Goal: Task Accomplishment & Management: Manage account settings

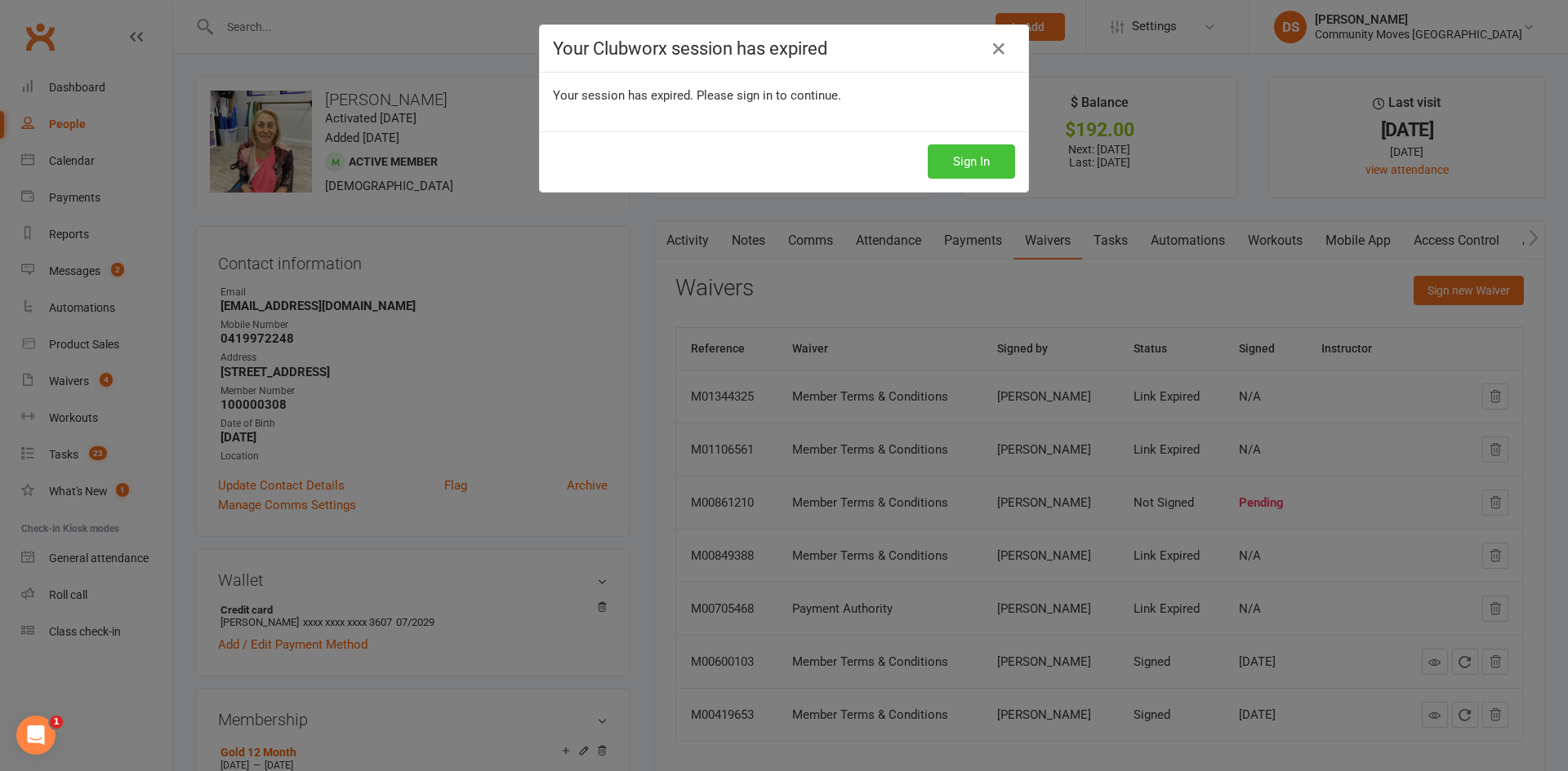
drag, startPoint x: 933, startPoint y: 166, endPoint x: 947, endPoint y: 161, distance: 14.9
click at [934, 166] on button "Sign In" at bounding box center [971, 162] width 88 height 34
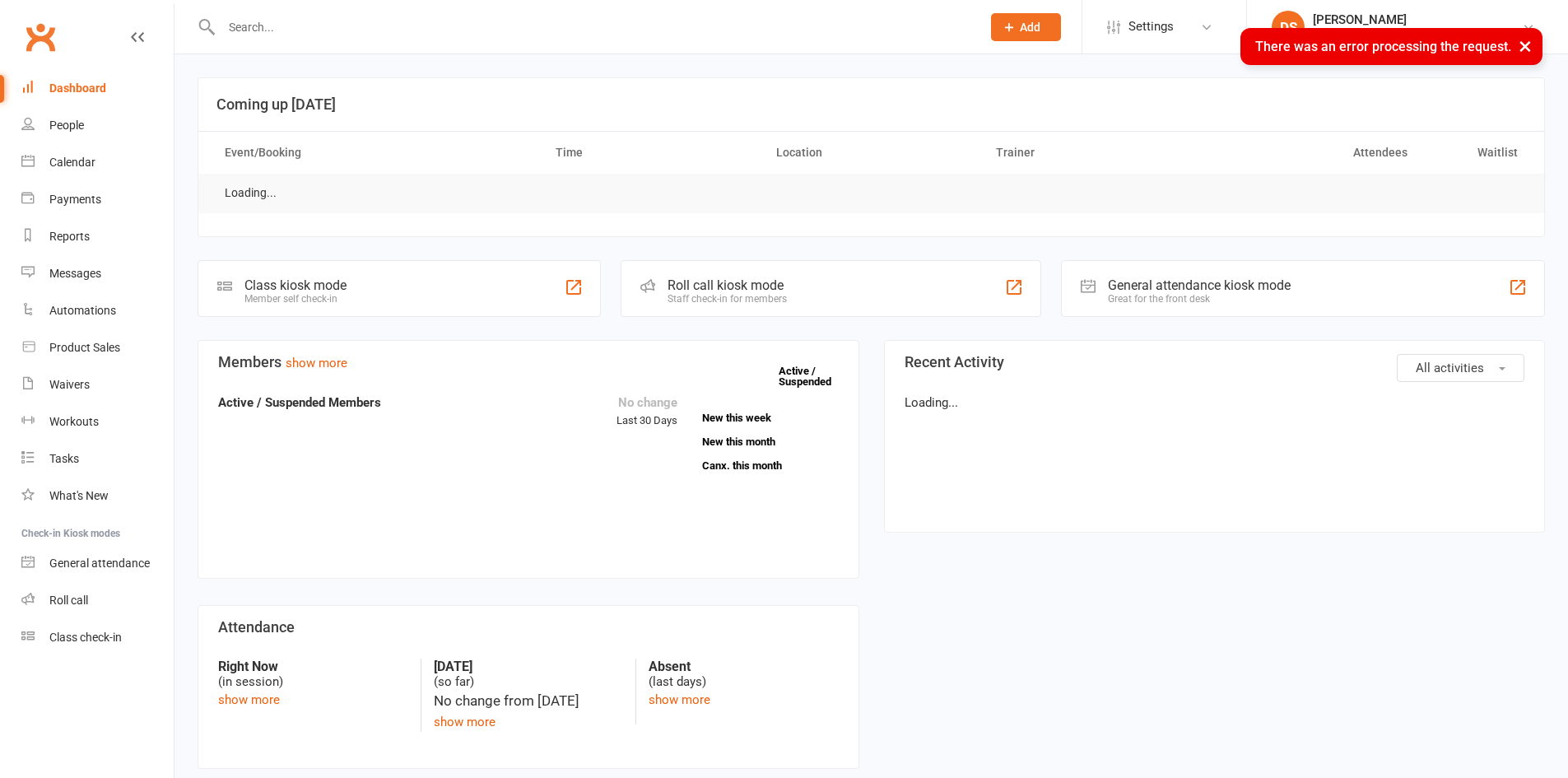
click at [357, 28] on div "× There was an error processing the request." at bounding box center [773, 28] width 1547 height 0
click at [355, 18] on input "text" at bounding box center [593, 26] width 753 height 23
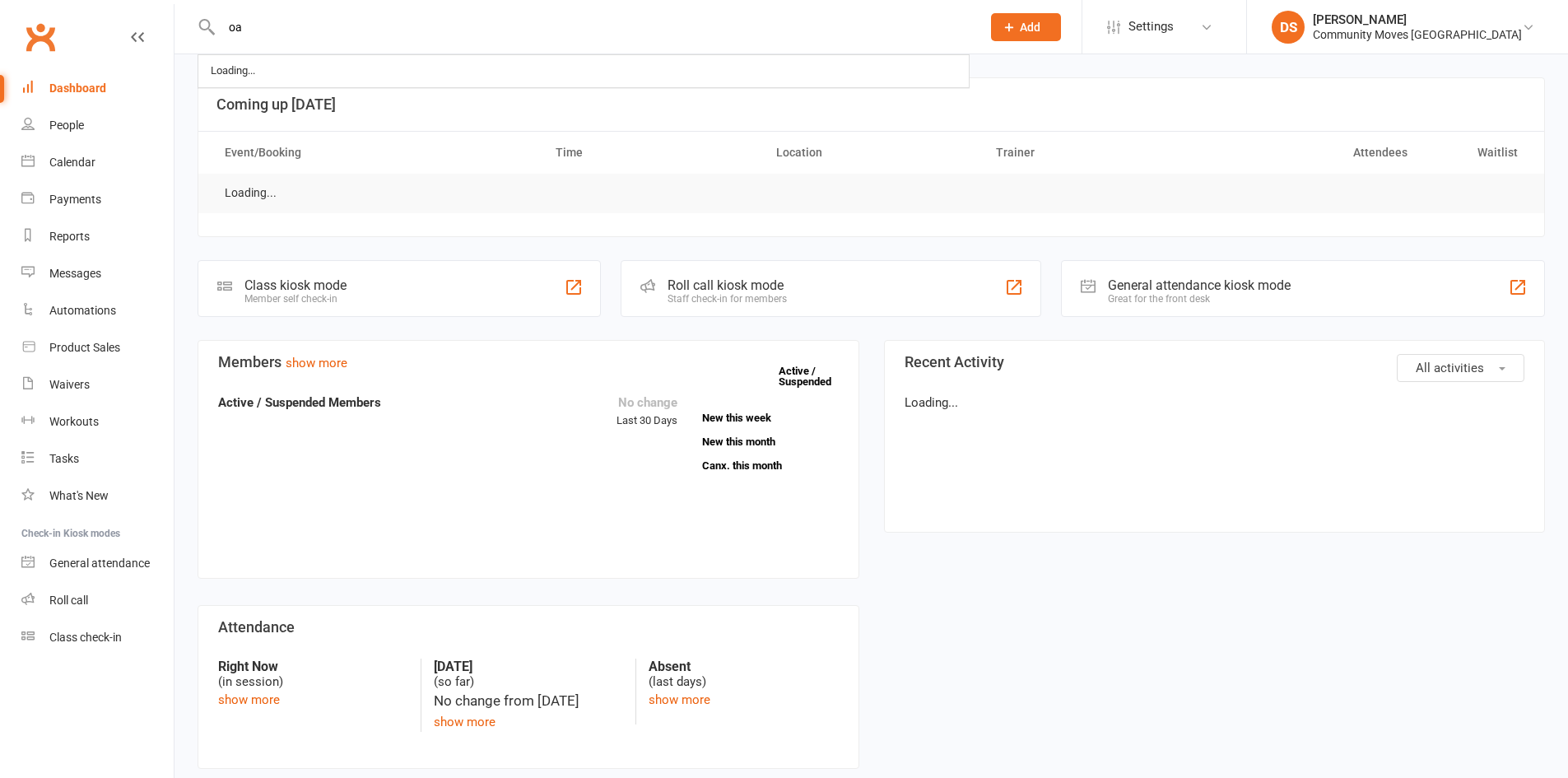
type input "o"
click at [377, 30] on input "joan p" at bounding box center [593, 26] width 753 height 23
click at [273, 72] on div "Loading..." at bounding box center [584, 70] width 769 height 30
drag, startPoint x: 286, startPoint y: 16, endPoint x: 288, endPoint y: 24, distance: 8.2
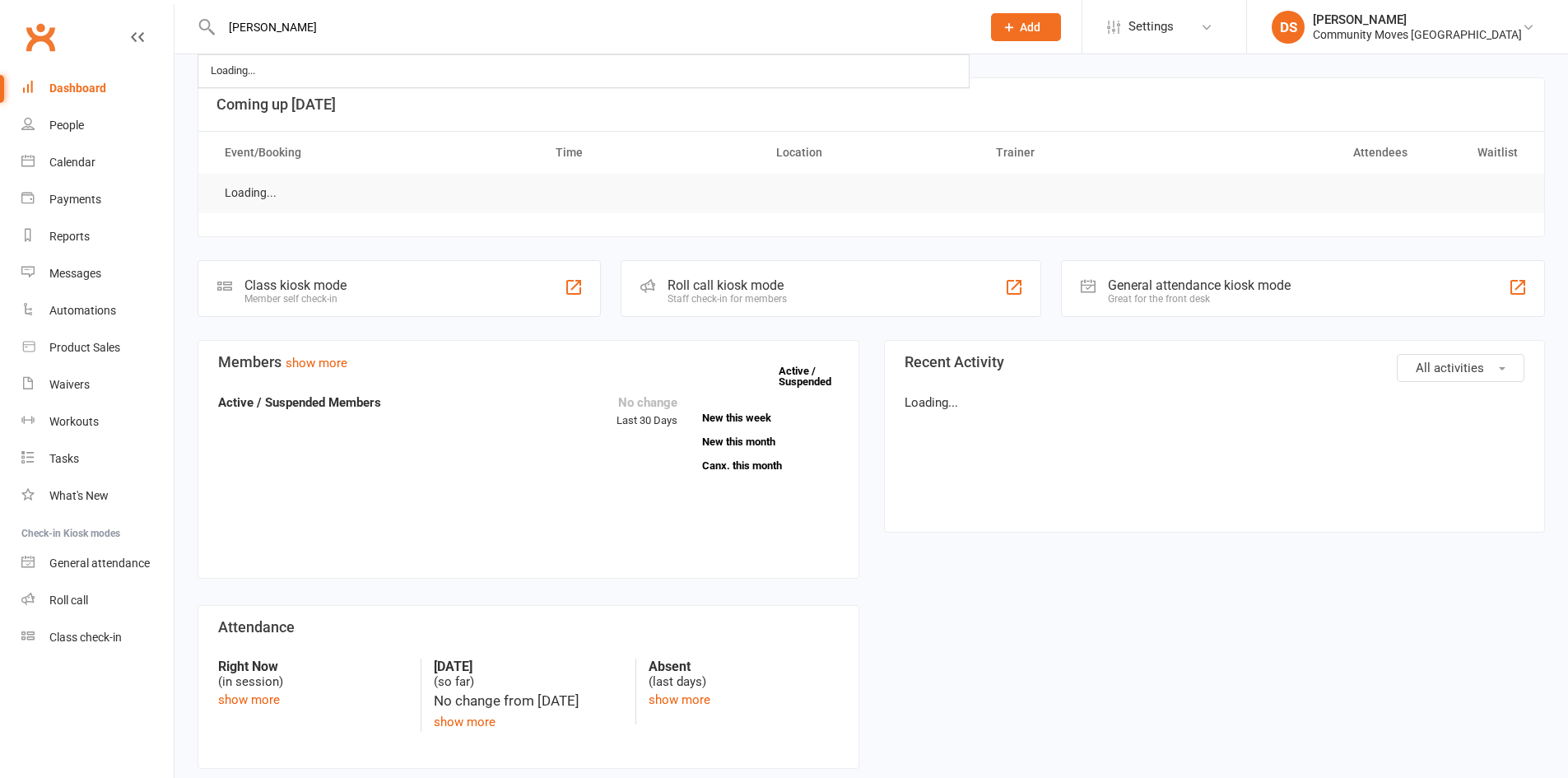
click at [286, 16] on input "joan p" at bounding box center [593, 26] width 753 height 23
drag, startPoint x: 286, startPoint y: 26, endPoint x: 241, endPoint y: 22, distance: 45.2
click at [241, 22] on input "[PERSON_NAME]" at bounding box center [593, 26] width 753 height 23
click at [215, 23] on div "joan p Loading..." at bounding box center [583, 26] width 772 height 54
click at [256, 23] on input "[PERSON_NAME]" at bounding box center [593, 26] width 753 height 23
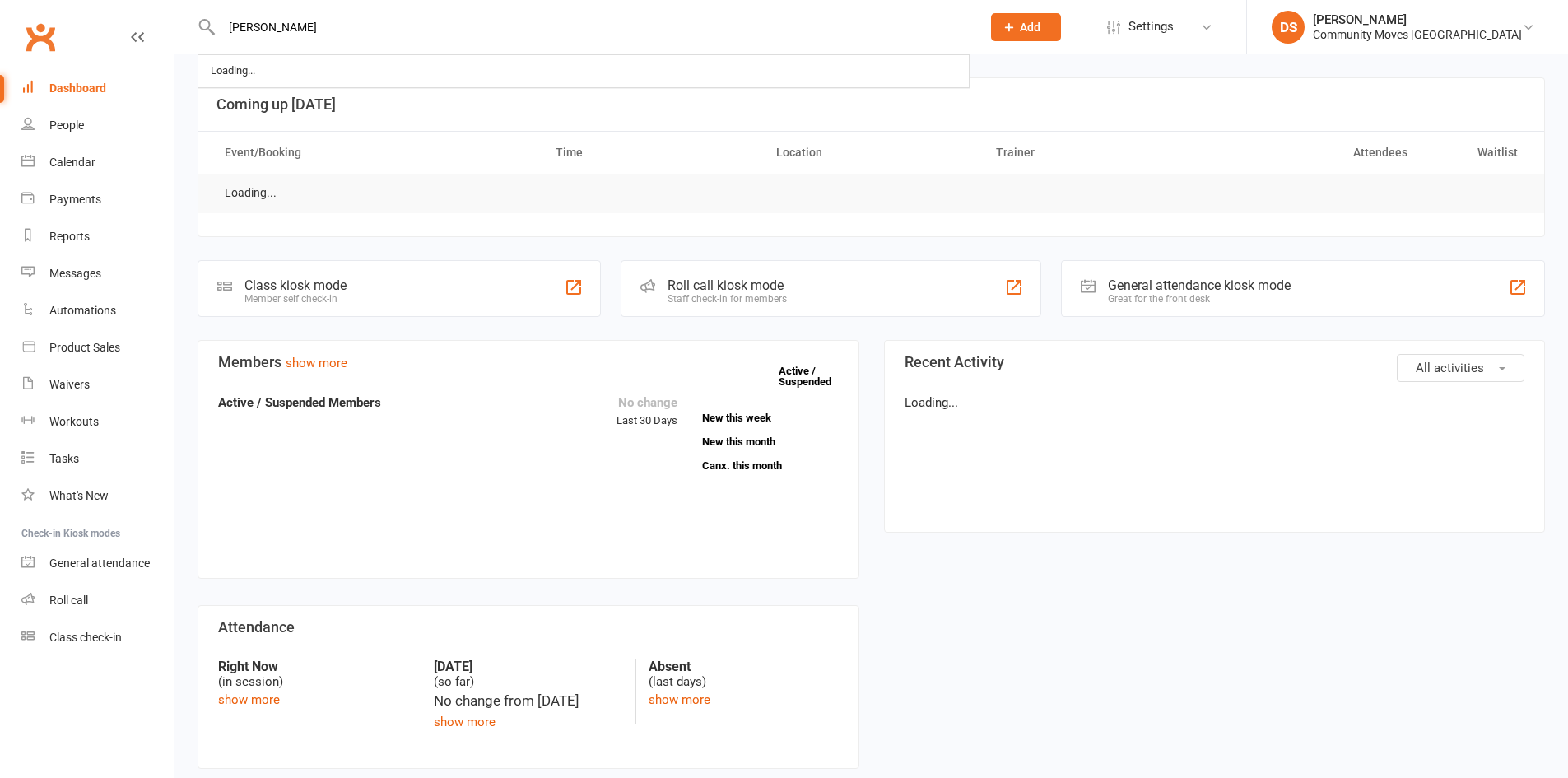
type input "[PERSON_NAME]"
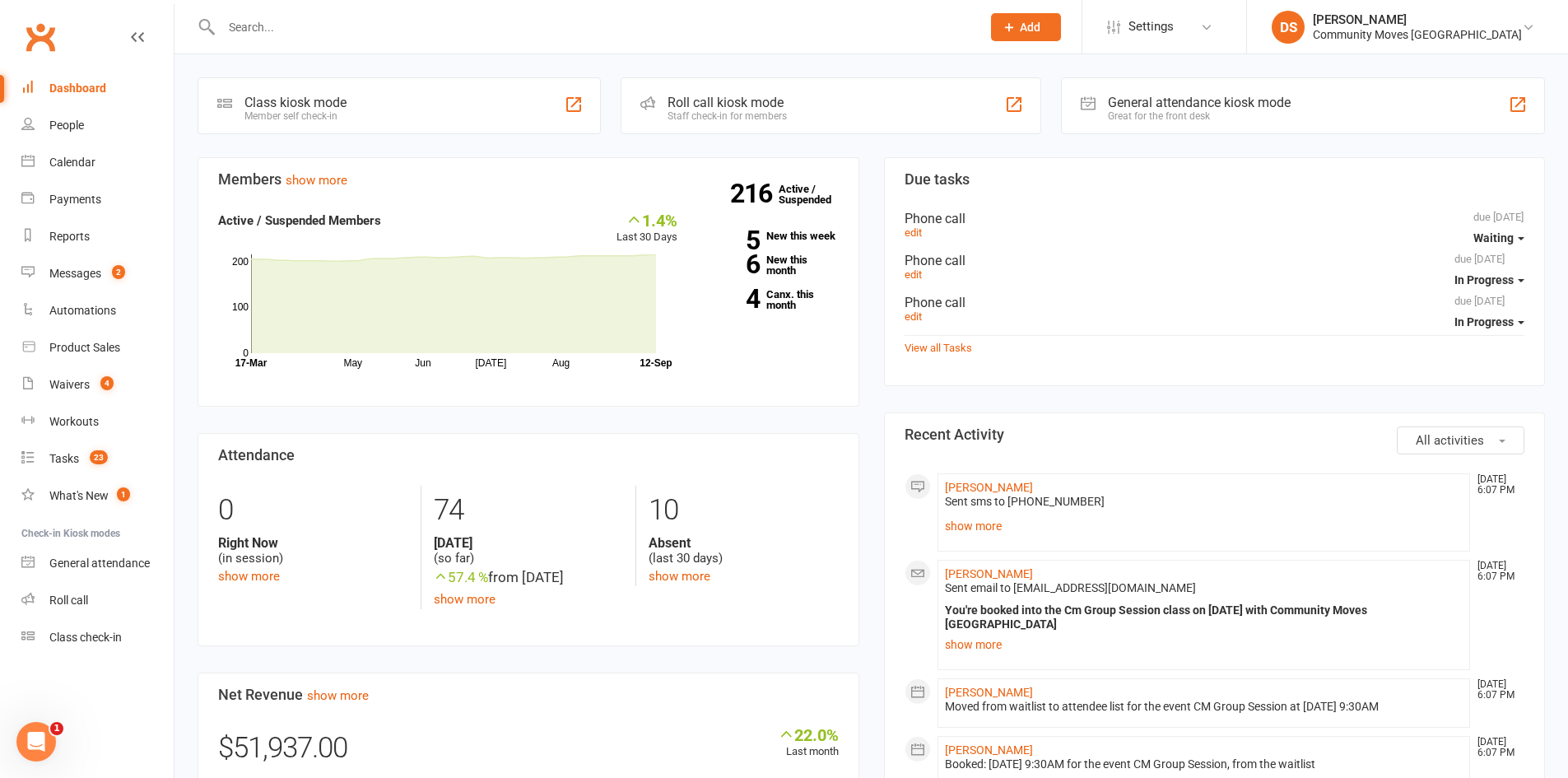
click at [510, 28] on input "text" at bounding box center [593, 26] width 753 height 23
click at [510, 28] on input "j" at bounding box center [593, 26] width 753 height 23
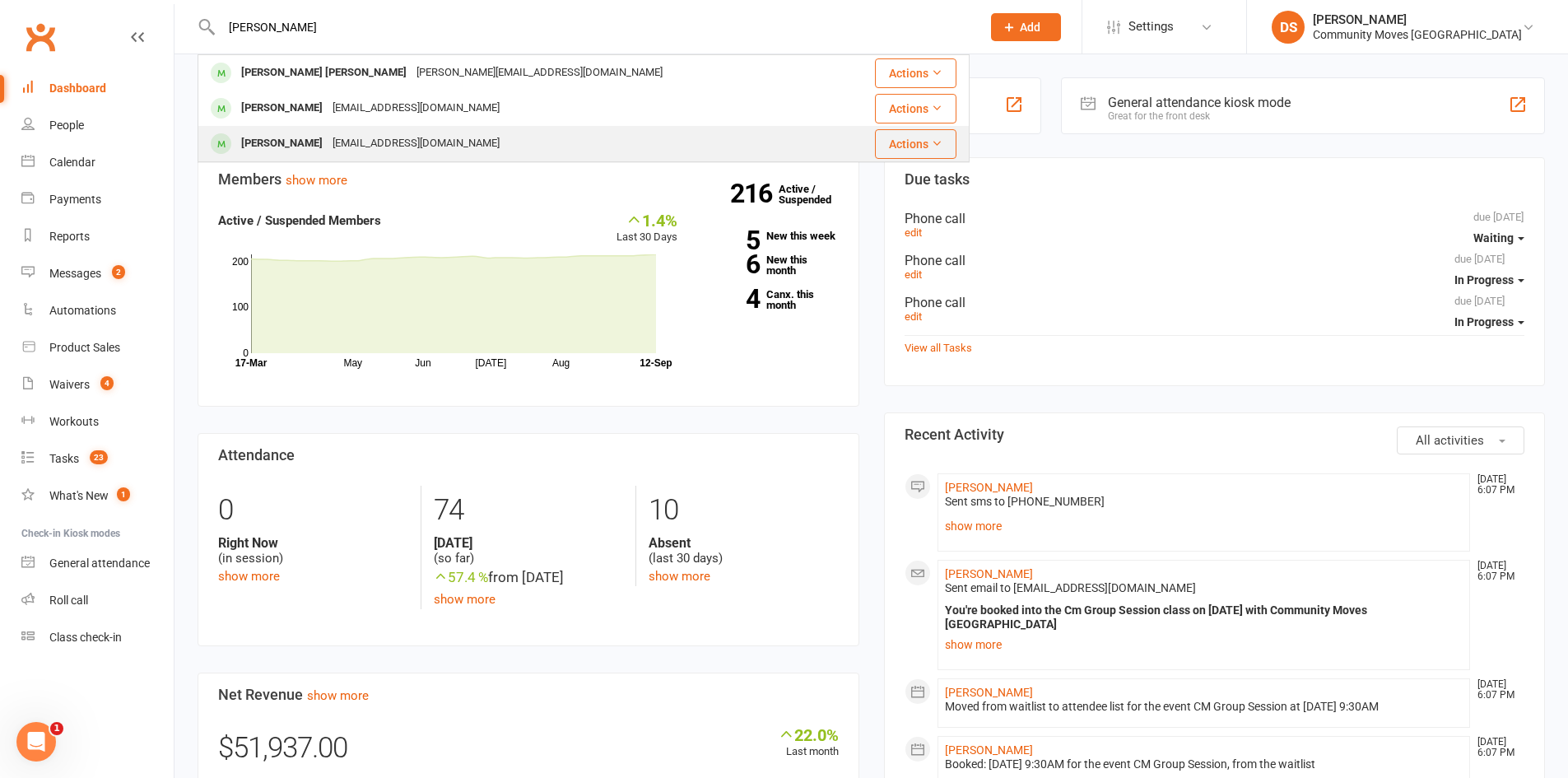
type input "joan"
click at [377, 137] on div "lenjoanp@bigpond.net.au" at bounding box center [416, 144] width 177 height 24
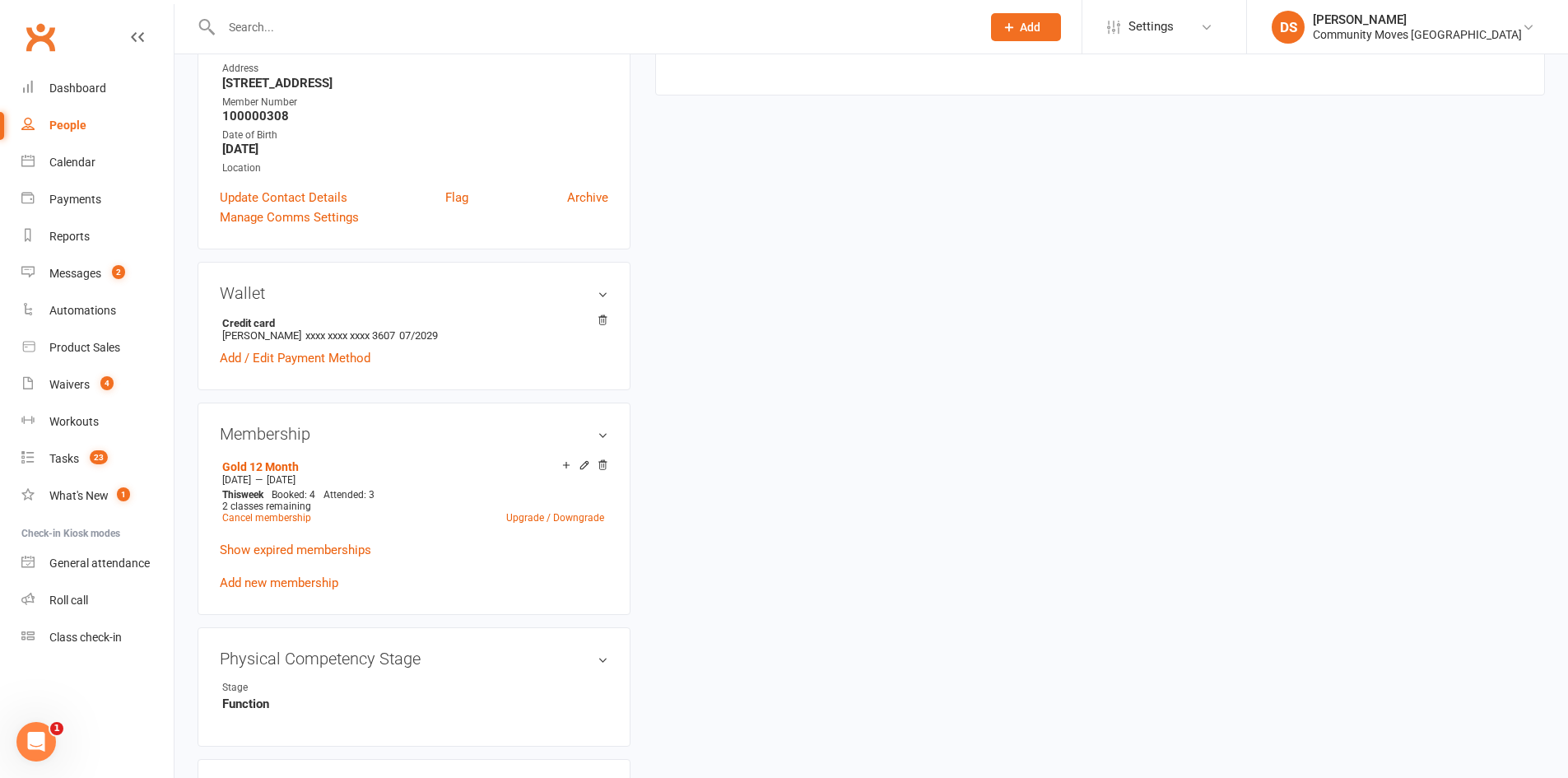
scroll to position [385, 0]
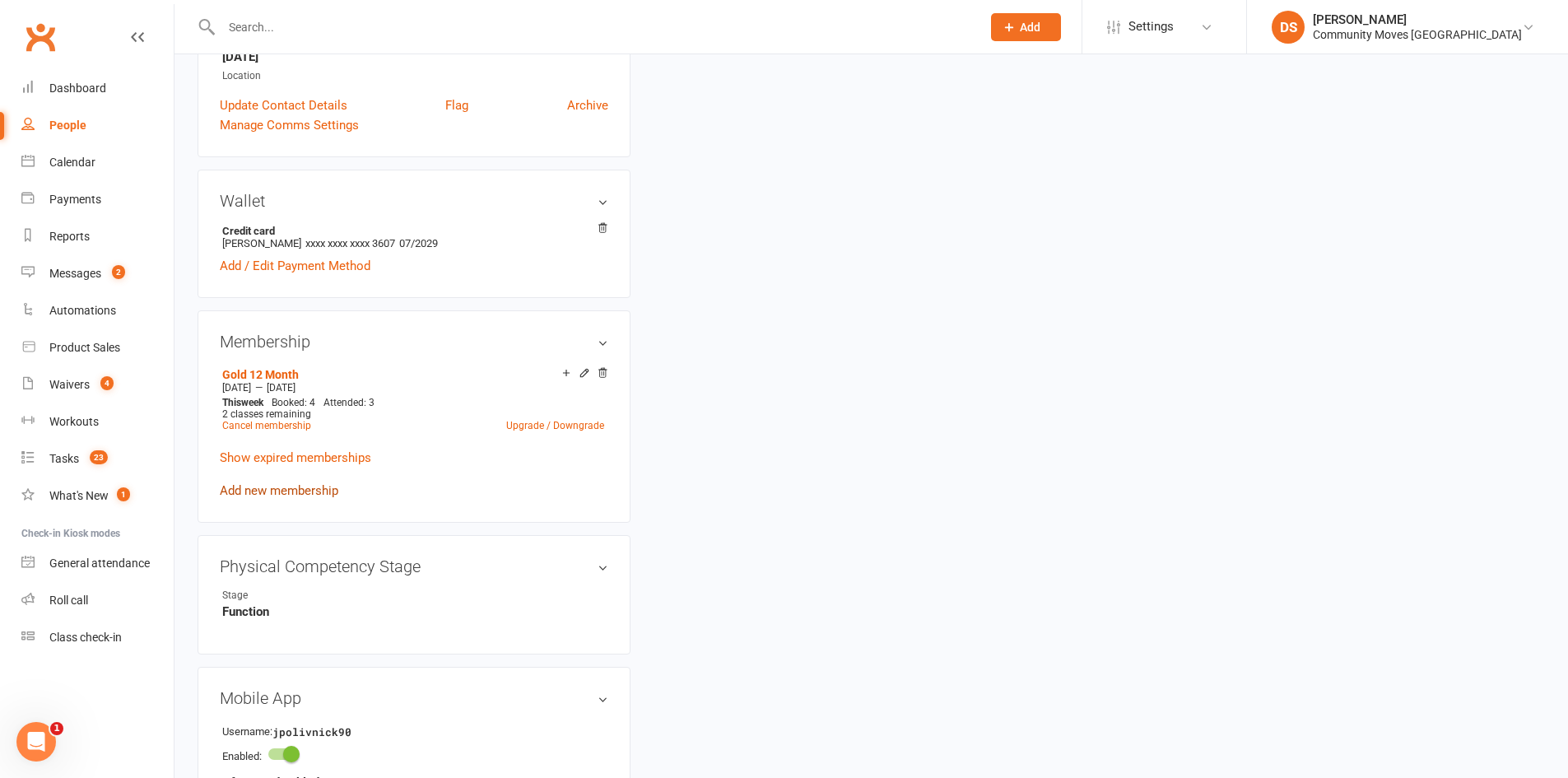
click at [323, 485] on link "Add new membership" at bounding box center [279, 491] width 119 height 15
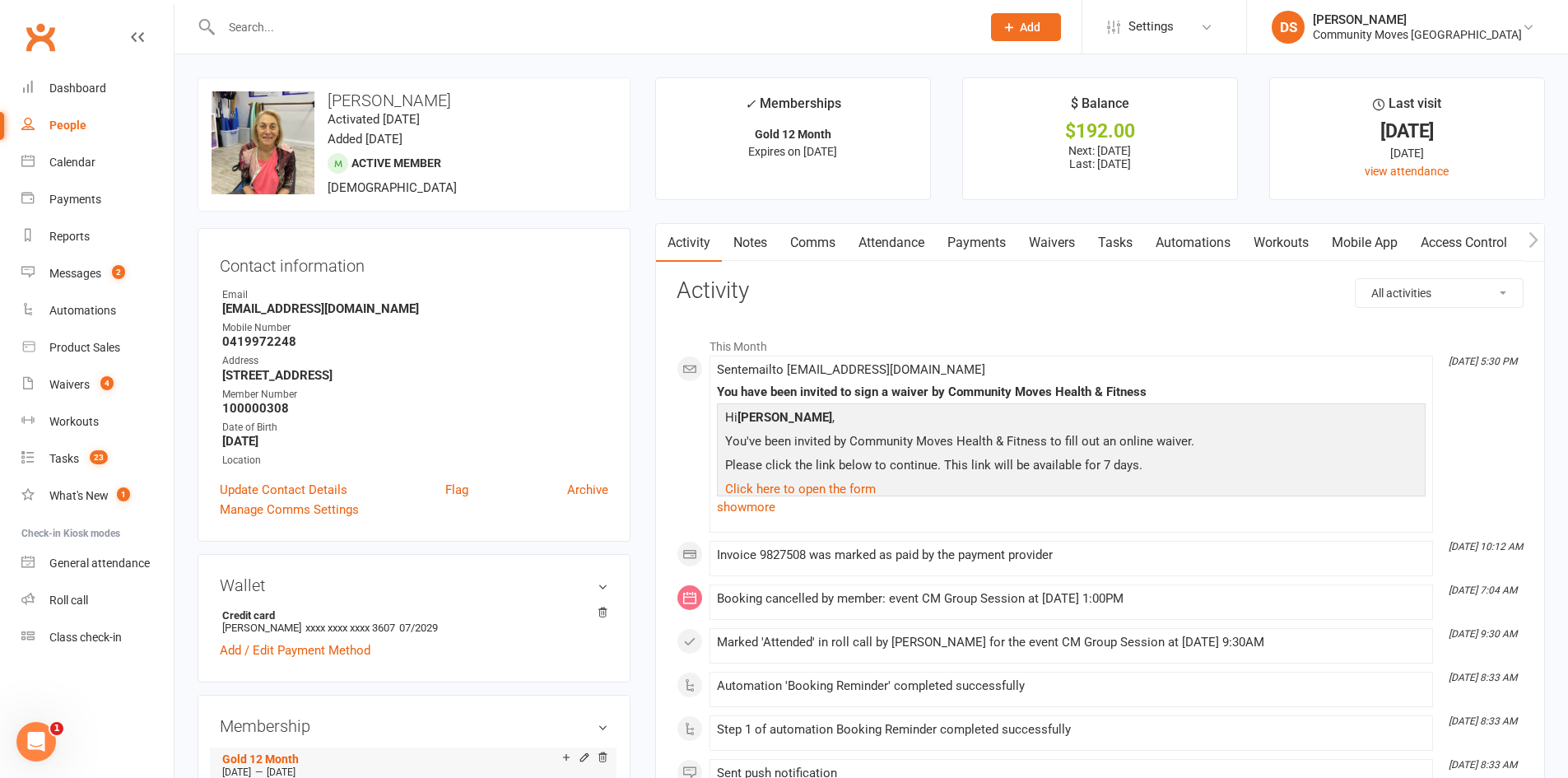
scroll to position [385, 0]
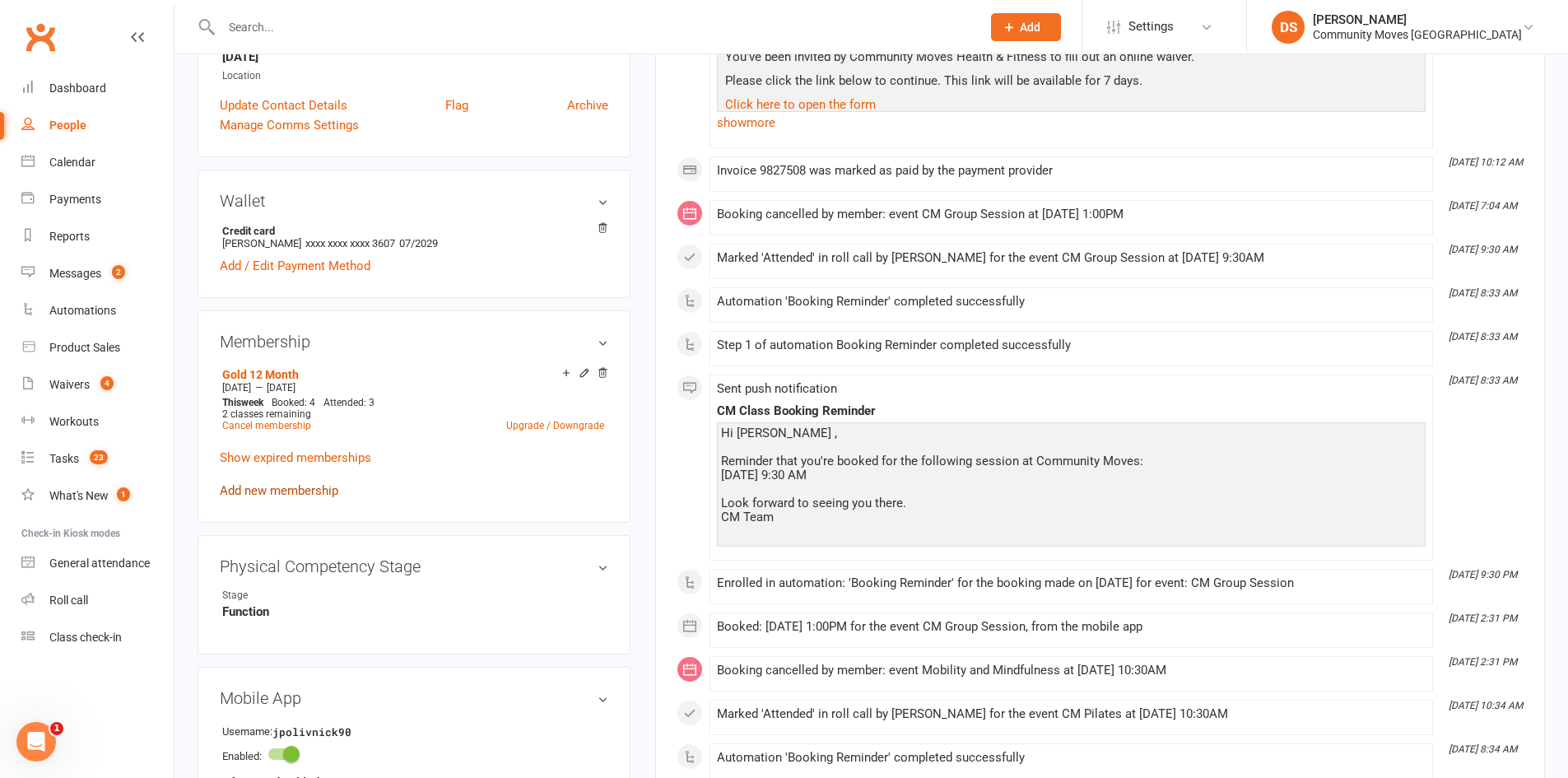
click at [288, 485] on link "Add new membership" at bounding box center [279, 491] width 119 height 15
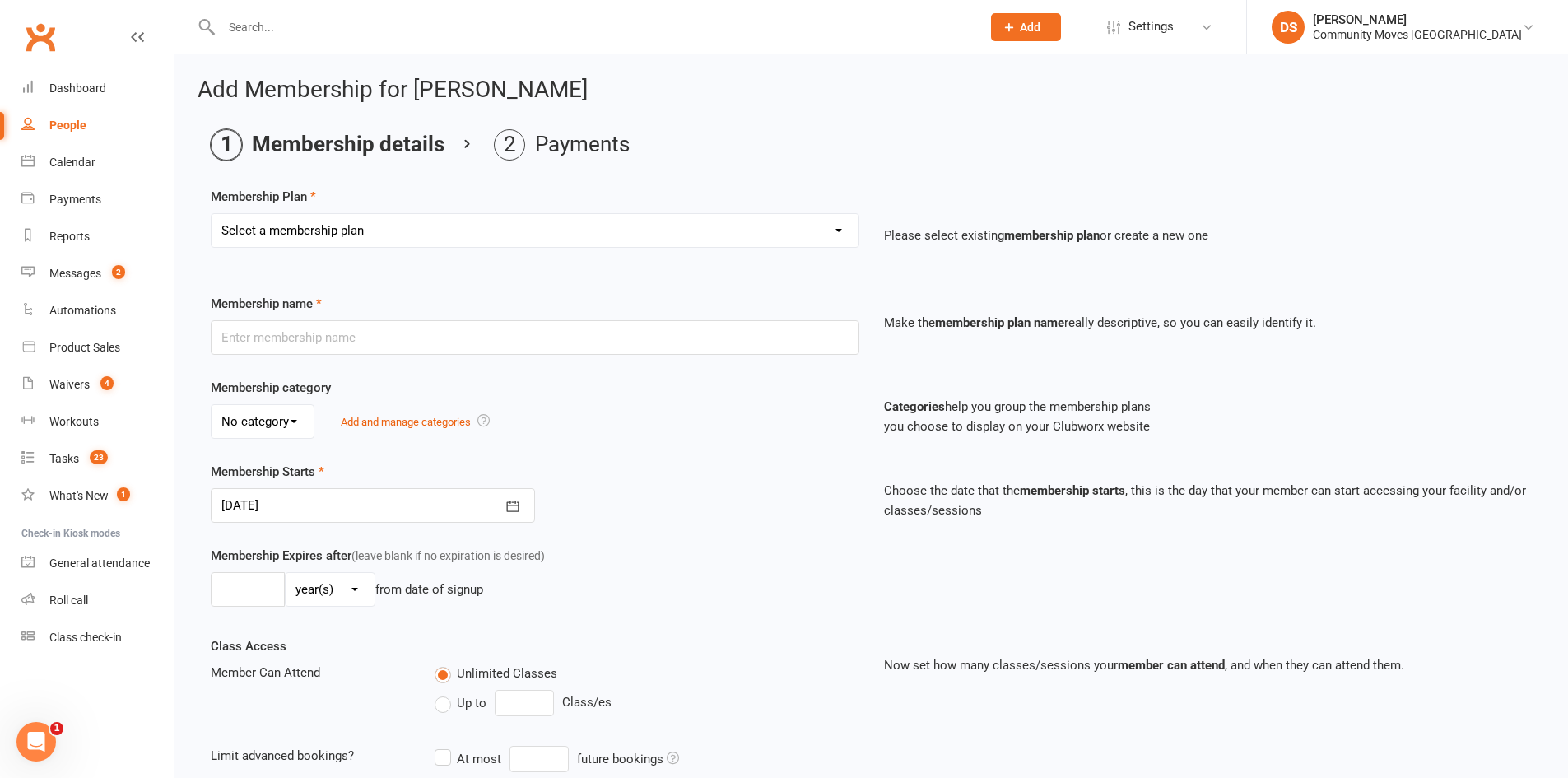
click at [420, 237] on select "Select a membership plan Create new Membership Plan Silver 12 Month (Foundation…" at bounding box center [535, 231] width 647 height 33
select select "2"
click at [211, 214] on select "Select a membership plan Create new Membership Plan Silver 12 Month (Foundation…" at bounding box center [535, 231] width 647 height 33
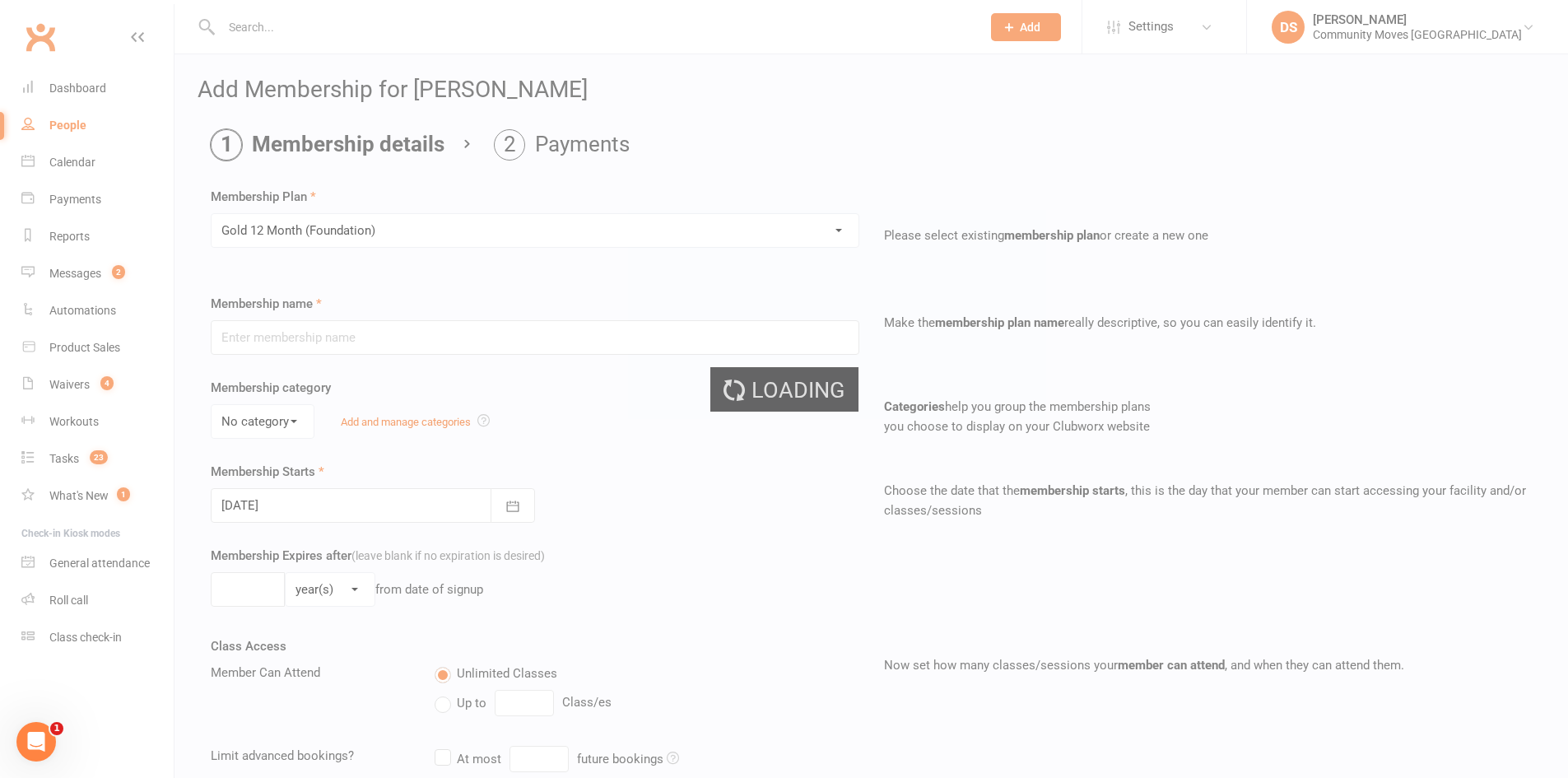
type input "Gold 12 Month (Foundation)"
select select "0"
type input "1"
type input "6"
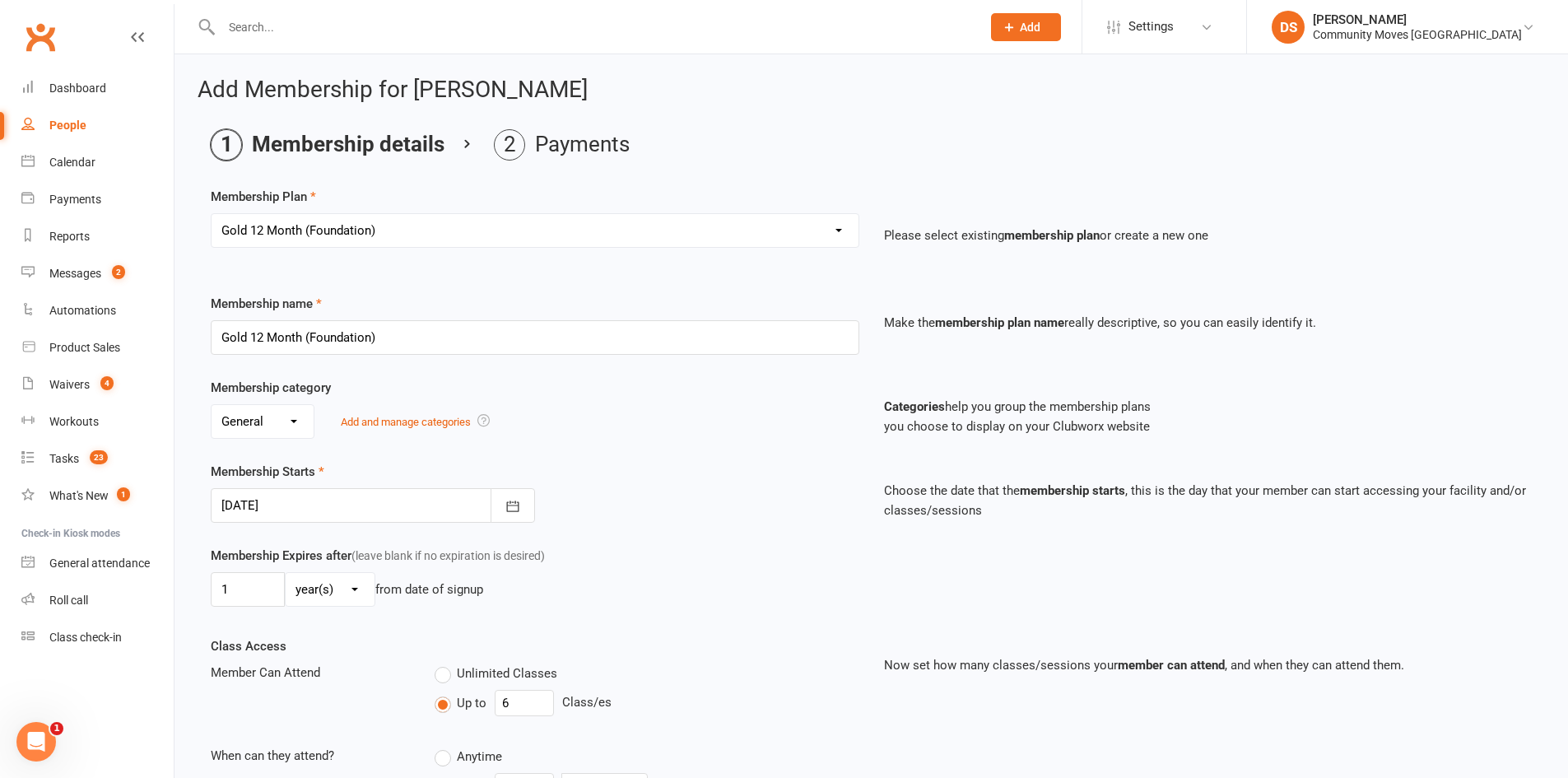
click at [312, 514] on div at bounding box center [373, 506] width 325 height 35
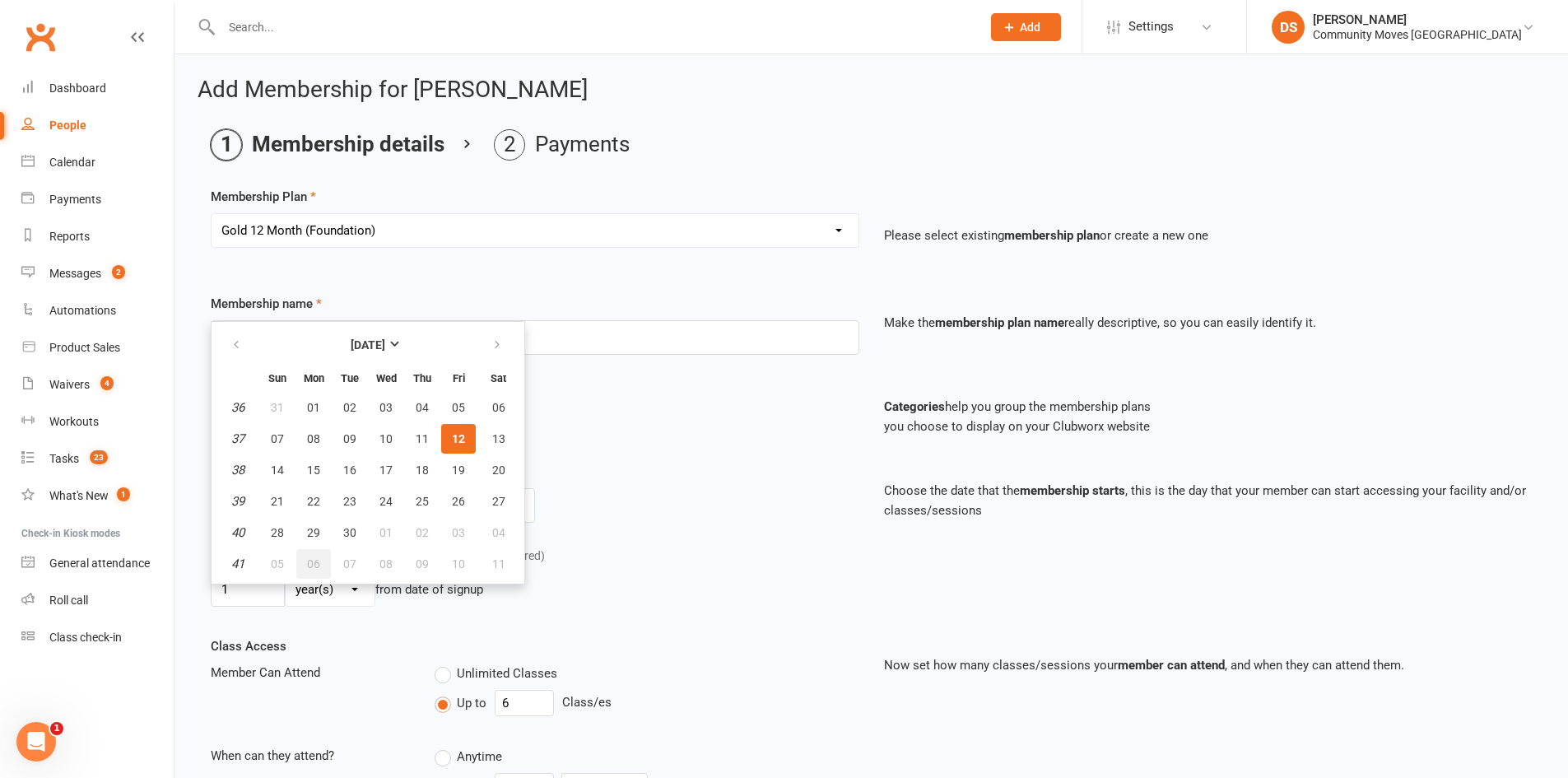
click at [307, 562] on span "06" at bounding box center [314, 564] width 13 height 13
type input "06 Oct 2025"
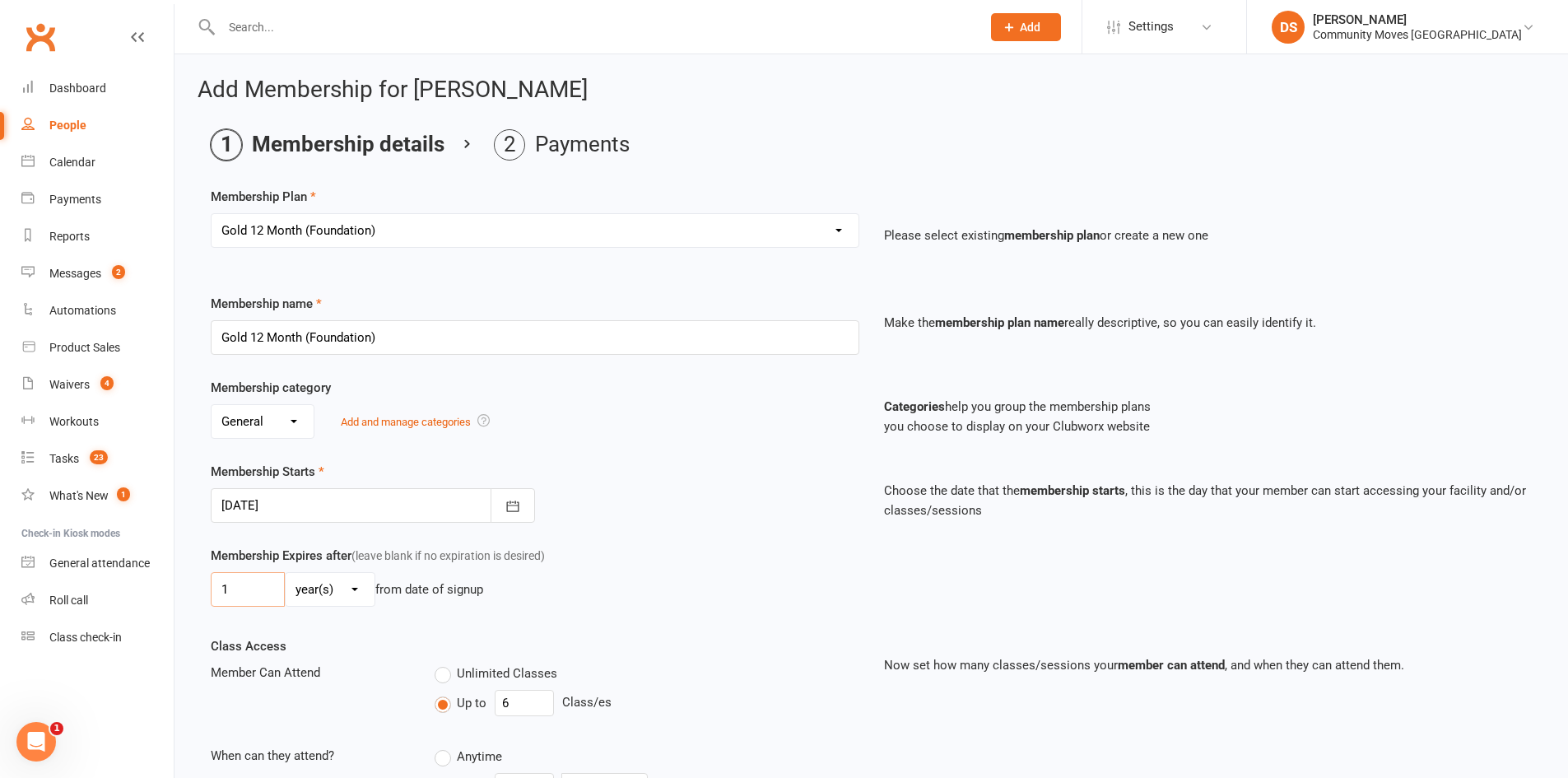
drag, startPoint x: 249, startPoint y: 596, endPoint x: 204, endPoint y: 597, distance: 45.0
click at [204, 597] on div "Membership Expires after (leave blank if no expiration is desired) 1 day(s) wee…" at bounding box center [535, 580] width 674 height 67
type input "52"
select select "1"
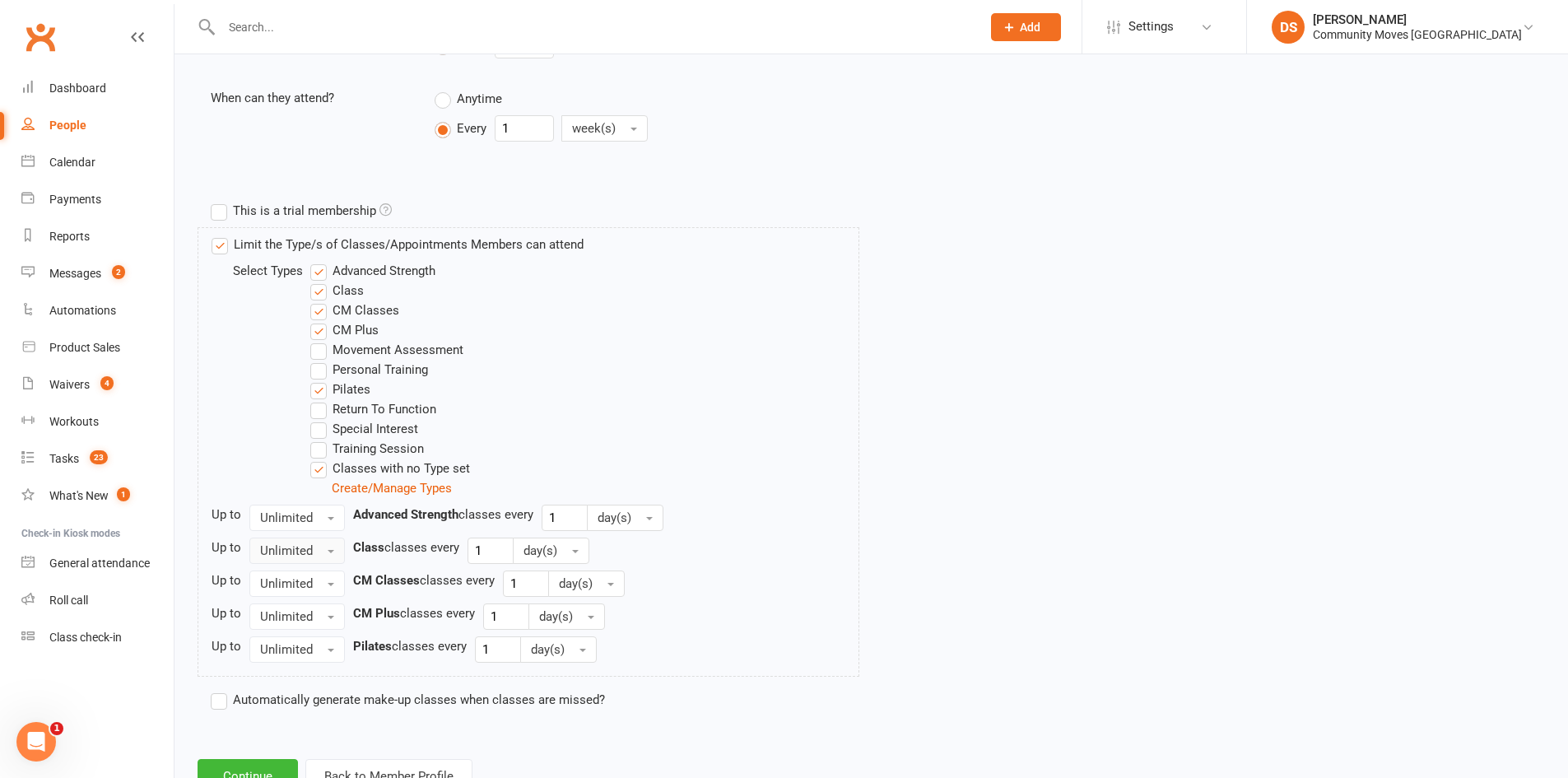
scroll to position [721, 0]
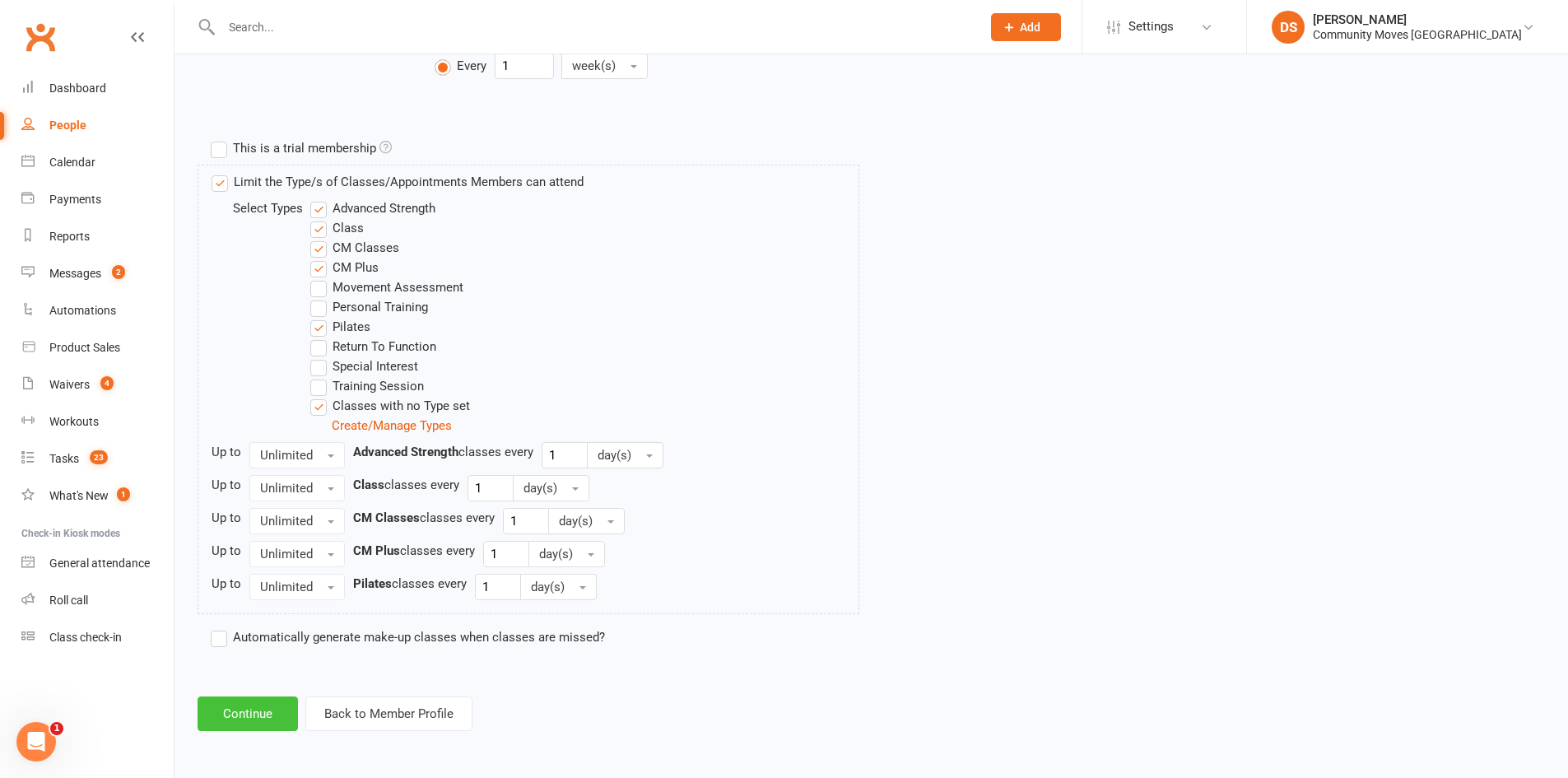
click at [259, 712] on button "Continue" at bounding box center [248, 714] width 100 height 35
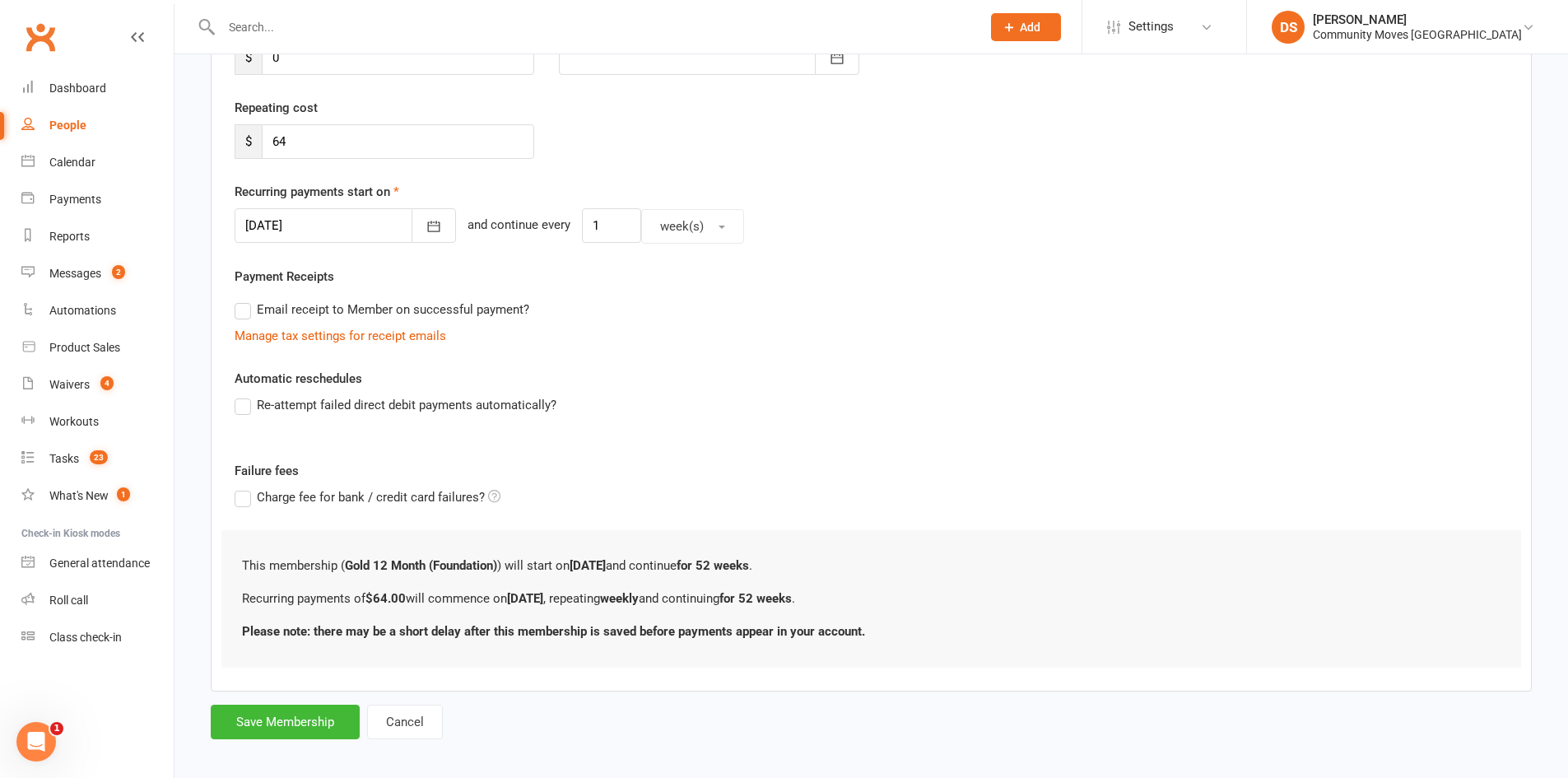
scroll to position [287, 0]
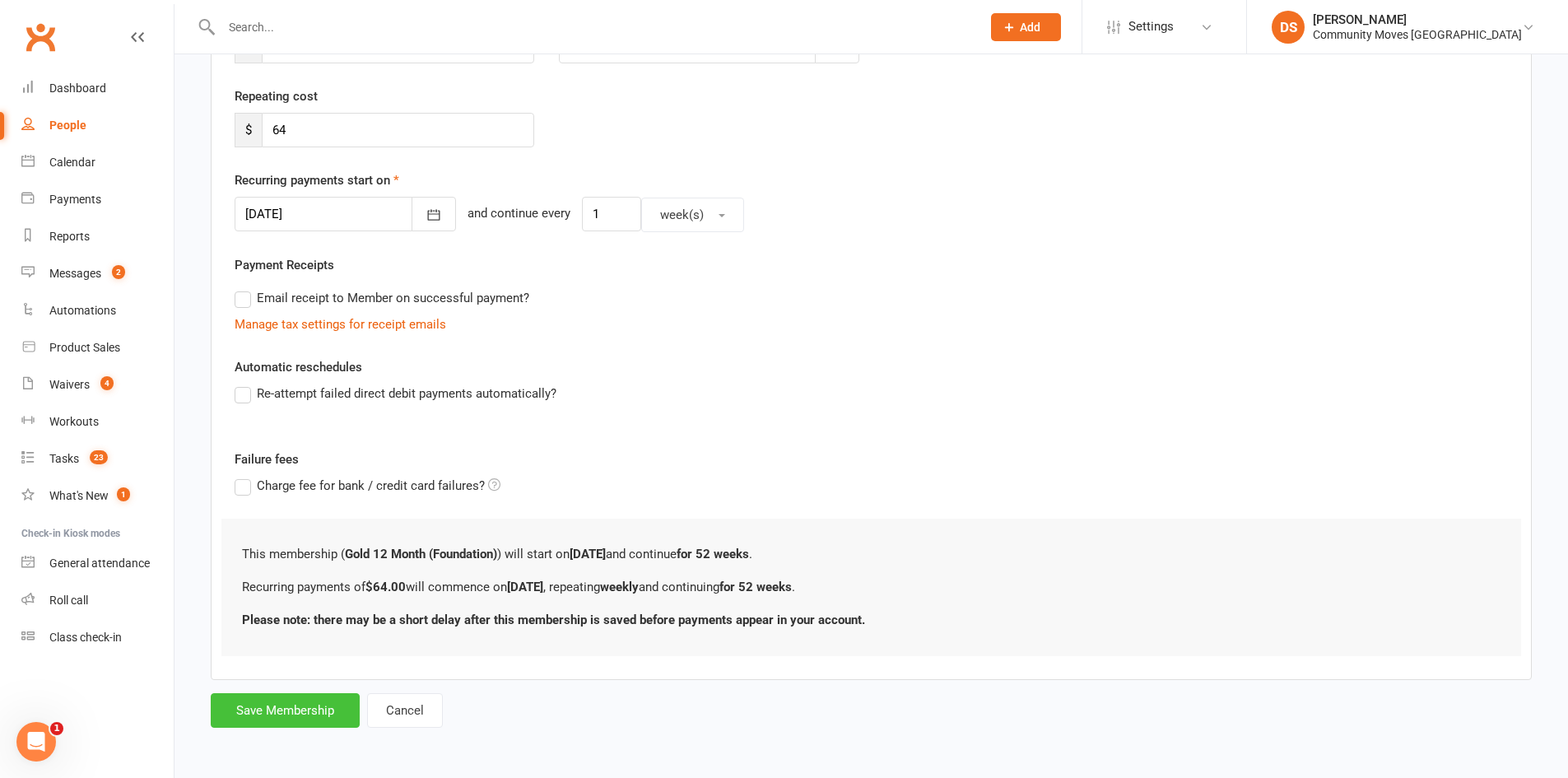
click at [301, 708] on button "Save Membership" at bounding box center [284, 711] width 149 height 35
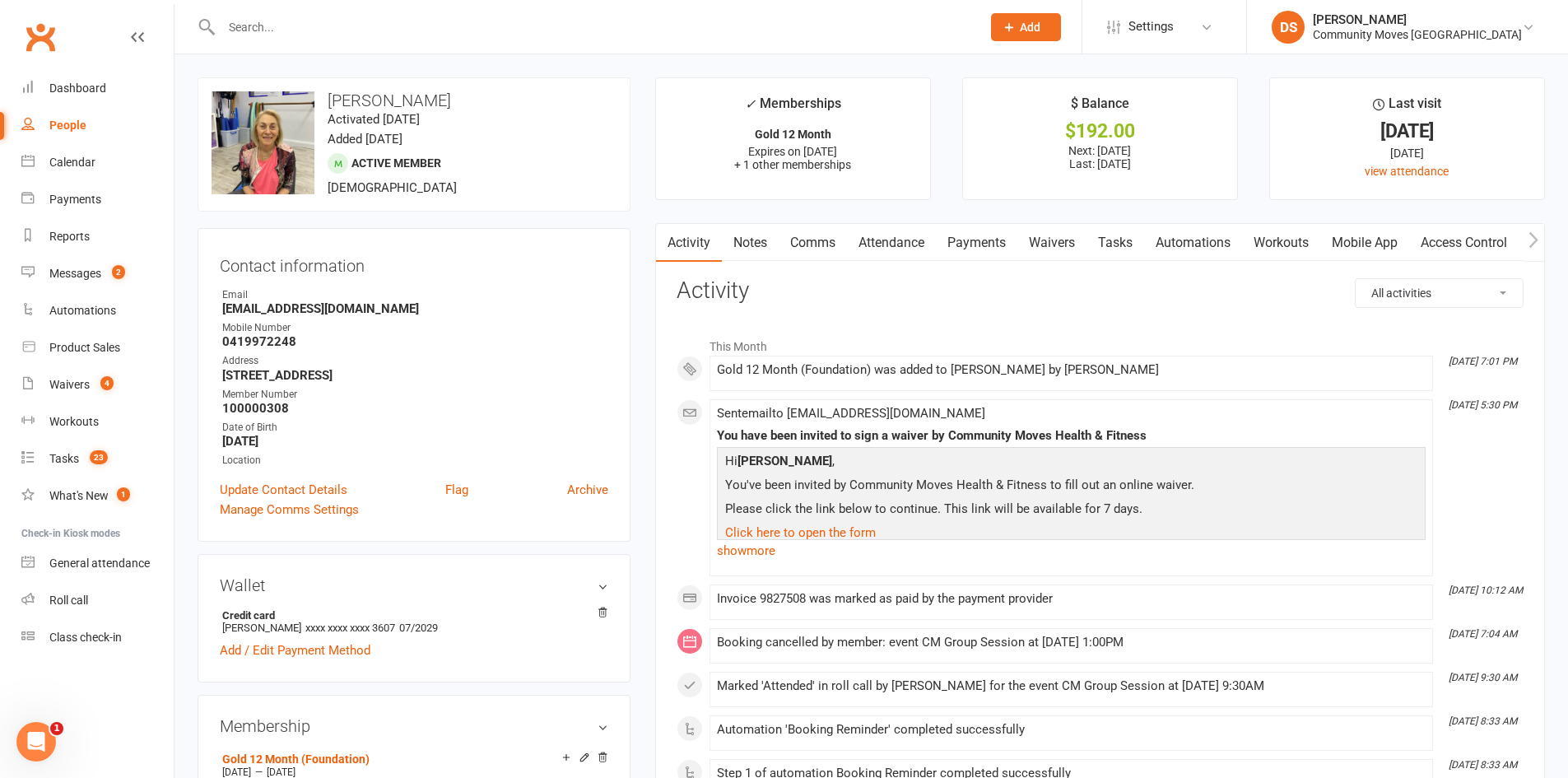
click at [319, 26] on input "text" at bounding box center [593, 26] width 753 height 23
click at [86, 161] on div "Calendar" at bounding box center [72, 162] width 46 height 13
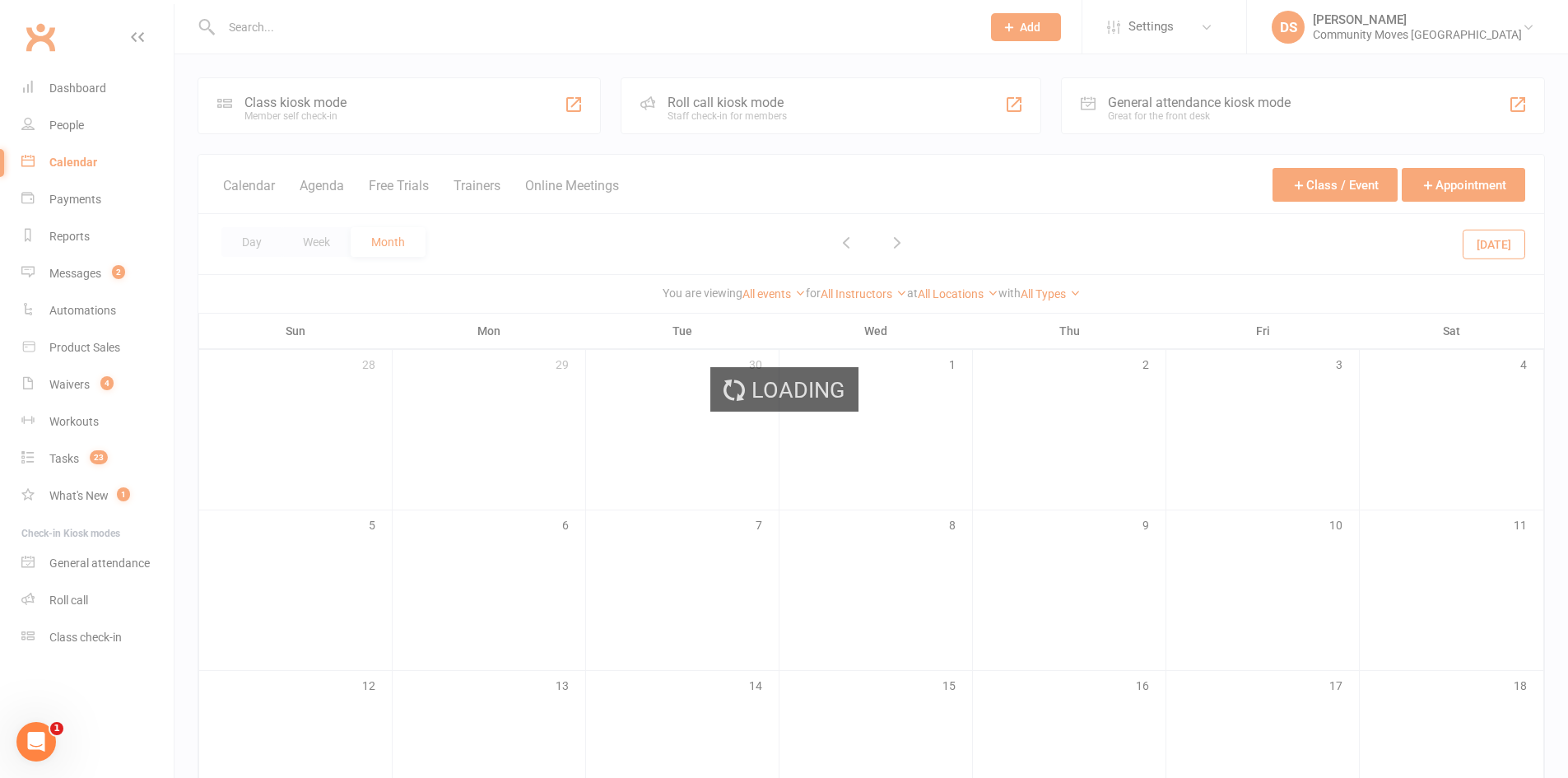
click at [499, 436] on div "Loading" at bounding box center [784, 389] width 1568 height 778
click at [1016, 461] on div "Loading" at bounding box center [784, 389] width 1568 height 778
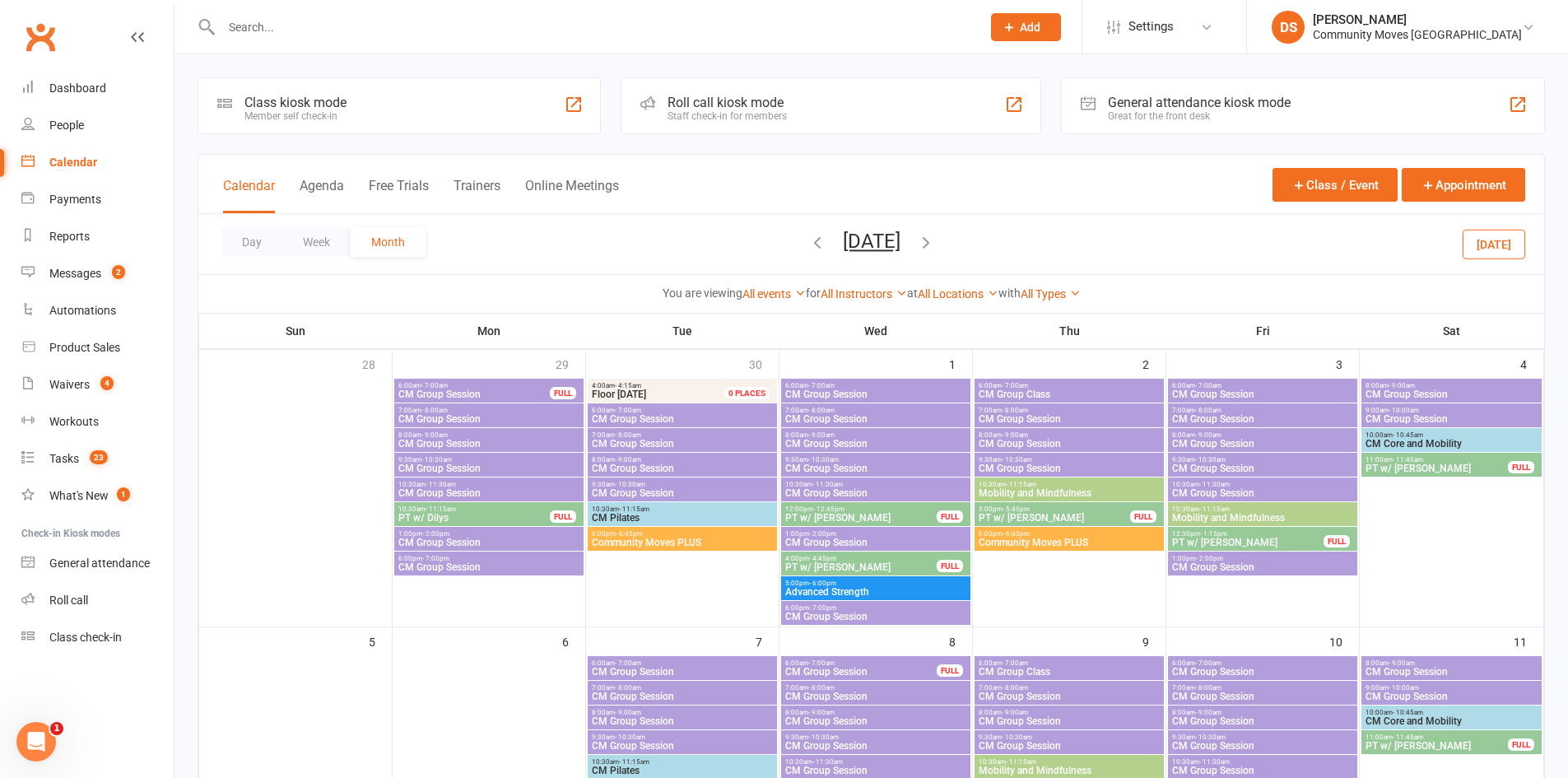
click at [658, 512] on span "10:30am - 11:15am" at bounding box center [682, 510] width 182 height 7
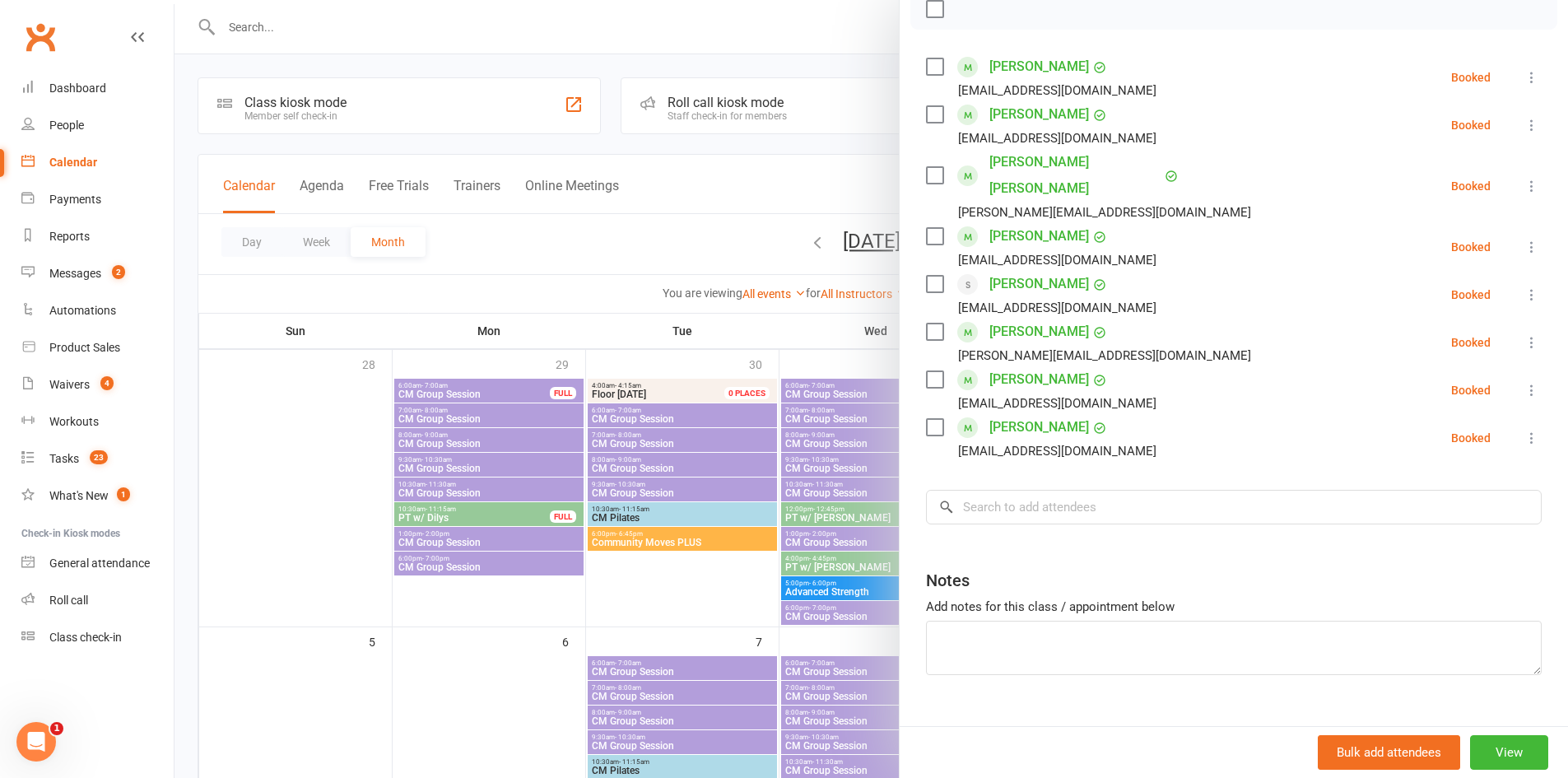
scroll to position [258, 0]
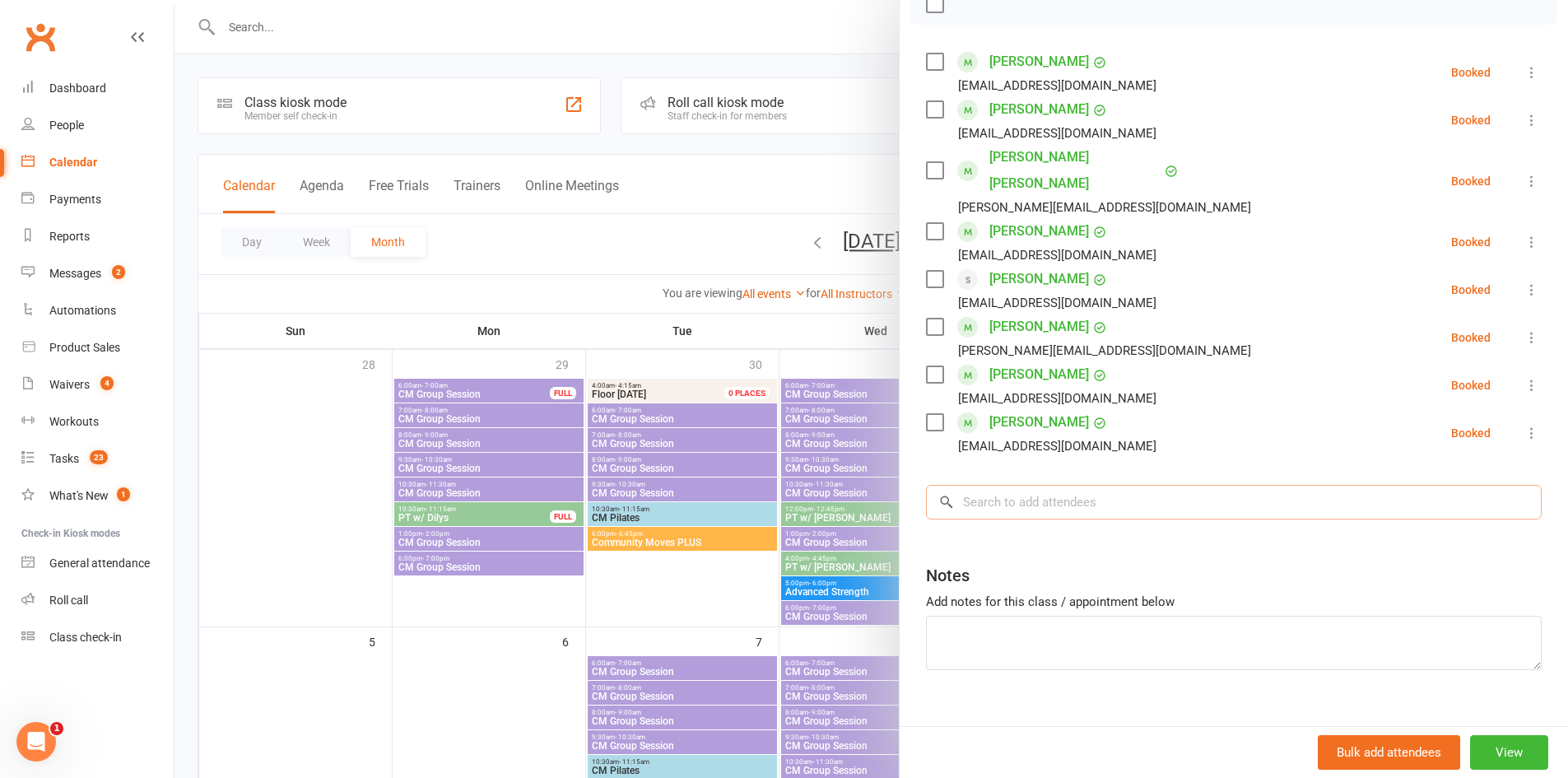
click at [1087, 485] on input "search" at bounding box center [1234, 503] width 616 height 35
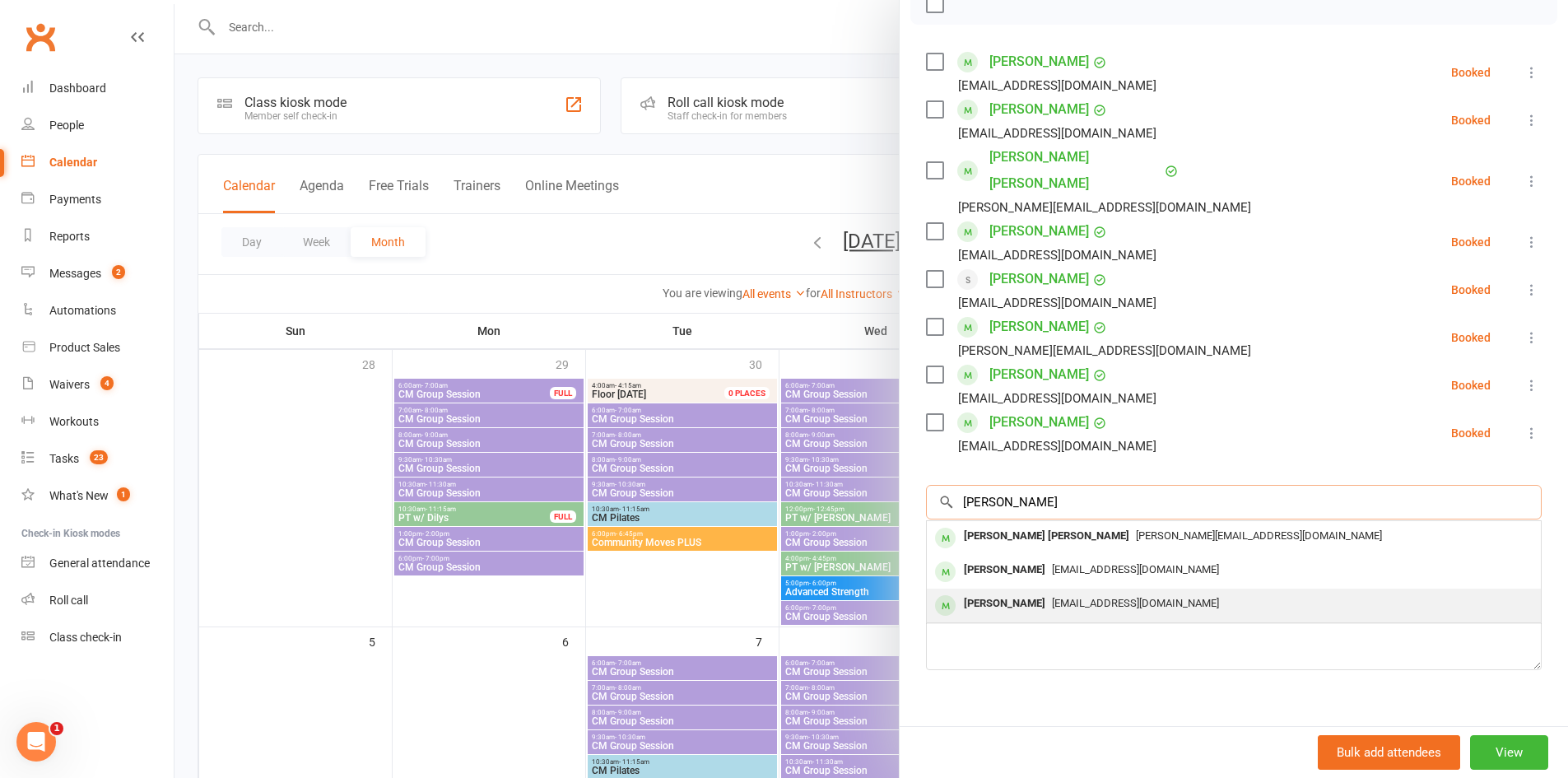
type input "[PERSON_NAME]"
click at [1066, 597] on span "[EMAIL_ADDRESS][DOMAIN_NAME]" at bounding box center [1135, 604] width 167 height 13
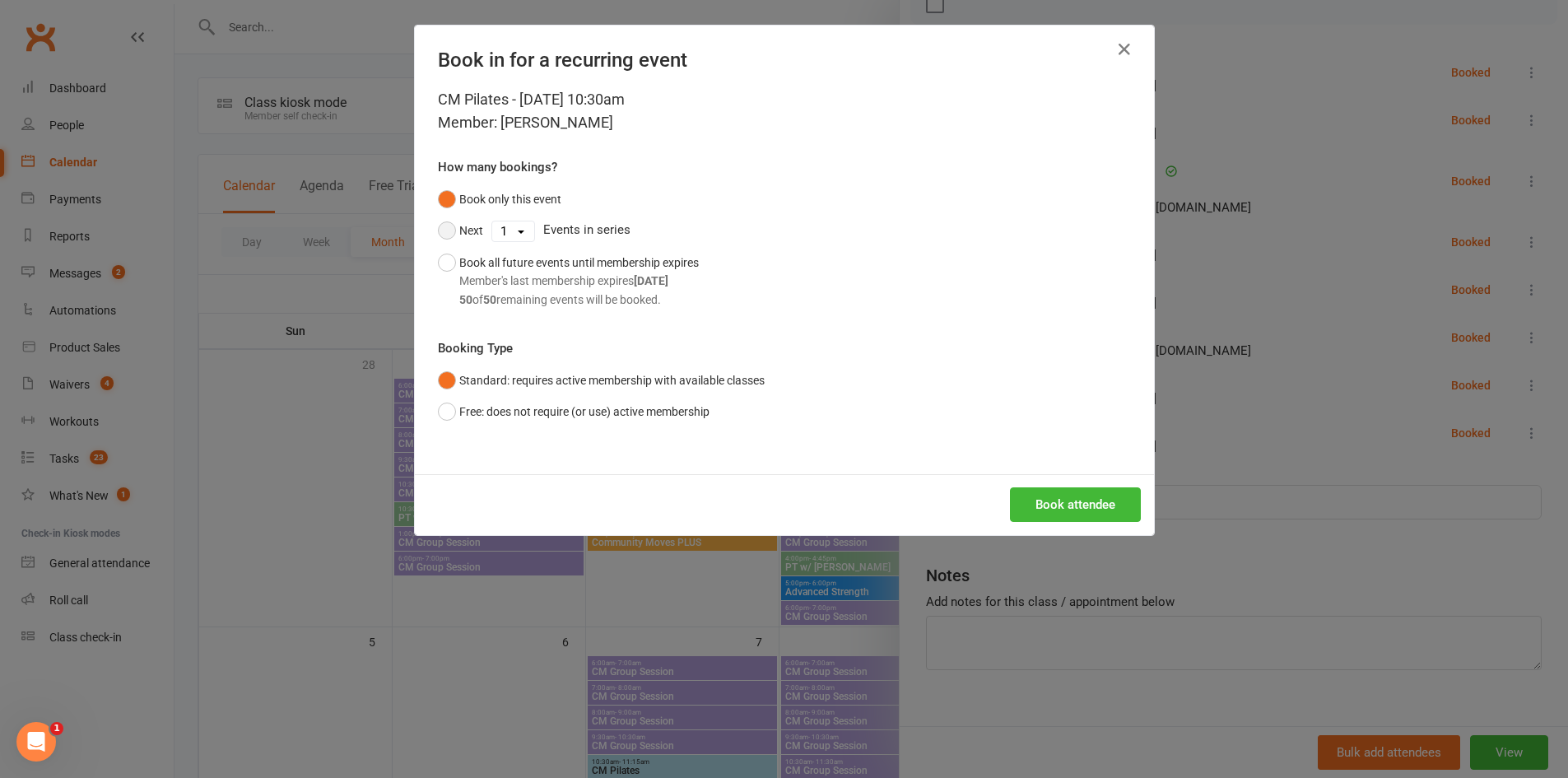
click at [464, 236] on button "Next" at bounding box center [460, 231] width 46 height 31
click at [497, 229] on select "1 2 3 4 5 6 7 8 9 10 11 12 13 14 15 16 17 18 19 20 21 22 23 24 25 26 27 28 29 3…" at bounding box center [513, 232] width 42 height 20
select select "13"
click at [492, 222] on select "1 2 3 4 5 6 7 8 9 10 11 12 13 14 15 16 17 18 19 20 21 22 23 24 25 26 27 28 29 3…" at bounding box center [513, 232] width 42 height 20
click at [1046, 503] on button "Book attendee" at bounding box center [1076, 505] width 131 height 35
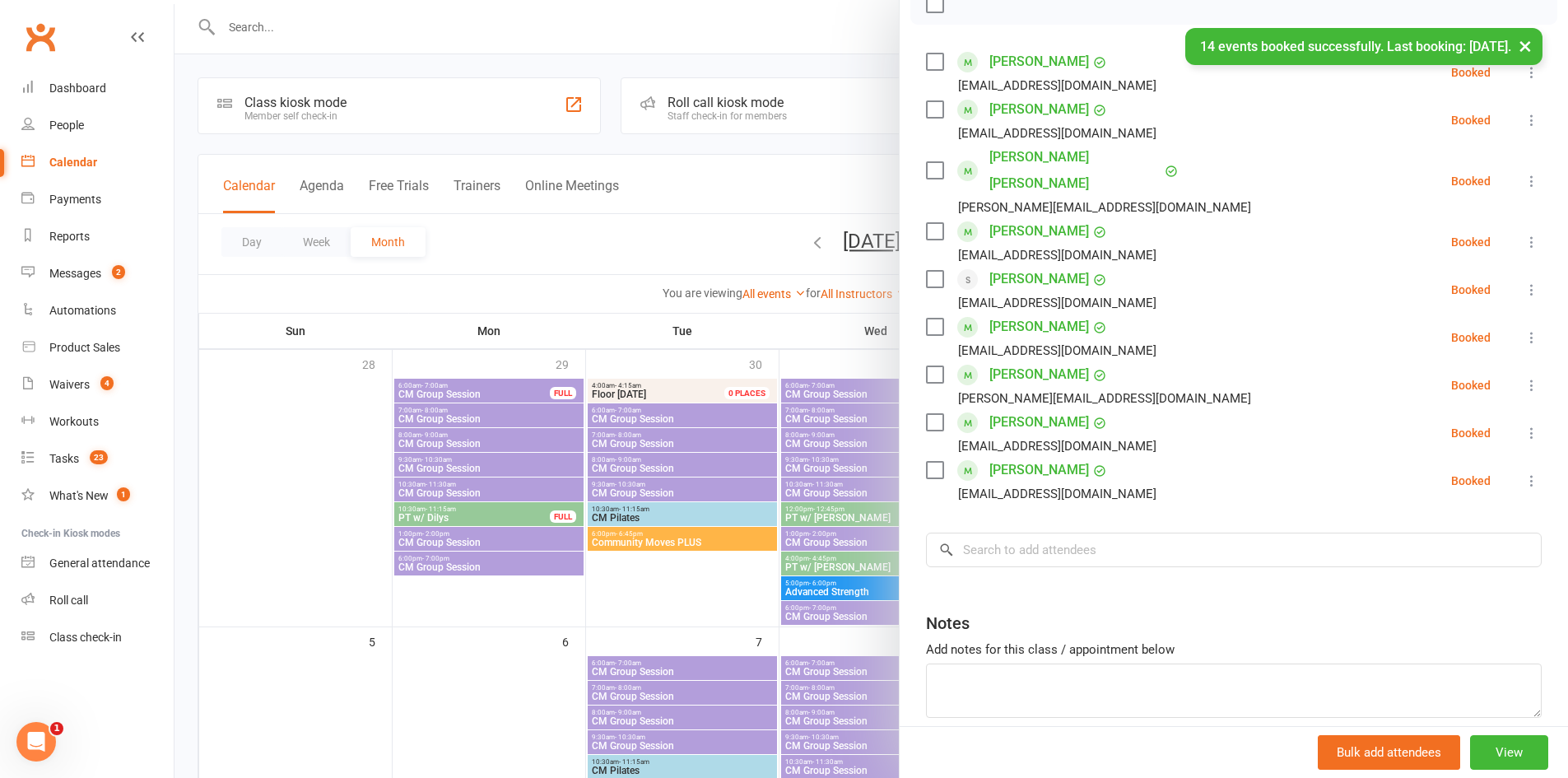
click at [548, 642] on div at bounding box center [871, 389] width 1394 height 778
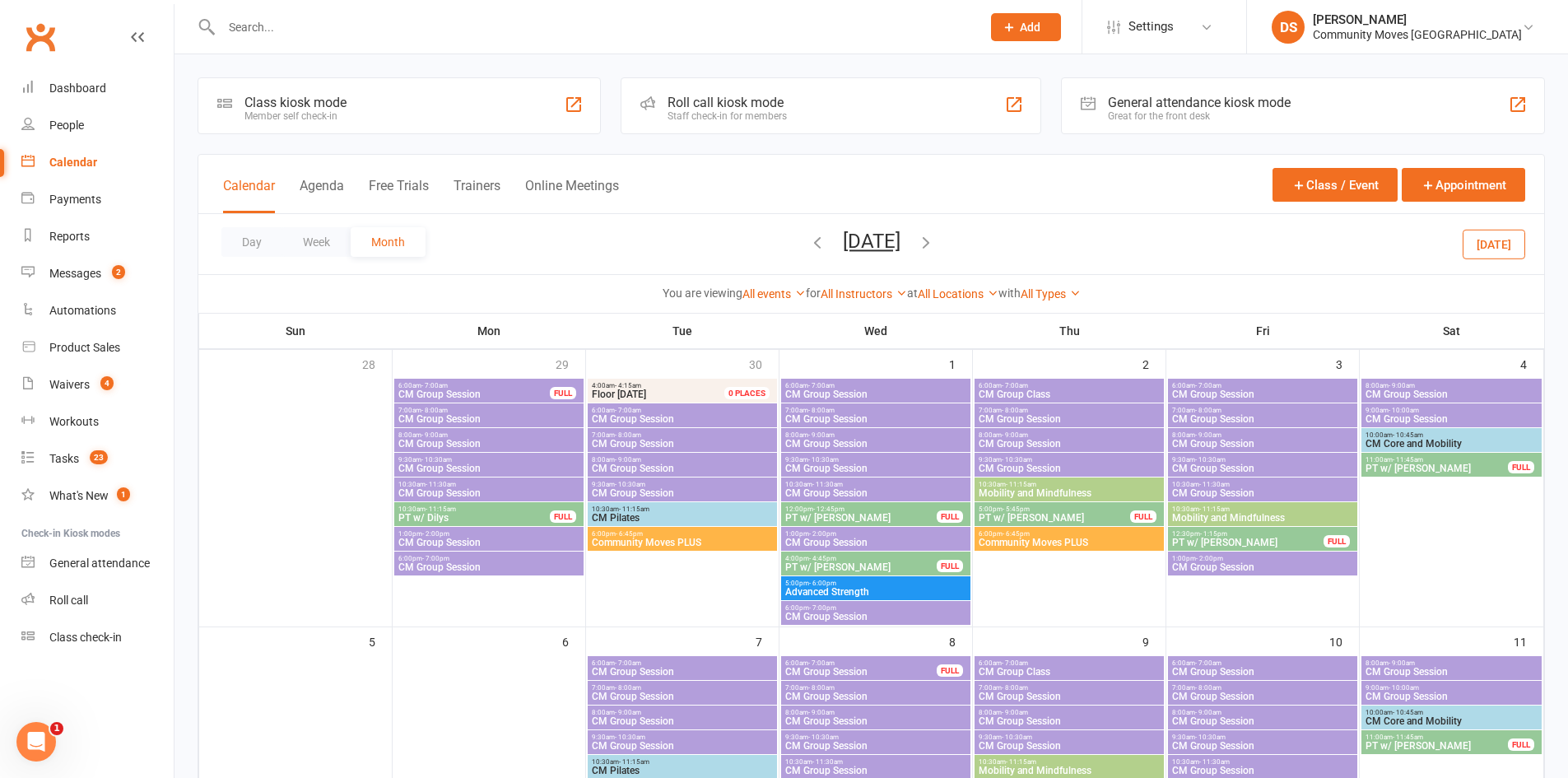
click at [1398, 444] on span "CM Core and Mobility" at bounding box center [1451, 443] width 174 height 10
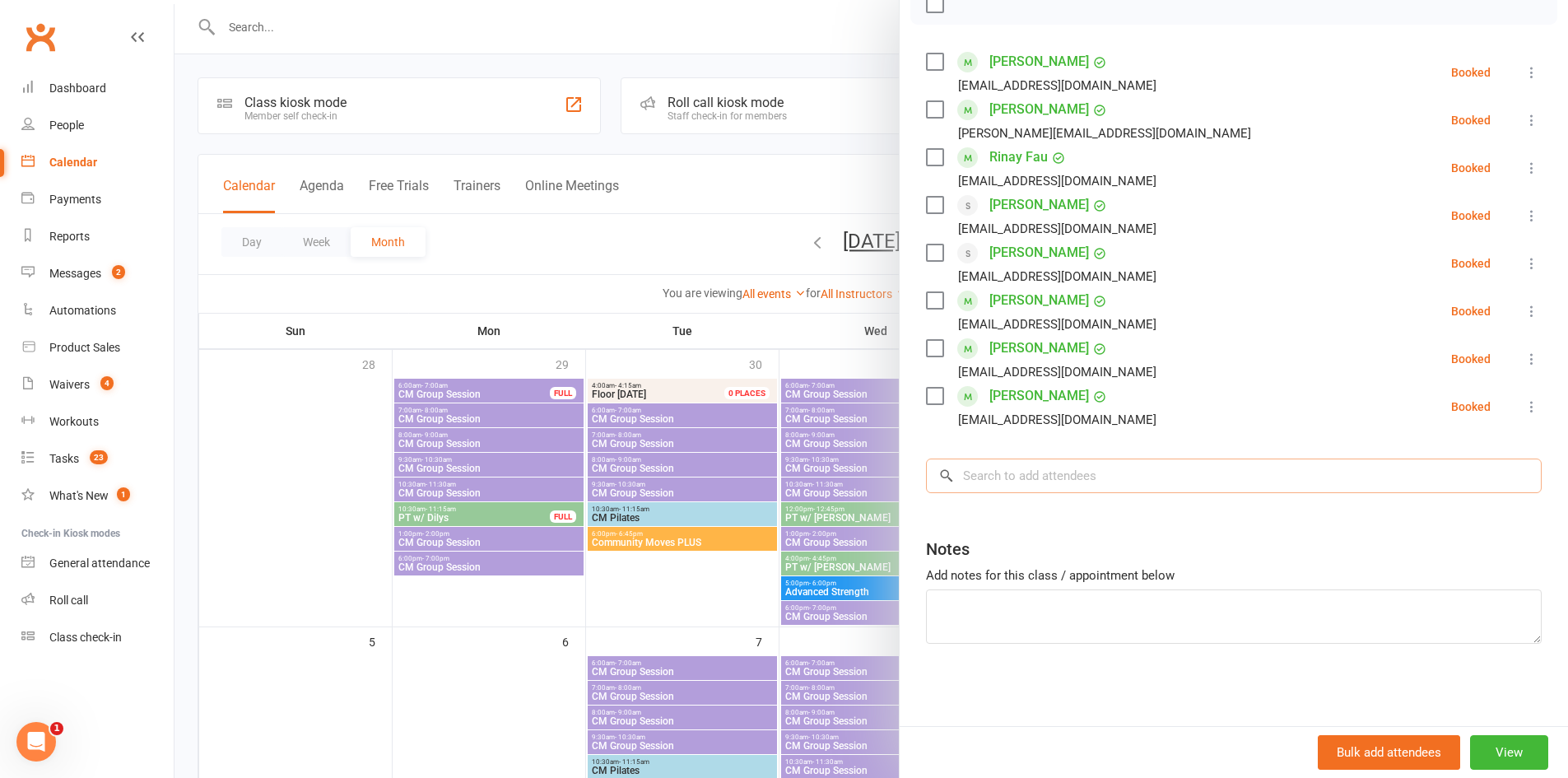
click at [1045, 476] on input "search" at bounding box center [1234, 476] width 616 height 35
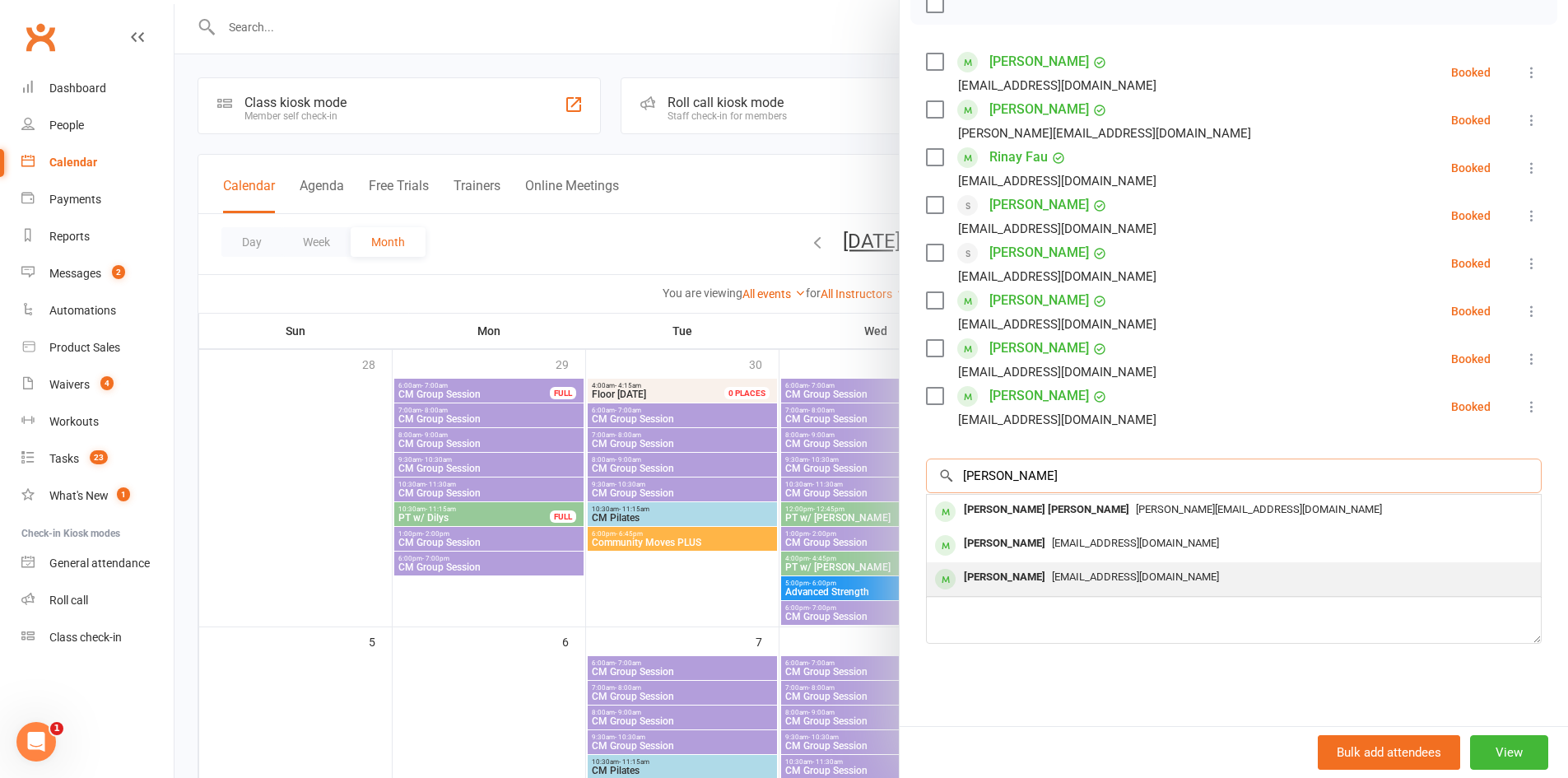
type input "joan p"
click at [1027, 574] on div "Joan Polivnick" at bounding box center [1005, 577] width 95 height 24
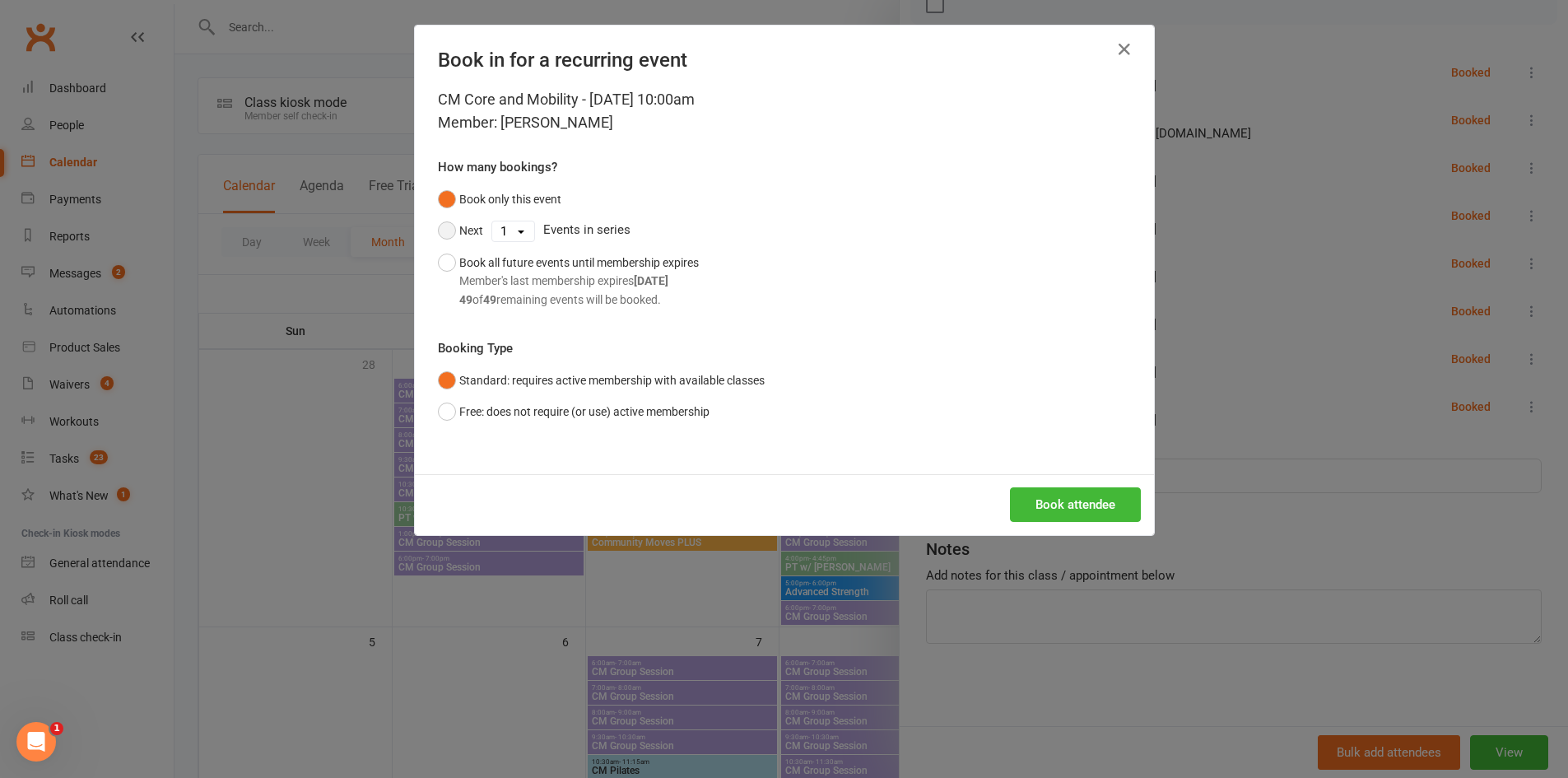
click at [442, 232] on button "Next" at bounding box center [460, 231] width 46 height 31
click at [500, 232] on select "1 2 3 4 5 6 7 8 9 10 11 12 13 14 15 16 17 18 19 20 21 22 23 24 25 26 27 28 29 3…" at bounding box center [513, 232] width 42 height 20
select select "13"
click at [492, 222] on select "1 2 3 4 5 6 7 8 9 10 11 12 13 14 15 16 17 18 19 20 21 22 23 24 25 26 27 28 29 3…" at bounding box center [513, 232] width 42 height 20
click at [1098, 500] on button "Book attendee" at bounding box center [1076, 505] width 131 height 35
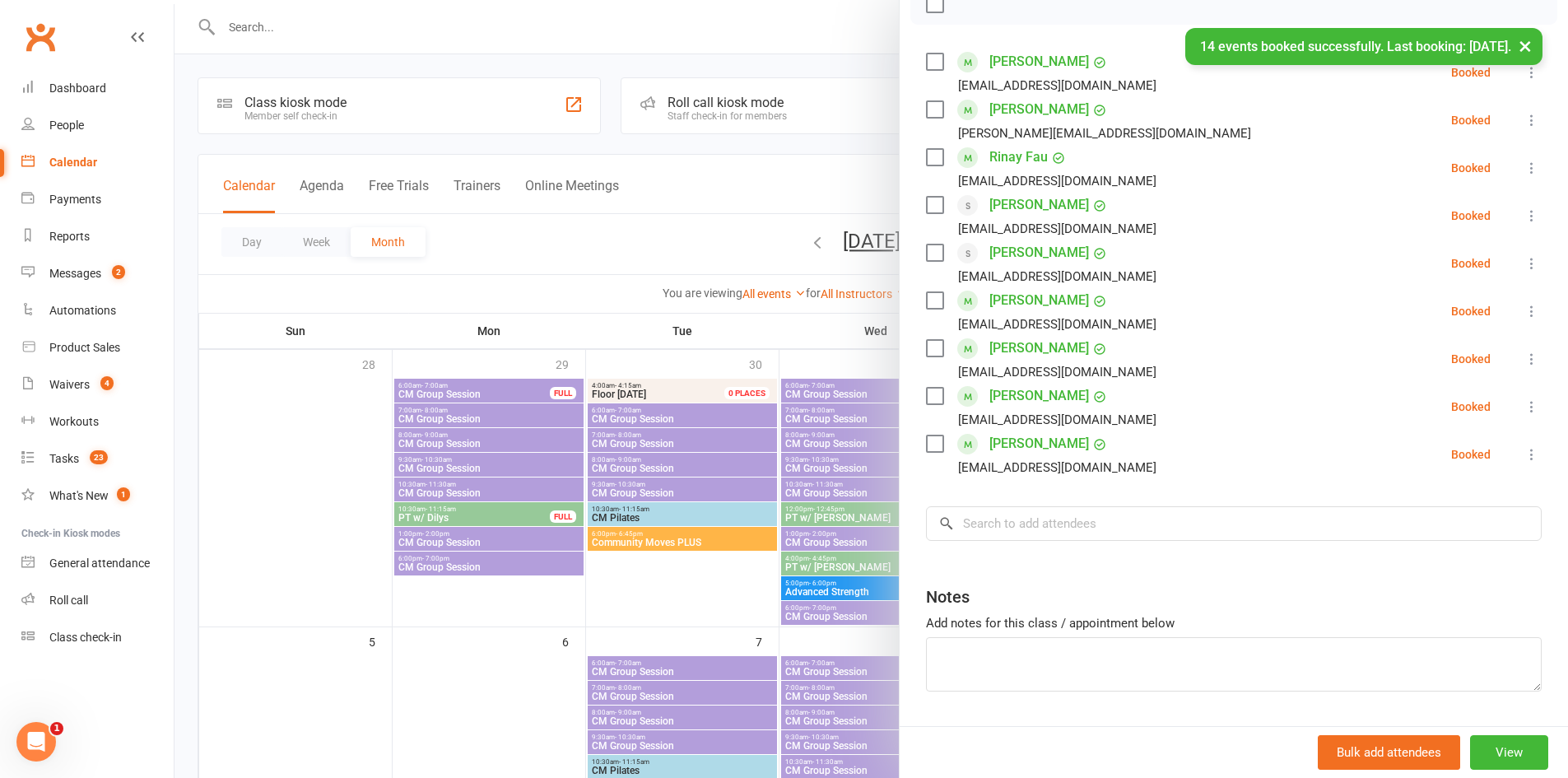
click at [636, 581] on div at bounding box center [871, 389] width 1394 height 778
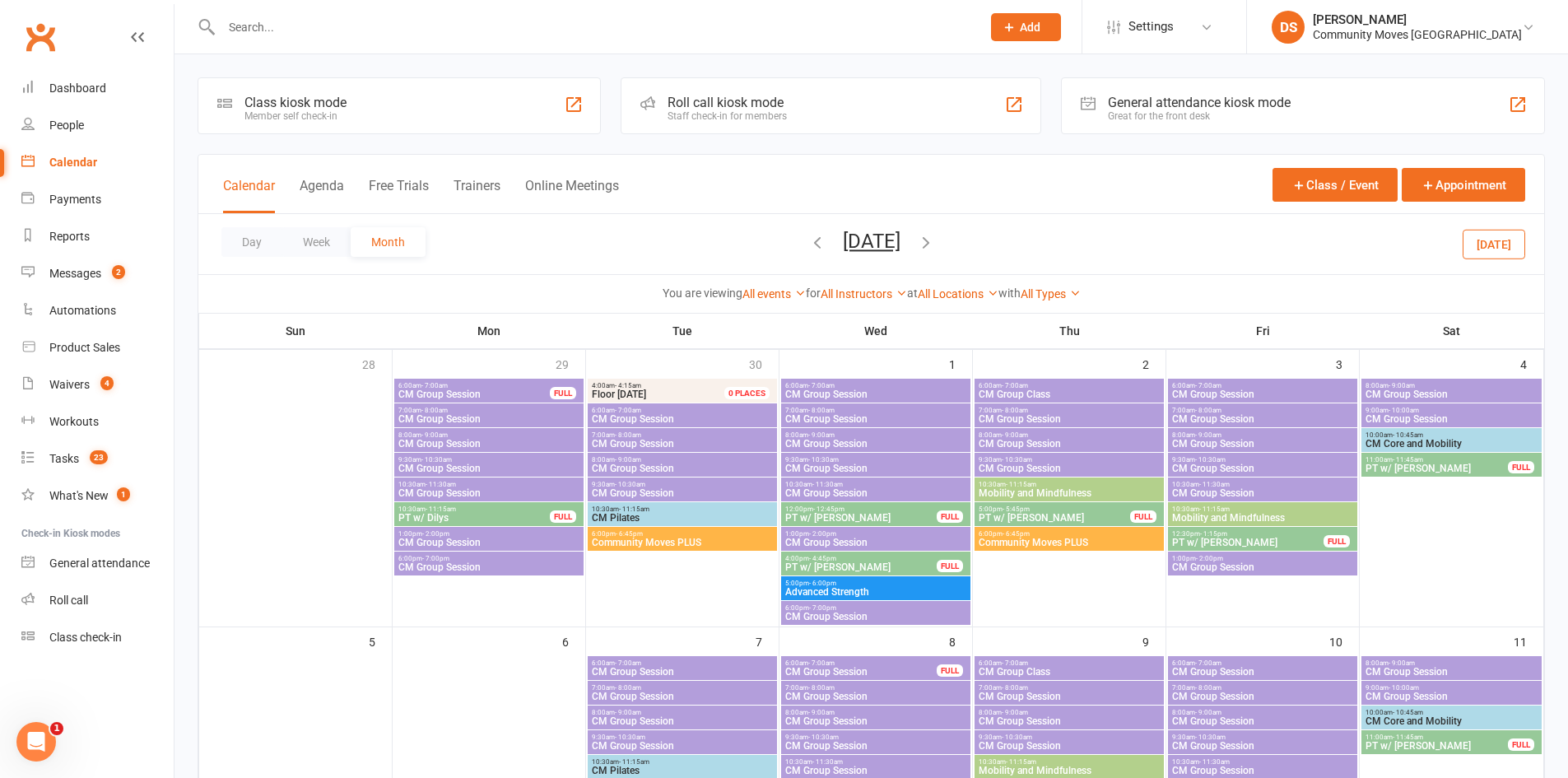
click at [1142, 533] on span "6:00pm - 6:45pm" at bounding box center [1069, 534] width 182 height 7
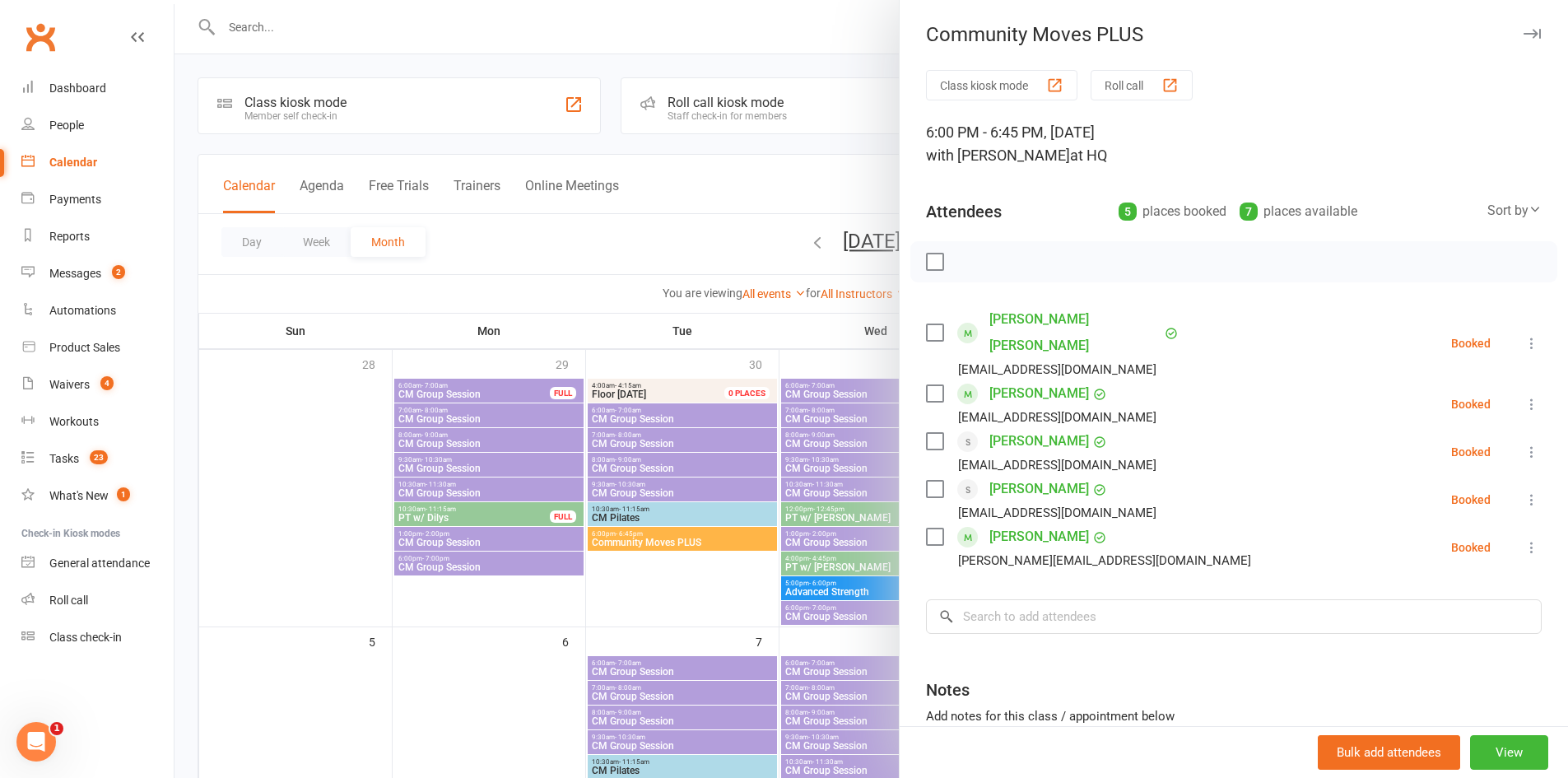
click at [792, 328] on div at bounding box center [871, 389] width 1394 height 778
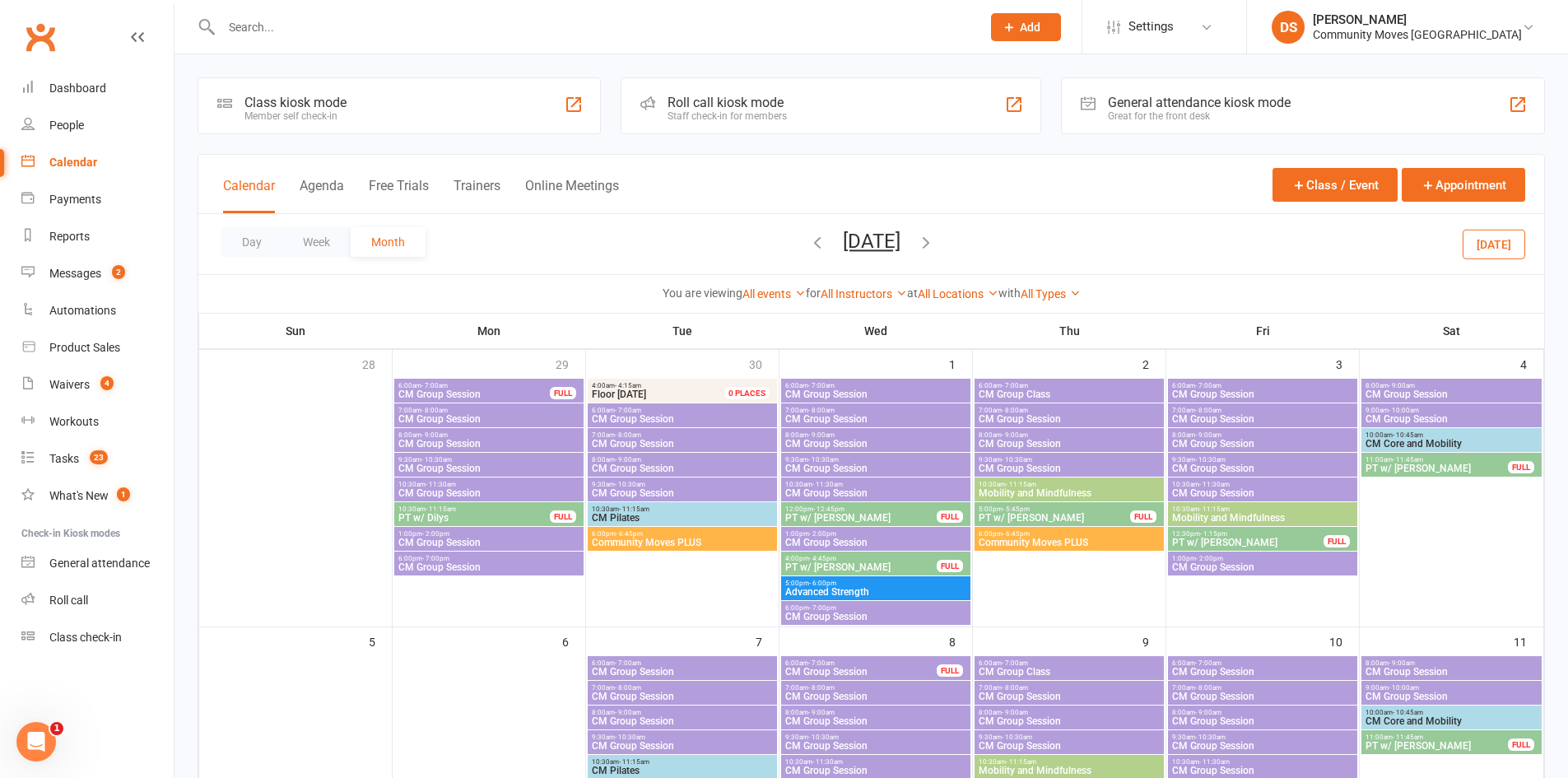
click at [494, 460] on span "9:30am - 10:30am" at bounding box center [489, 460] width 182 height 7
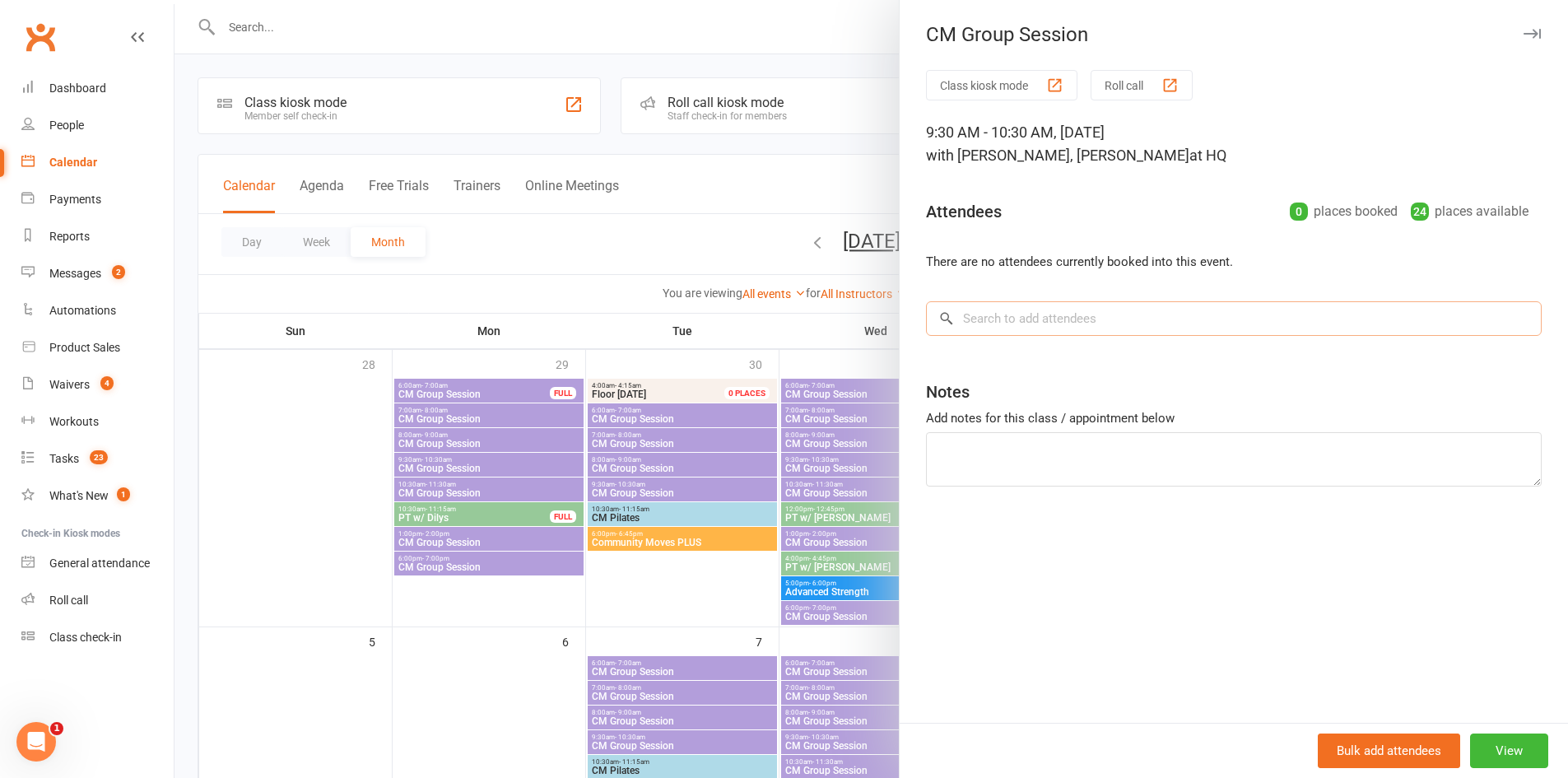
click at [1014, 319] on input "search" at bounding box center [1234, 319] width 616 height 35
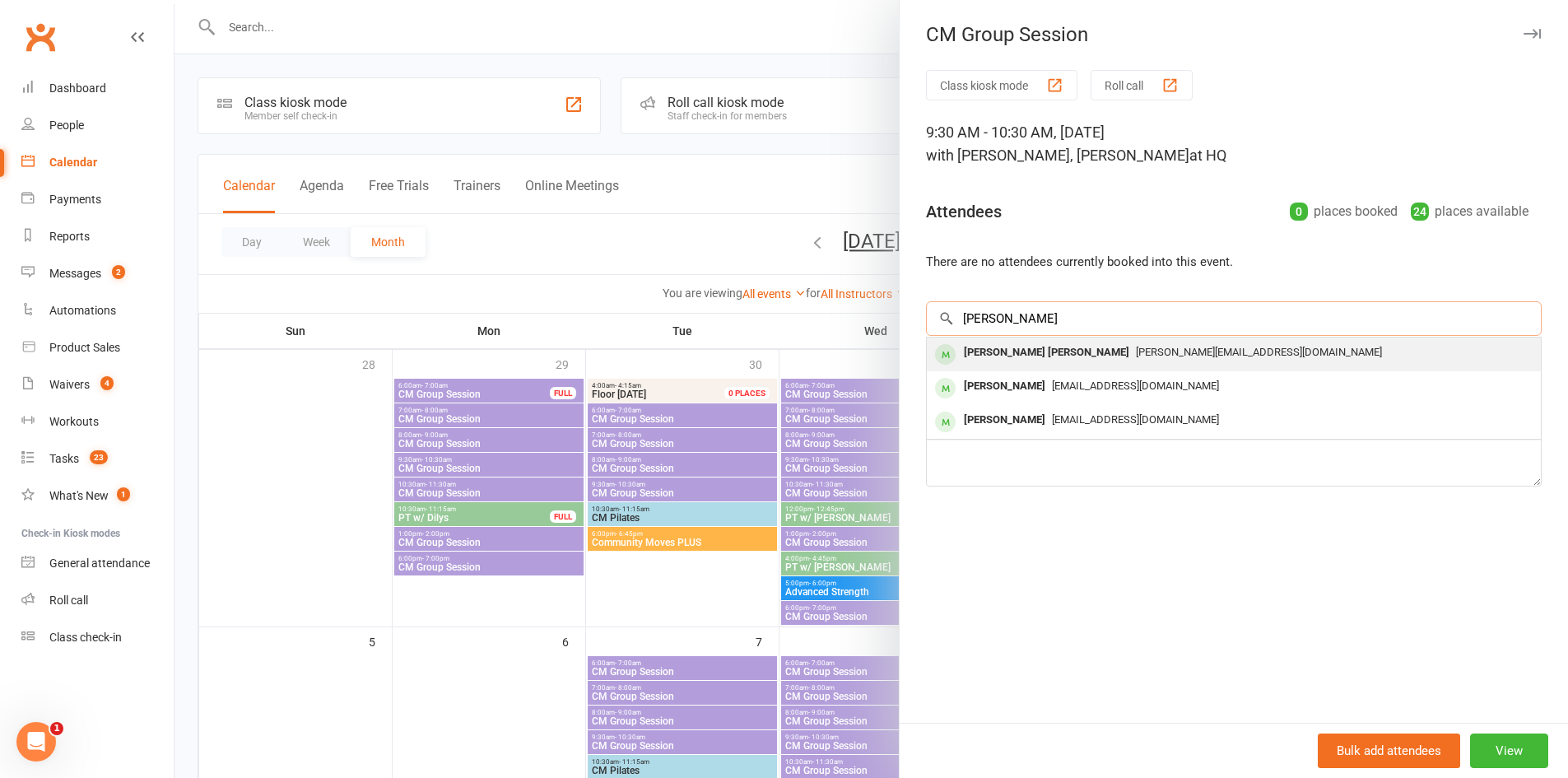
type input "joan"
click at [1136, 355] on span "joanne@danproperties.com" at bounding box center [1259, 352] width 246 height 13
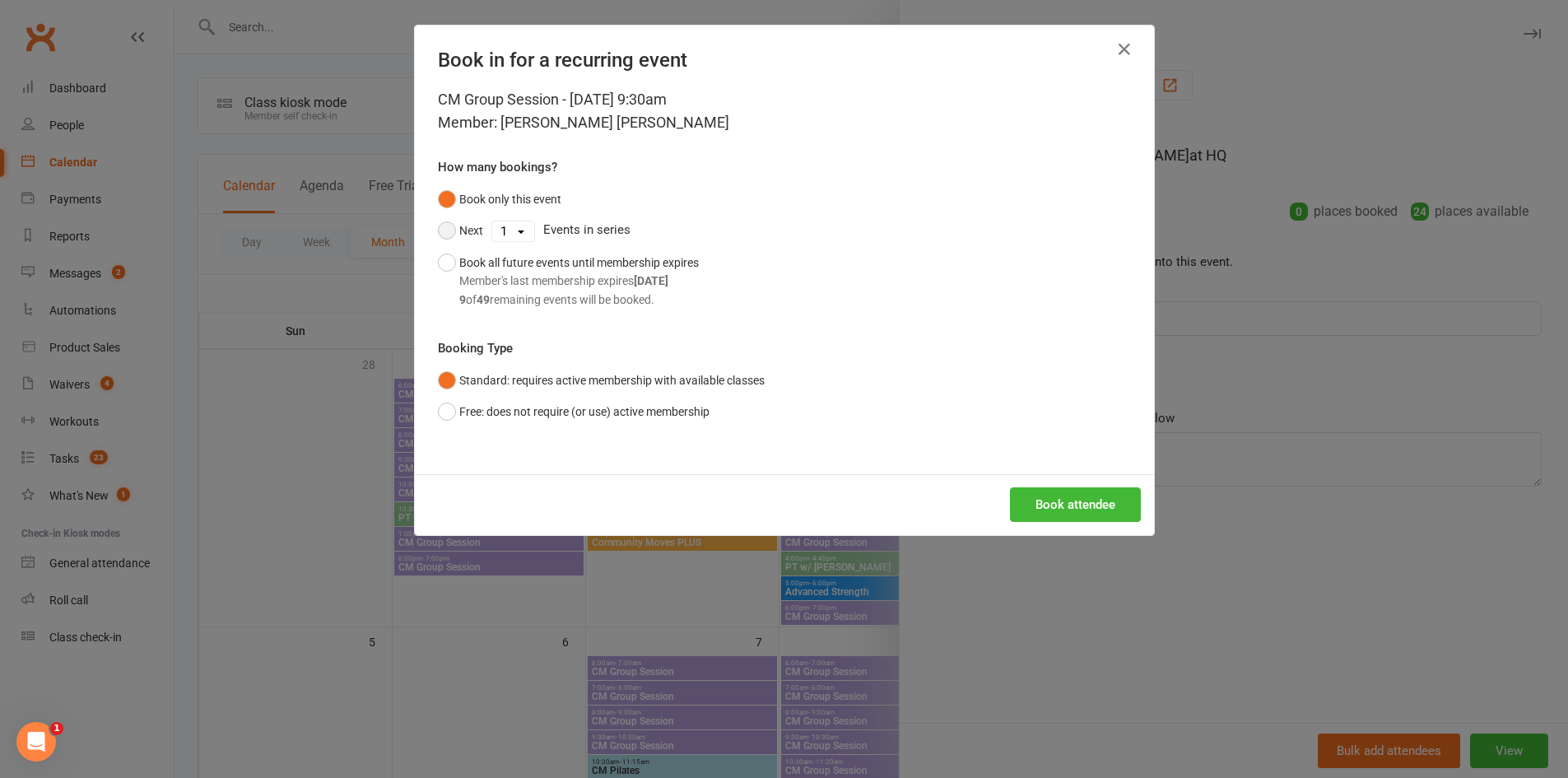
click at [460, 229] on button "Next" at bounding box center [460, 231] width 46 height 31
click at [514, 233] on select "1 2 3 4 5 6 7 8 9 10 11 12 13 14 15 16 17 18 19 20 21 22 23 24 25 26 27 28 29 3…" at bounding box center [513, 232] width 42 height 20
click at [492, 222] on select "1 2 3 4 5 6 7 8 9 10 11 12 13 14 15 16 17 18 19 20 21 22 23 24 25 26 27 28 29 3…" at bounding box center [513, 232] width 42 height 20
click at [1031, 503] on button "Book attendee" at bounding box center [1076, 505] width 131 height 35
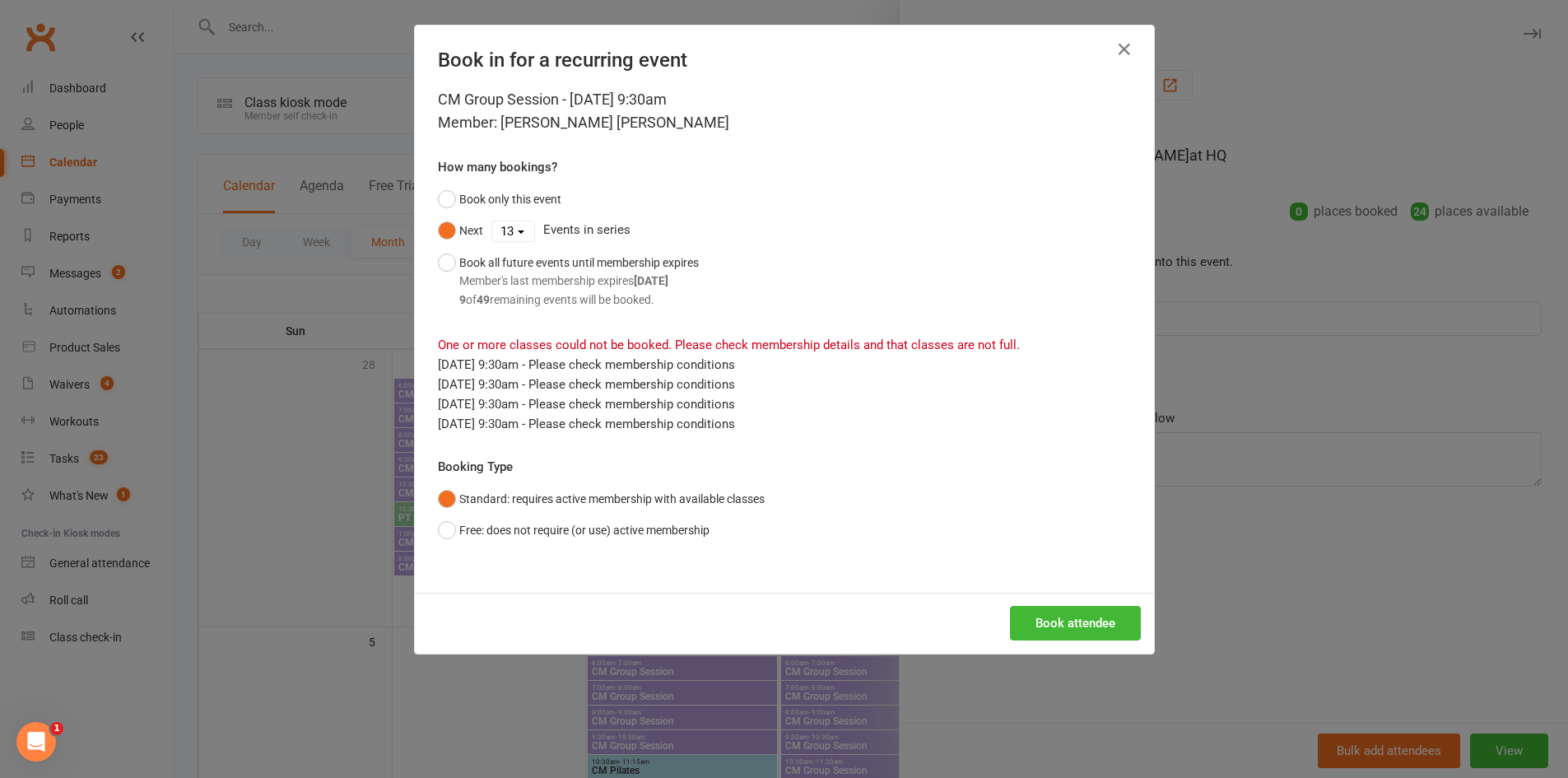
click at [502, 232] on select "1 2 3 4 5 6 7 8 9 10 11 12 13 14 15 16 17 18 19 20 21 22 23 24 25 26 27 28 29 3…" at bounding box center [513, 232] width 42 height 20
select select "8"
click at [492, 222] on select "1 2 3 4 5 6 7 8 9 10 11 12 13 14 15 16 17 18 19 20 21 22 23 24 25 26 27 28 29 3…" at bounding box center [513, 232] width 42 height 20
click at [1092, 616] on button "Book attendee" at bounding box center [1076, 624] width 131 height 35
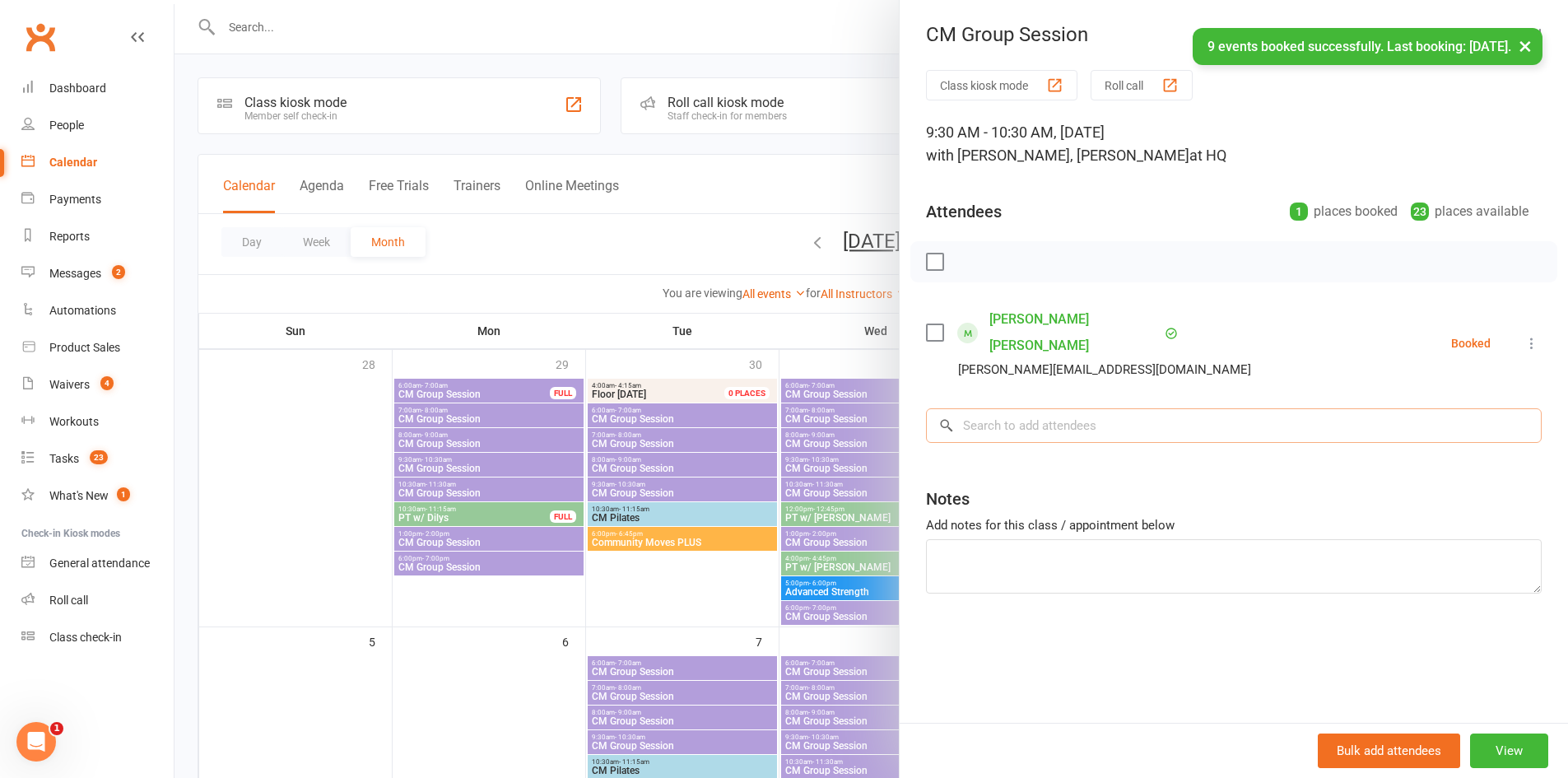
click at [1025, 411] on input "search" at bounding box center [1234, 426] width 616 height 35
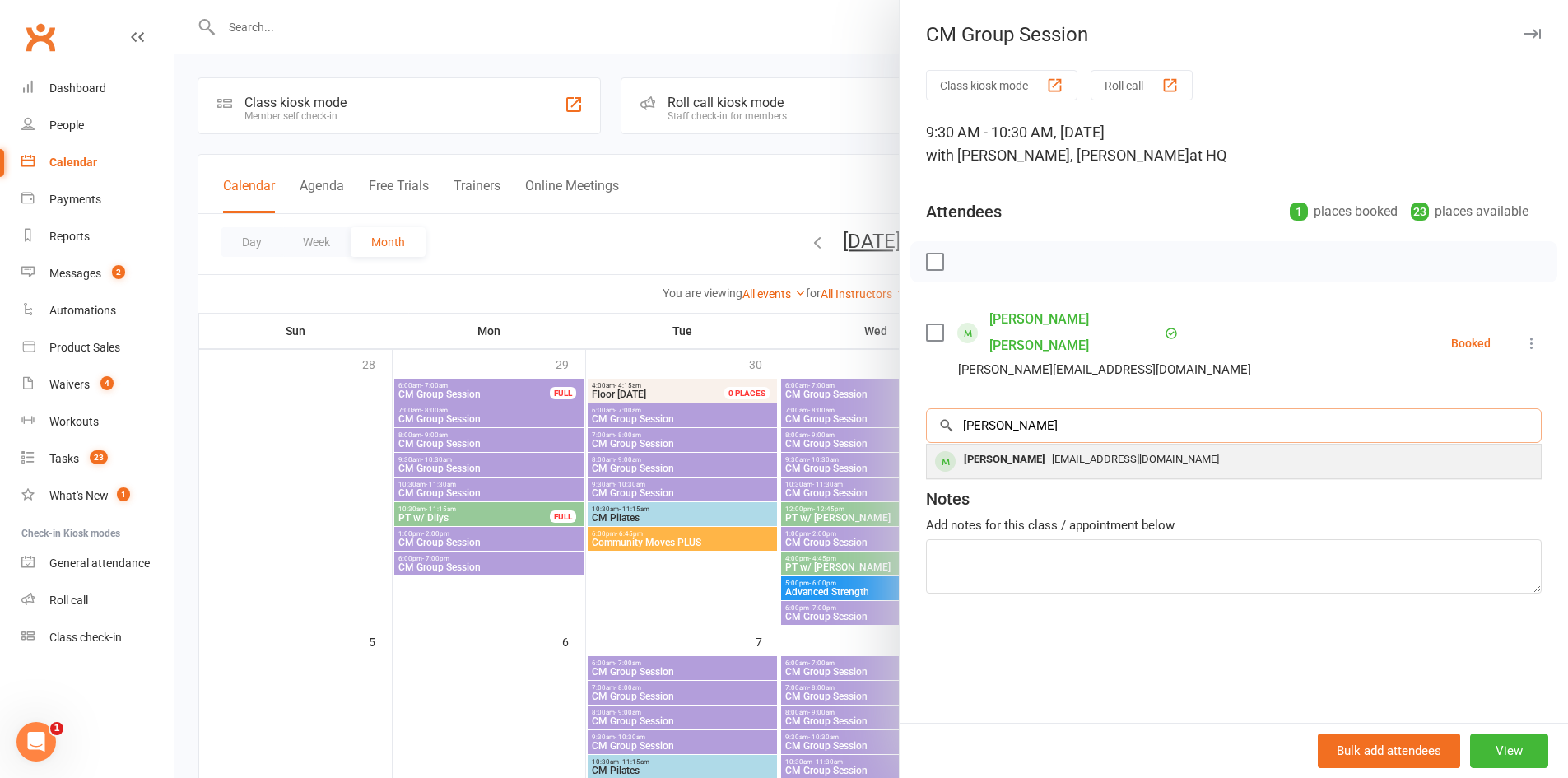
type input "Tina"
click at [1052, 453] on span "tinadriver@bigpond.com" at bounding box center [1135, 460] width 167 height 13
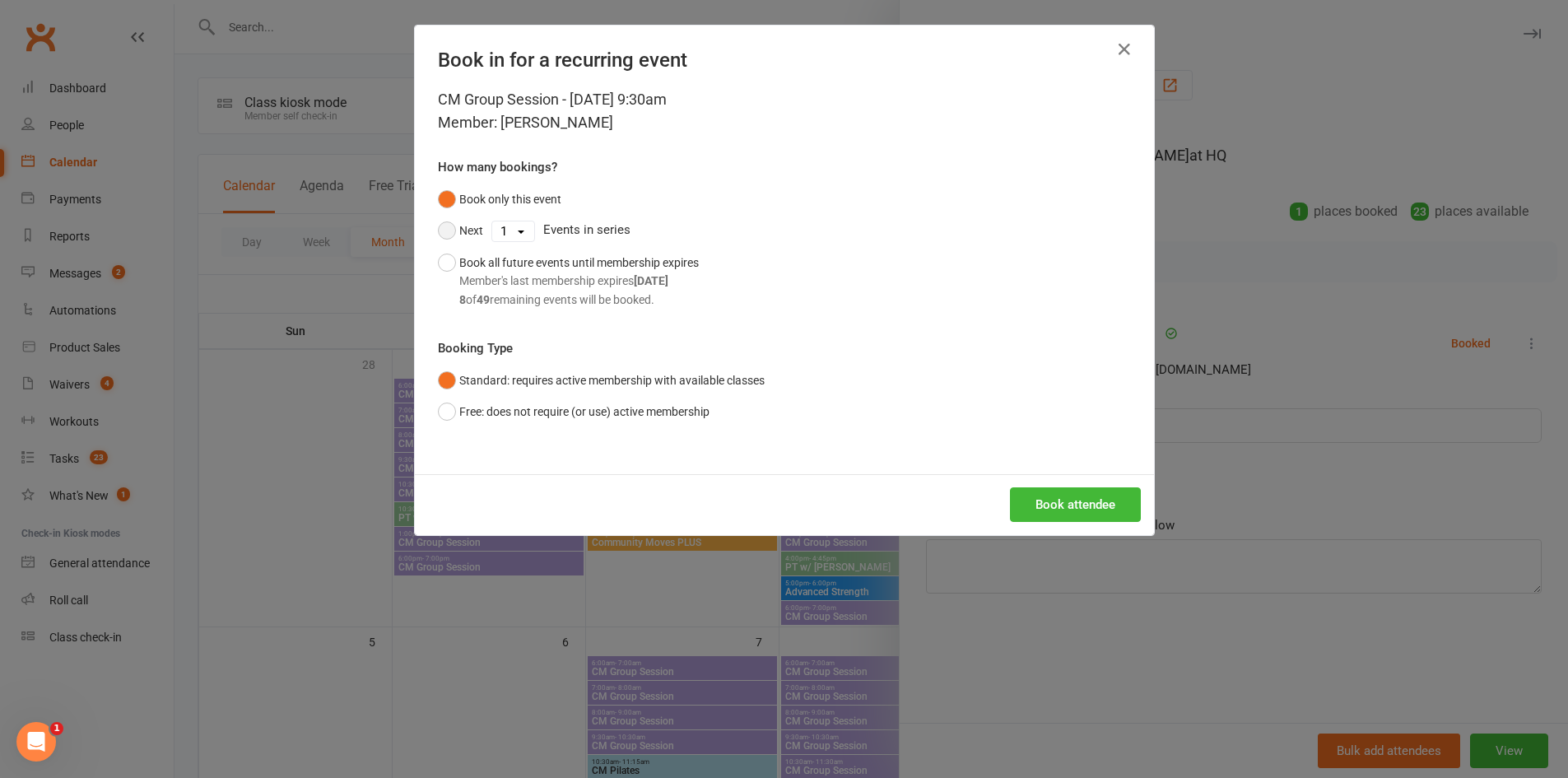
click at [461, 233] on button "Next" at bounding box center [460, 231] width 46 height 31
click at [514, 232] on select "1 2 3 4 5 6 7 8 9 10 11 12 13 14 15 16 17 18 19 20 21 22 23 24 25 26 27 28 29 3…" at bounding box center [513, 232] width 42 height 20
click at [492, 222] on select "1 2 3 4 5 6 7 8 9 10 11 12 13 14 15 16 17 18 19 20 21 22 23 24 25 26 27 28 29 3…" at bounding box center [513, 232] width 42 height 20
click at [512, 229] on select "1 2 3 4 5 6 7 8 9 10 11 12 13 14 15 16 17 18 19 20 21 22 23 24 25 26 27 28 29 3…" at bounding box center [513, 232] width 42 height 20
click at [492, 222] on select "1 2 3 4 5 6 7 8 9 10 11 12 13 14 15 16 17 18 19 20 21 22 23 24 25 26 27 28 29 3…" at bounding box center [513, 232] width 42 height 20
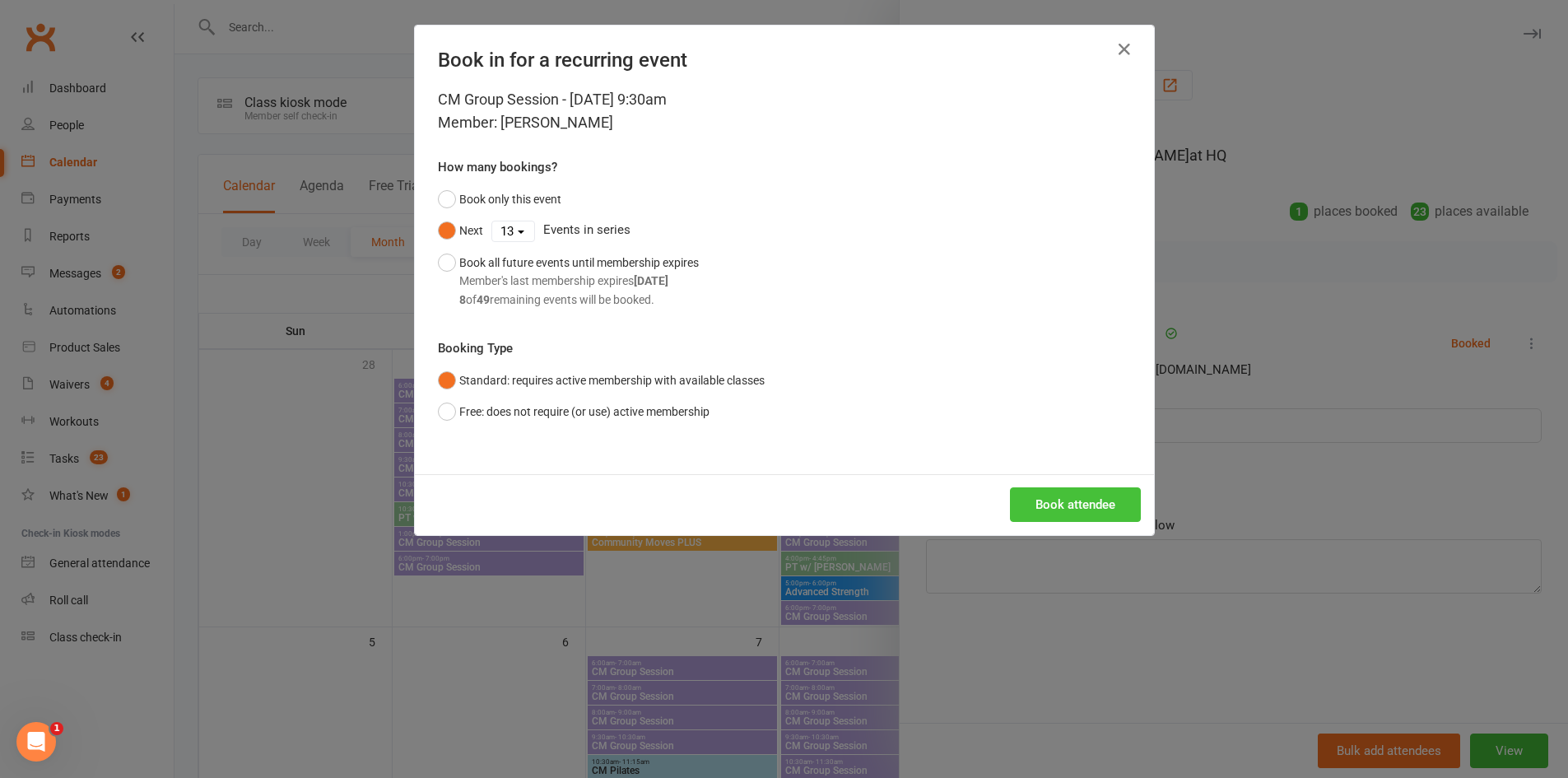
click at [1033, 501] on button "Book attendee" at bounding box center [1076, 505] width 131 height 35
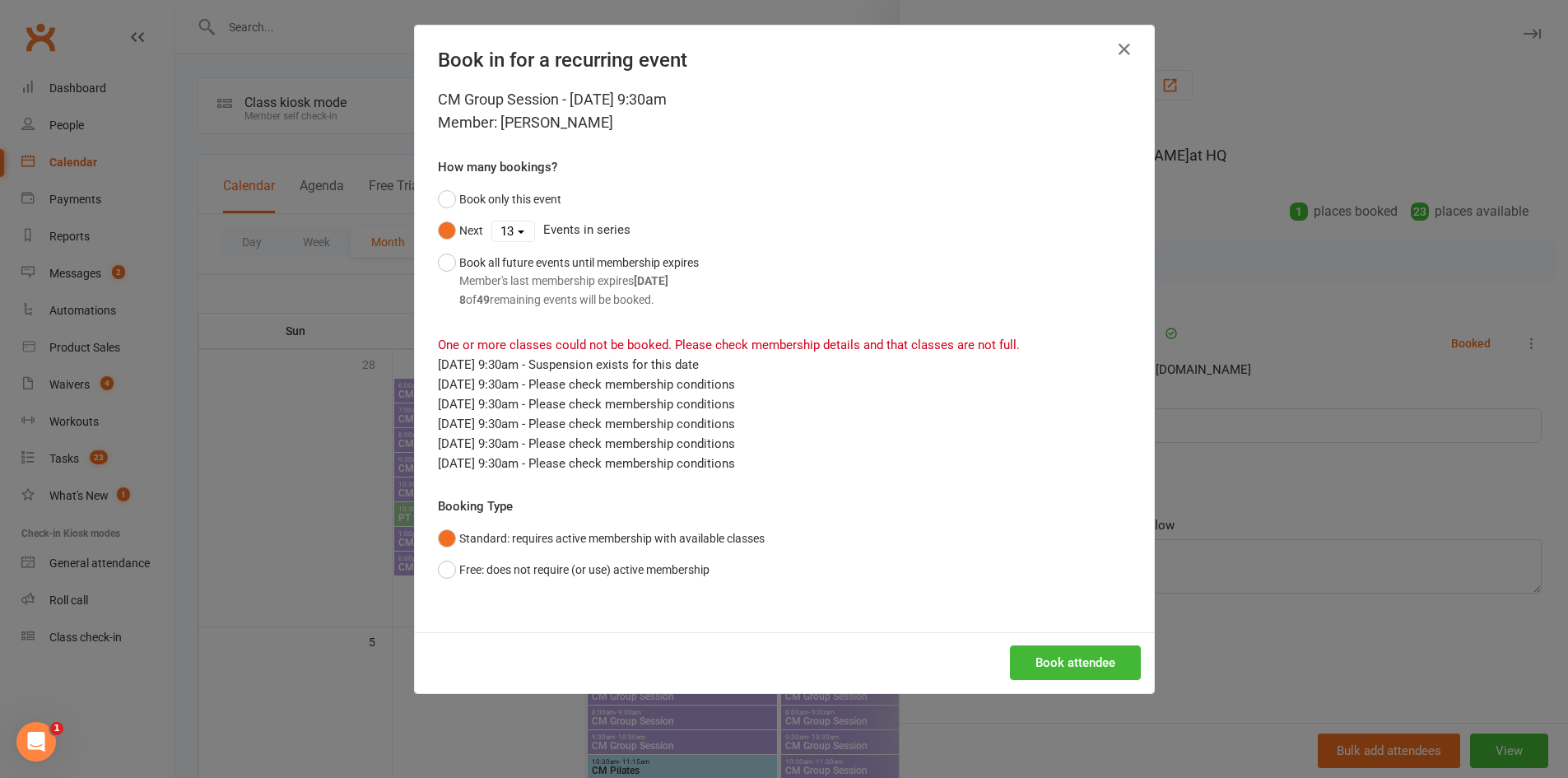
click at [506, 228] on select "1 2 3 4 5 6 7 8 9 10 11 12 13 14 15 16 17 18 19 20 21 22 23 24 25 26 27 28 29 3…" at bounding box center [513, 232] width 42 height 20
click at [492, 222] on select "1 2 3 4 5 6 7 8 9 10 11 12 13 14 15 16 17 18 19 20 21 22 23 24 25 26 27 28 29 3…" at bounding box center [513, 232] width 42 height 20
click at [1114, 668] on button "Book attendee" at bounding box center [1076, 663] width 131 height 35
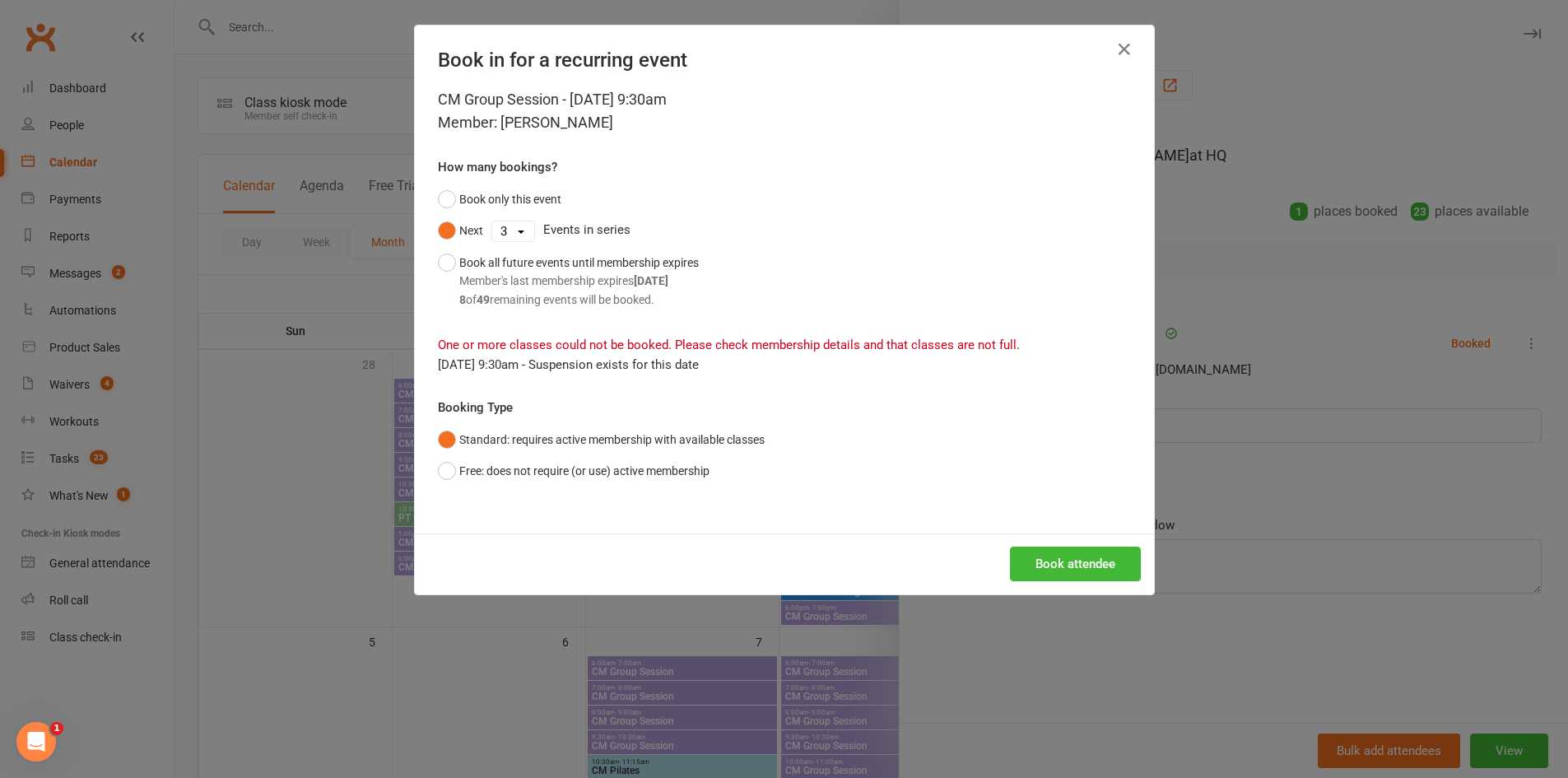
click at [514, 231] on select "1 2 3 4 5 6 7 8 9 10 11 12 13 14 15 16 17 18 19 20 21 22 23 24 25 26 27 28 29 3…" at bounding box center [513, 232] width 42 height 20
select select "1"
click at [492, 222] on select "1 2 3 4 5 6 7 8 9 10 11 12 13 14 15 16 17 18 19 20 21 22 23 24 25 26 27 28 29 3…" at bounding box center [513, 232] width 42 height 20
click at [1046, 565] on button "Book attendee" at bounding box center [1076, 565] width 131 height 35
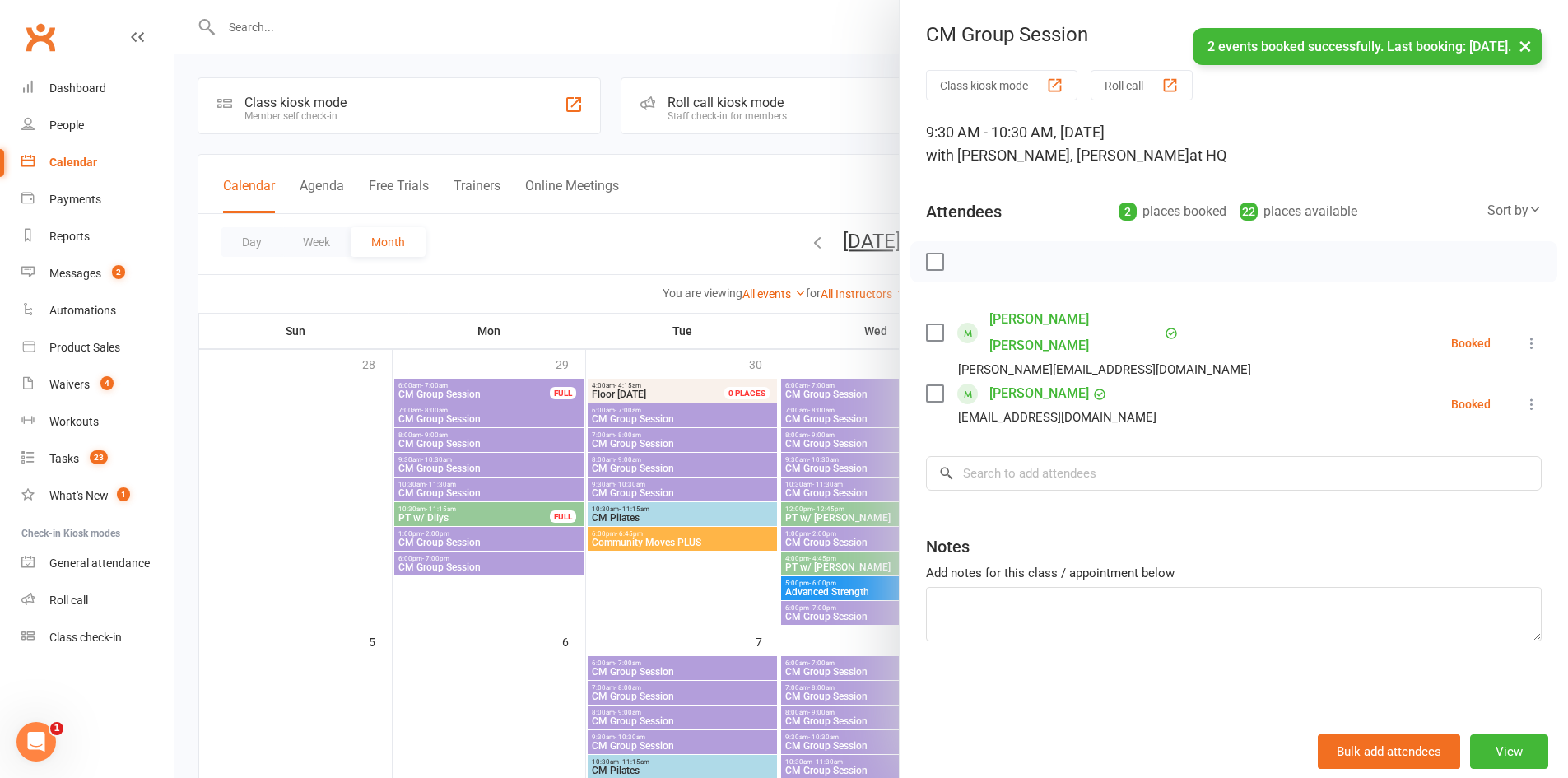
scroll to position [385, 0]
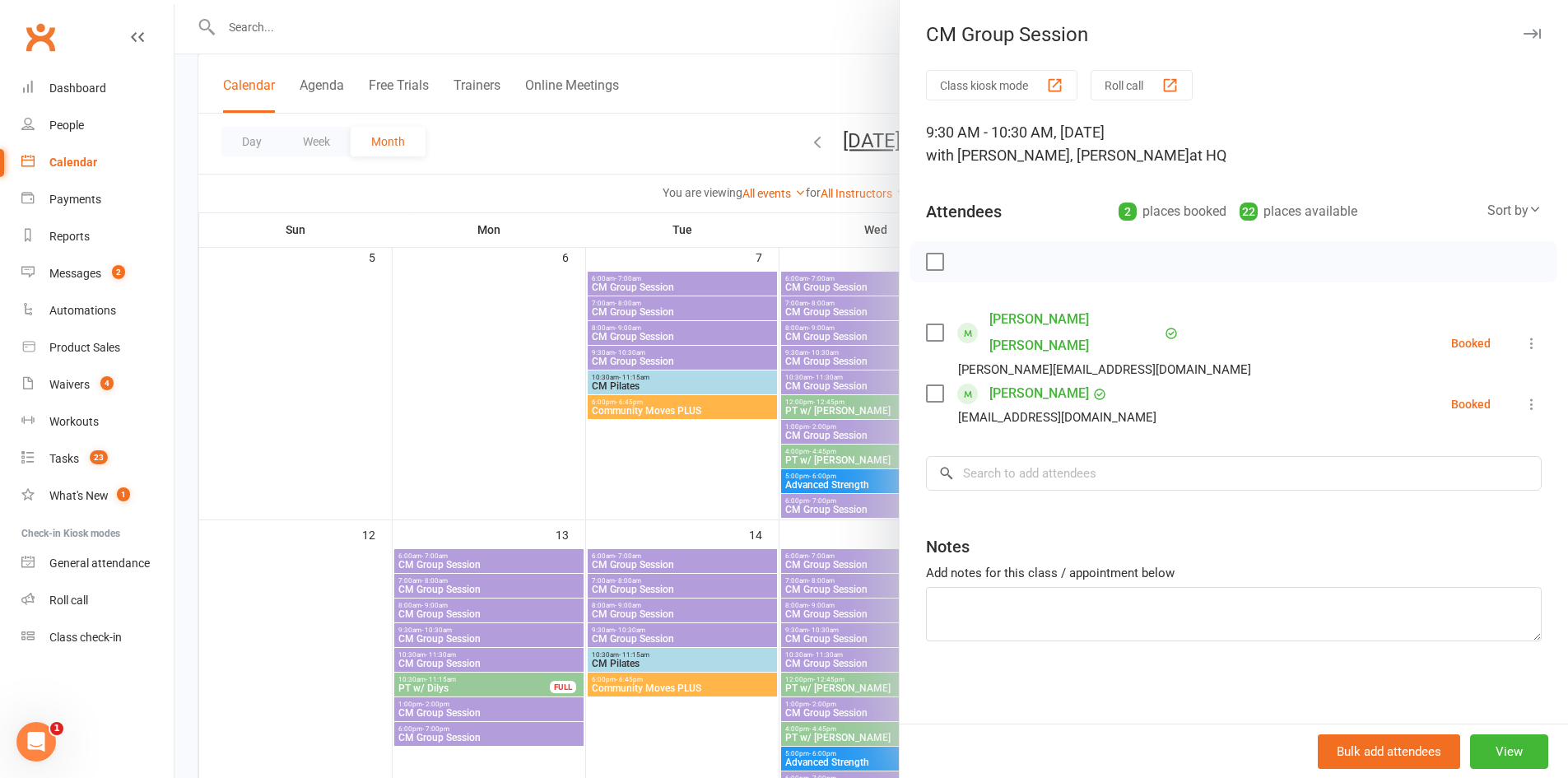
click at [457, 639] on div at bounding box center [871, 389] width 1394 height 778
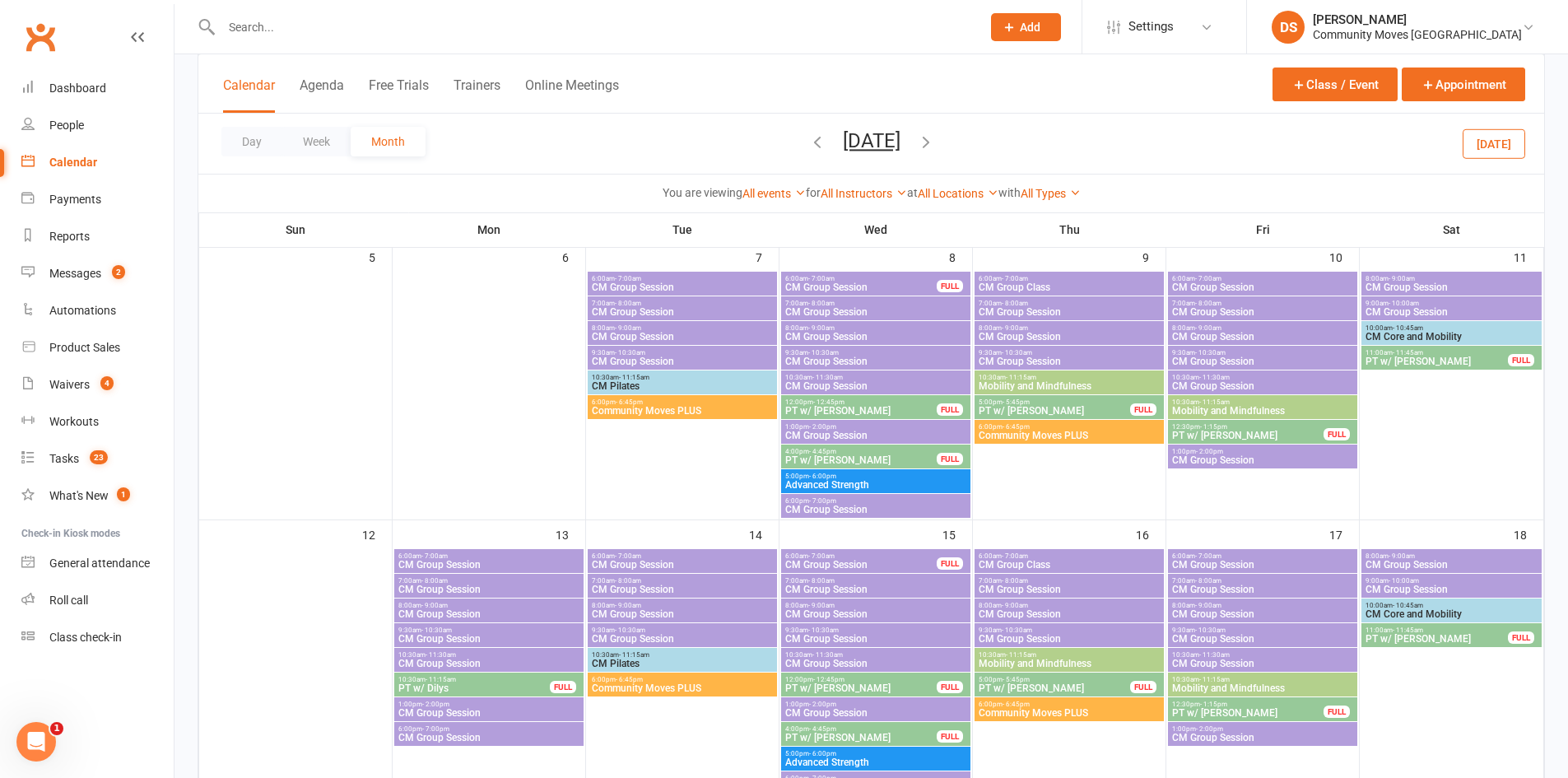
click at [465, 642] on span "CM Group Session" at bounding box center [489, 638] width 182 height 10
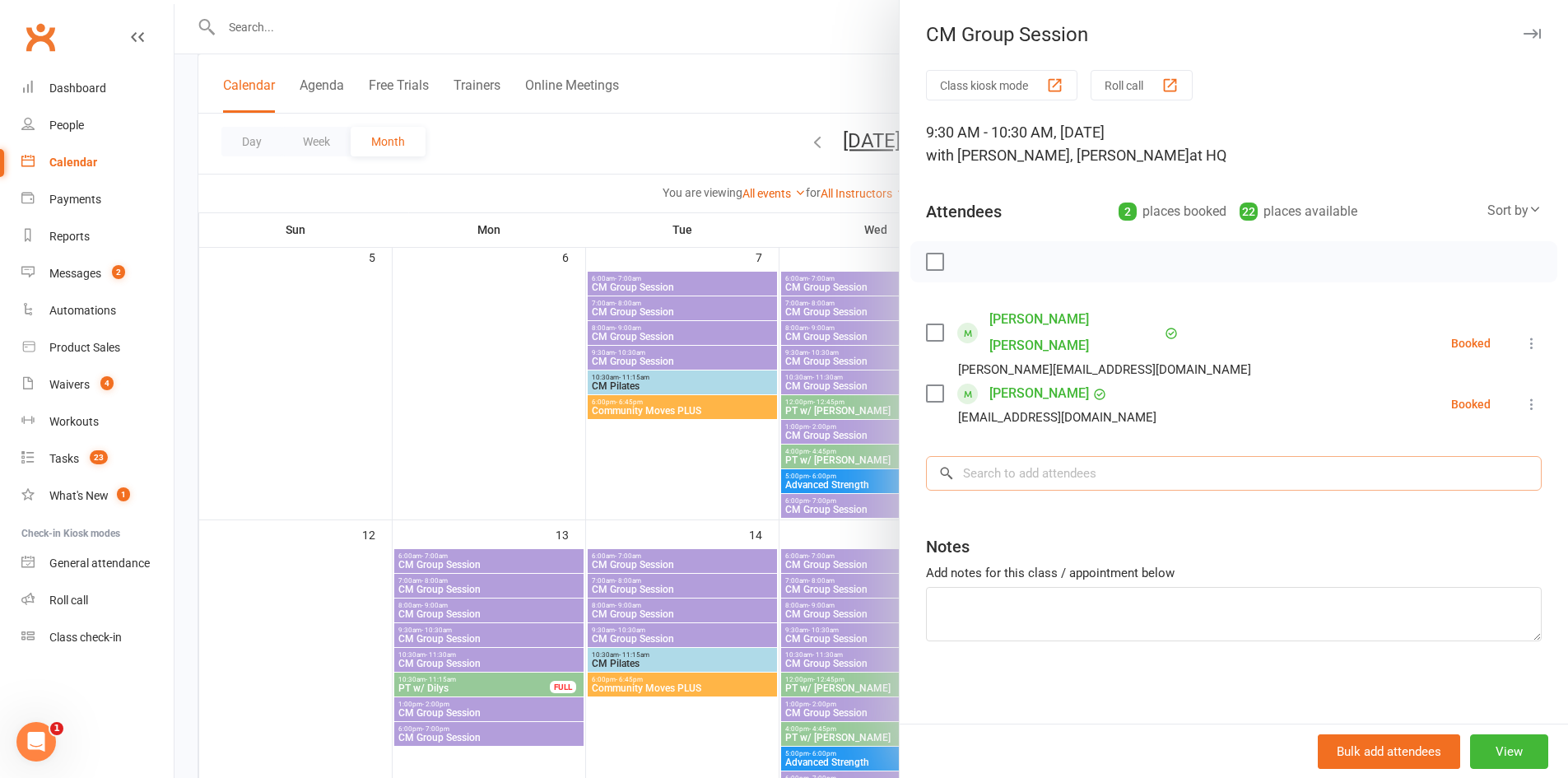
click at [1014, 456] on input "search" at bounding box center [1234, 473] width 616 height 35
click at [502, 477] on div at bounding box center [871, 389] width 1394 height 778
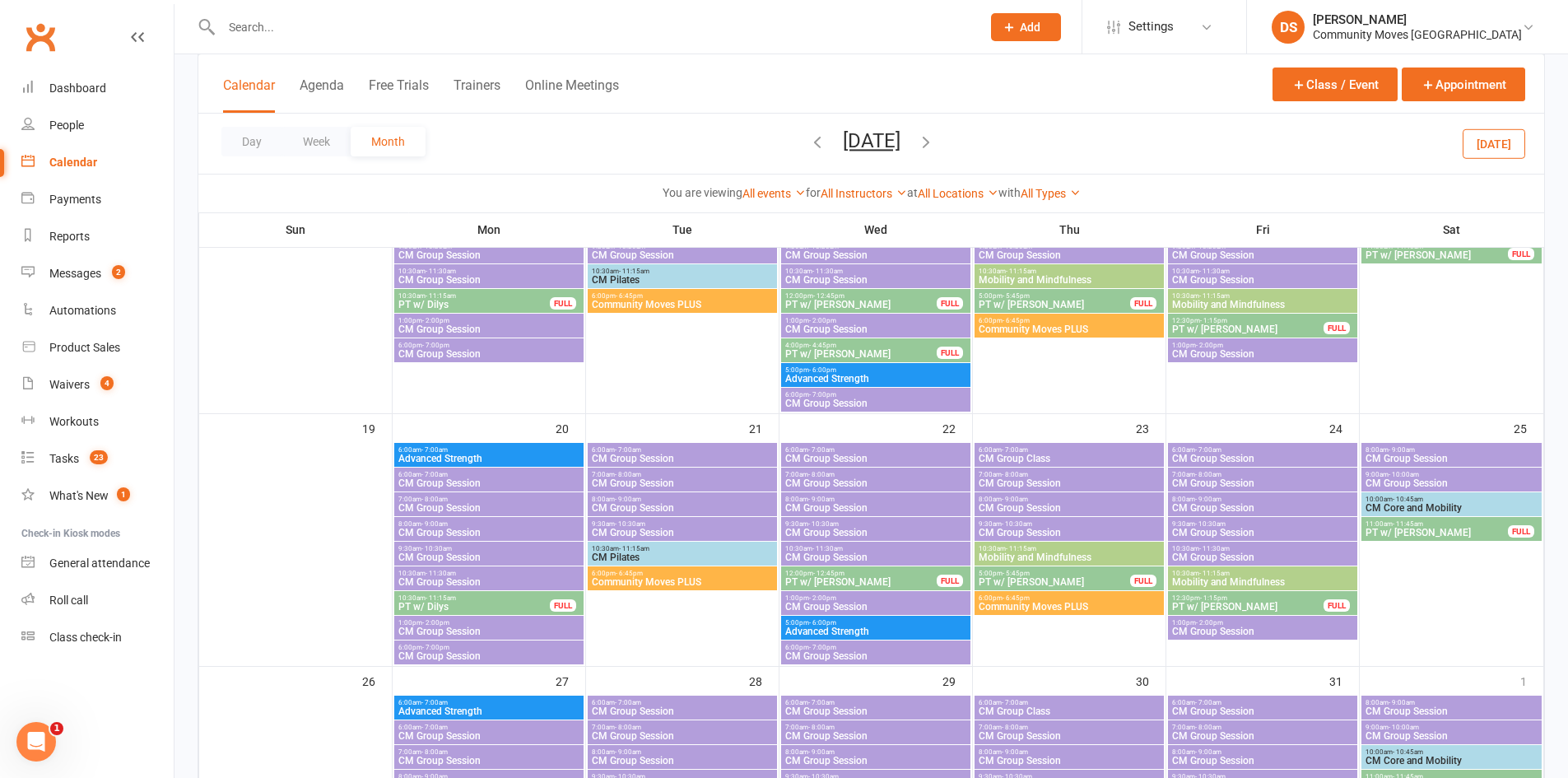
scroll to position [1153, 0]
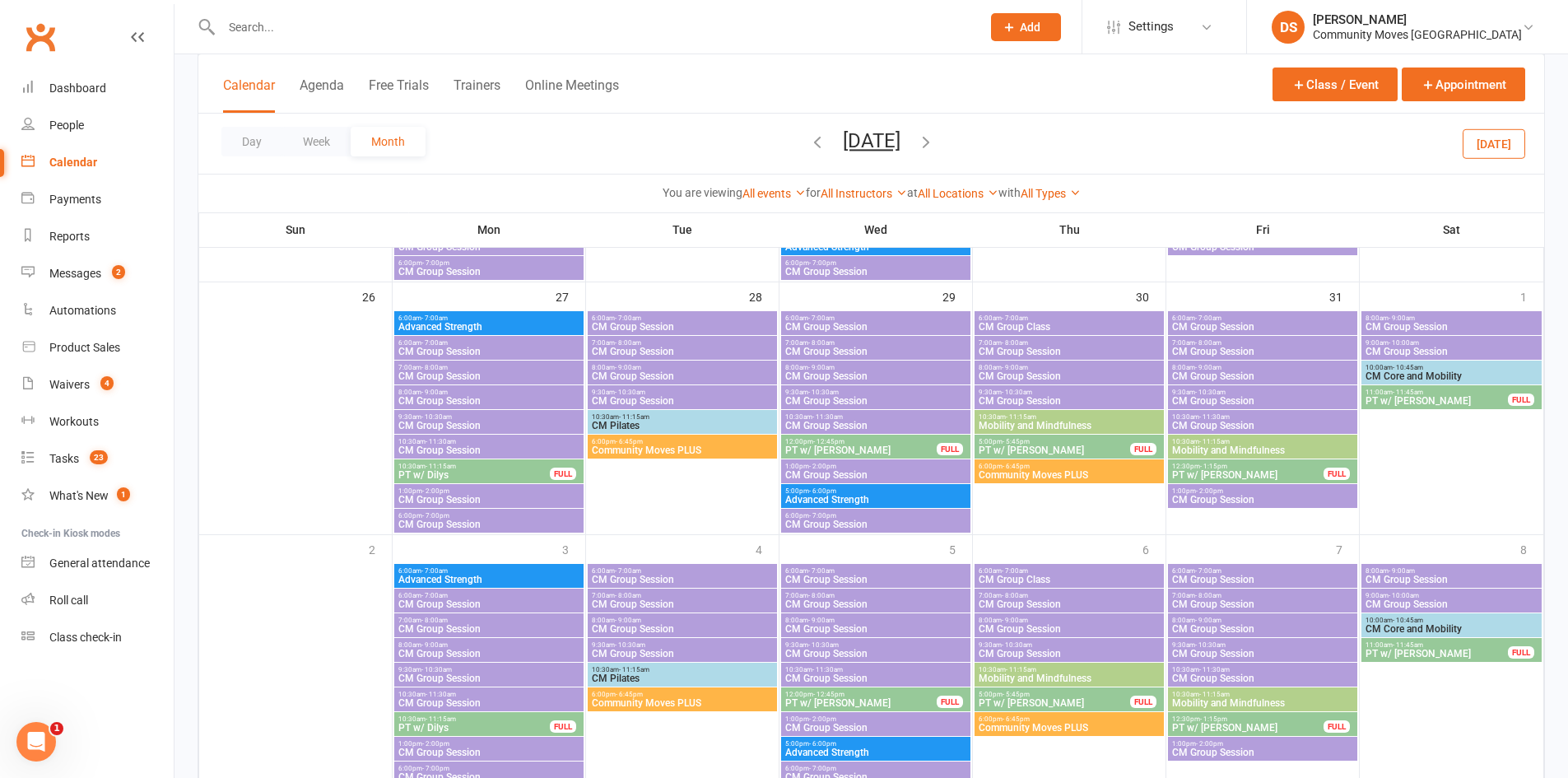
click at [421, 419] on span "- 10:30am" at bounding box center [436, 417] width 30 height 7
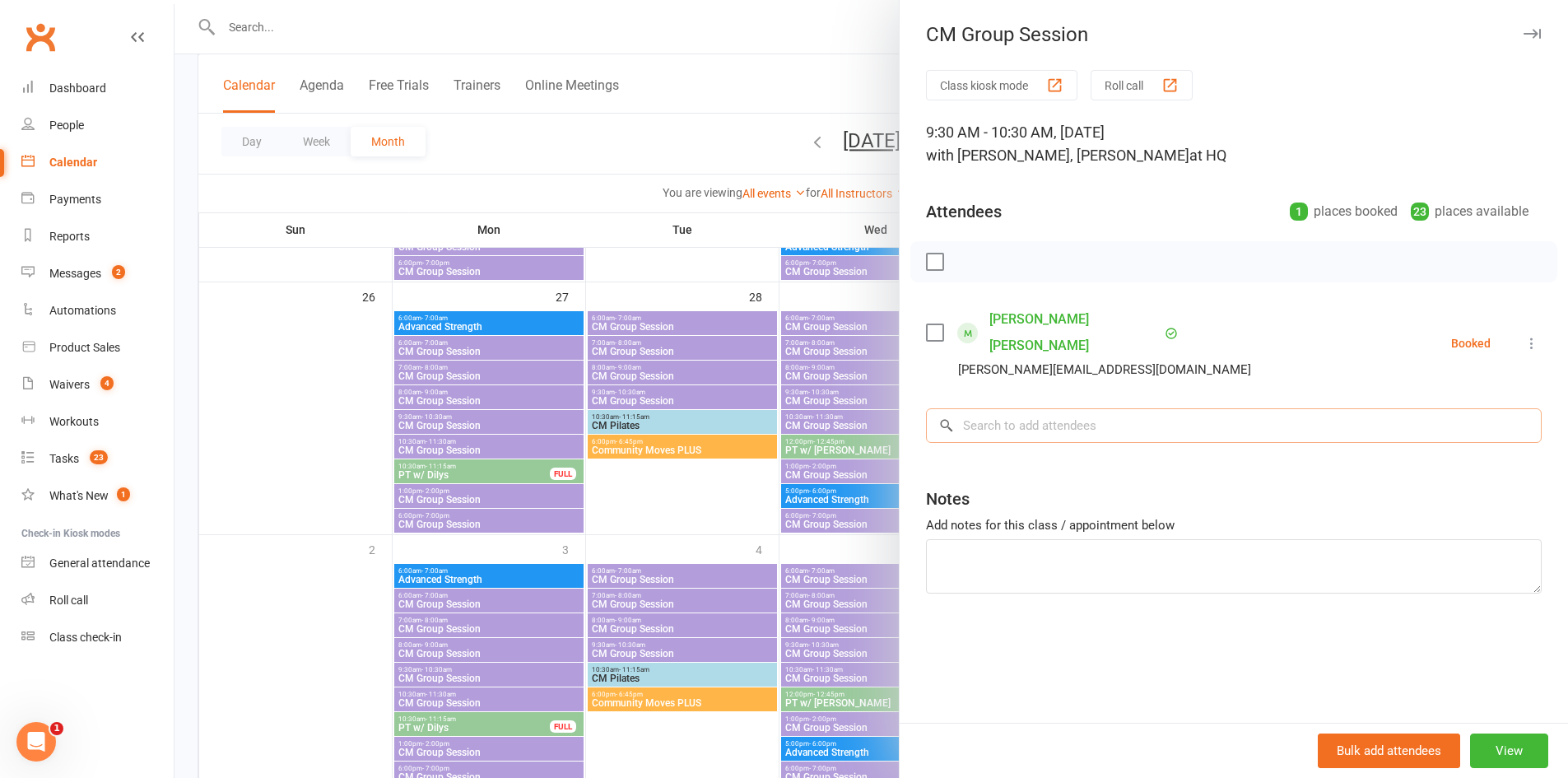
click at [1046, 409] on input "search" at bounding box center [1234, 426] width 616 height 35
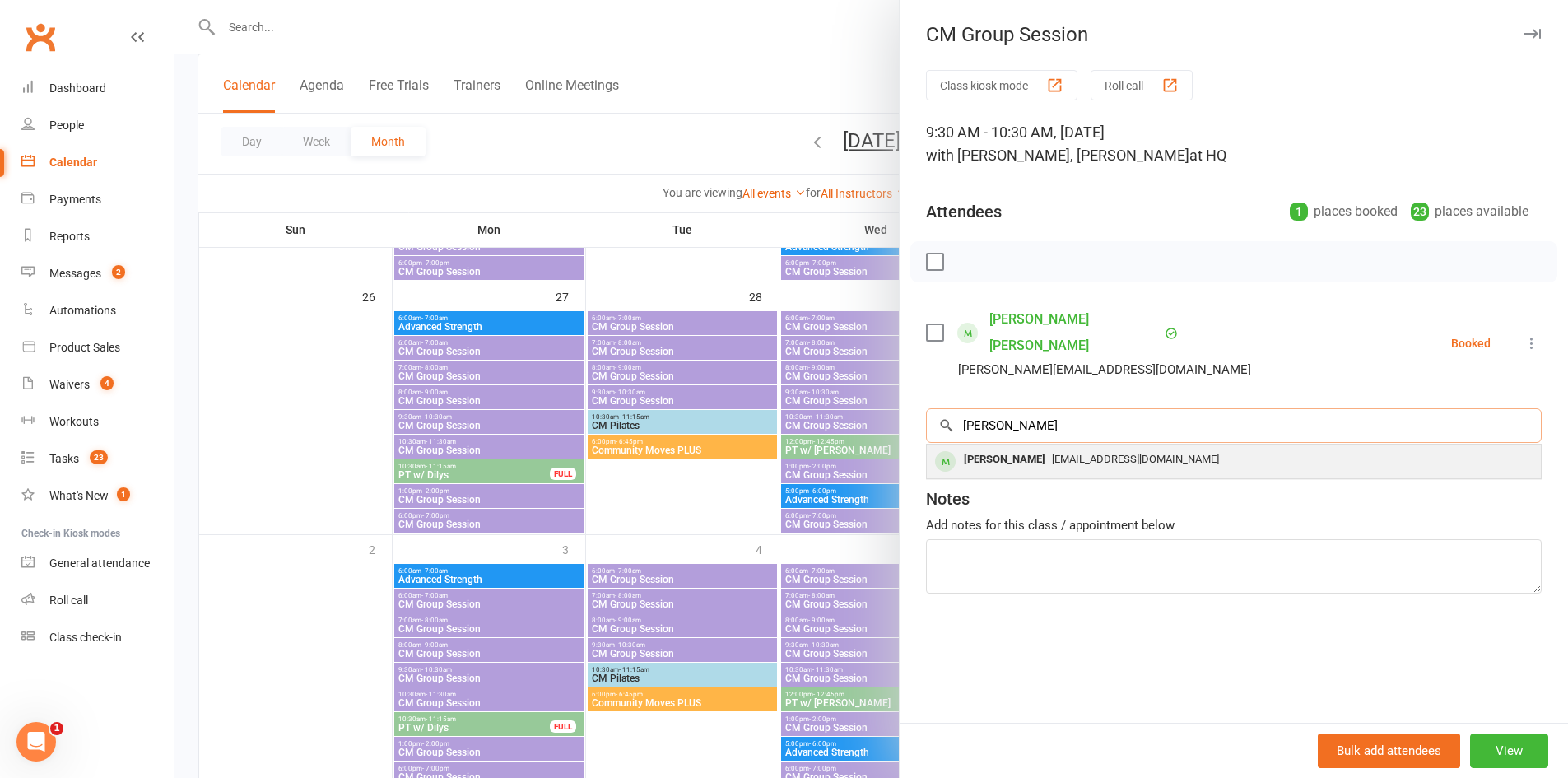
type input "tina"
click at [1052, 453] on span "tinadriver@bigpond.com" at bounding box center [1135, 460] width 167 height 13
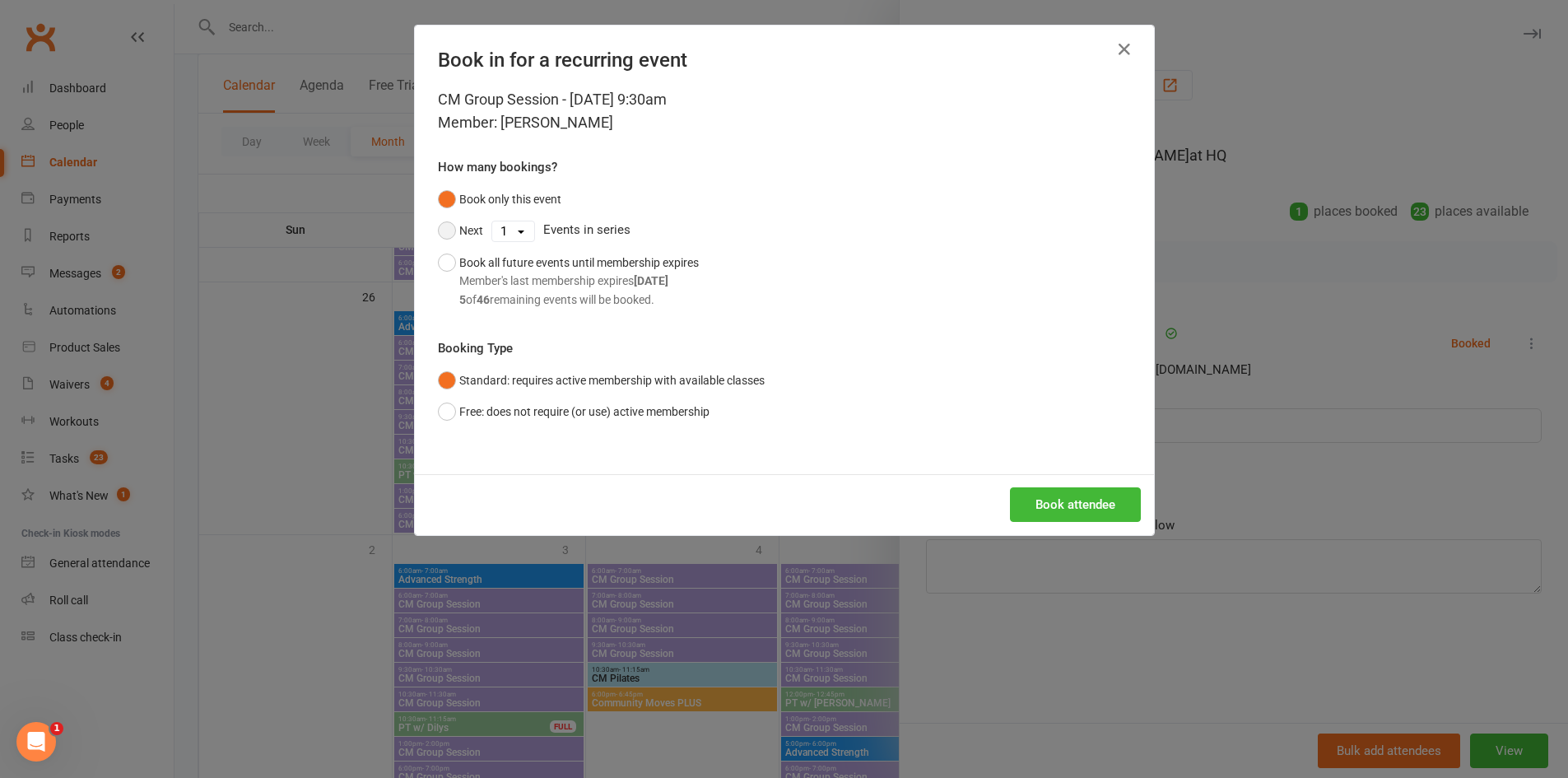
click at [438, 228] on button "Next" at bounding box center [460, 231] width 46 height 31
click at [501, 234] on select "1 2 3 4 5 6 7 8 9 10 11 12 13 14 15 16 17 18 19 20 21 22 23 24 25 26 27 28 29 3…" at bounding box center [513, 232] width 42 height 20
click at [492, 222] on select "1 2 3 4 5 6 7 8 9 10 11 12 13 14 15 16 17 18 19 20 21 22 23 24 25 26 27 28 29 3…" at bounding box center [513, 232] width 42 height 20
click at [1059, 503] on button "Book attendee" at bounding box center [1076, 505] width 131 height 35
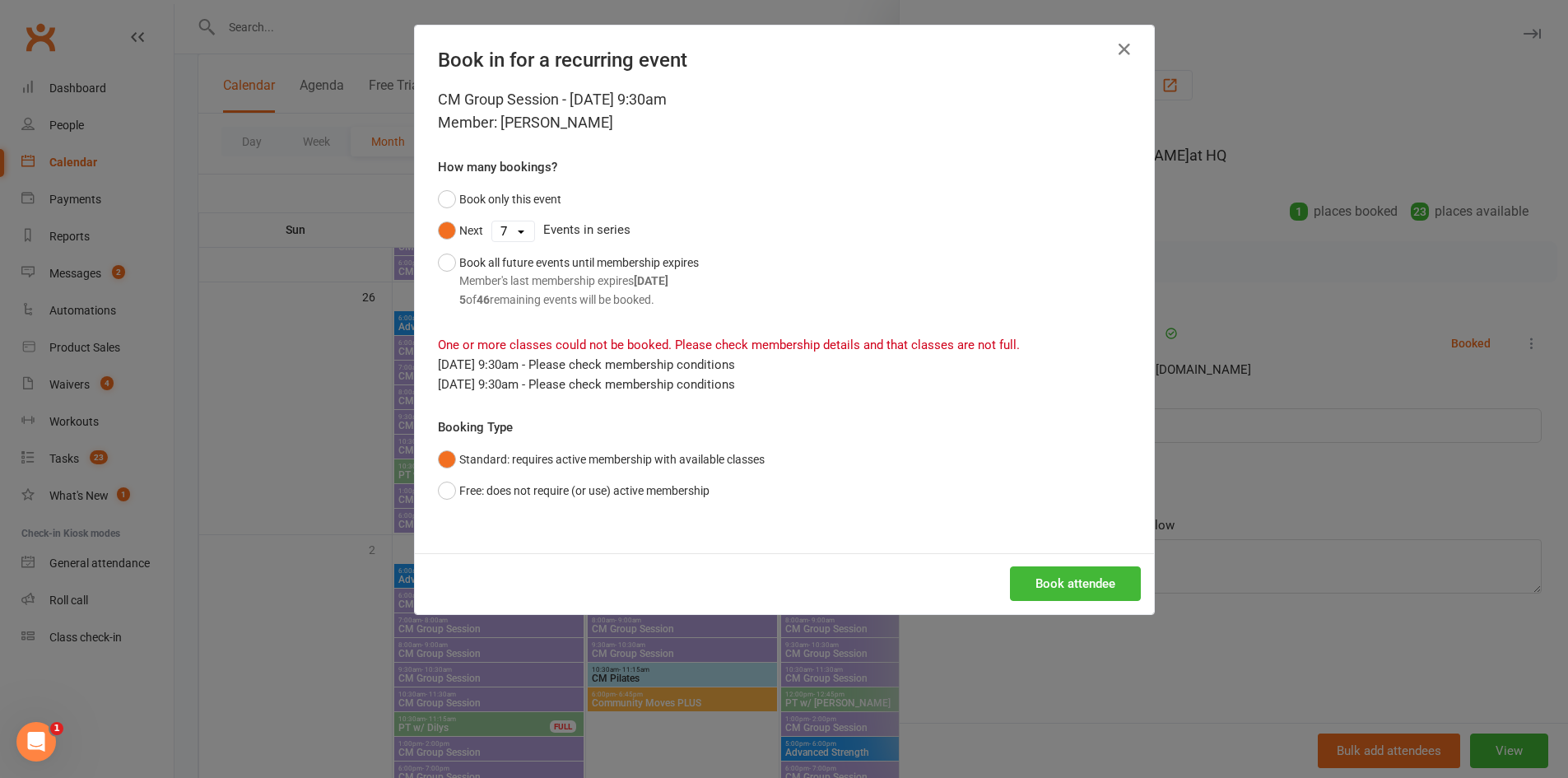
click at [511, 233] on select "1 2 3 4 5 6 7 8 9 10 11 12 13 14 15 16 17 18 19 20 21 22 23 24 25 26 27 28 29 3…" at bounding box center [513, 232] width 42 height 20
select select "4"
click at [492, 222] on select "1 2 3 4 5 6 7 8 9 10 11 12 13 14 15 16 17 18 19 20 21 22 23 24 25 26 27 28 29 3…" at bounding box center [513, 232] width 42 height 20
click at [1038, 583] on button "Book attendee" at bounding box center [1076, 584] width 131 height 35
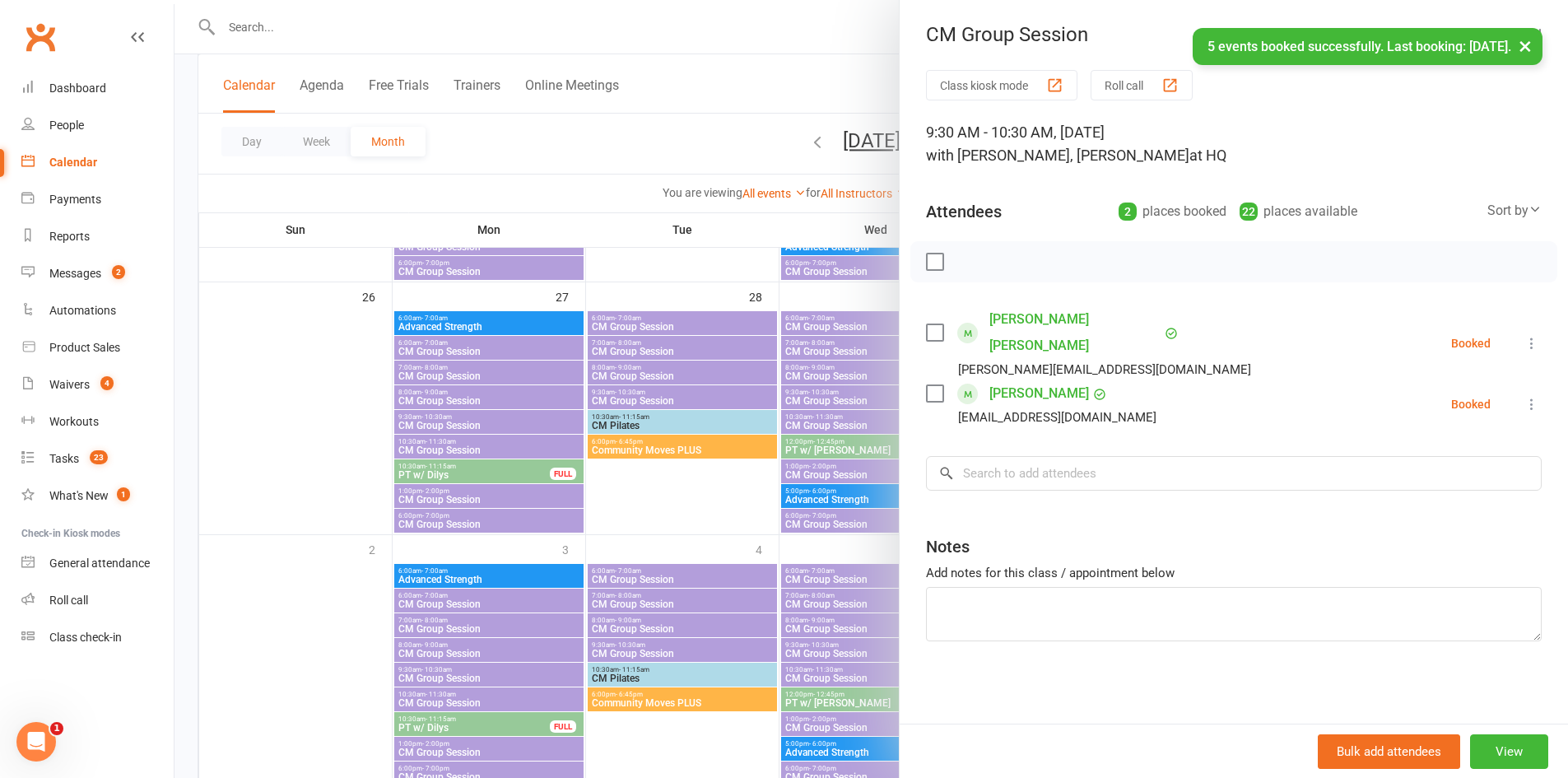
click at [489, 356] on div at bounding box center [871, 389] width 1394 height 778
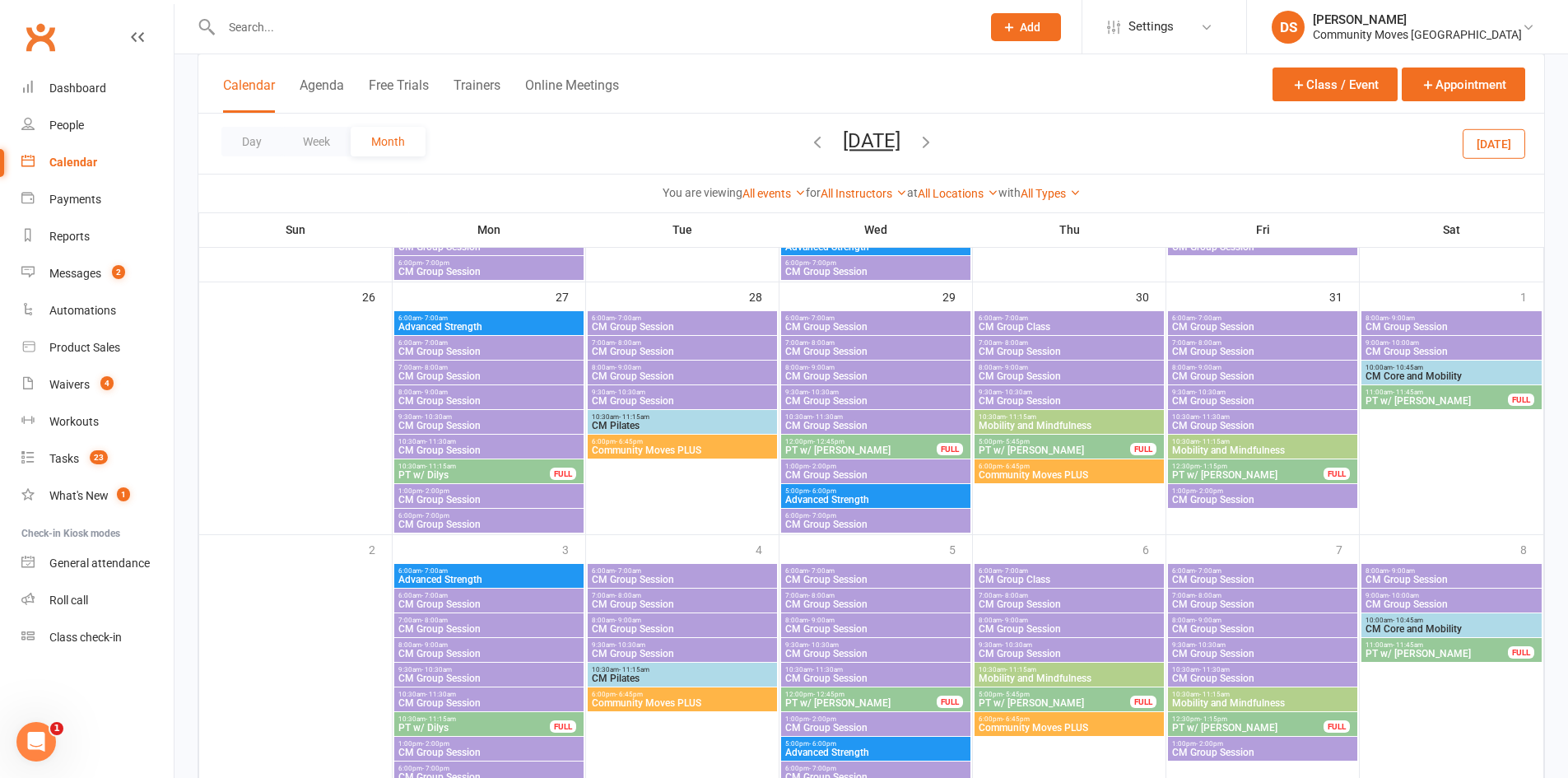
click at [452, 424] on span "CM Group Session" at bounding box center [489, 425] width 182 height 10
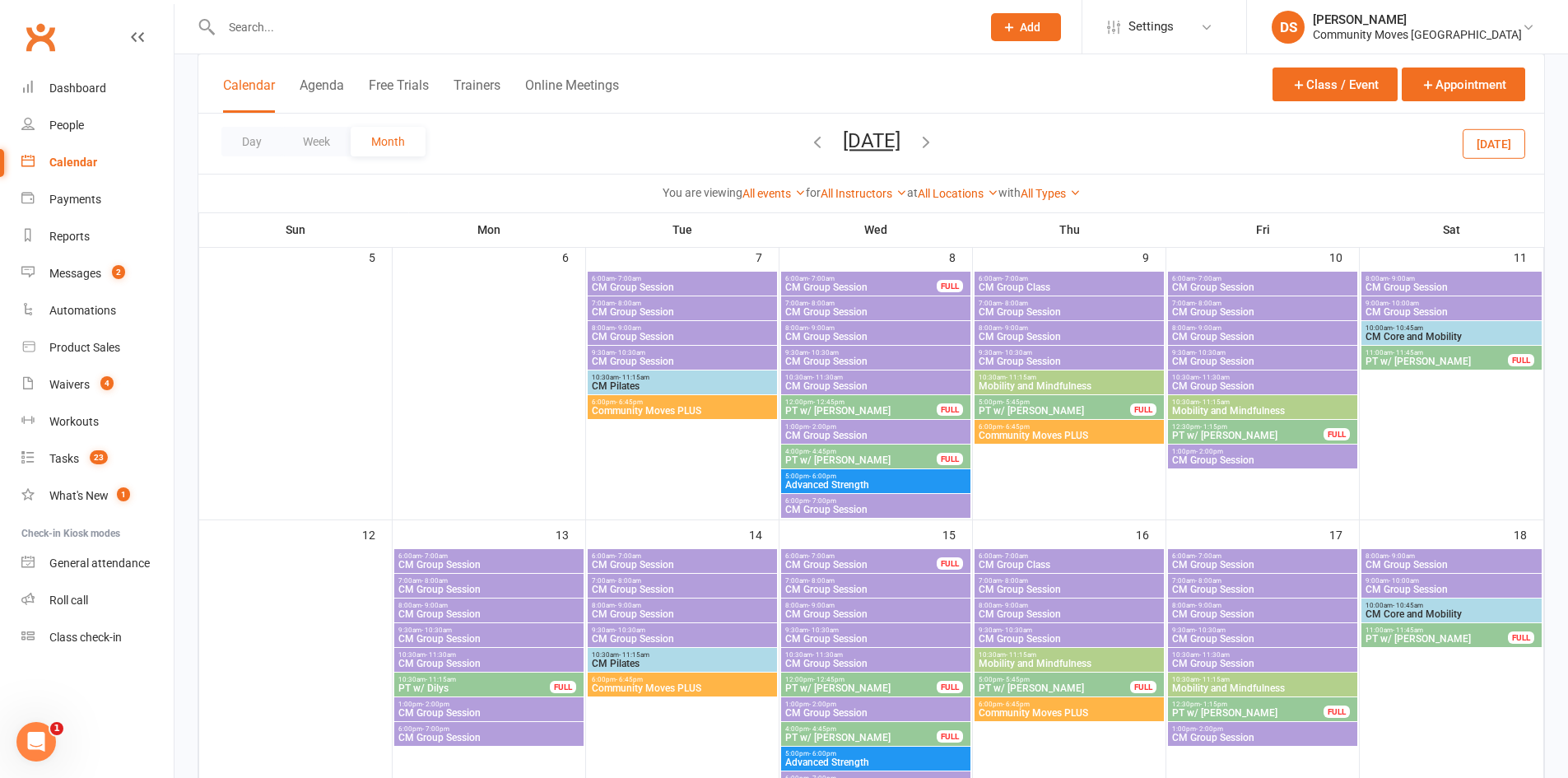
scroll to position [0, 0]
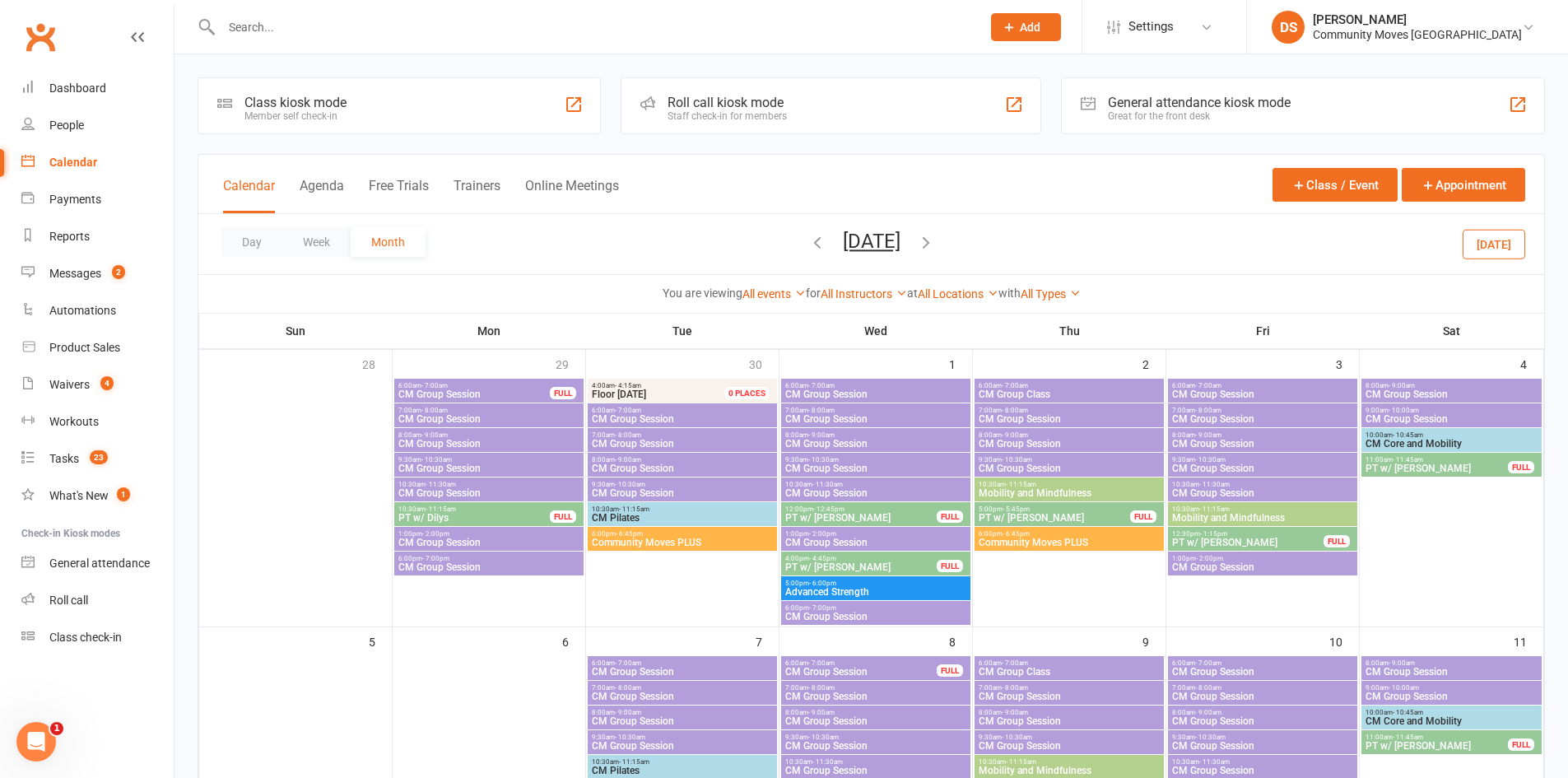
click at [431, 463] on span "CM Group Session" at bounding box center [489, 468] width 182 height 10
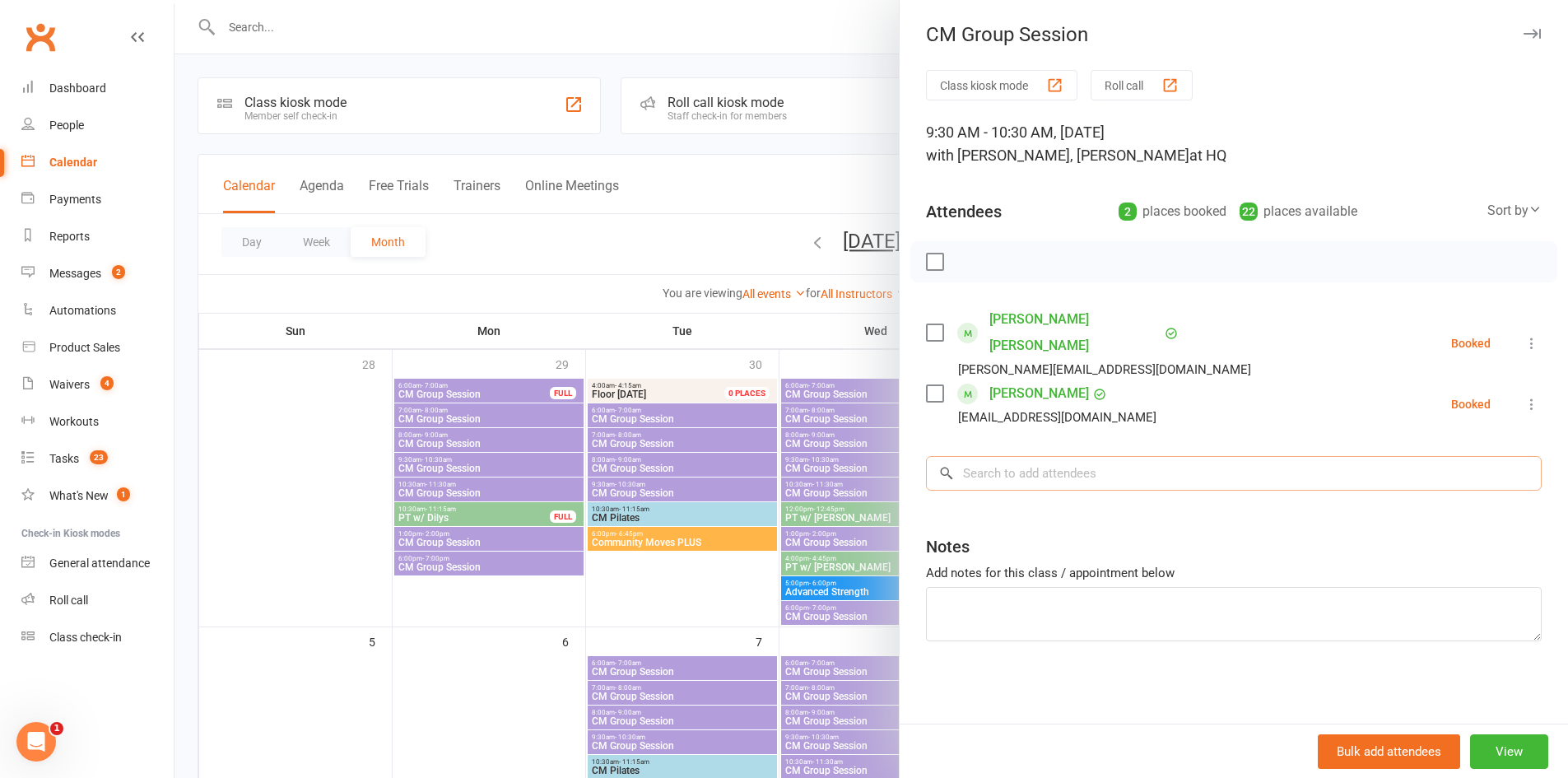
click at [1000, 463] on input "search" at bounding box center [1234, 473] width 616 height 35
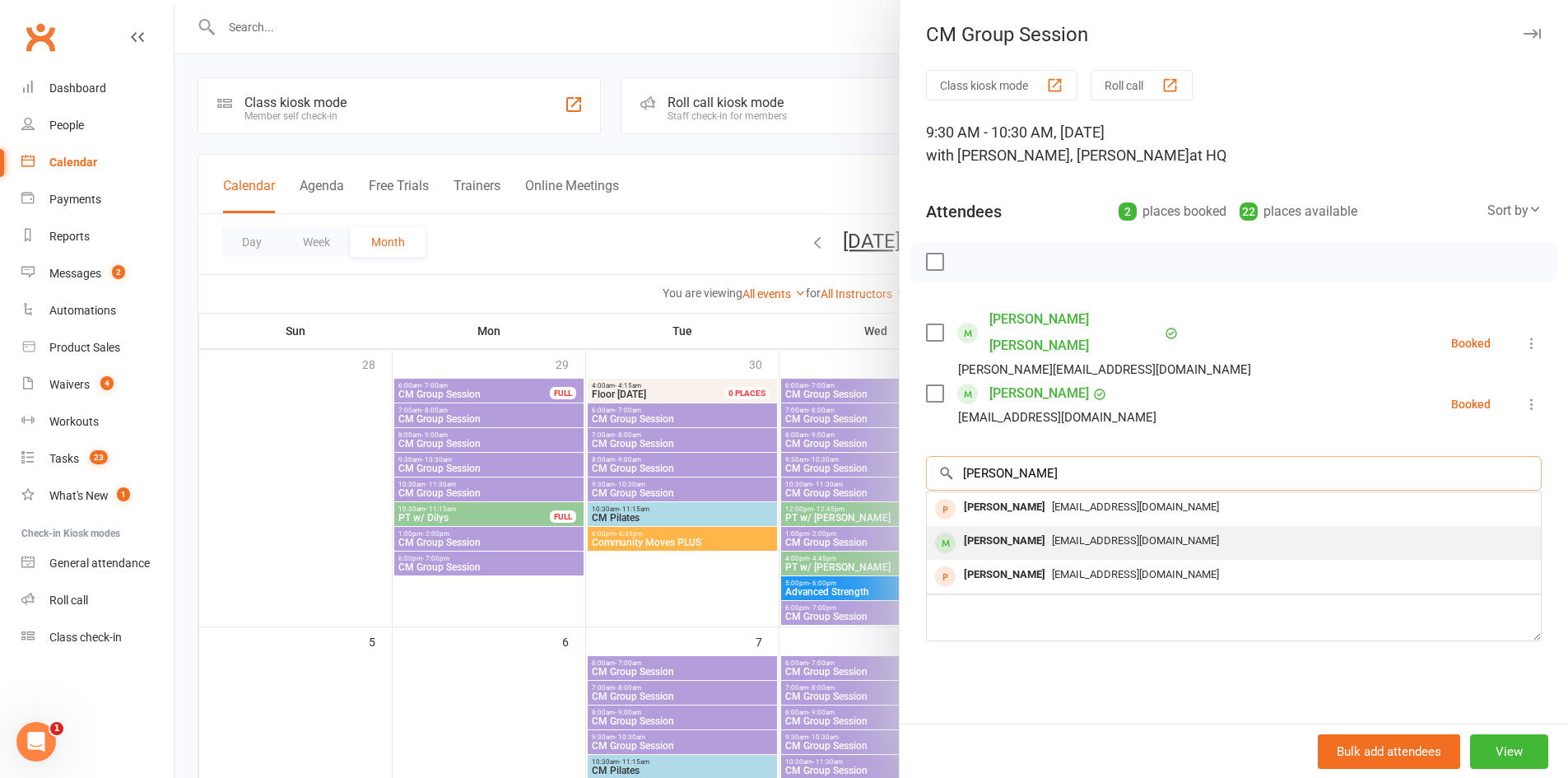
type input "Kate"
click at [994, 530] on div "Kate Leeder" at bounding box center [1005, 542] width 95 height 24
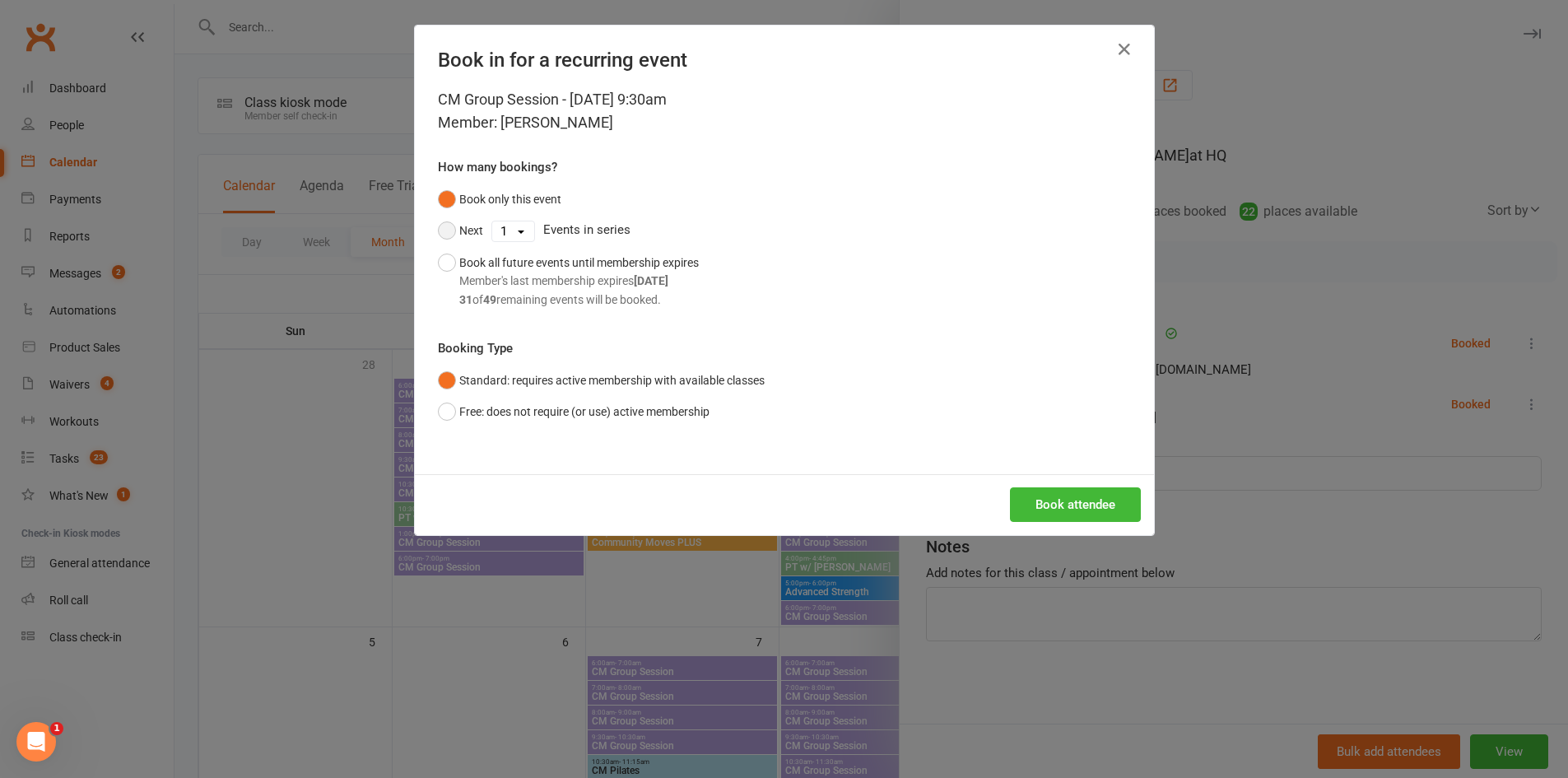
click at [462, 229] on button "Next" at bounding box center [460, 231] width 46 height 31
click at [499, 229] on select "1 2 3 4 5 6 7 8 9 10 11 12 13 14 15 16 17 18 19 20 21 22 23 24 25 26 27 28 29 3…" at bounding box center [513, 232] width 42 height 20
select select "12"
click at [492, 222] on select "1 2 3 4 5 6 7 8 9 10 11 12 13 14 15 16 17 18 19 20 21 22 23 24 25 26 27 28 29 3…" at bounding box center [513, 232] width 42 height 20
click at [1073, 505] on button "Book attendee" at bounding box center [1076, 505] width 131 height 35
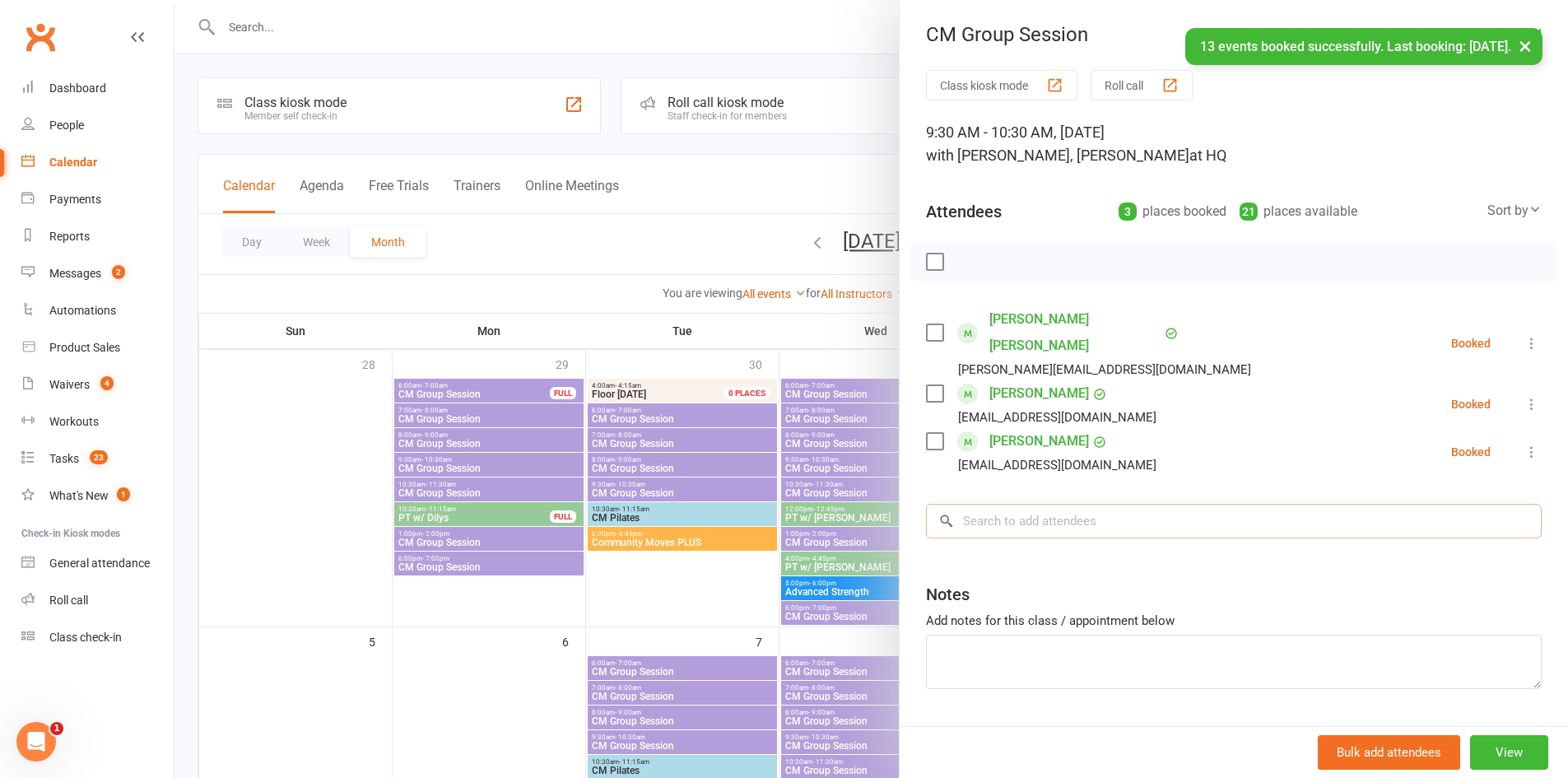
click at [1067, 504] on input "search" at bounding box center [1234, 522] width 616 height 35
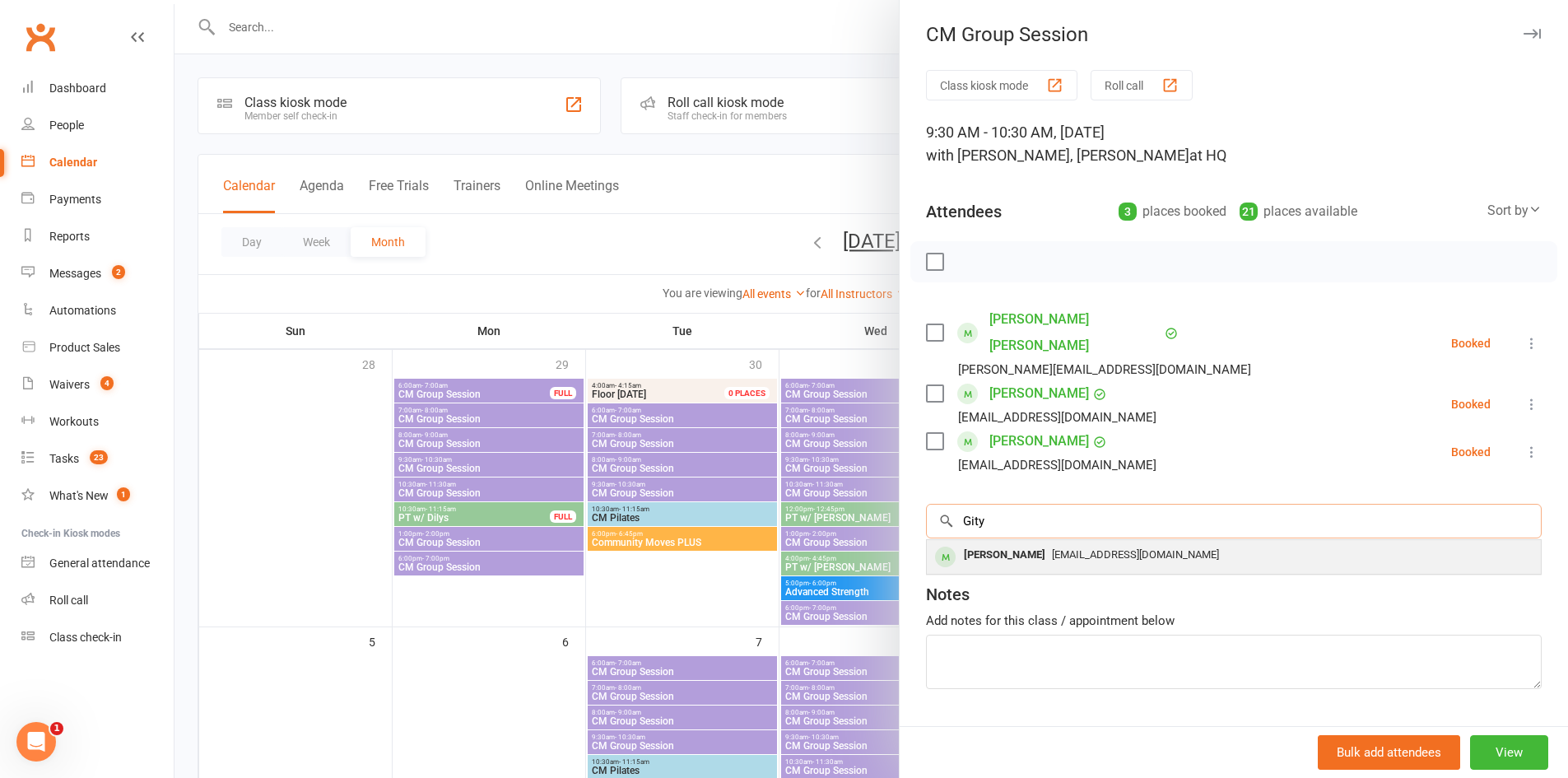
type input "Gity"
click at [1058, 548] on span "gityafarinesh@hotmail.com" at bounding box center [1135, 555] width 167 height 13
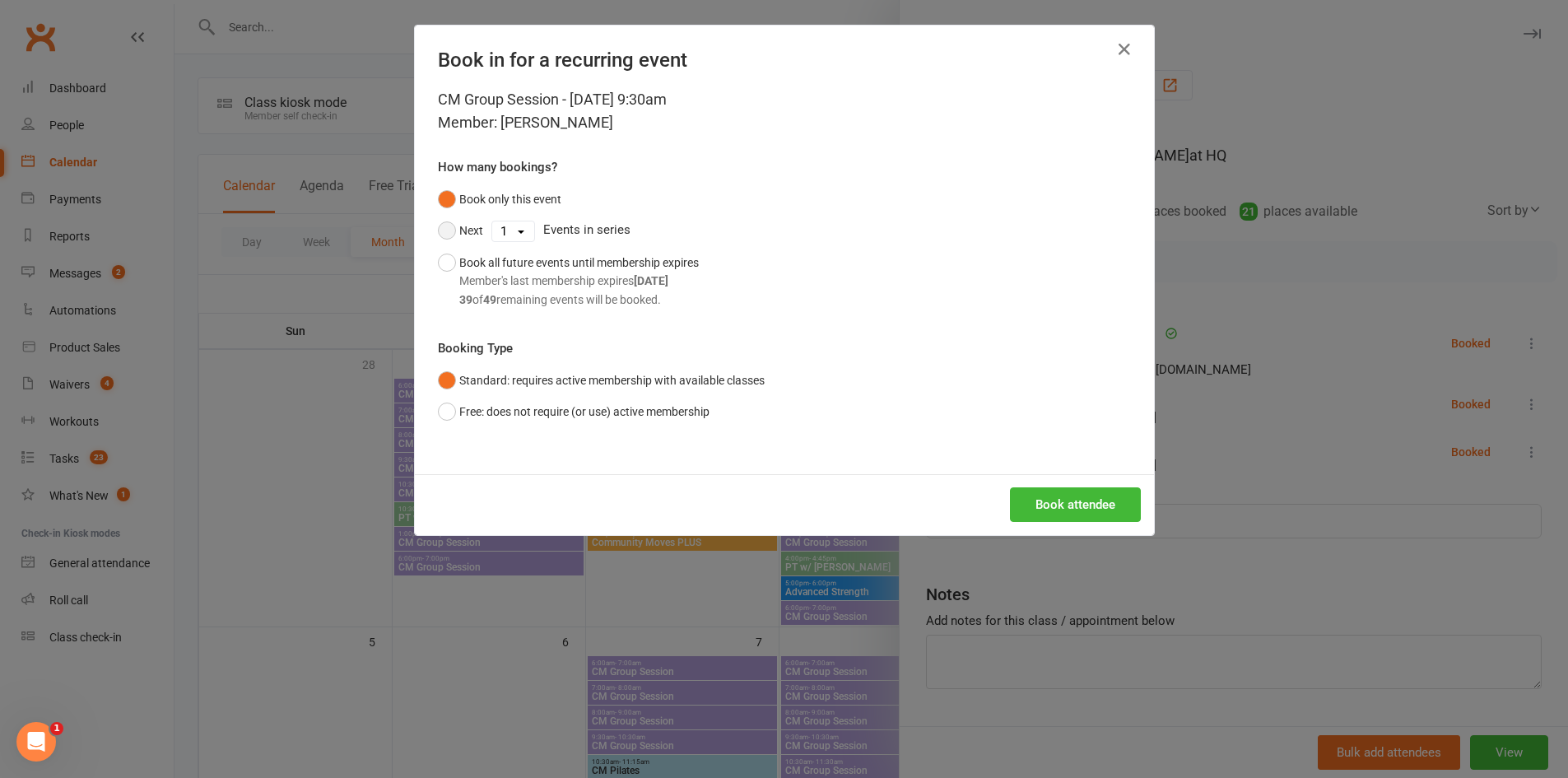
click at [443, 223] on button "Next" at bounding box center [460, 231] width 46 height 31
click at [506, 233] on select "1 2 3 4 5 6 7 8 9 10 11 12 13 14 15 16 17 18 19 20 21 22 23 24 25 26 27 28 29 3…" at bounding box center [513, 232] width 42 height 20
select select "12"
click at [492, 222] on select "1 2 3 4 5 6 7 8 9 10 11 12 13 14 15 16 17 18 19 20 21 22 23 24 25 26 27 28 29 3…" at bounding box center [513, 232] width 42 height 20
click at [1047, 505] on button "Book attendee" at bounding box center [1076, 505] width 131 height 35
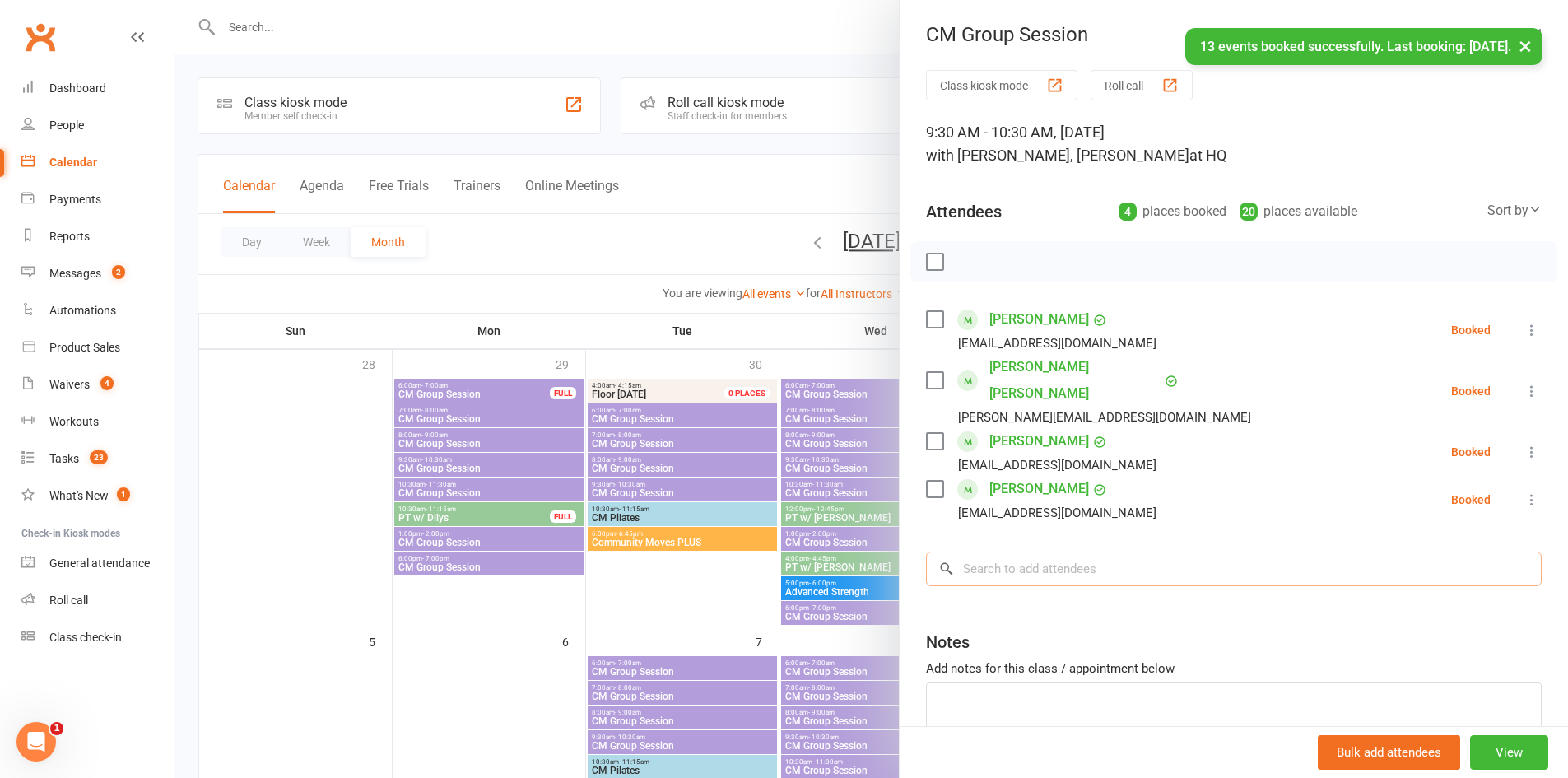
click at [1034, 552] on input "search" at bounding box center [1234, 569] width 616 height 35
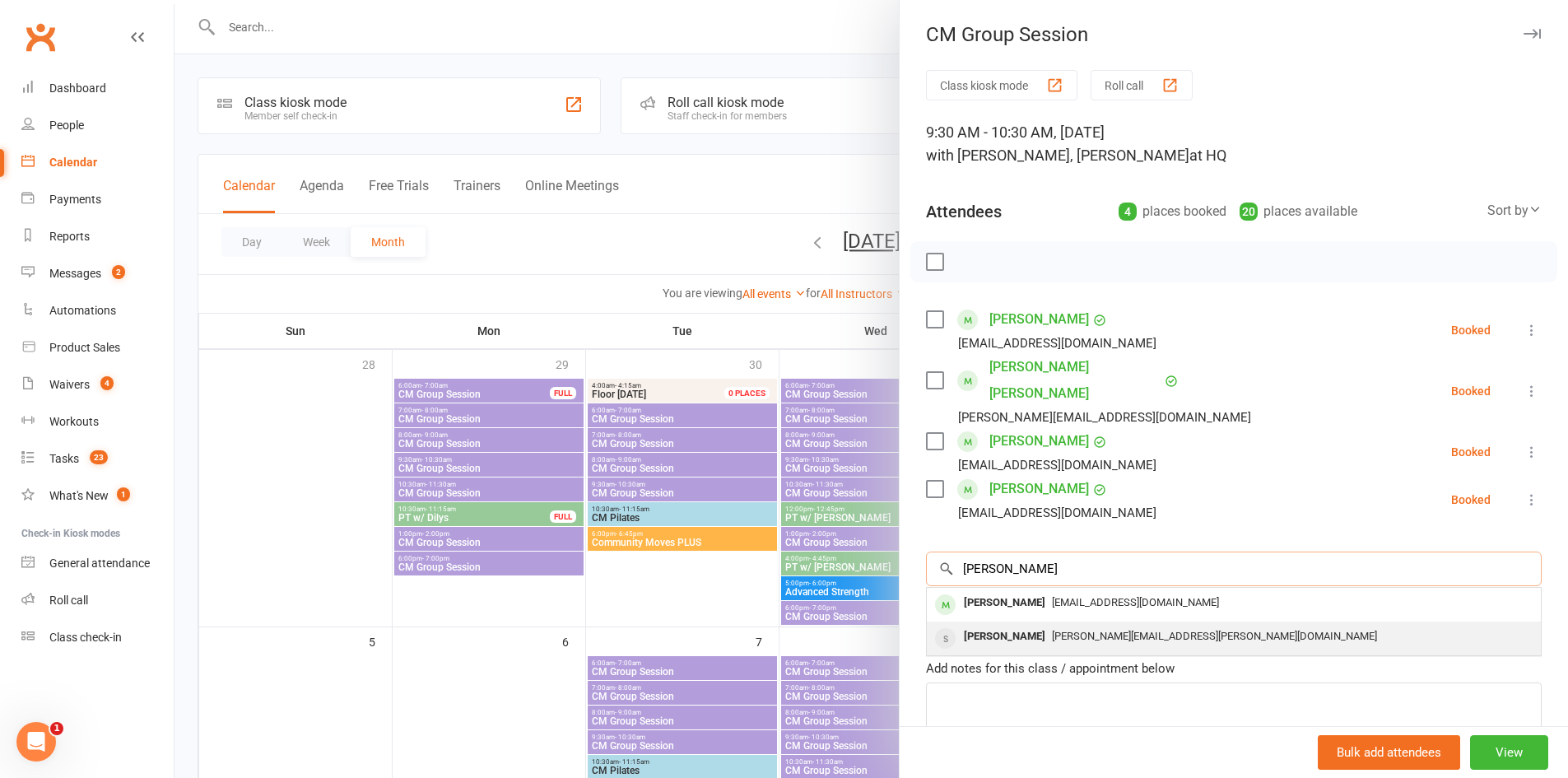
type input "Debbie"
click at [1026, 625] on div "Debbie Kenyon" at bounding box center [1005, 637] width 95 height 24
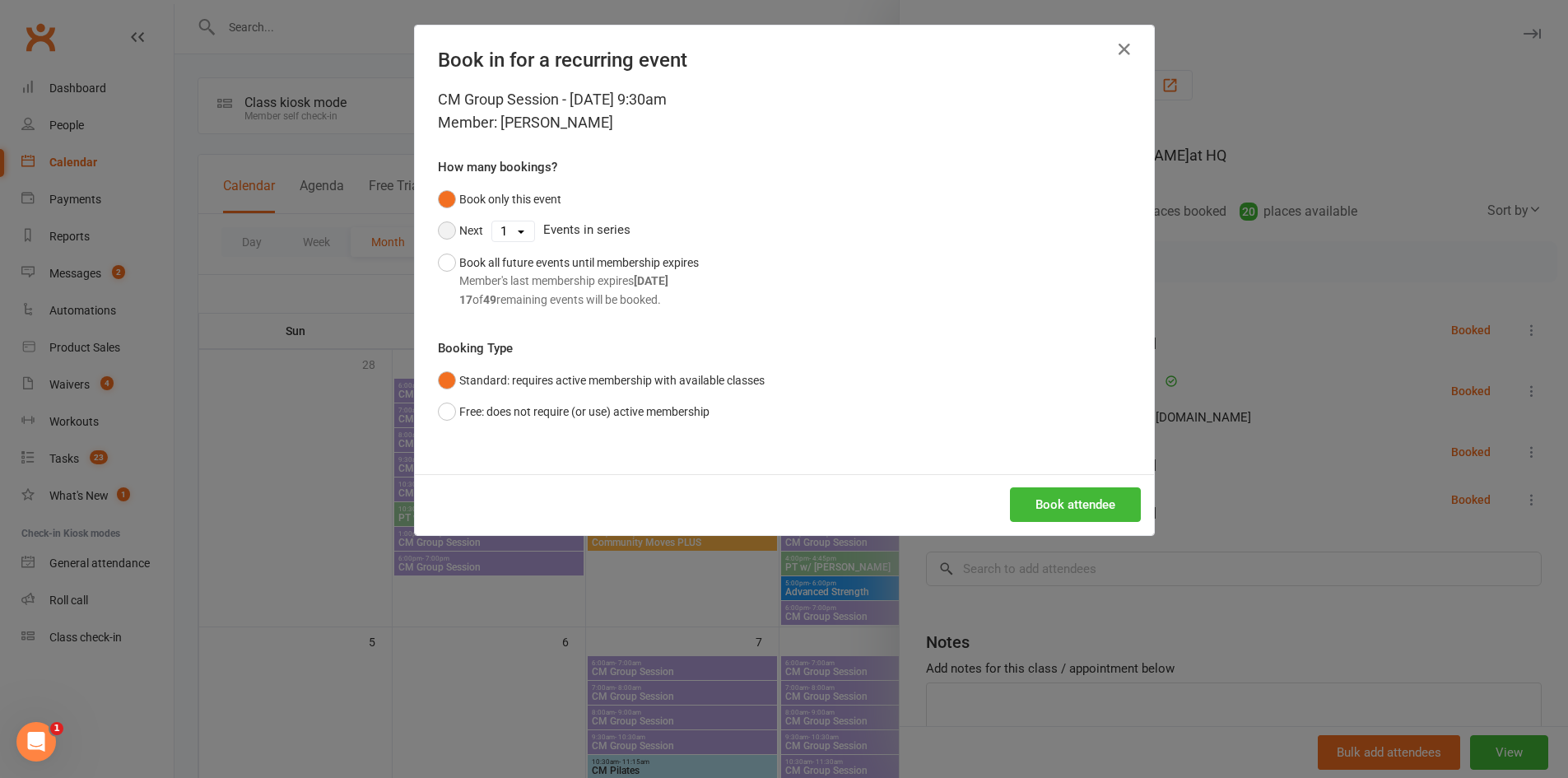
click at [470, 233] on button "Next" at bounding box center [460, 231] width 46 height 31
click at [500, 233] on select "1 2 3 4 5 6 7 8 9 10 11 12 13 14 15 16 17 18 19 20 21 22 23 24 25 26 27 28 29 3…" at bounding box center [513, 232] width 42 height 20
select select "12"
click at [492, 222] on select "1 2 3 4 5 6 7 8 9 10 11 12 13 14 15 16 17 18 19 20 21 22 23 24 25 26 27 28 29 3…" at bounding box center [513, 232] width 42 height 20
click at [1057, 506] on button "Book attendee" at bounding box center [1076, 505] width 131 height 35
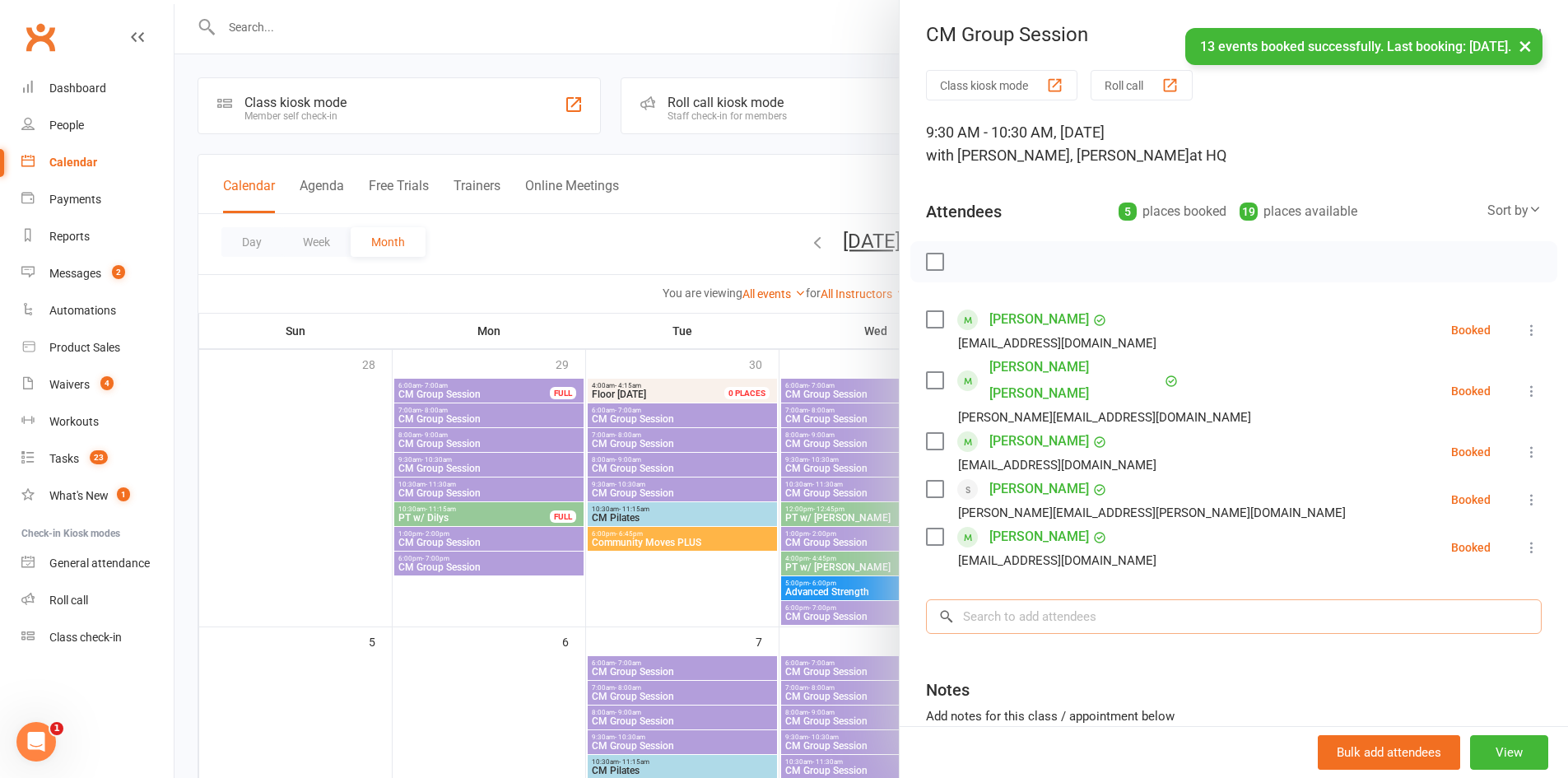
click at [1070, 599] on input "search" at bounding box center [1234, 617] width 616 height 35
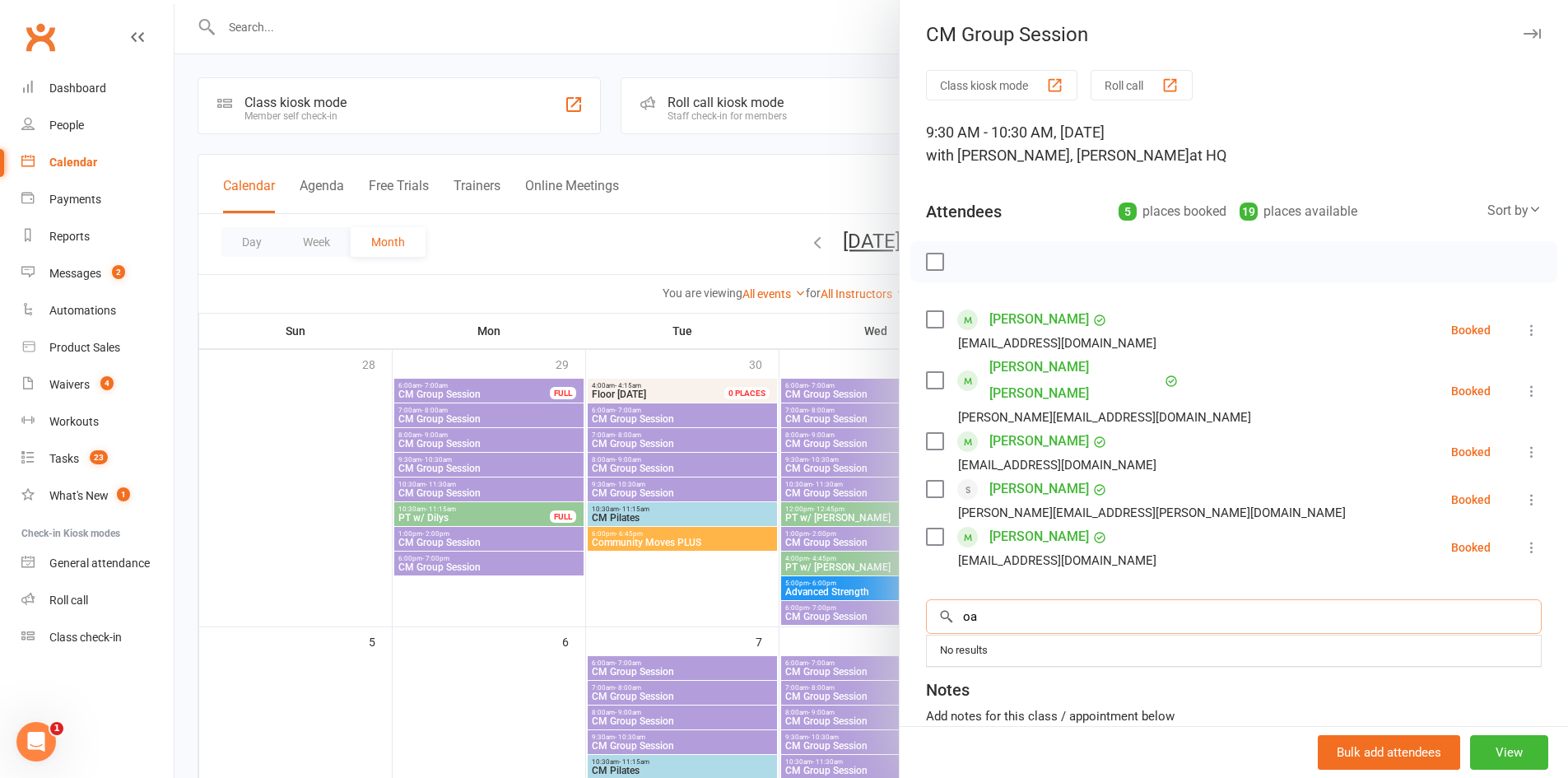
type input "o"
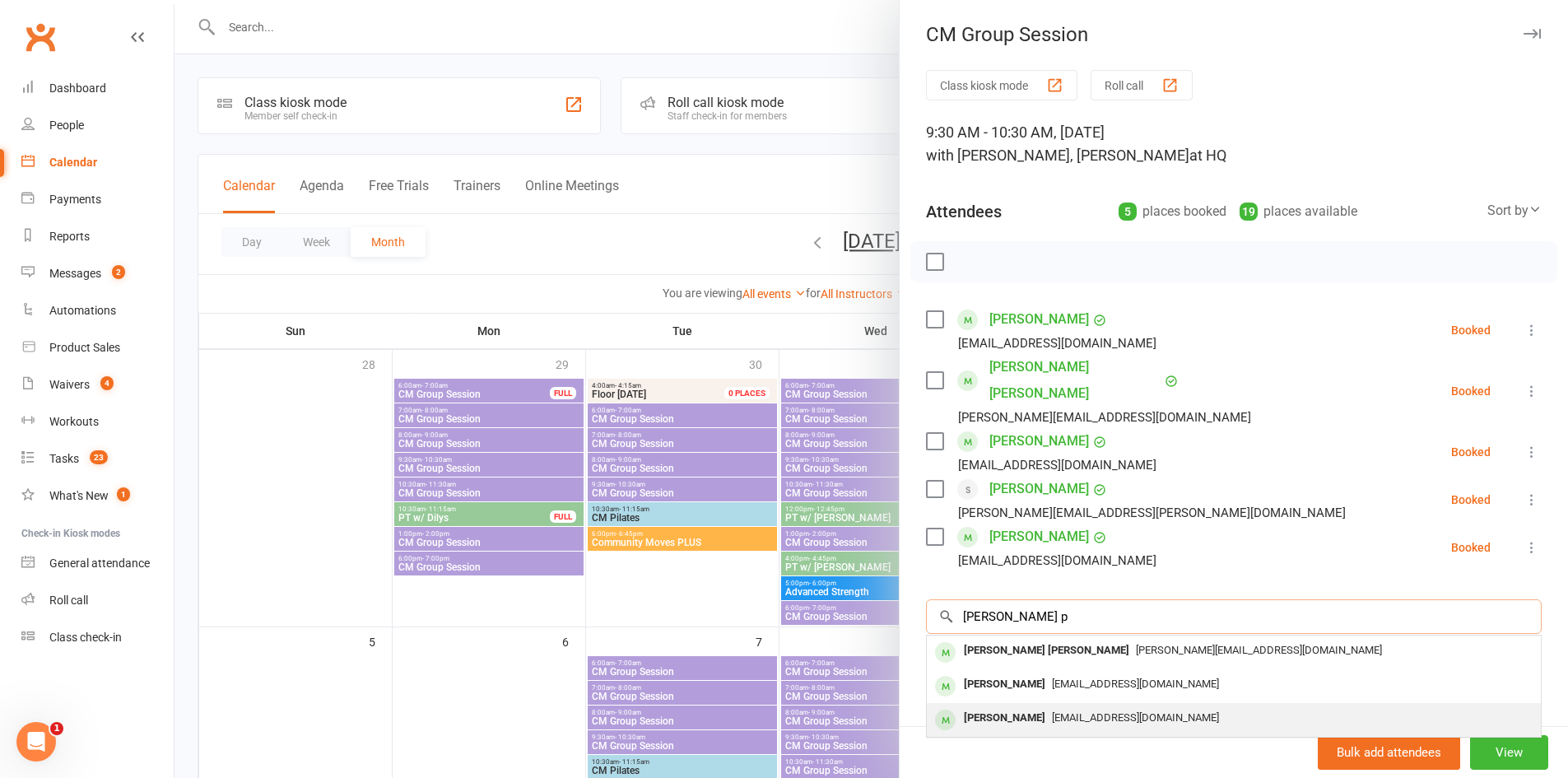
type input "JOan p"
click at [1050, 707] on div "lenjoanp@bigpond.net.au" at bounding box center [1233, 719] width 601 height 24
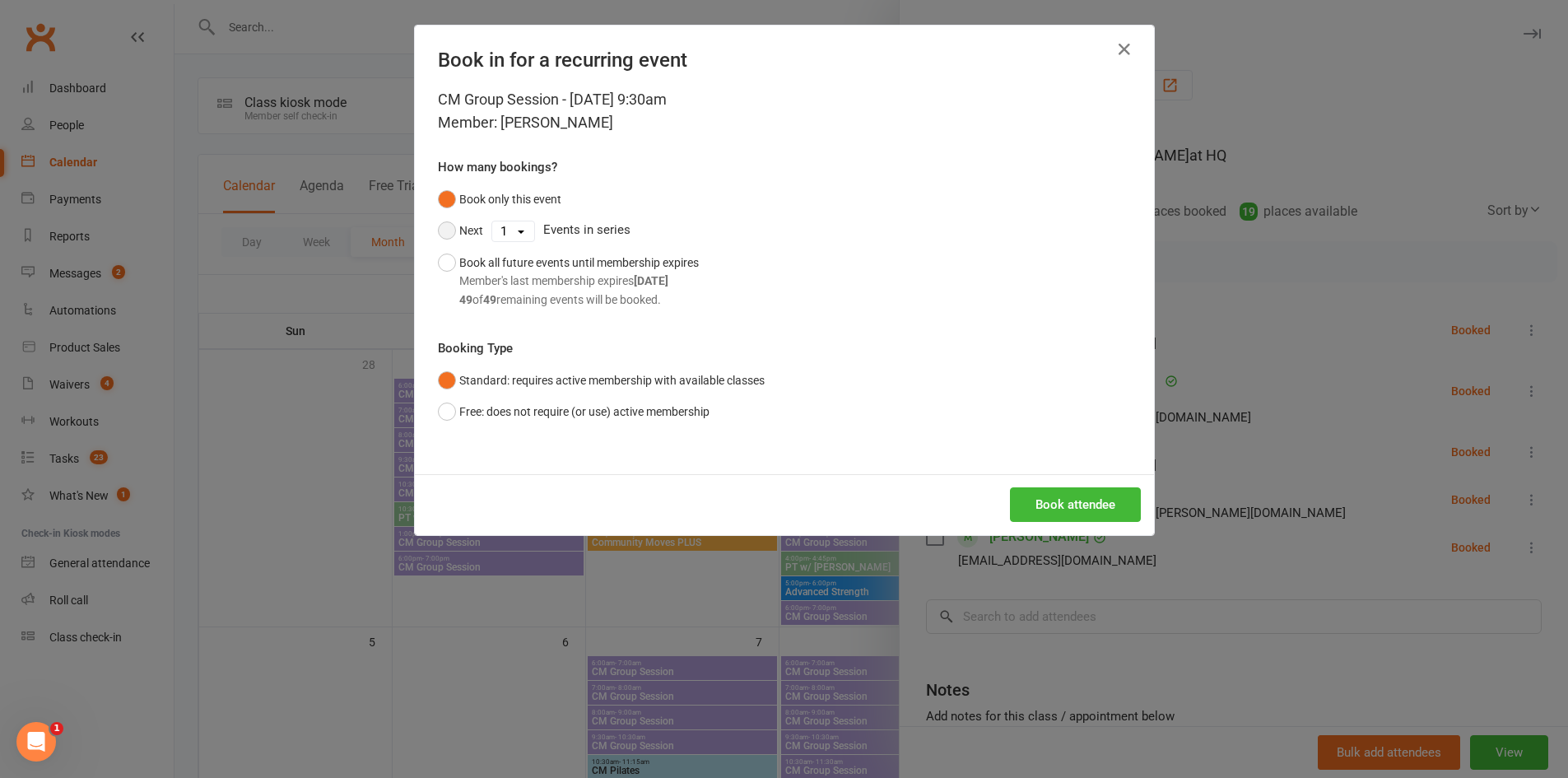
click at [461, 239] on button "Next" at bounding box center [460, 231] width 46 height 31
click at [502, 231] on select "1 2 3 4 5 6 7 8 9 10 11 12 13 14 15 16 17 18 19 20 21 22 23 24 25 26 27 28 29 3…" at bounding box center [513, 232] width 42 height 20
select select "12"
click at [492, 222] on select "1 2 3 4 5 6 7 8 9 10 11 12 13 14 15 16 17 18 19 20 21 22 23 24 25 26 27 28 29 3…" at bounding box center [513, 232] width 42 height 20
click at [1055, 523] on div "Book attendee" at bounding box center [784, 504] width 739 height 61
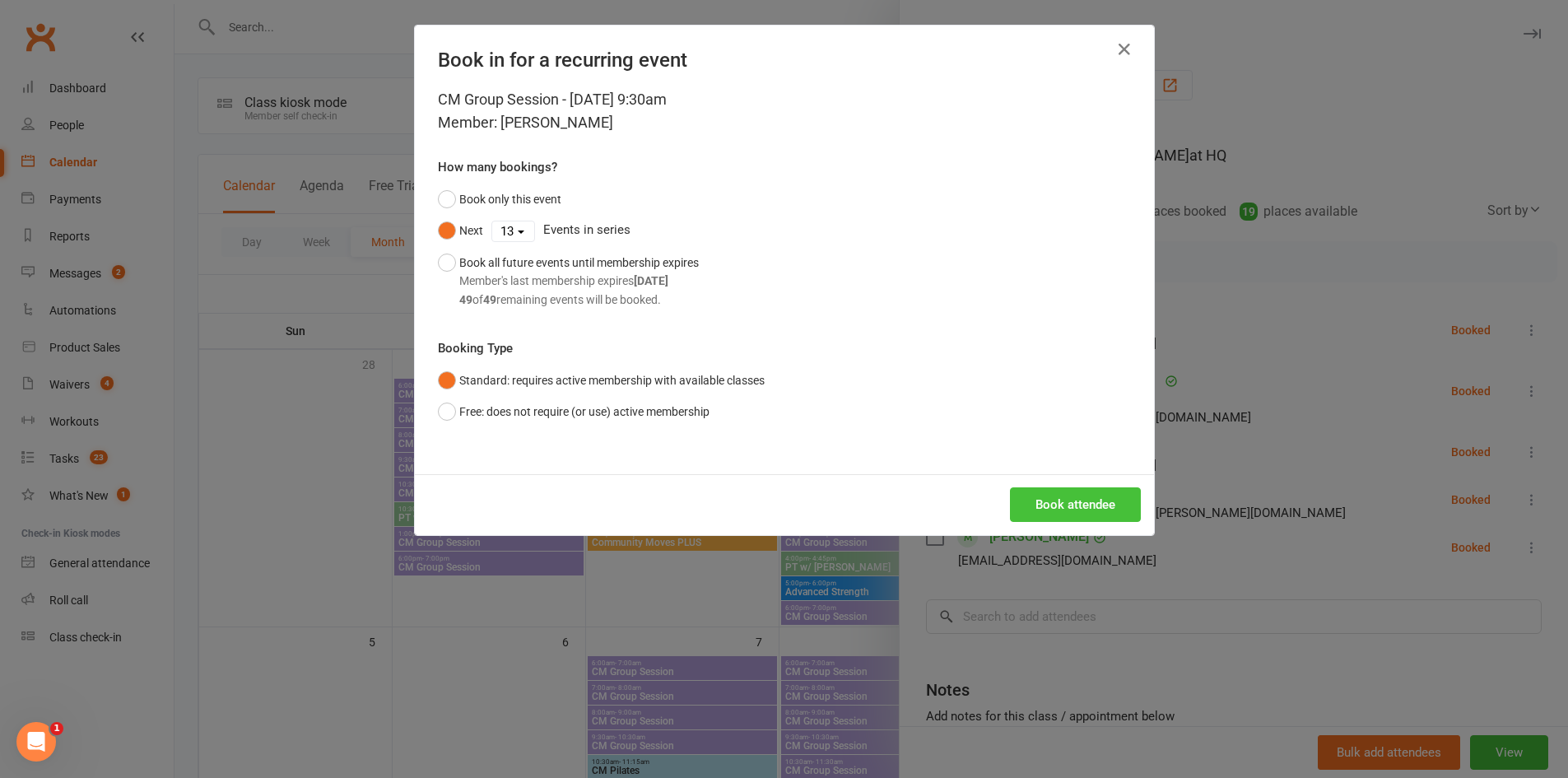
click at [1060, 514] on button "Book attendee" at bounding box center [1076, 505] width 131 height 35
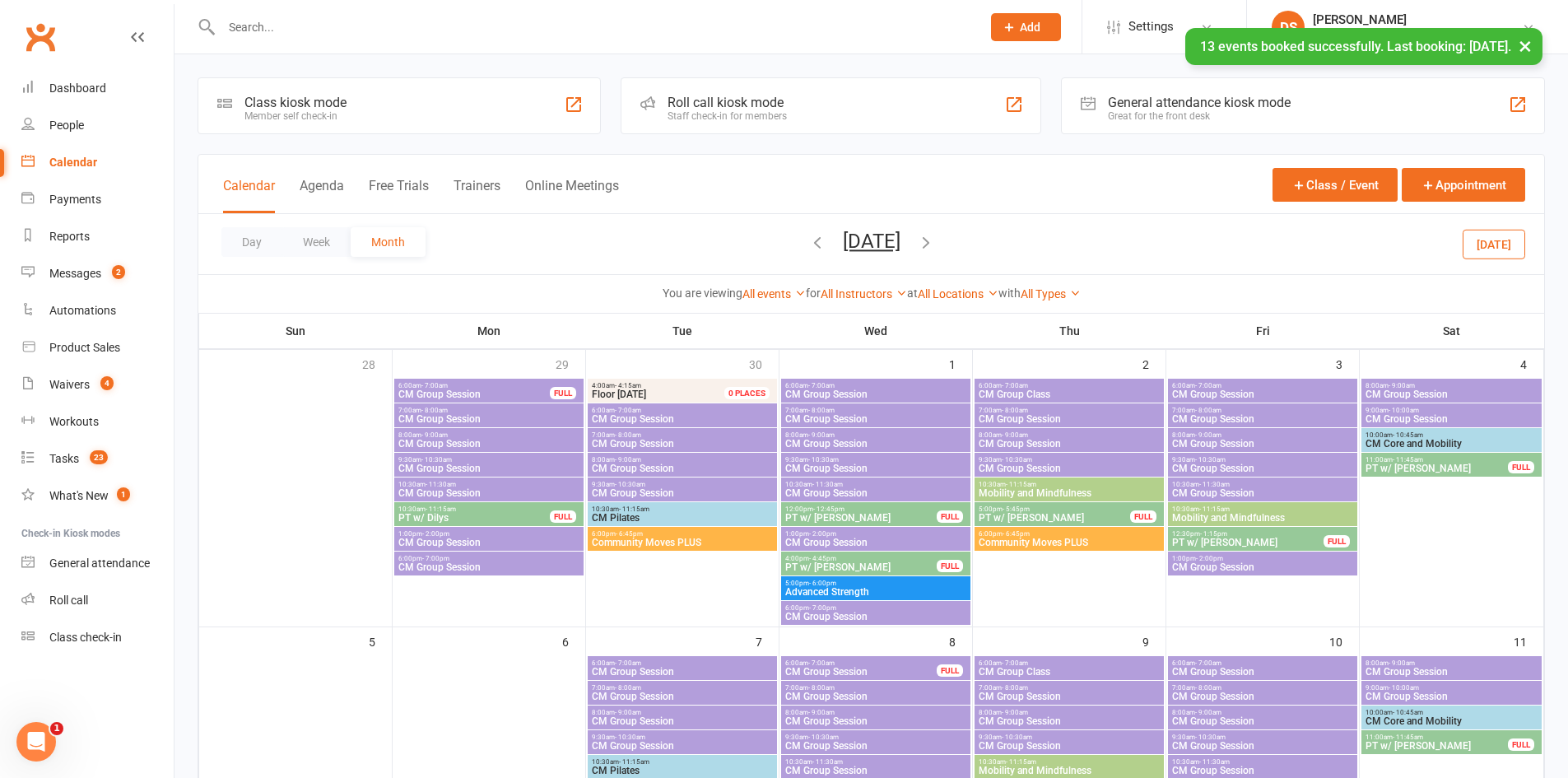
click at [828, 470] on span "CM Group Session" at bounding box center [876, 468] width 182 height 10
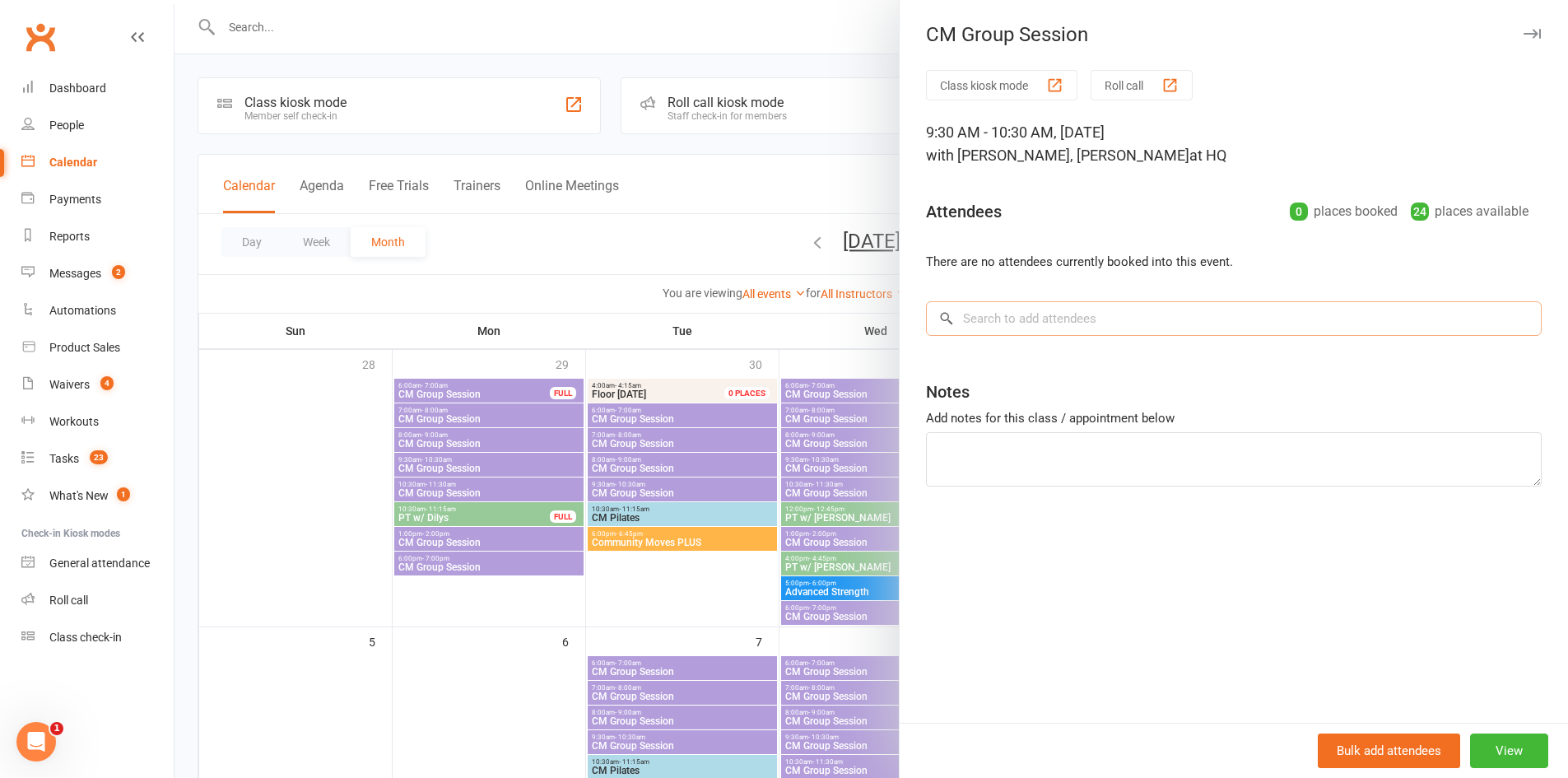
click at [1036, 327] on input "search" at bounding box center [1234, 319] width 616 height 35
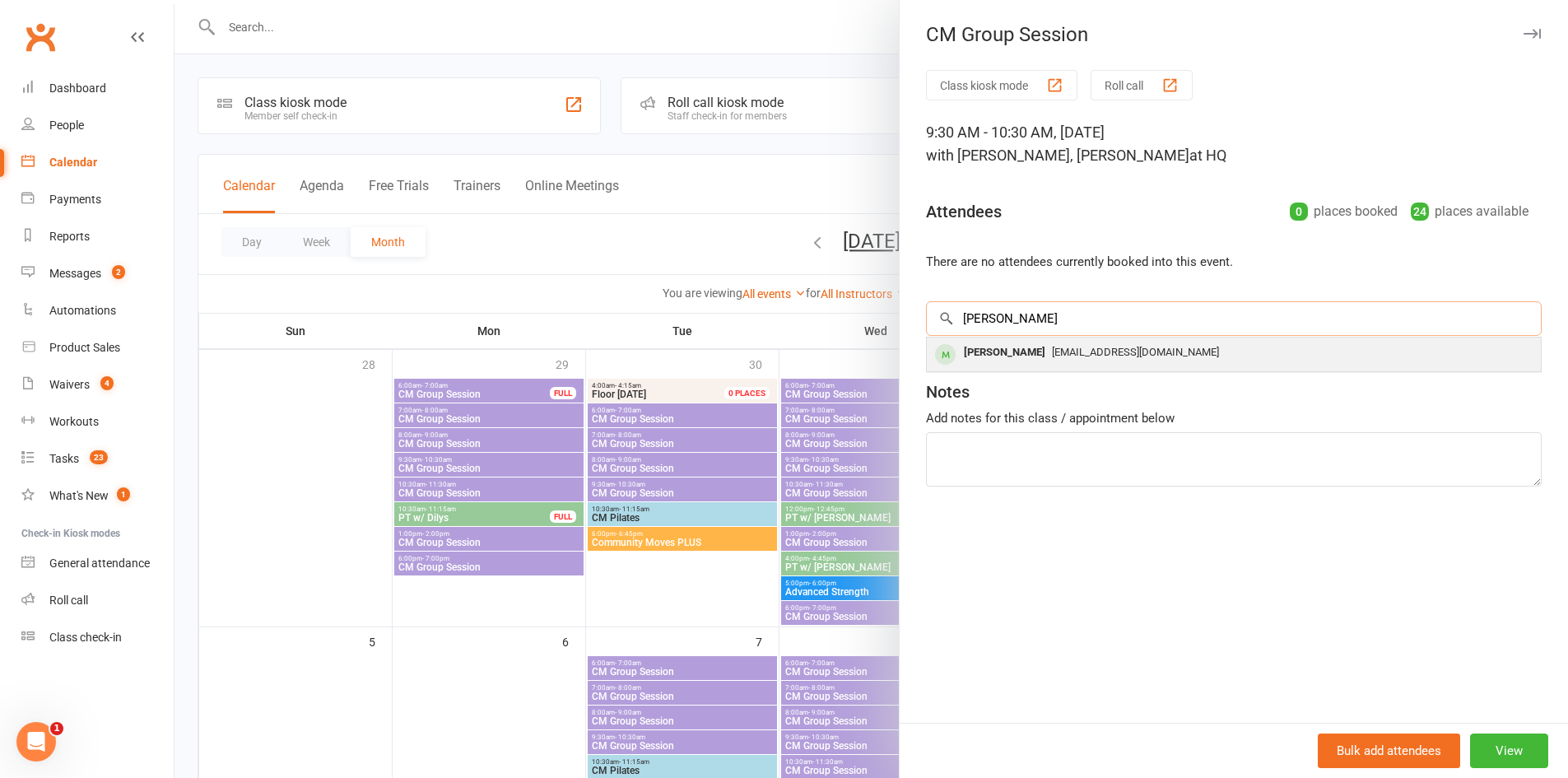
type input "Tina"
click at [1052, 348] on span "tinadriver@bigpond.com" at bounding box center [1135, 352] width 167 height 13
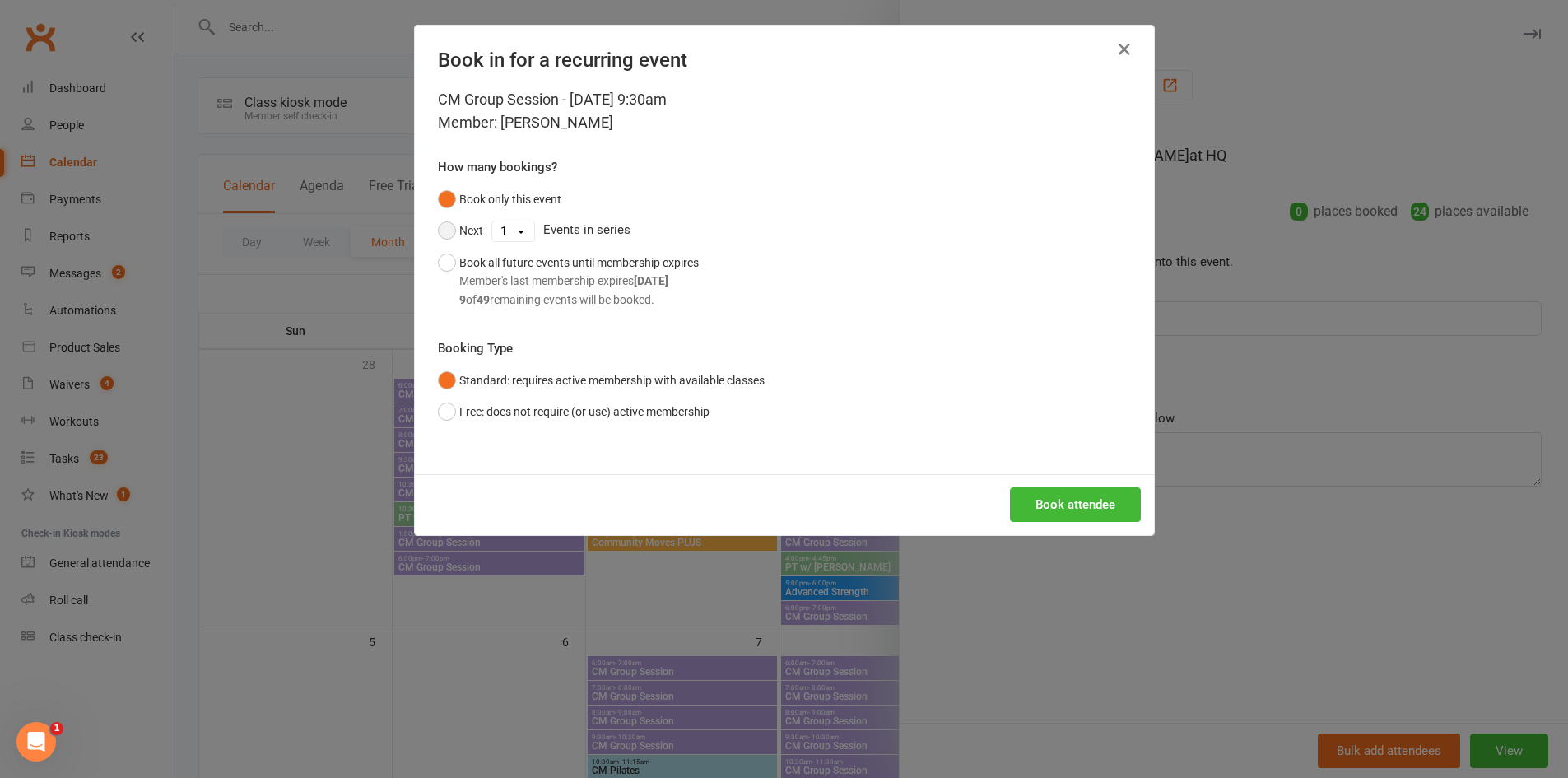
click at [463, 231] on button "Next" at bounding box center [460, 231] width 46 height 31
click at [502, 231] on select "1 2 3 4 5 6 7 8 9 10 11 12 13 14 15 16 17 18 19 20 21 22 23 24 25 26 27 28 29 3…" at bounding box center [513, 232] width 42 height 20
click at [492, 222] on select "1 2 3 4 5 6 7 8 9 10 11 12 13 14 15 16 17 18 19 20 21 22 23 24 25 26 27 28 29 3…" at bounding box center [513, 232] width 42 height 20
click at [1070, 493] on button "Book attendee" at bounding box center [1076, 505] width 131 height 35
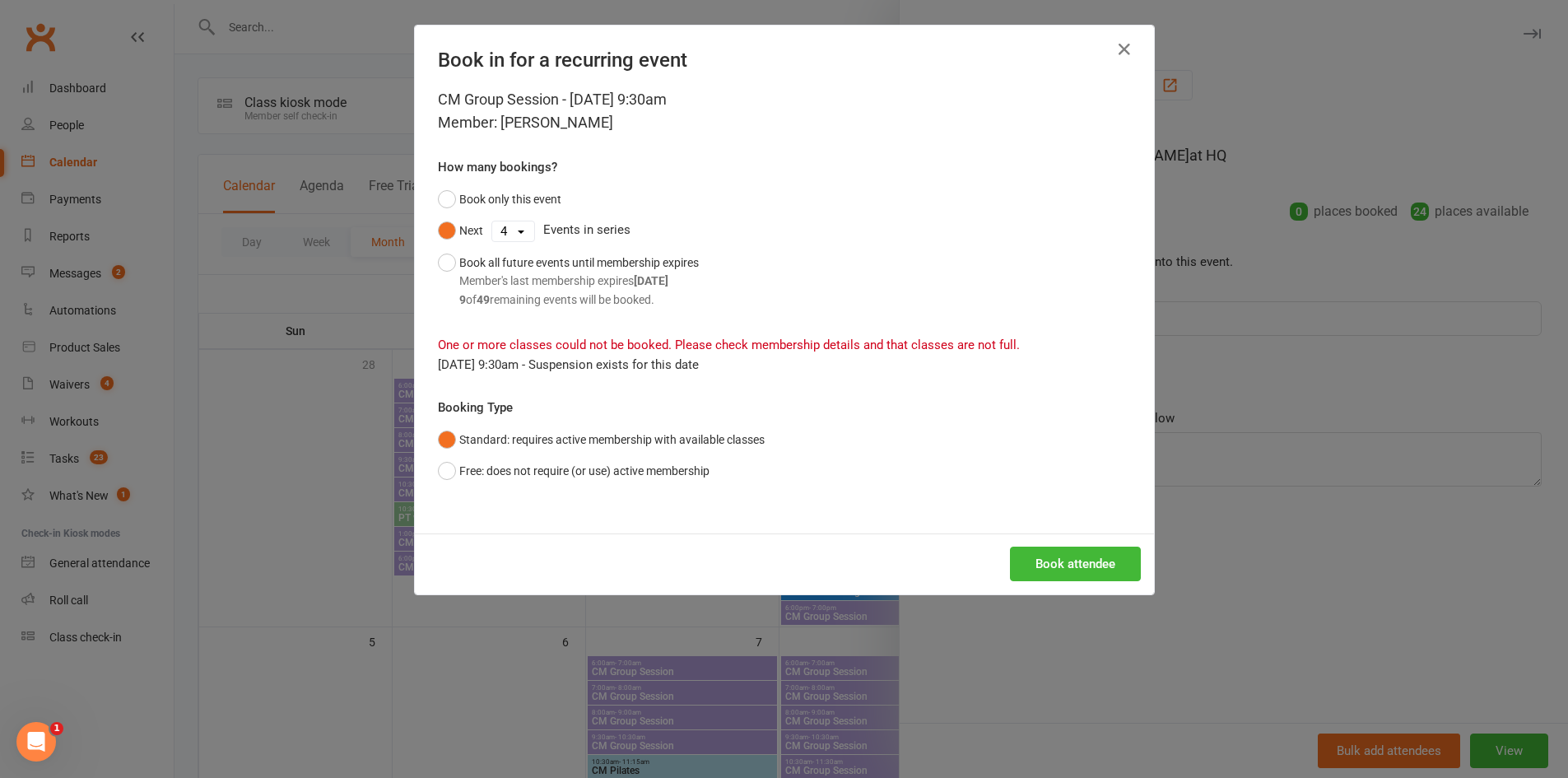
click at [506, 236] on select "1 2 3 4 5 6 7 8 9 10 11 12 13 14 15 16 17 18 19 20 21 22 23 24 25 26 27 28 29 3…" at bounding box center [513, 232] width 42 height 20
select select "2"
click at [492, 222] on select "1 2 3 4 5 6 7 8 9 10 11 12 13 14 15 16 17 18 19 20 21 22 23 24 25 26 27 28 29 3…" at bounding box center [513, 232] width 42 height 20
click at [1100, 564] on button "Book attendee" at bounding box center [1076, 565] width 131 height 35
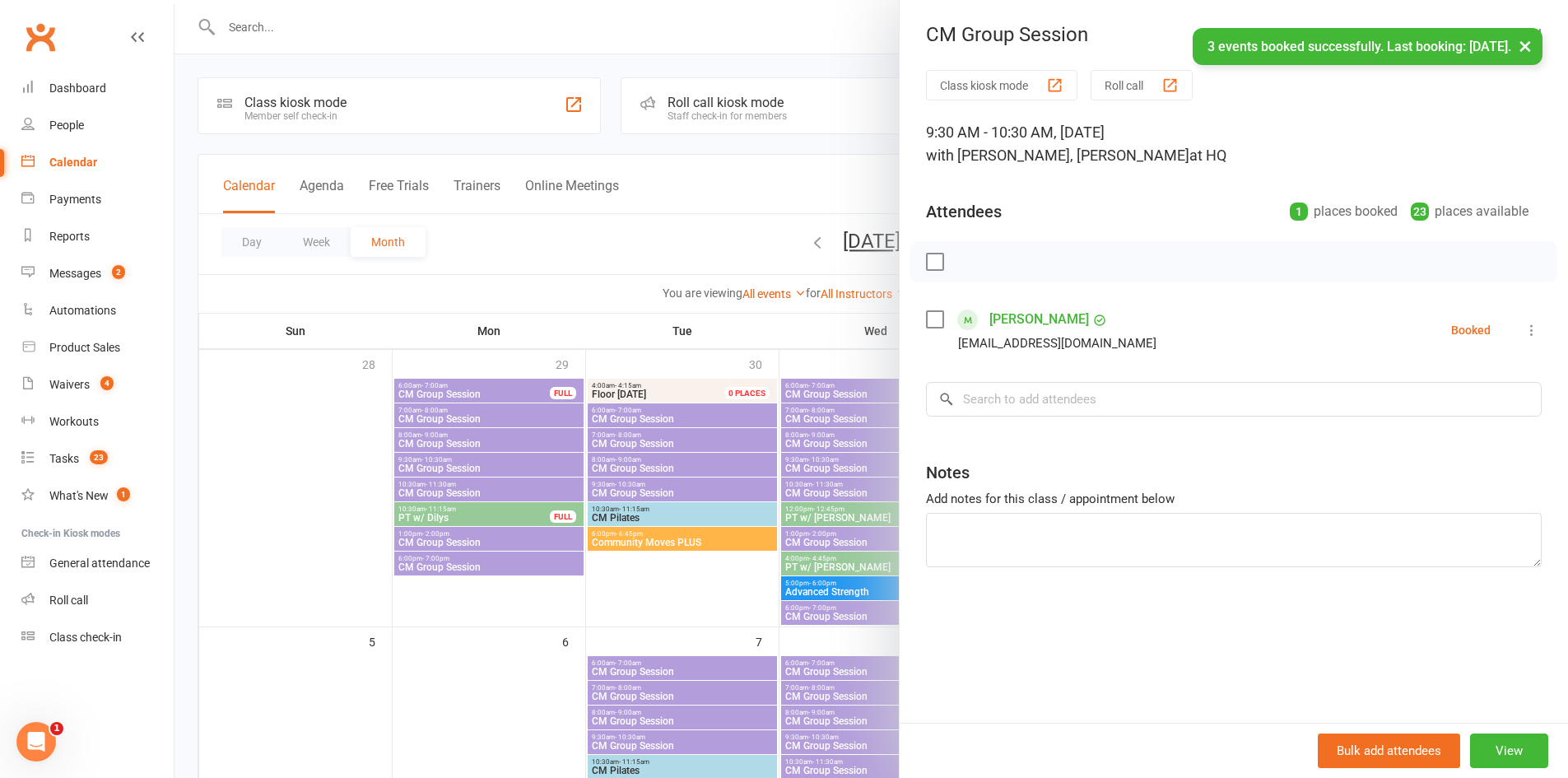
click at [509, 631] on div at bounding box center [871, 389] width 1394 height 778
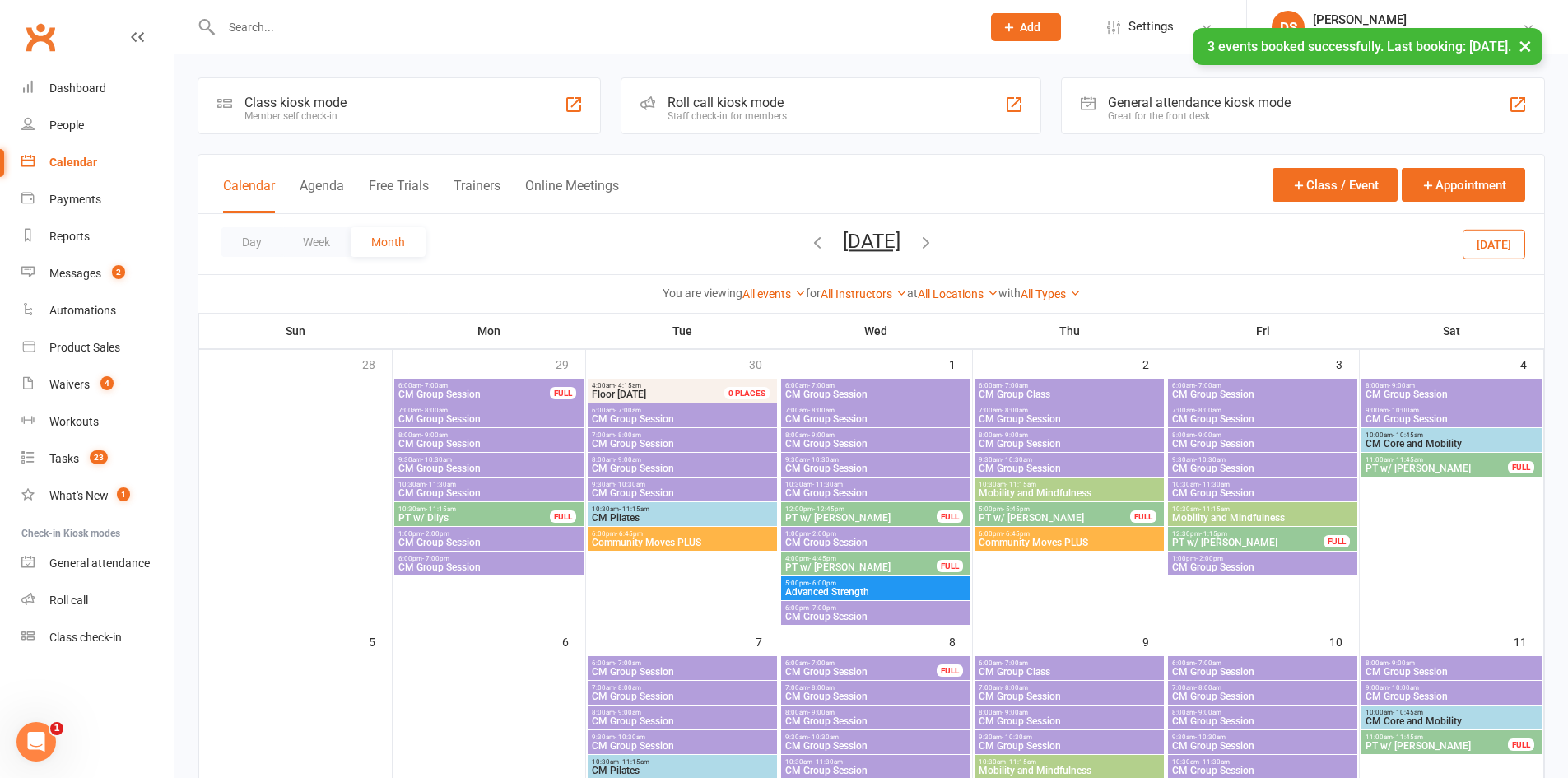
scroll to position [385, 0]
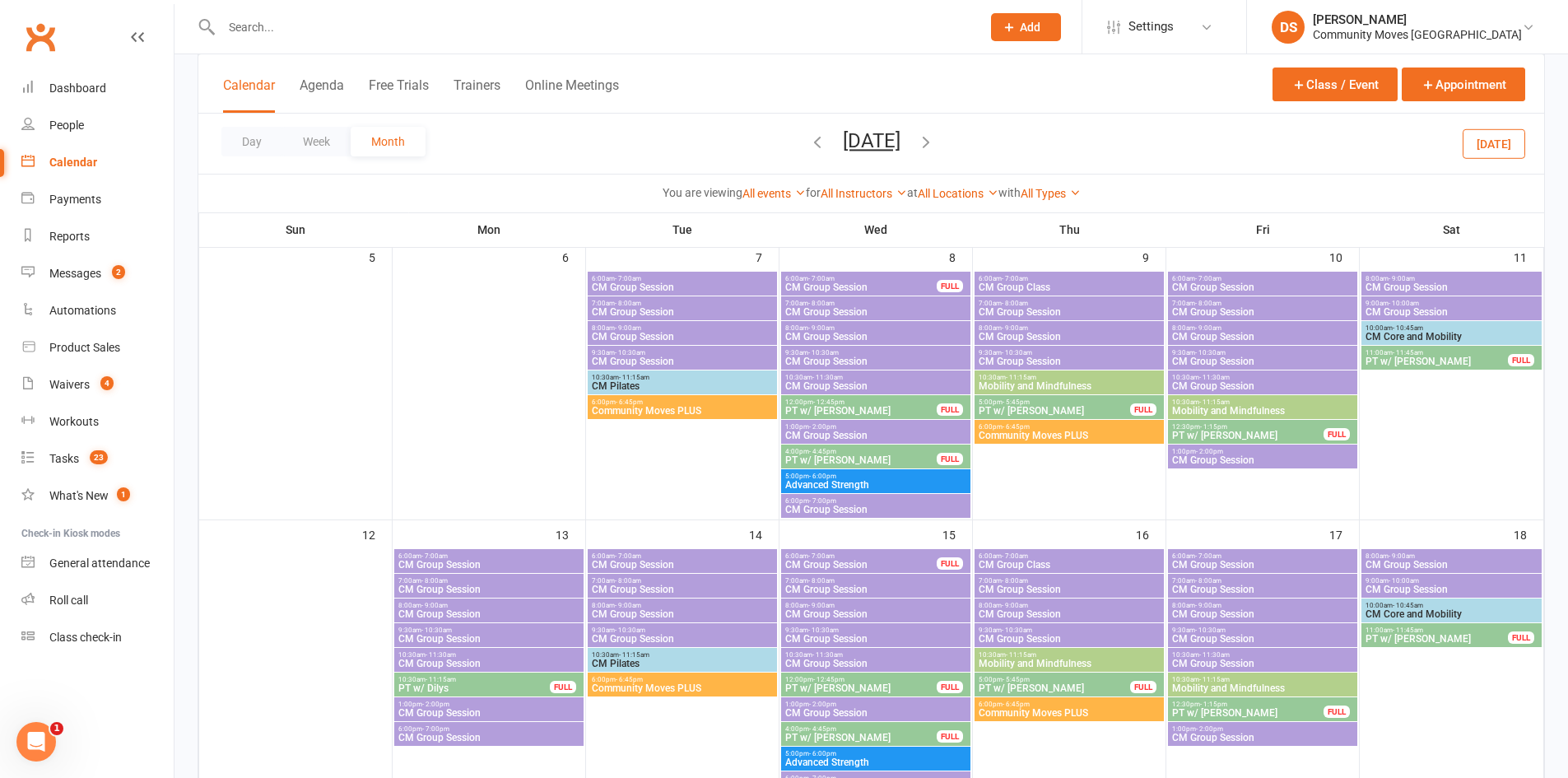
click at [831, 625] on div "9:30am - 10:30am CM Group Session" at bounding box center [876, 636] width 190 height 24
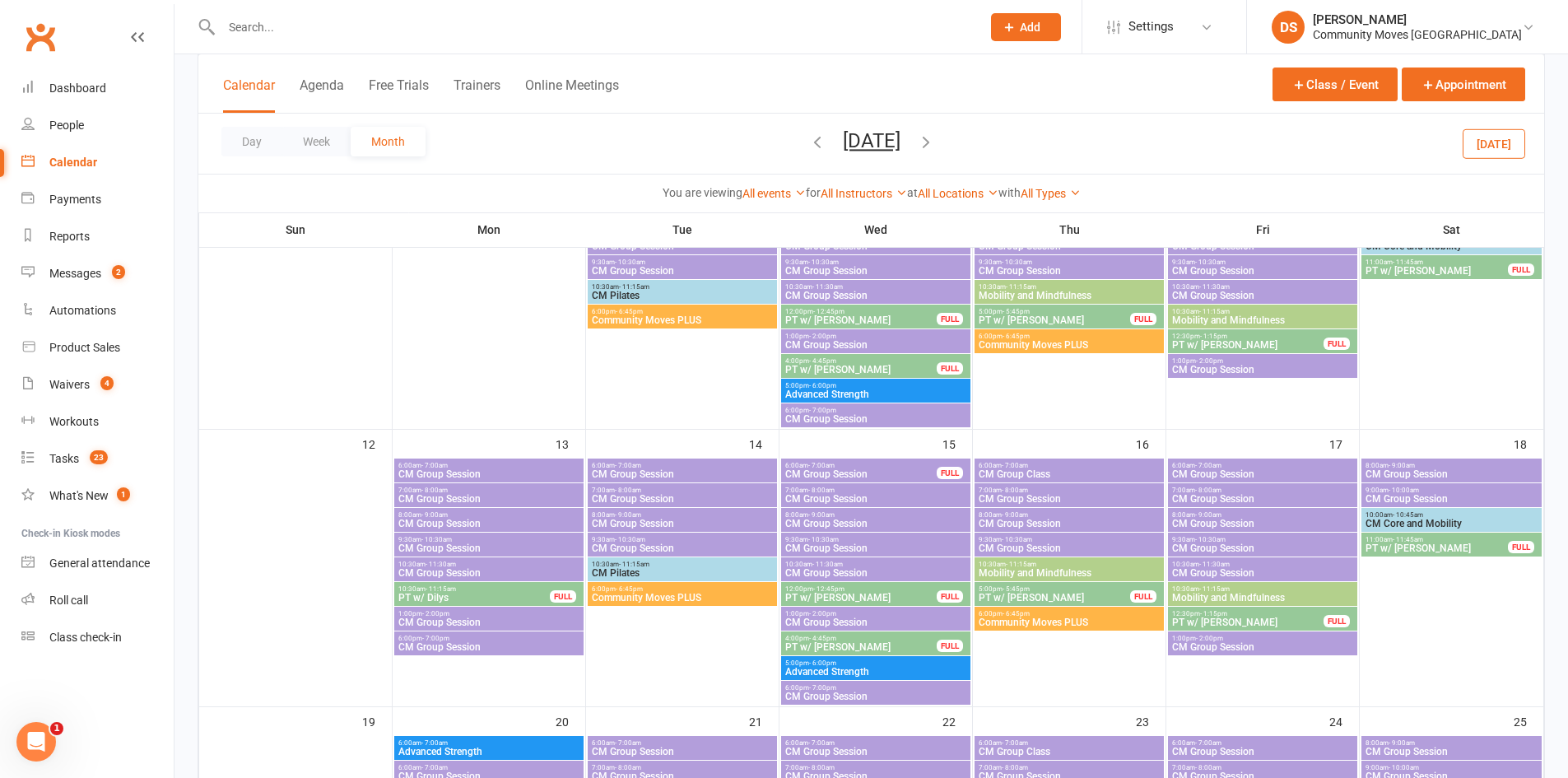
scroll to position [769, 0]
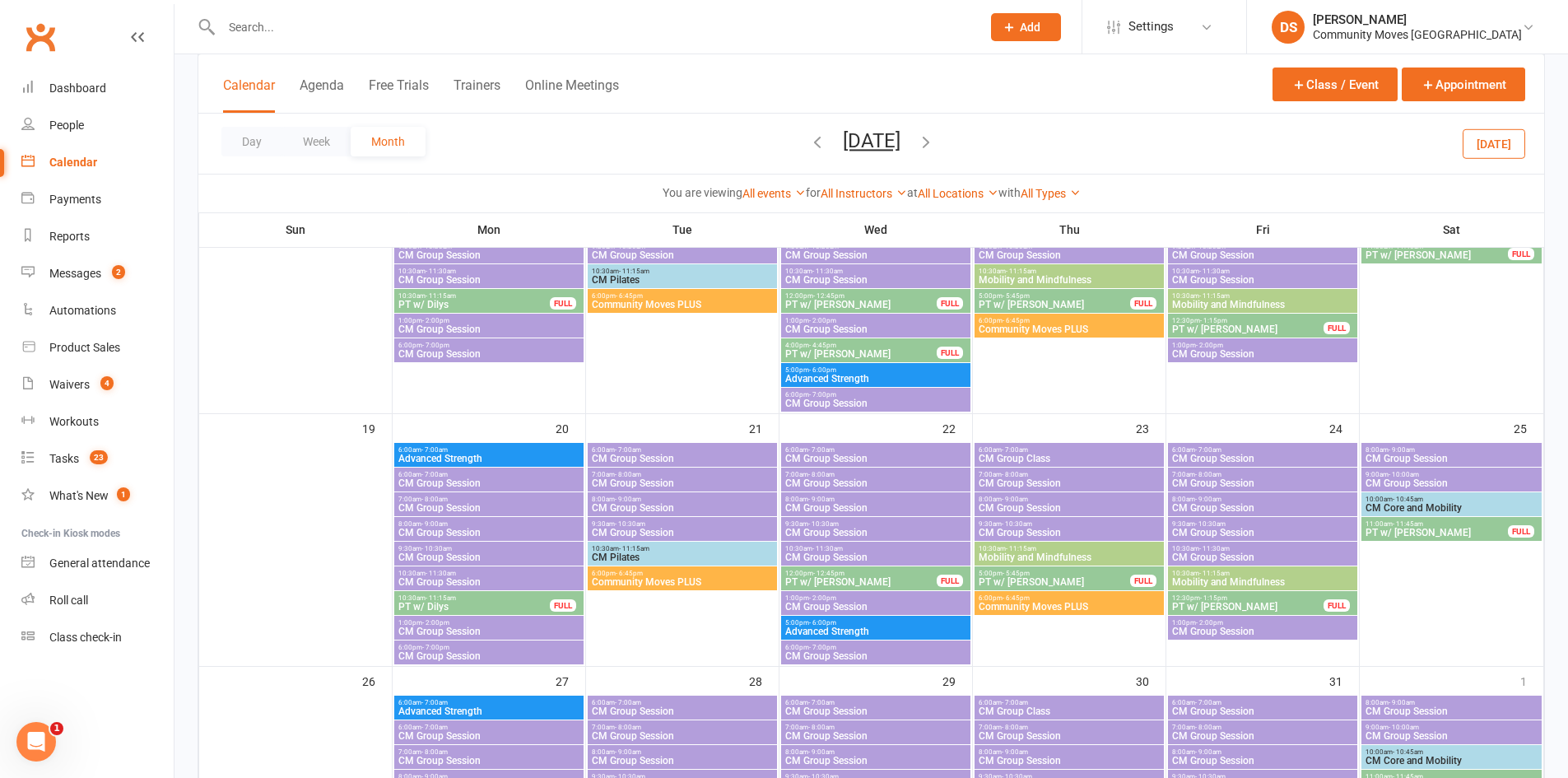
click at [814, 525] on span "- 10:30am" at bounding box center [823, 524] width 30 height 7
click at [851, 778] on span "9:30am - 10:30am" at bounding box center [876, 777] width 182 height 7
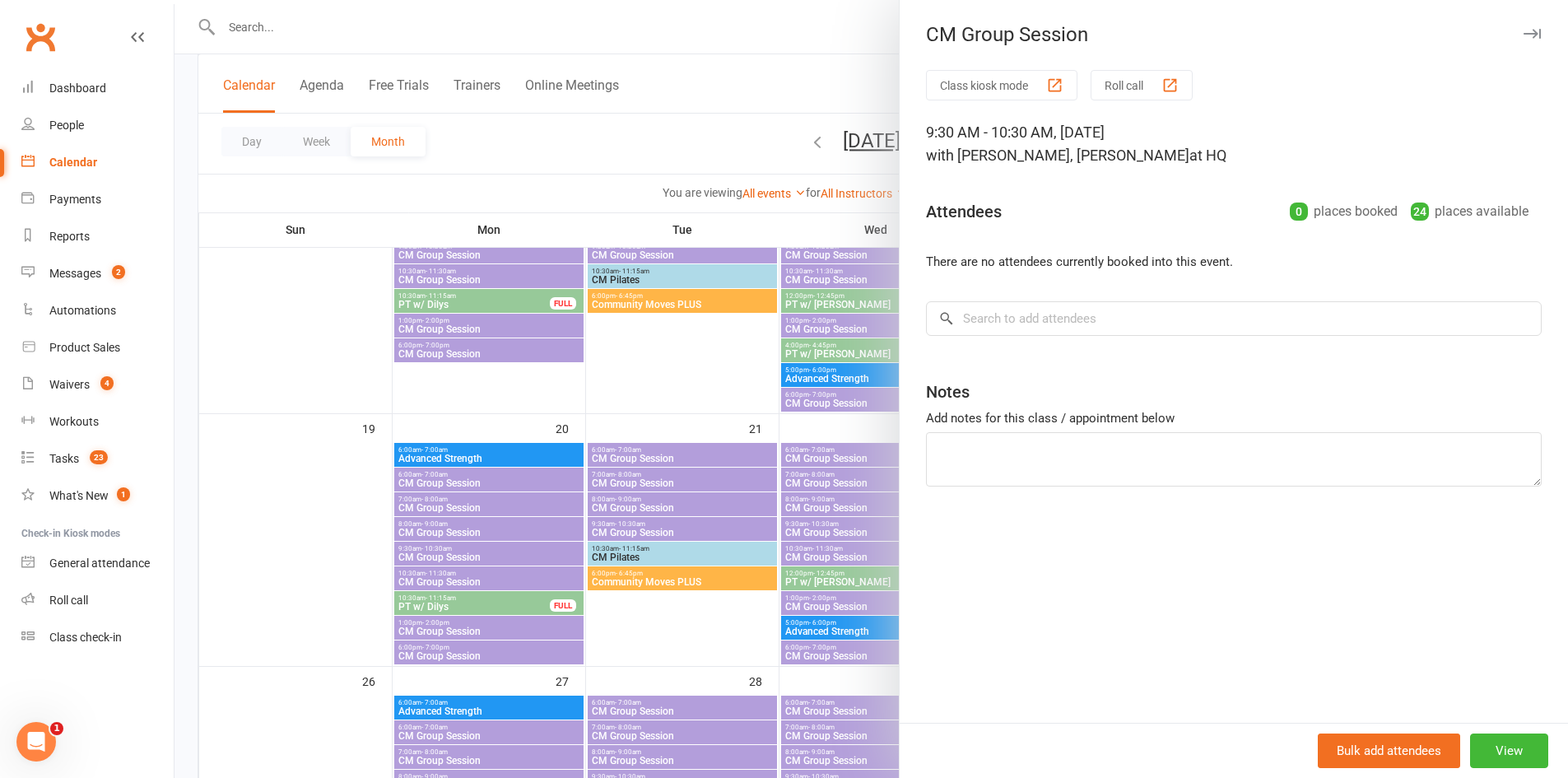
click at [1109, 339] on div "Class kiosk mode Roll call 9:30 AM - 10:30 AM, Wednesday, October, 29, 2025 wit…" at bounding box center [1233, 397] width 668 height 653
click at [1070, 323] on input "search" at bounding box center [1234, 319] width 616 height 35
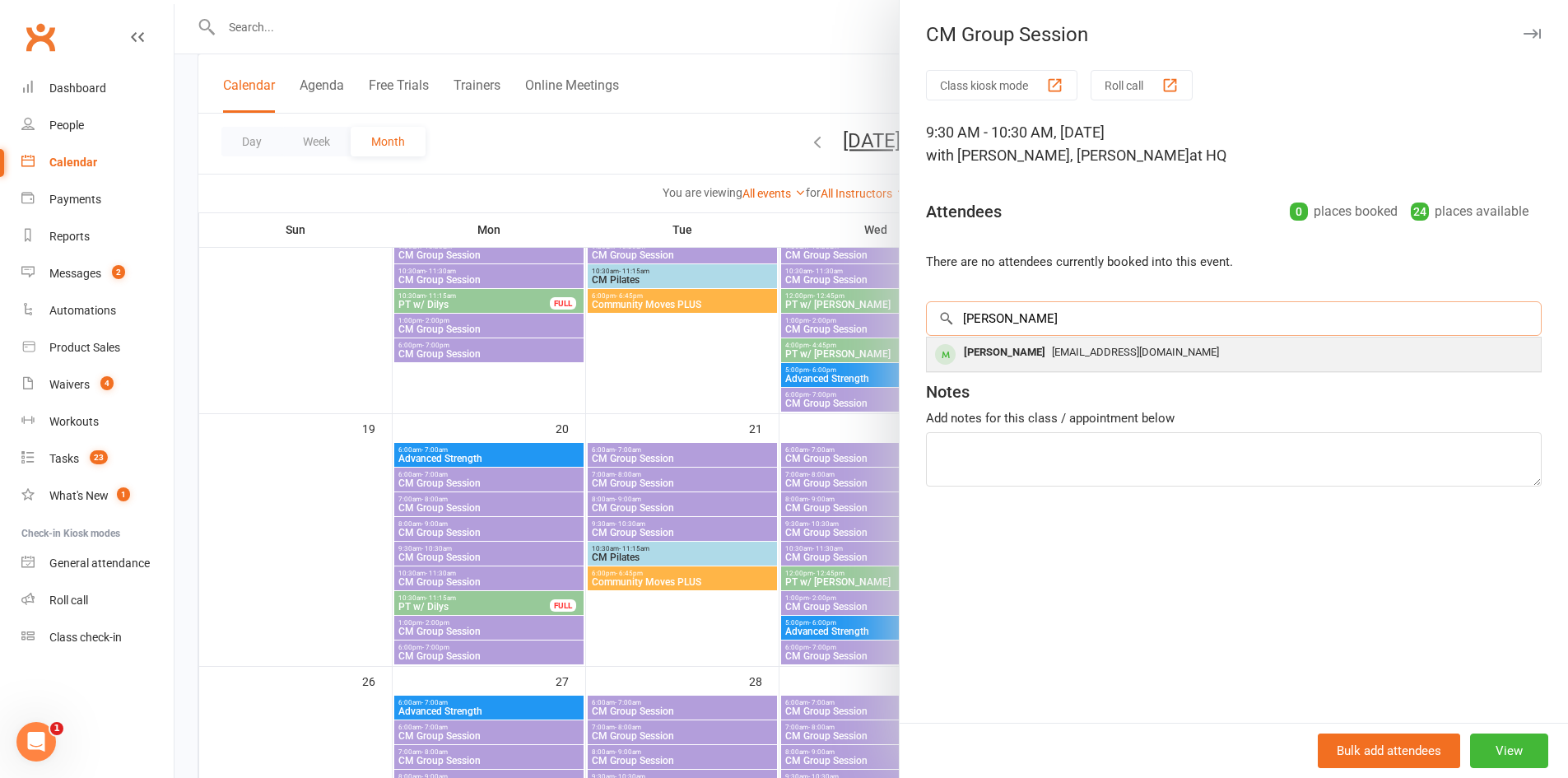
type input "Tina"
click at [1050, 360] on div "tinadriver@bigpond.com" at bounding box center [1233, 353] width 601 height 24
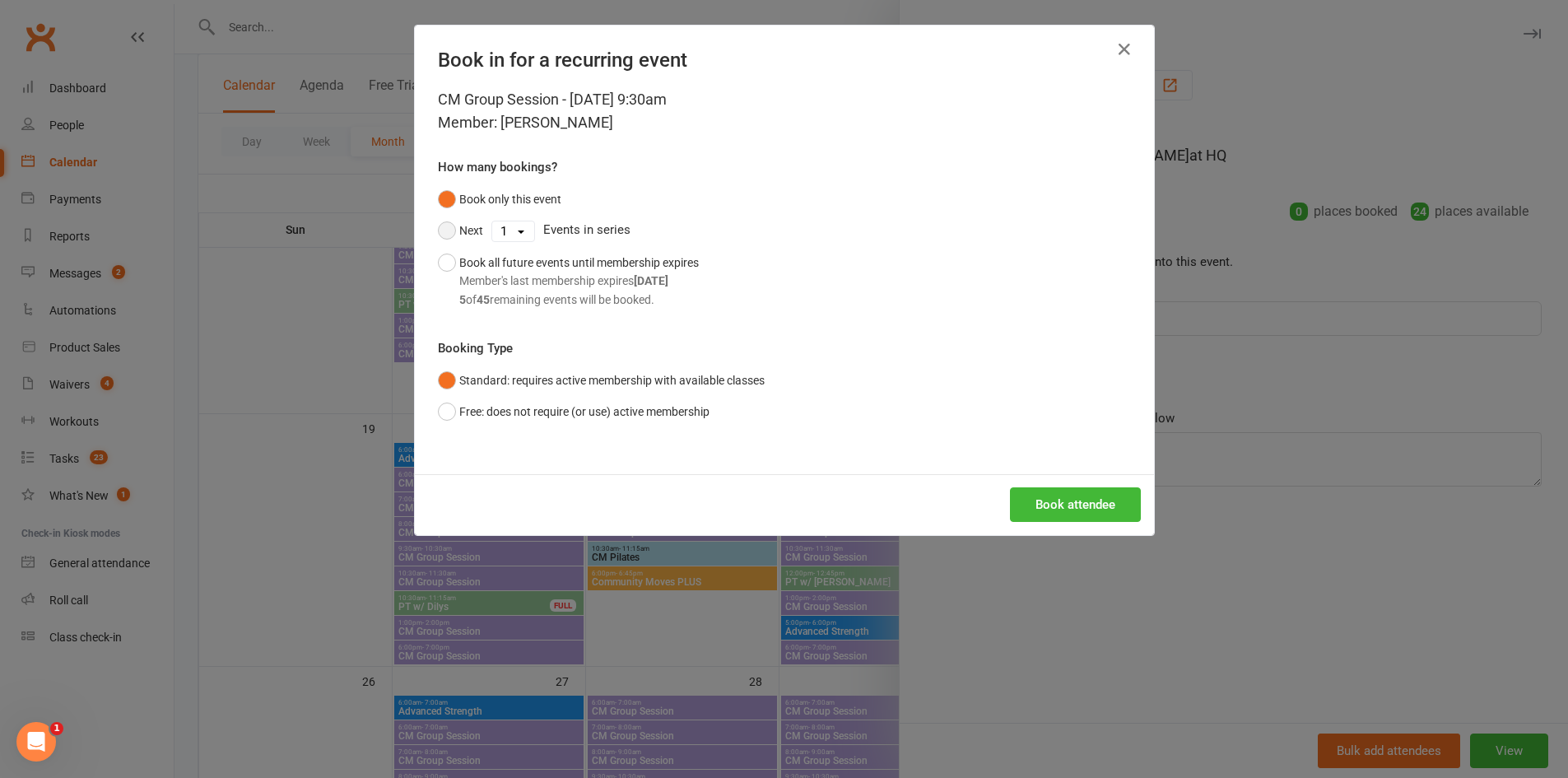
click at [458, 232] on button "Next" at bounding box center [460, 231] width 46 height 31
click at [494, 226] on select "1 2 3 4 5 6 7 8 9 10 11 12 13 14 15 16 17 18 19 20 21 22 23 24 25 26 27 28 29 3…" at bounding box center [513, 232] width 42 height 20
select select "4"
click at [492, 222] on select "1 2 3 4 5 6 7 8 9 10 11 12 13 14 15 16 17 18 19 20 21 22 23 24 25 26 27 28 29 3…" at bounding box center [513, 232] width 42 height 20
click at [1088, 506] on button "Book attendee" at bounding box center [1076, 505] width 131 height 35
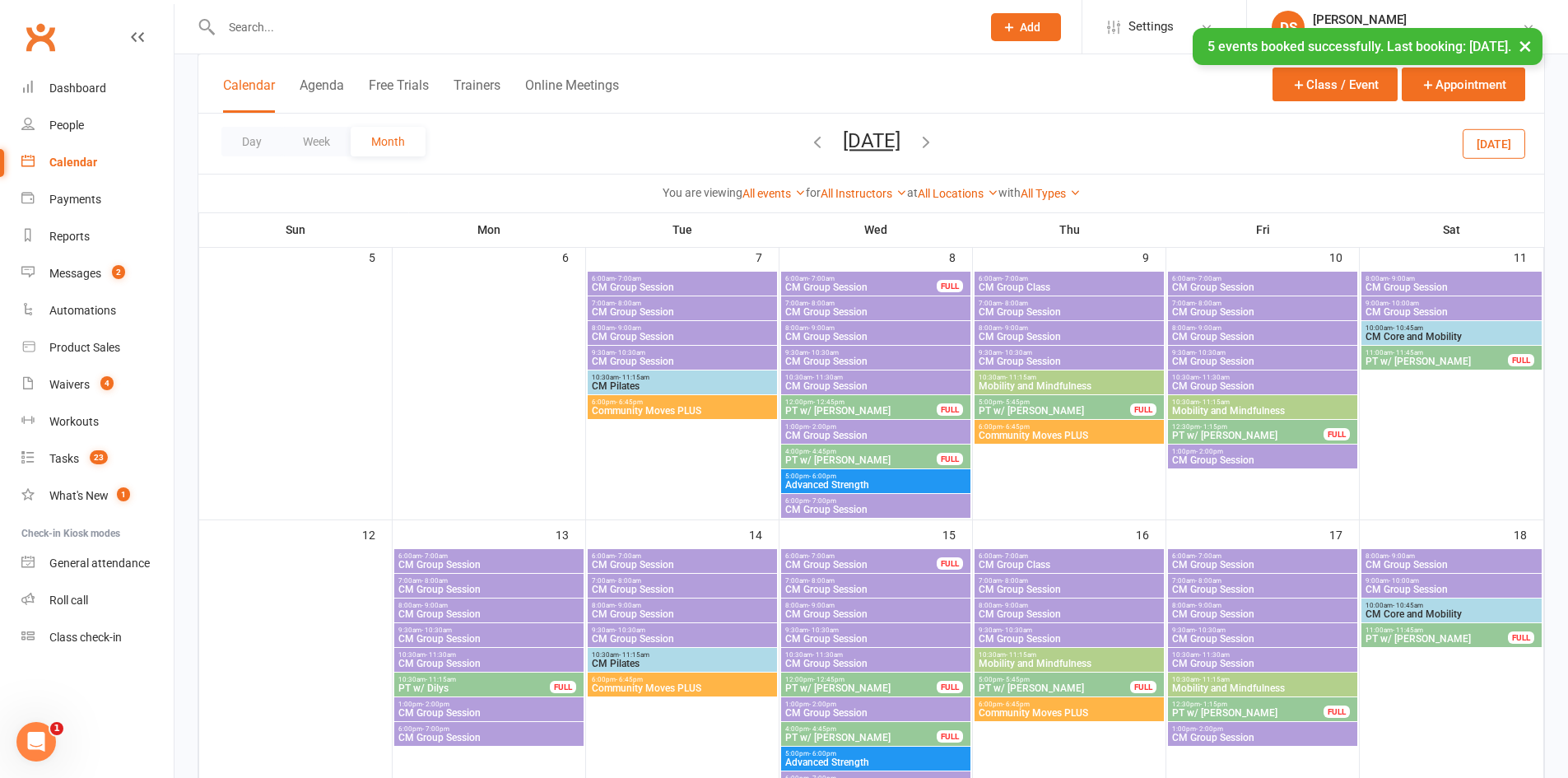
scroll to position [0, 0]
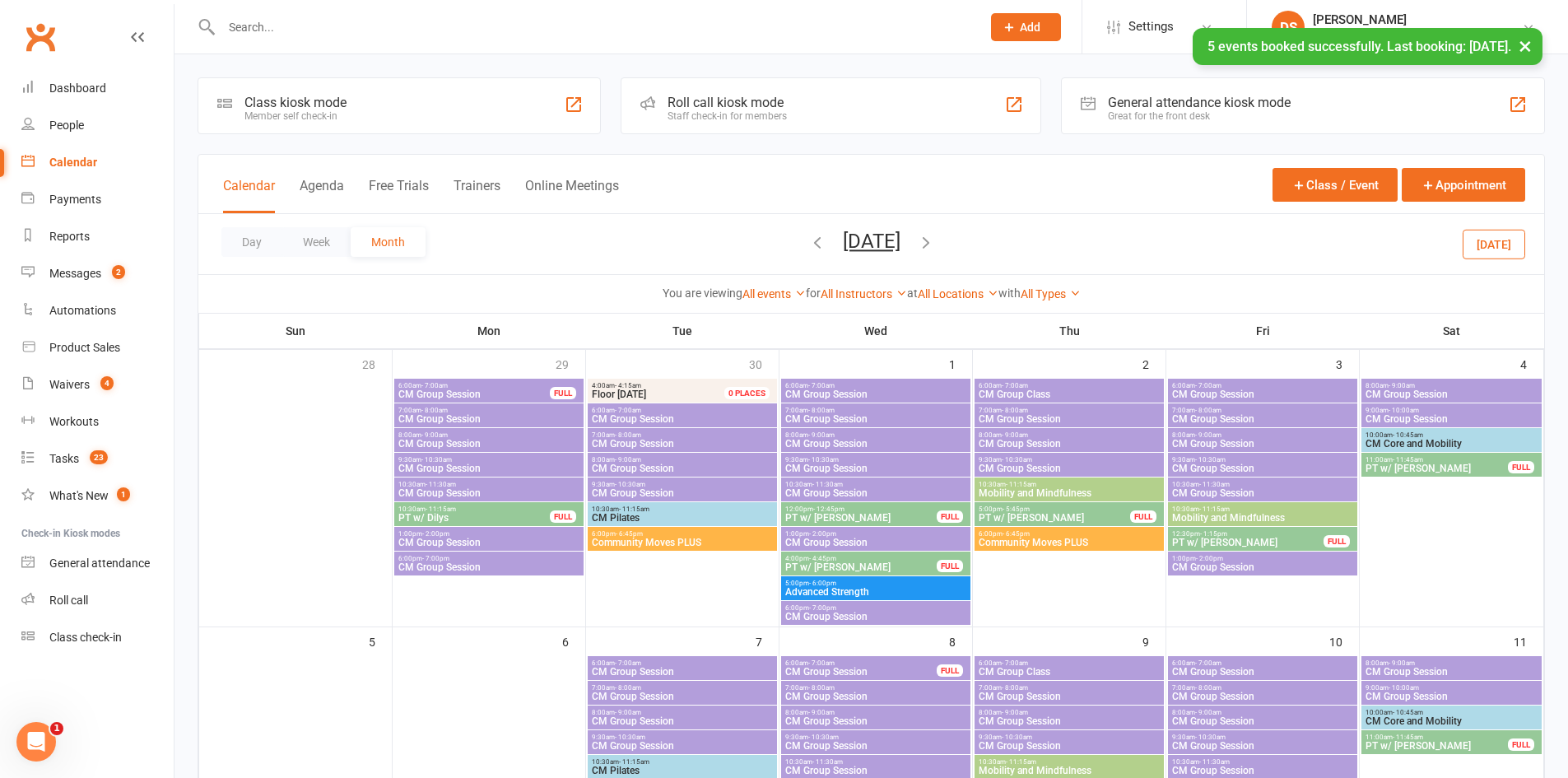
click at [831, 463] on span "CM Group Session" at bounding box center [876, 468] width 182 height 10
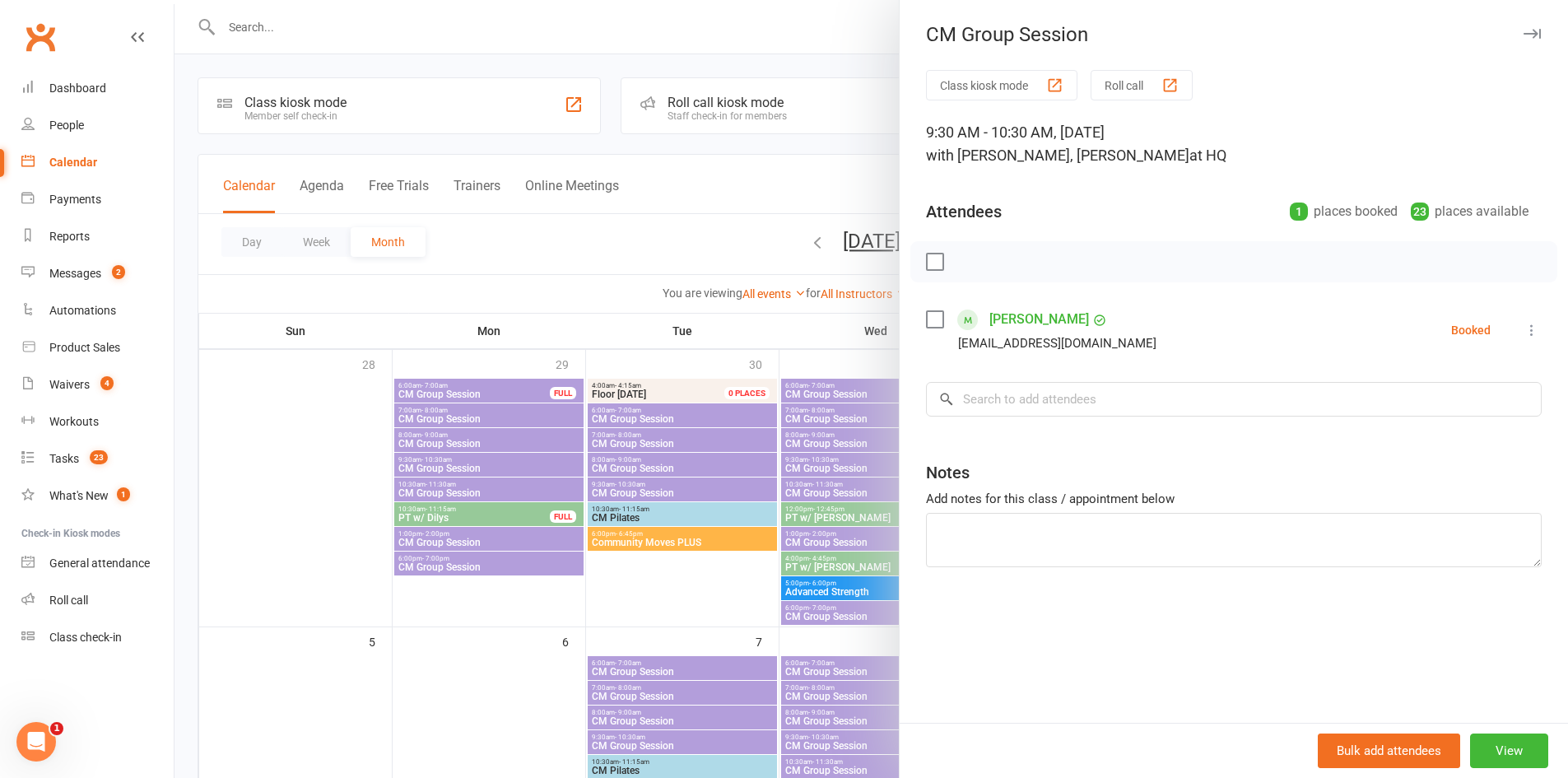
click at [1057, 424] on div "Class kiosk mode Roll call 9:30 AM - 10:30 AM, Wednesday, October, 1, 2025 with…" at bounding box center [1233, 397] width 668 height 653
click at [1059, 404] on input "search" at bounding box center [1234, 399] width 616 height 35
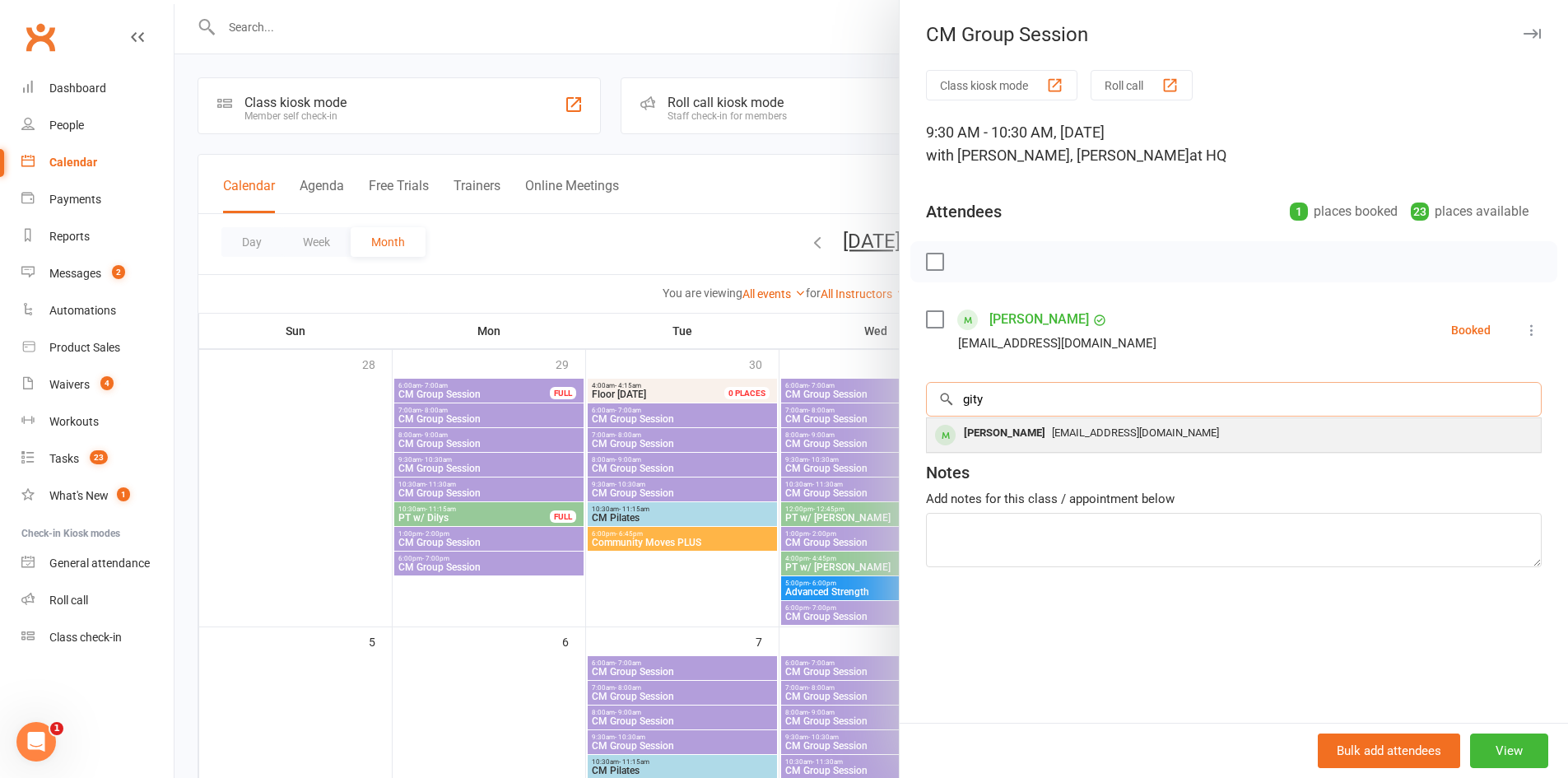
type input "gity"
click at [1058, 442] on div "gityafarinesh@hotmail.com" at bounding box center [1233, 433] width 601 height 24
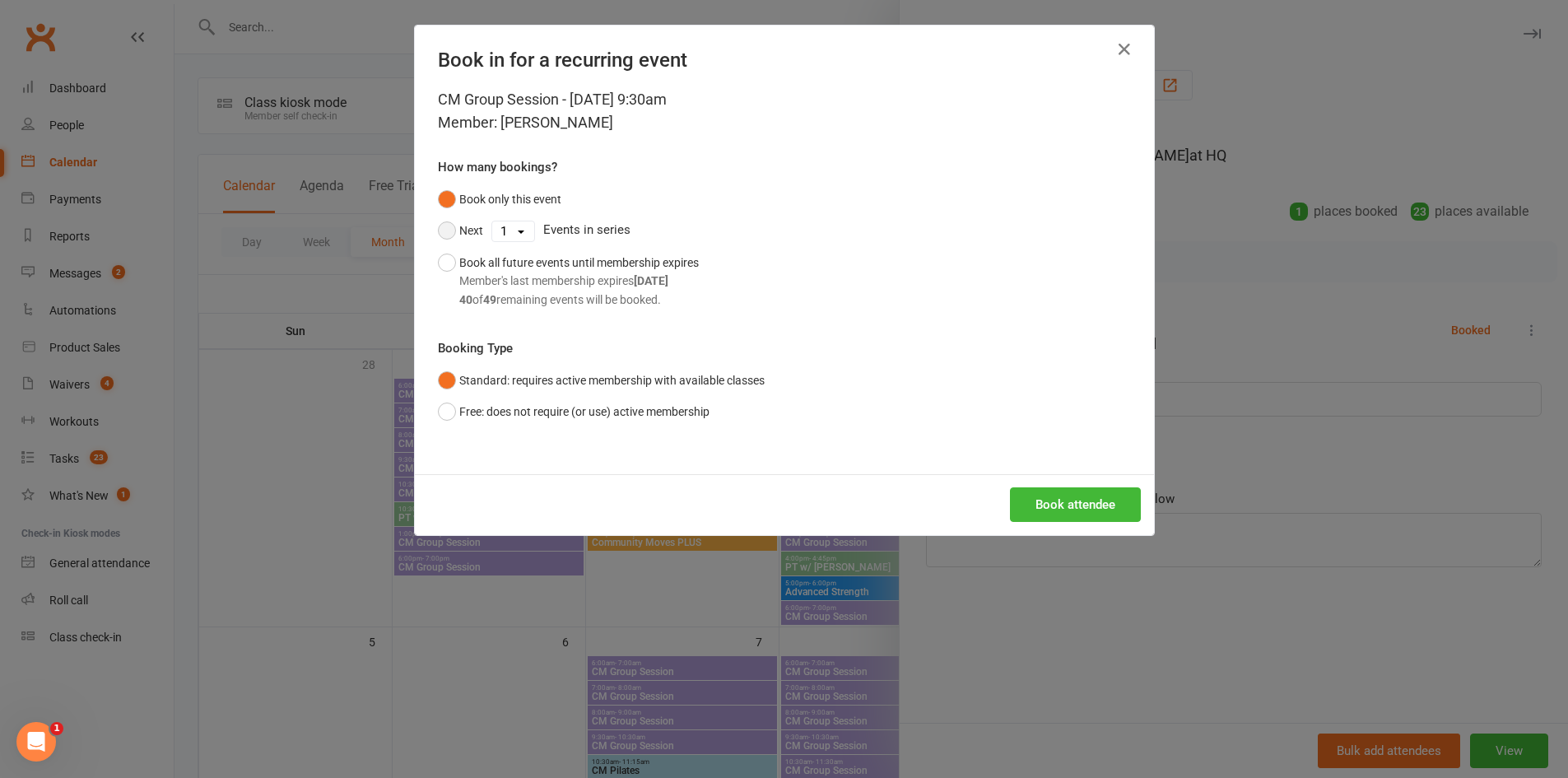
click at [438, 227] on button "Next" at bounding box center [460, 231] width 46 height 31
click at [492, 232] on select "1 2 3 4 5 6 7 8 9 10 11 12 13 14 15 16 17 18 19 20 21 22 23 24 25 26 27 28 29 3…" at bounding box center [513, 232] width 42 height 20
select select "13"
click at [492, 222] on select "1 2 3 4 5 6 7 8 9 10 11 12 13 14 15 16 17 18 19 20 21 22 23 24 25 26 27 28 29 3…" at bounding box center [513, 232] width 42 height 20
click at [1052, 491] on button "Book attendee" at bounding box center [1076, 505] width 131 height 35
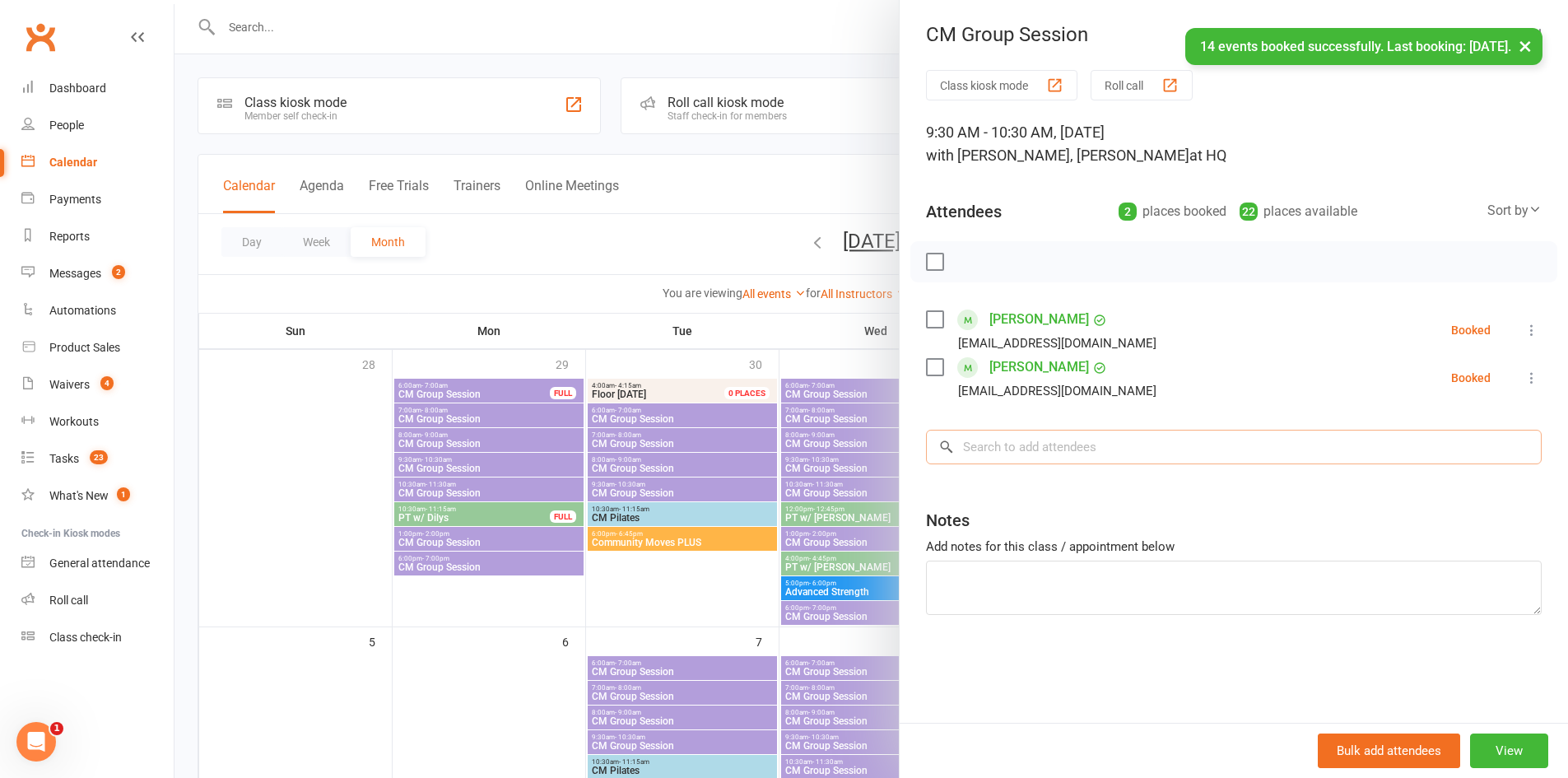
click at [1093, 454] on input "search" at bounding box center [1234, 447] width 616 height 35
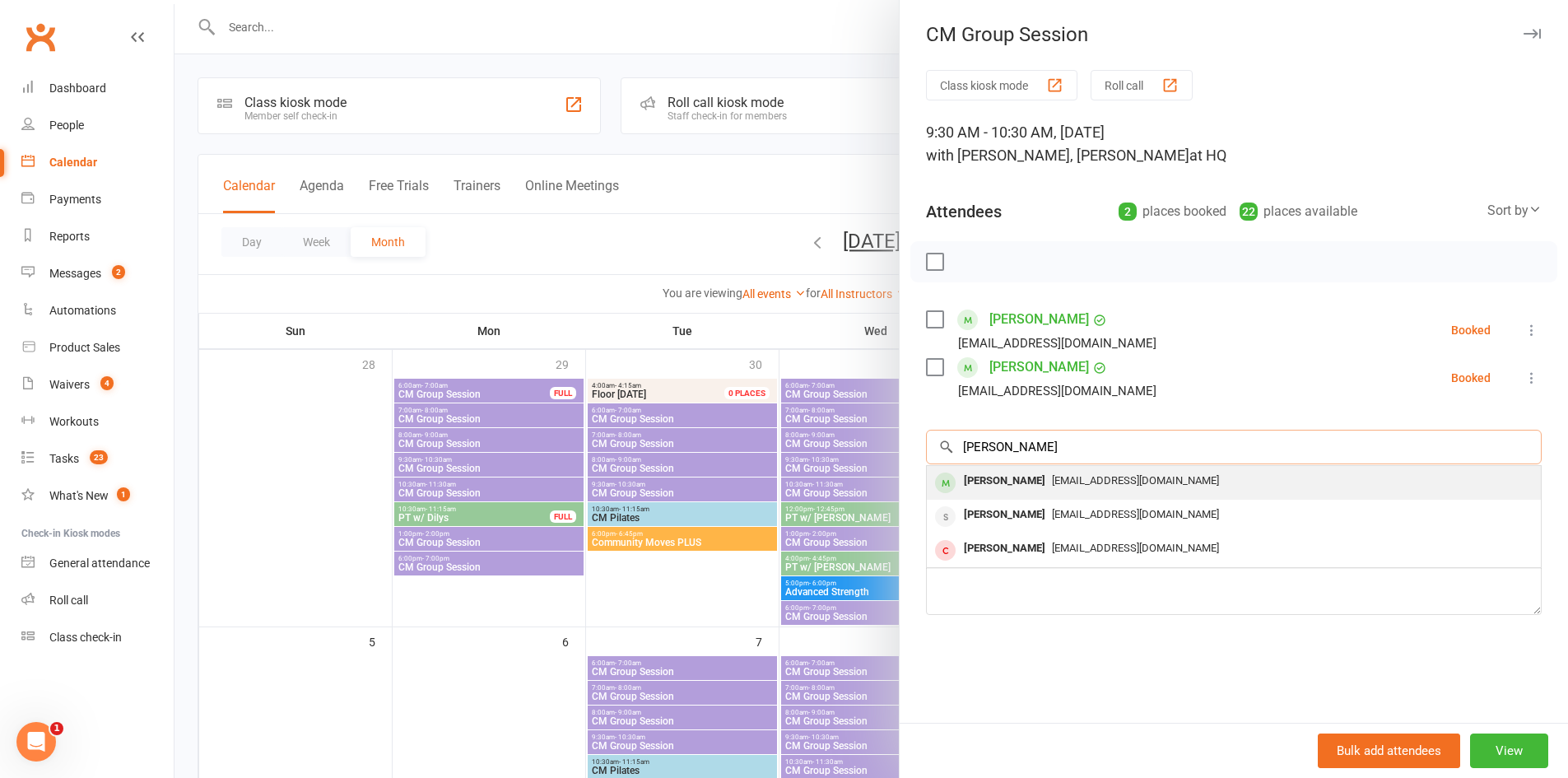
type input "vicki"
click at [1058, 488] on div "vickifbooth@bigpond.com" at bounding box center [1233, 482] width 601 height 24
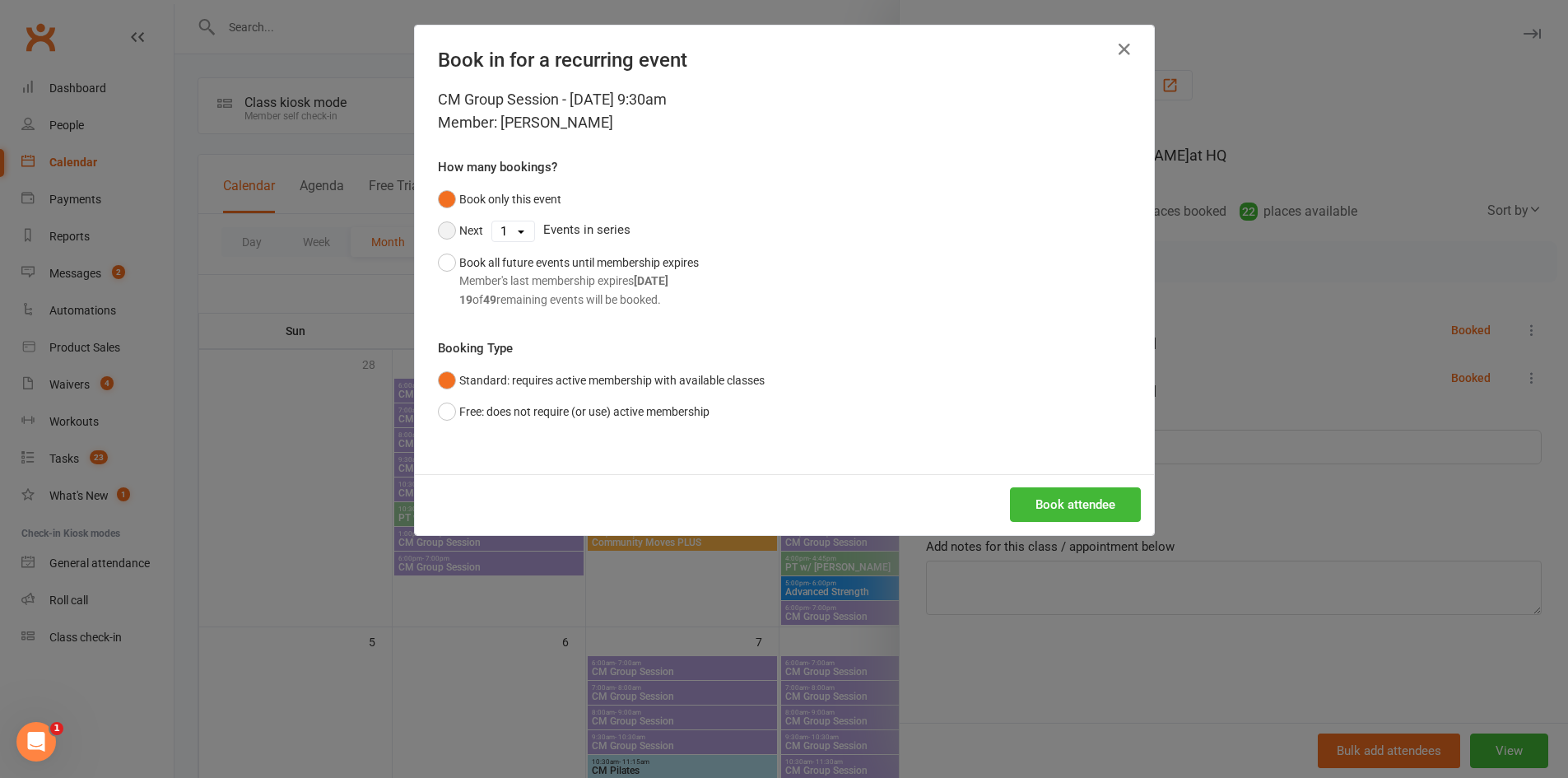
click at [462, 227] on button "Next" at bounding box center [460, 231] width 46 height 31
click at [519, 233] on select "1 2 3 4 5 6 7 8 9 10 11 12 13 14 15 16 17 18 19 20 21 22 23 24 25 26 27 28 29 3…" at bounding box center [513, 232] width 42 height 20
select select "13"
click at [492, 222] on select "1 2 3 4 5 6 7 8 9 10 11 12 13 14 15 16 17 18 19 20 21 22 23 24 25 26 27 28 29 3…" at bounding box center [513, 232] width 42 height 20
click at [1060, 508] on button "Book attendee" at bounding box center [1076, 505] width 131 height 35
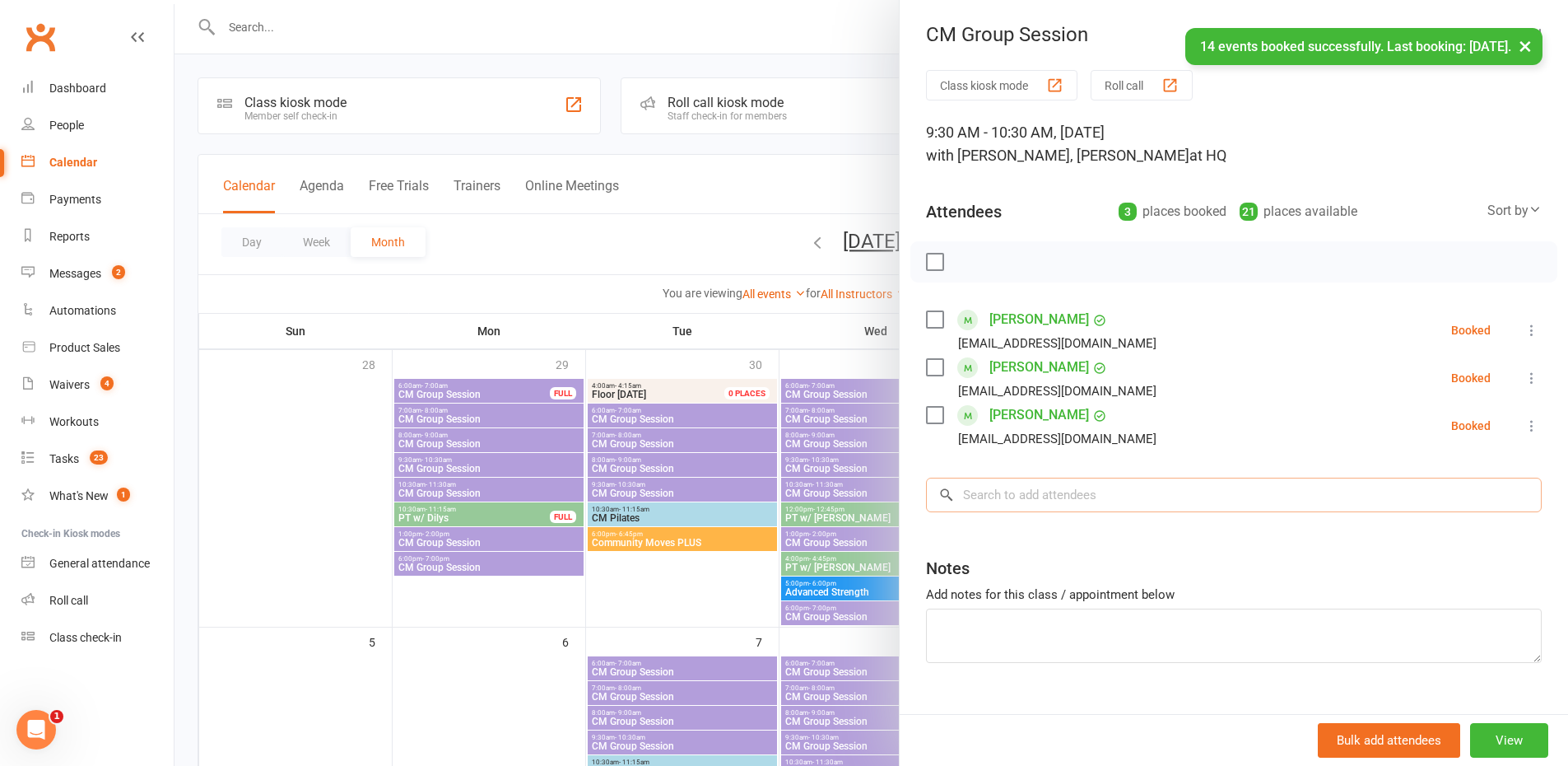
click at [1072, 490] on input "search" at bounding box center [1234, 495] width 616 height 35
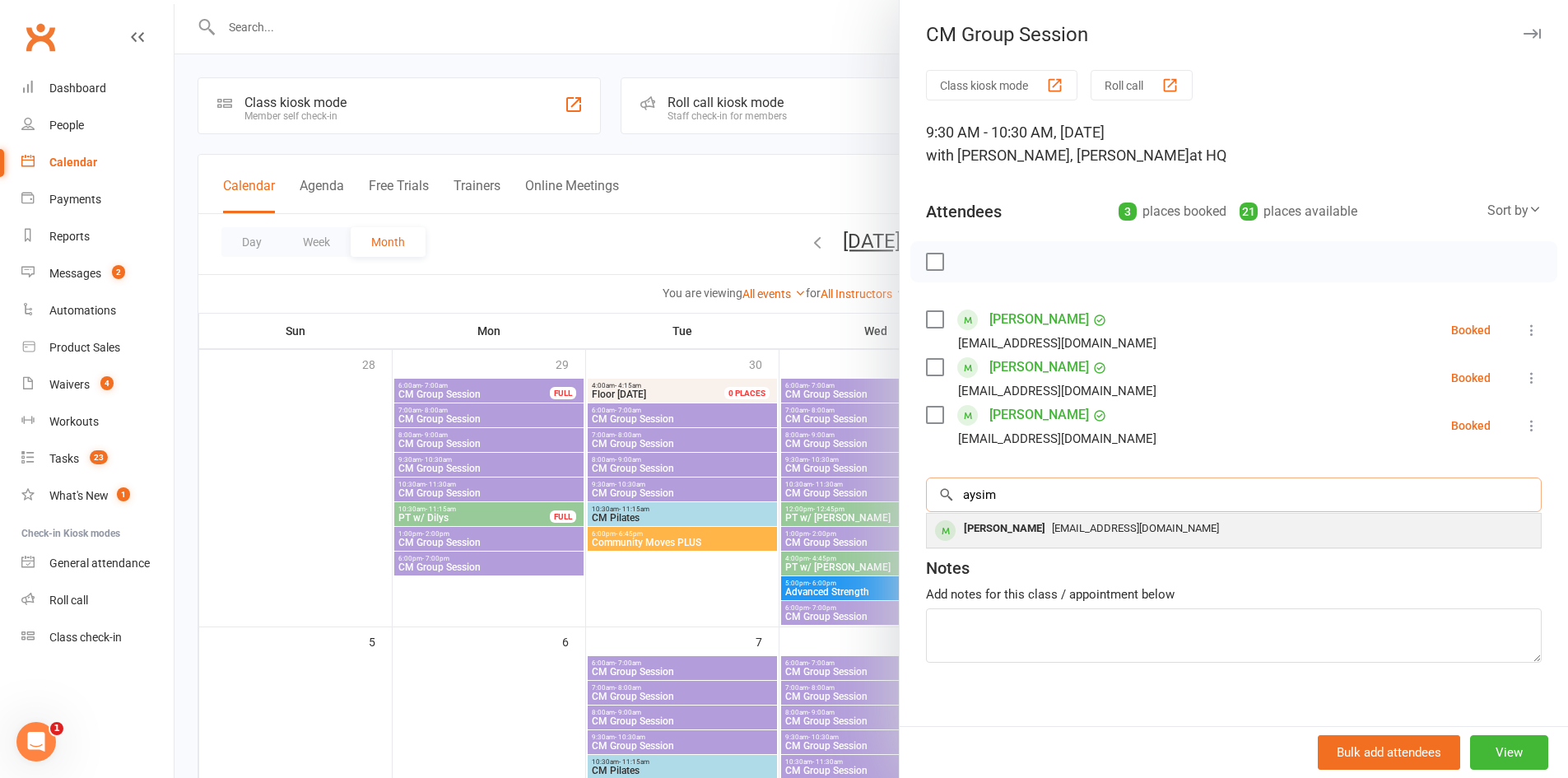
type input "aysim"
click at [1046, 534] on div "Aysim Bickerstaff" at bounding box center [1005, 529] width 95 height 24
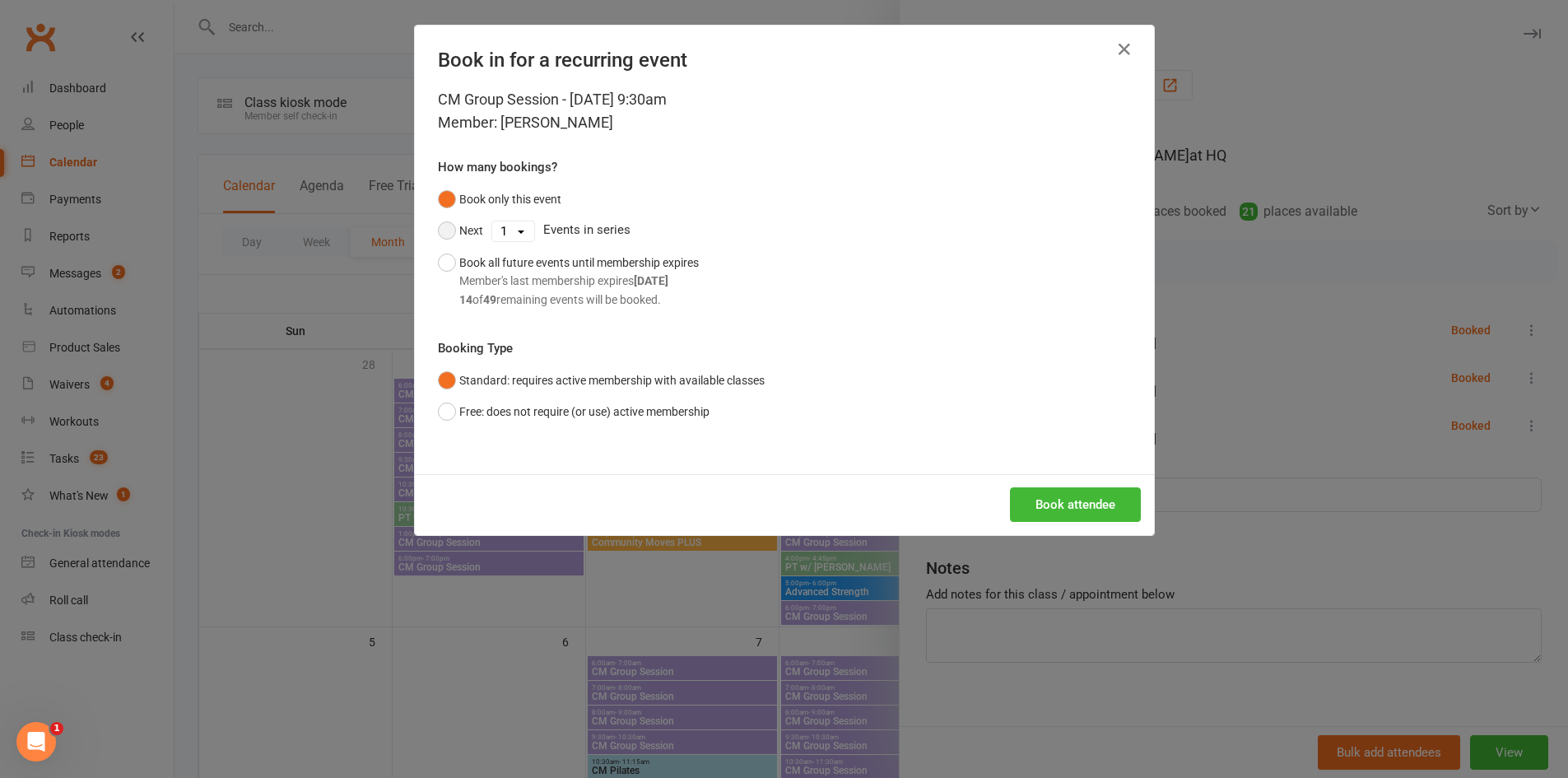
click at [464, 234] on button "Next" at bounding box center [460, 231] width 46 height 31
click at [516, 233] on select "1 2 3 4 5 6 7 8 9 10 11 12 13 14 15 16 17 18 19 20 21 22 23 24 25 26 27 28 29 3…" at bounding box center [513, 232] width 42 height 20
select select "13"
click at [492, 222] on select "1 2 3 4 5 6 7 8 9 10 11 12 13 14 15 16 17 18 19 20 21 22 23 24 25 26 27 28 29 3…" at bounding box center [513, 232] width 42 height 20
click at [1065, 509] on button "Book attendee" at bounding box center [1076, 505] width 131 height 35
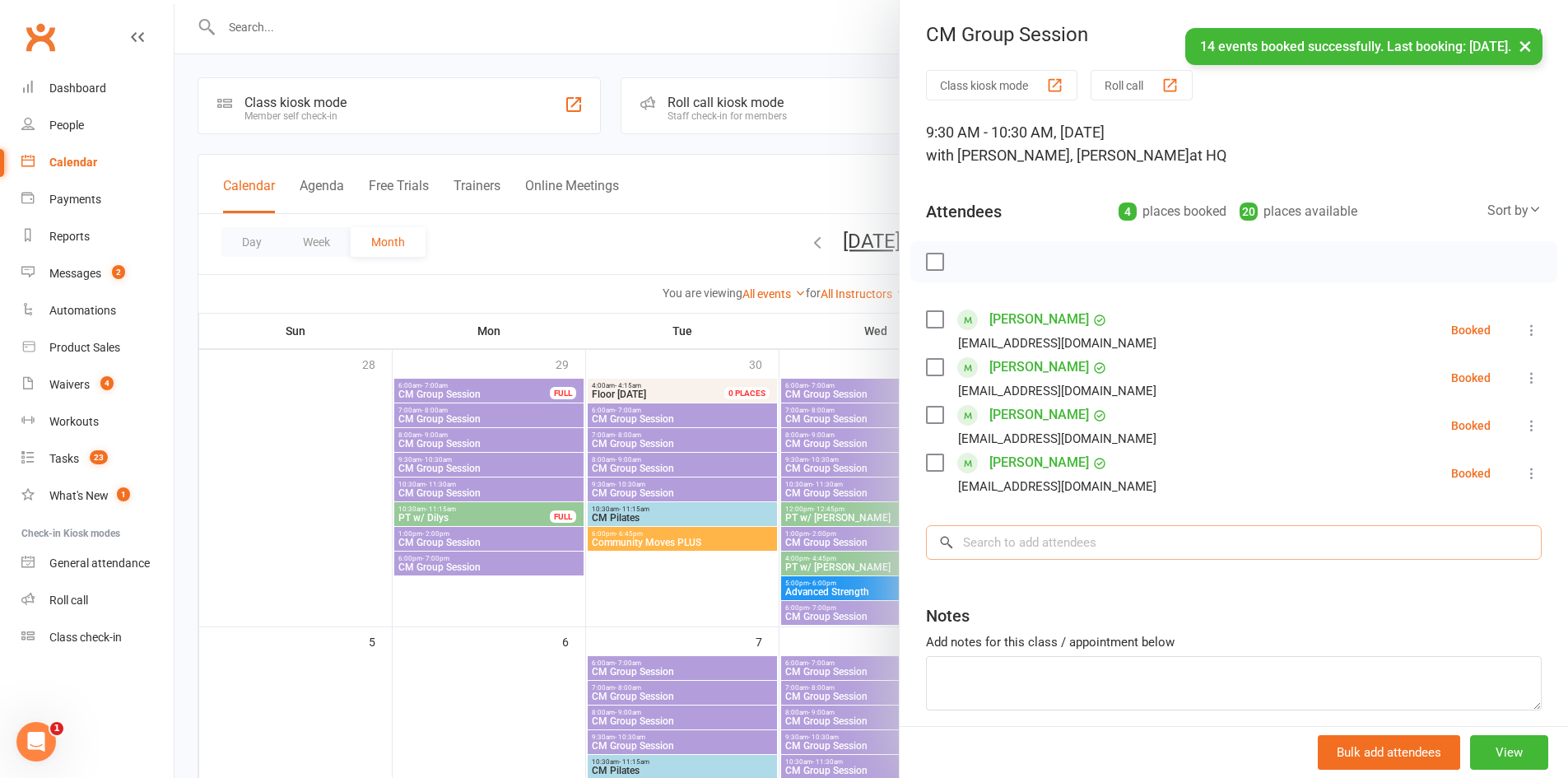
click at [1074, 546] on input "search" at bounding box center [1234, 543] width 616 height 35
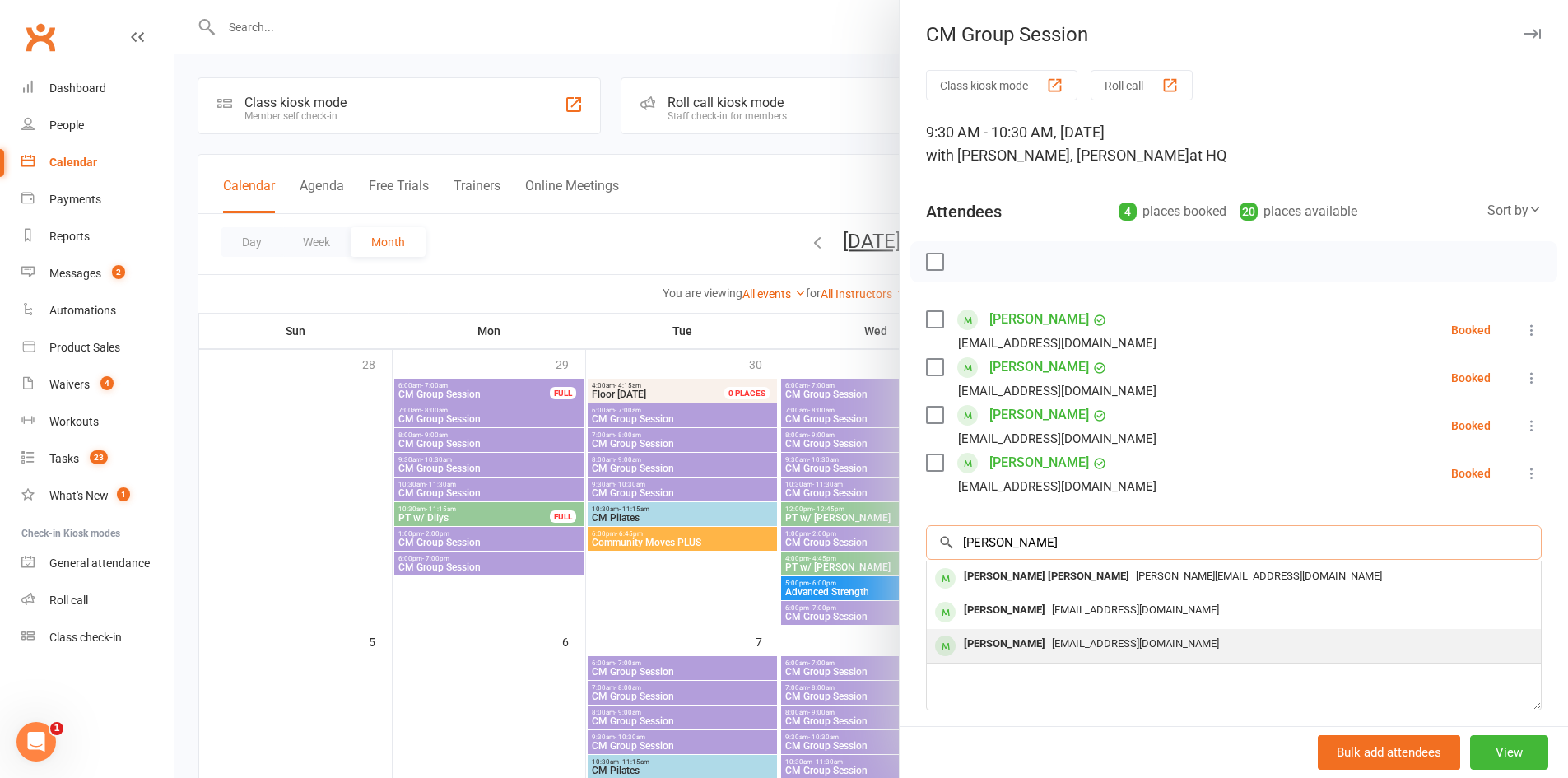
type input "joan"
click at [1042, 633] on div "lenjoanp@bigpond.net.au" at bounding box center [1233, 645] width 601 height 24
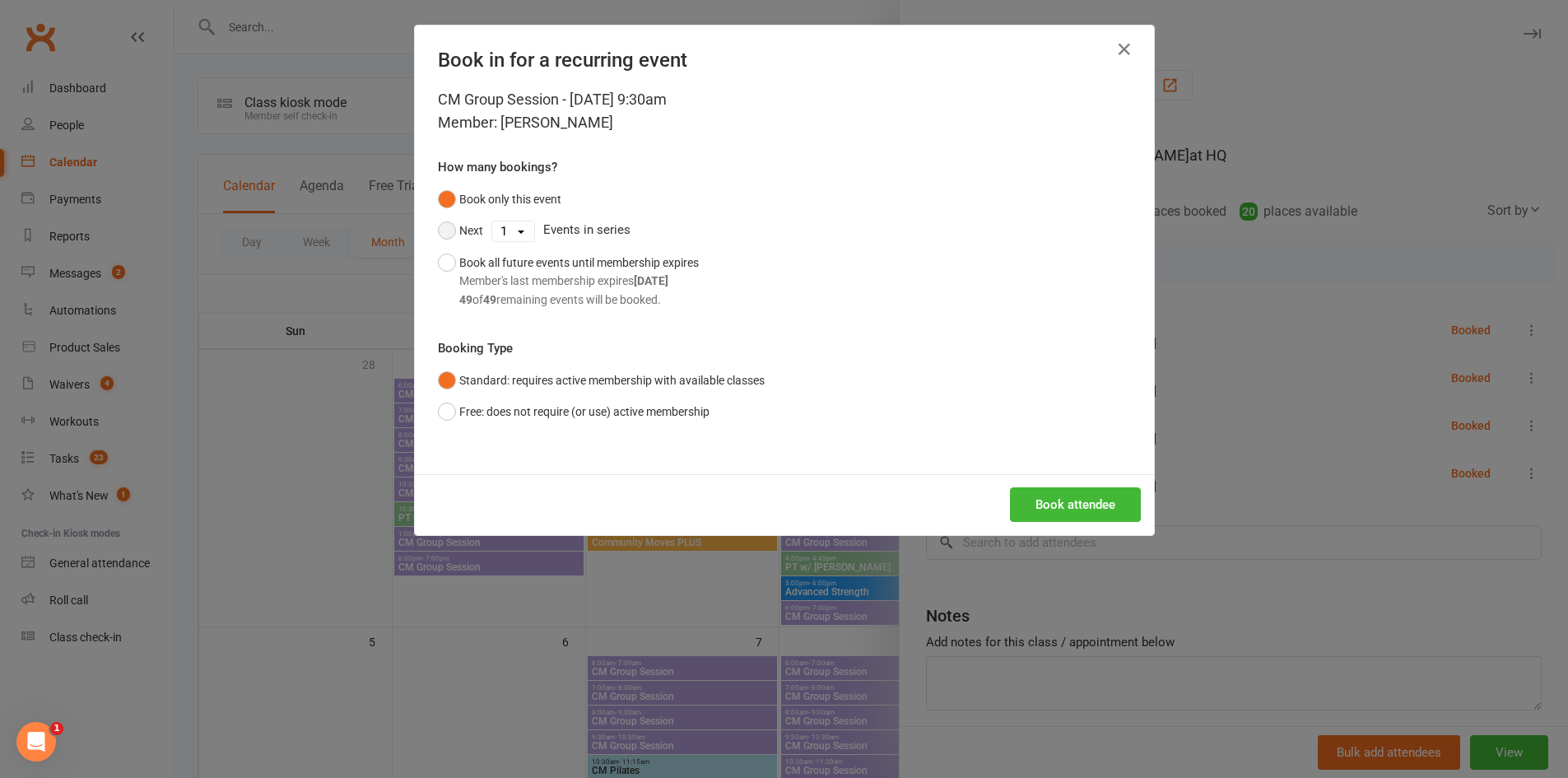
click at [461, 227] on button "Next" at bounding box center [460, 231] width 46 height 31
click at [506, 233] on select "1 2 3 4 5 6 7 8 9 10 11 12 13 14 15 16 17 18 19 20 21 22 23 24 25 26 27 28 29 3…" at bounding box center [513, 232] width 42 height 20
select select "13"
click at [492, 222] on select "1 2 3 4 5 6 7 8 9 10 11 12 13 14 15 16 17 18 19 20 21 22 23 24 25 26 27 28 29 3…" at bounding box center [513, 232] width 42 height 20
click at [1025, 502] on button "Book attendee" at bounding box center [1076, 505] width 131 height 35
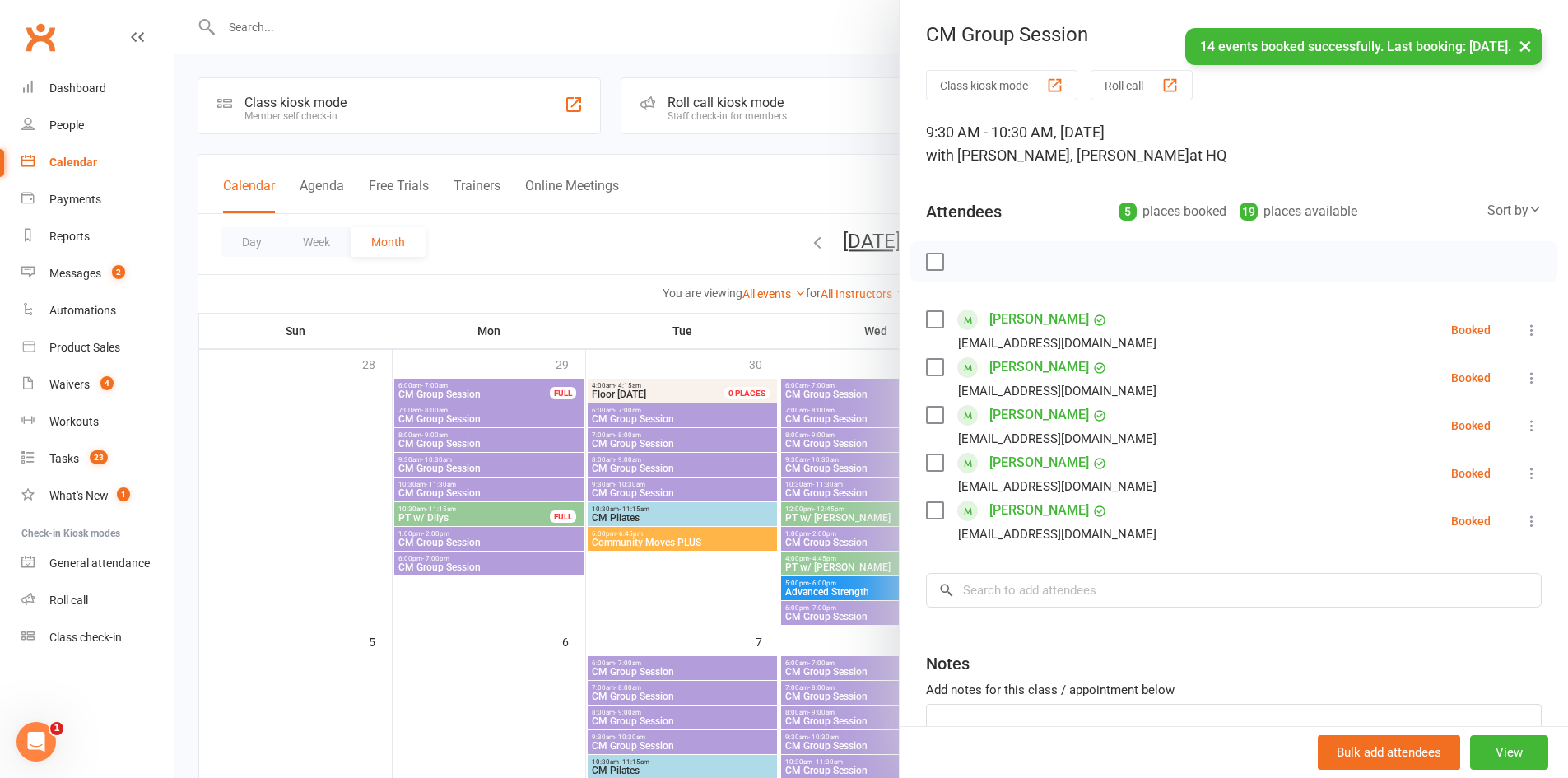
click at [700, 596] on div at bounding box center [871, 389] width 1394 height 778
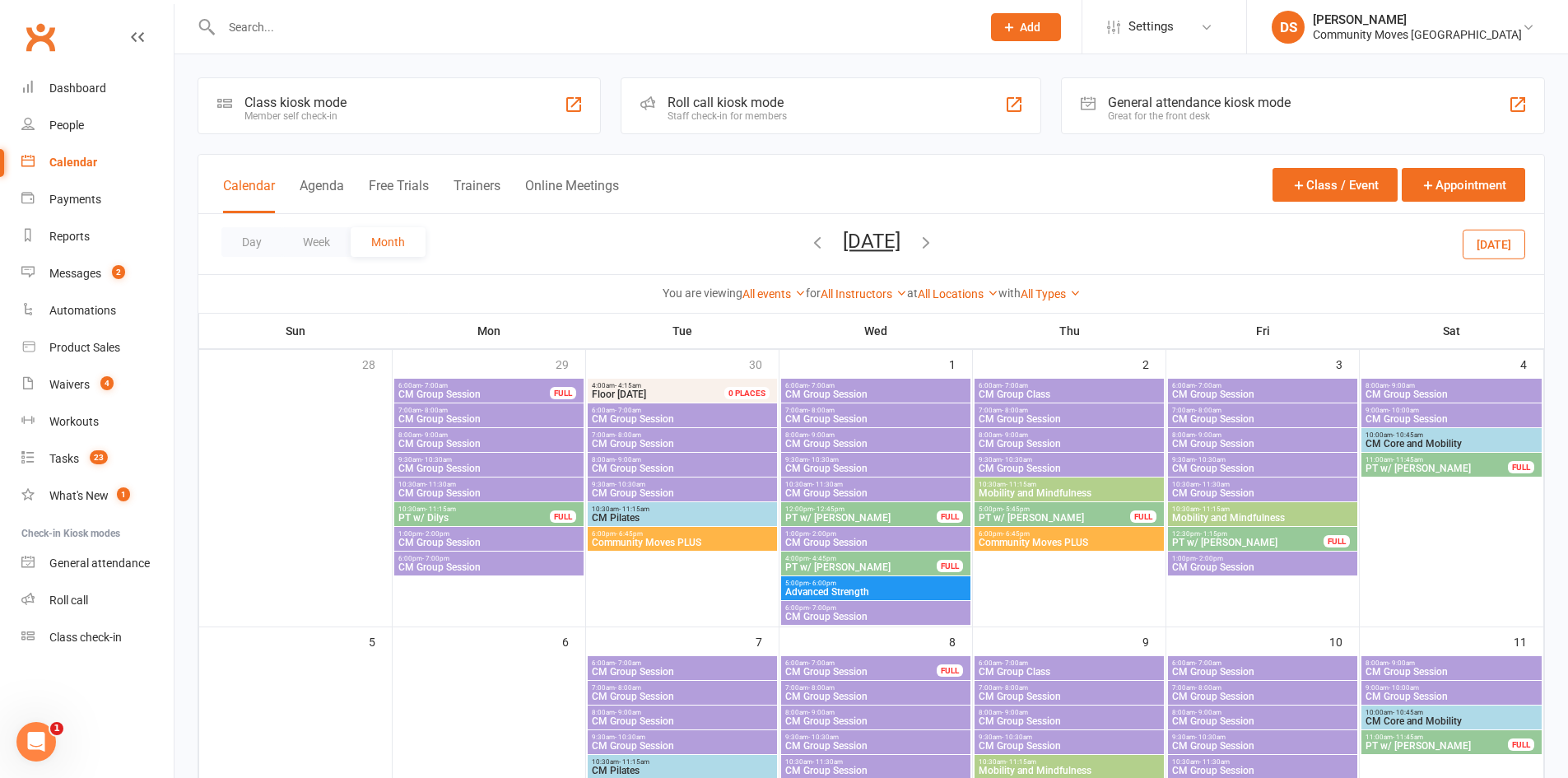
click at [1229, 463] on span "CM Group Session" at bounding box center [1263, 468] width 182 height 10
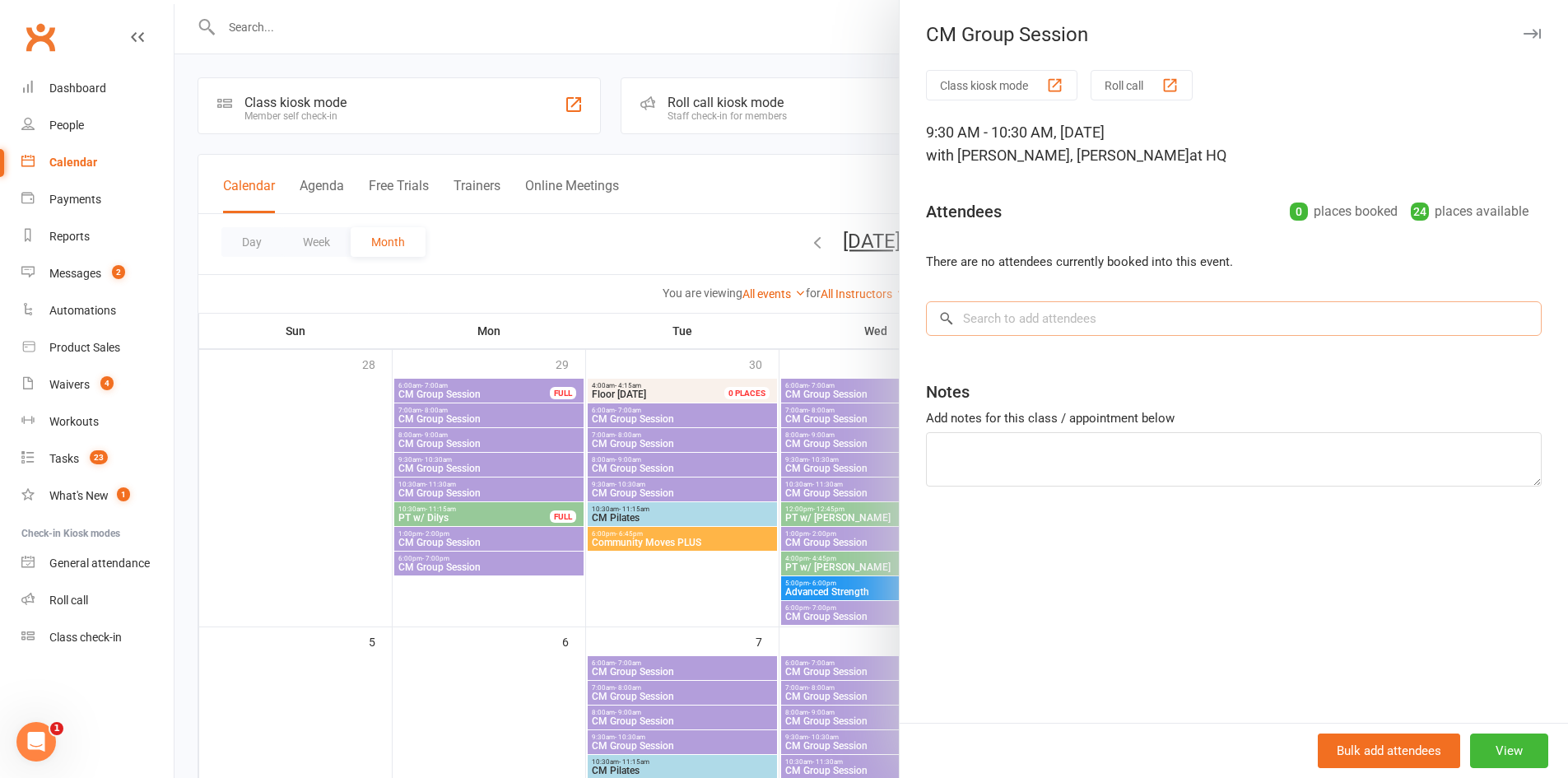
click at [989, 331] on input "search" at bounding box center [1234, 319] width 616 height 35
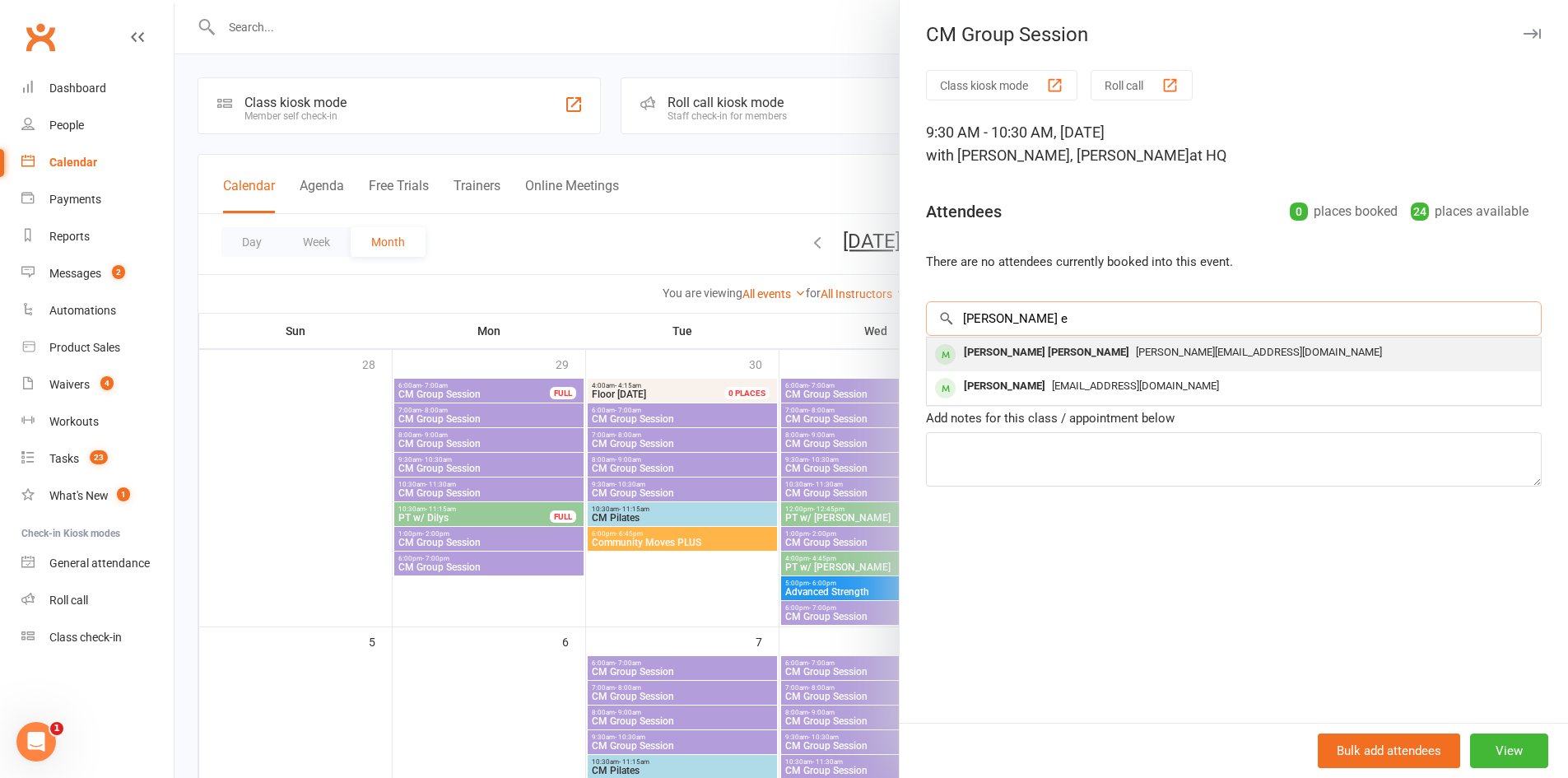
type input "joann e"
click at [965, 349] on div "Joanne Dan" at bounding box center [1047, 353] width 179 height 24
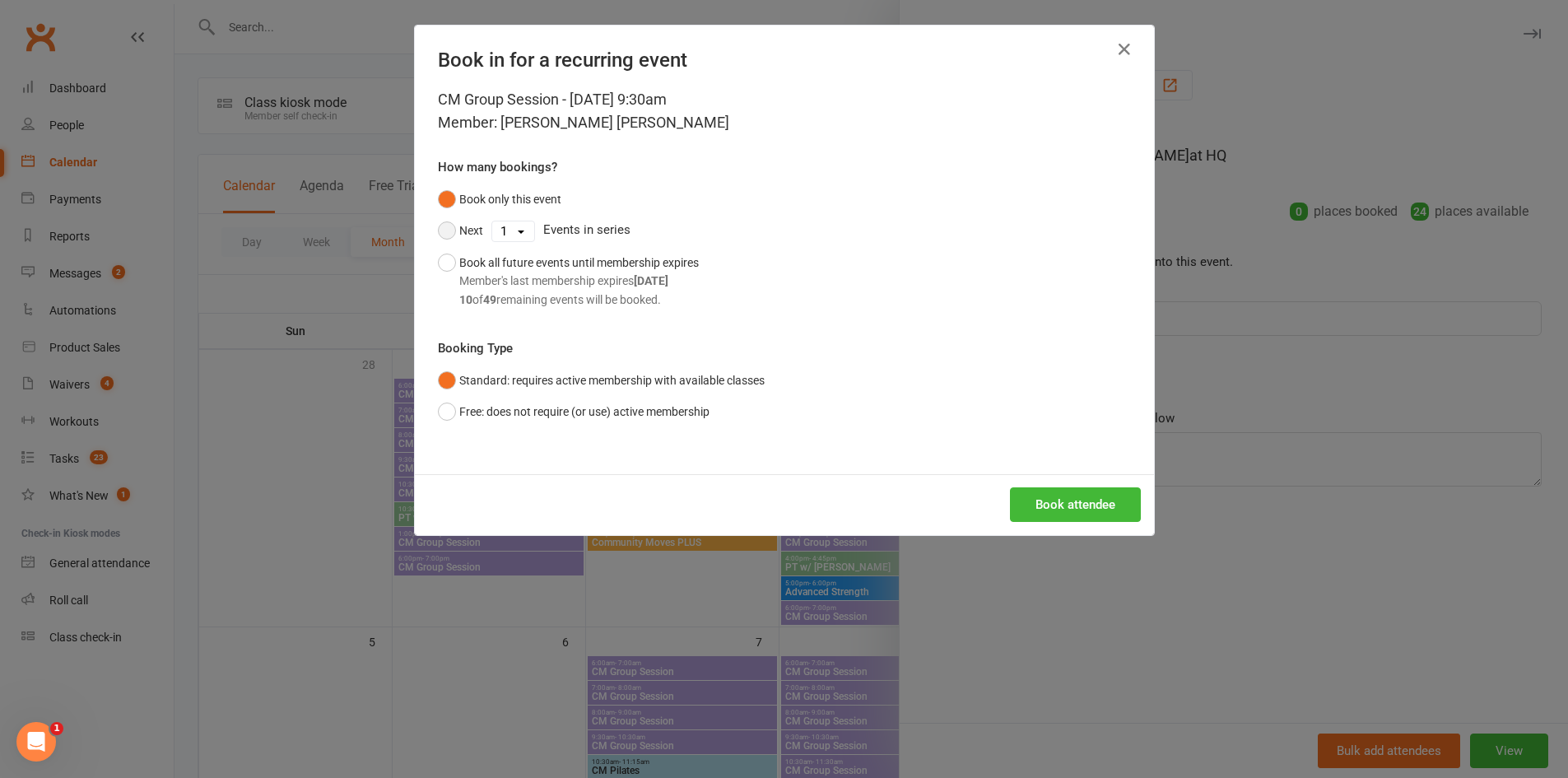
click at [450, 225] on button "Next" at bounding box center [460, 231] width 46 height 31
click at [513, 231] on select "1 2 3 4 5 6 7 8 9 10 11 12 13 14 15 16 17 18 19 20 21 22 23 24 25 26 27 28 29 3…" at bounding box center [513, 232] width 42 height 20
click at [492, 222] on select "1 2 3 4 5 6 7 8 9 10 11 12 13 14 15 16 17 18 19 20 21 22 23 24 25 26 27 28 29 3…" at bounding box center [513, 232] width 42 height 20
click at [1044, 476] on div "Book attendee" at bounding box center [784, 504] width 739 height 61
click at [1044, 496] on button "Book attendee" at bounding box center [1076, 505] width 131 height 35
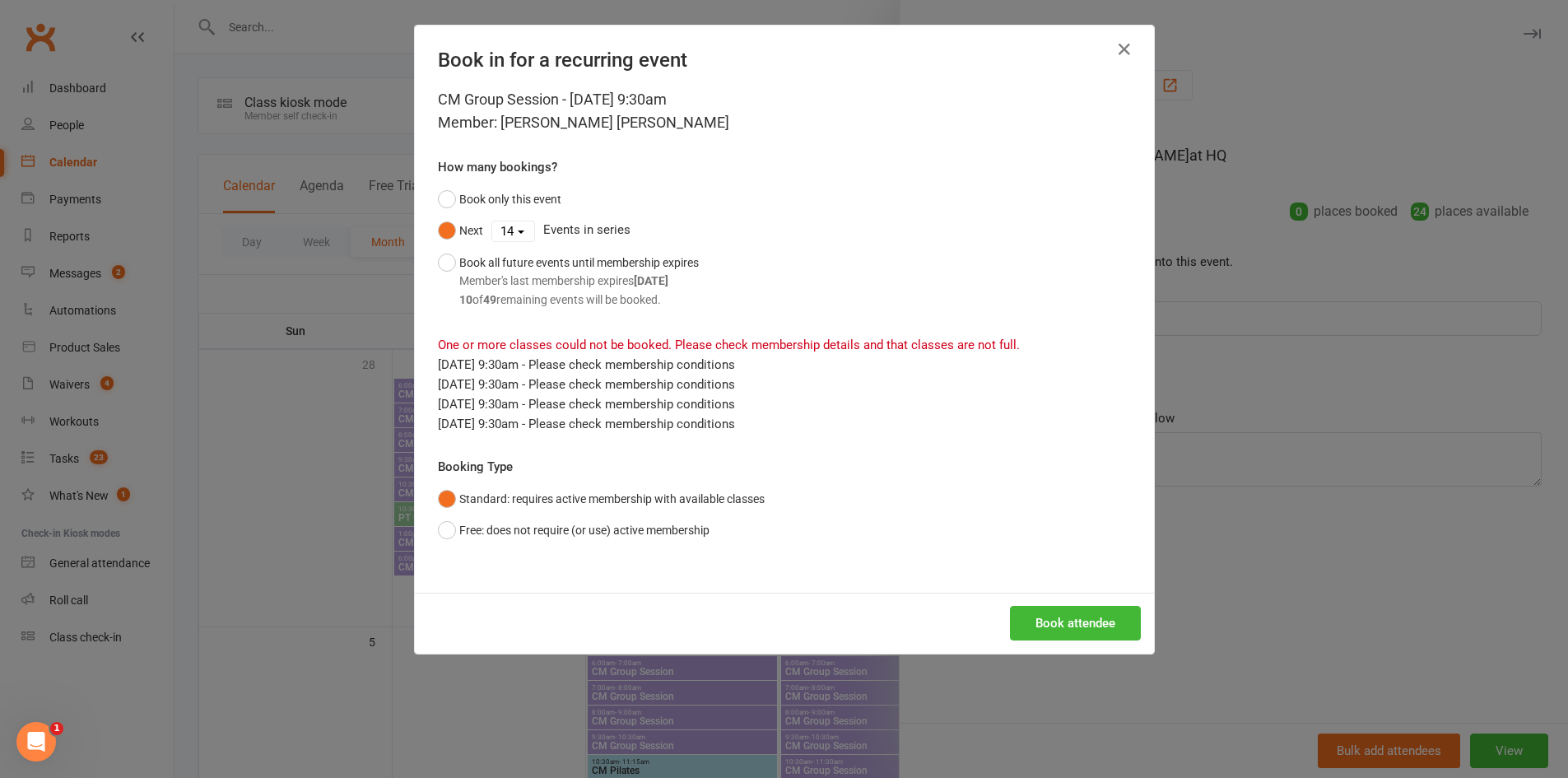
click at [513, 232] on select "1 2 3 4 5 6 7 8 9 10 11 12 13 14 15 16 17 18 19 20 21 22 23 24 25 26 27 28 29 3…" at bounding box center [513, 232] width 42 height 20
select select "9"
click at [492, 222] on select "1 2 3 4 5 6 7 8 9 10 11 12 13 14 15 16 17 18 19 20 21 22 23 24 25 26 27 28 29 3…" at bounding box center [513, 232] width 42 height 20
click at [1049, 620] on button "Book attendee" at bounding box center [1076, 624] width 131 height 35
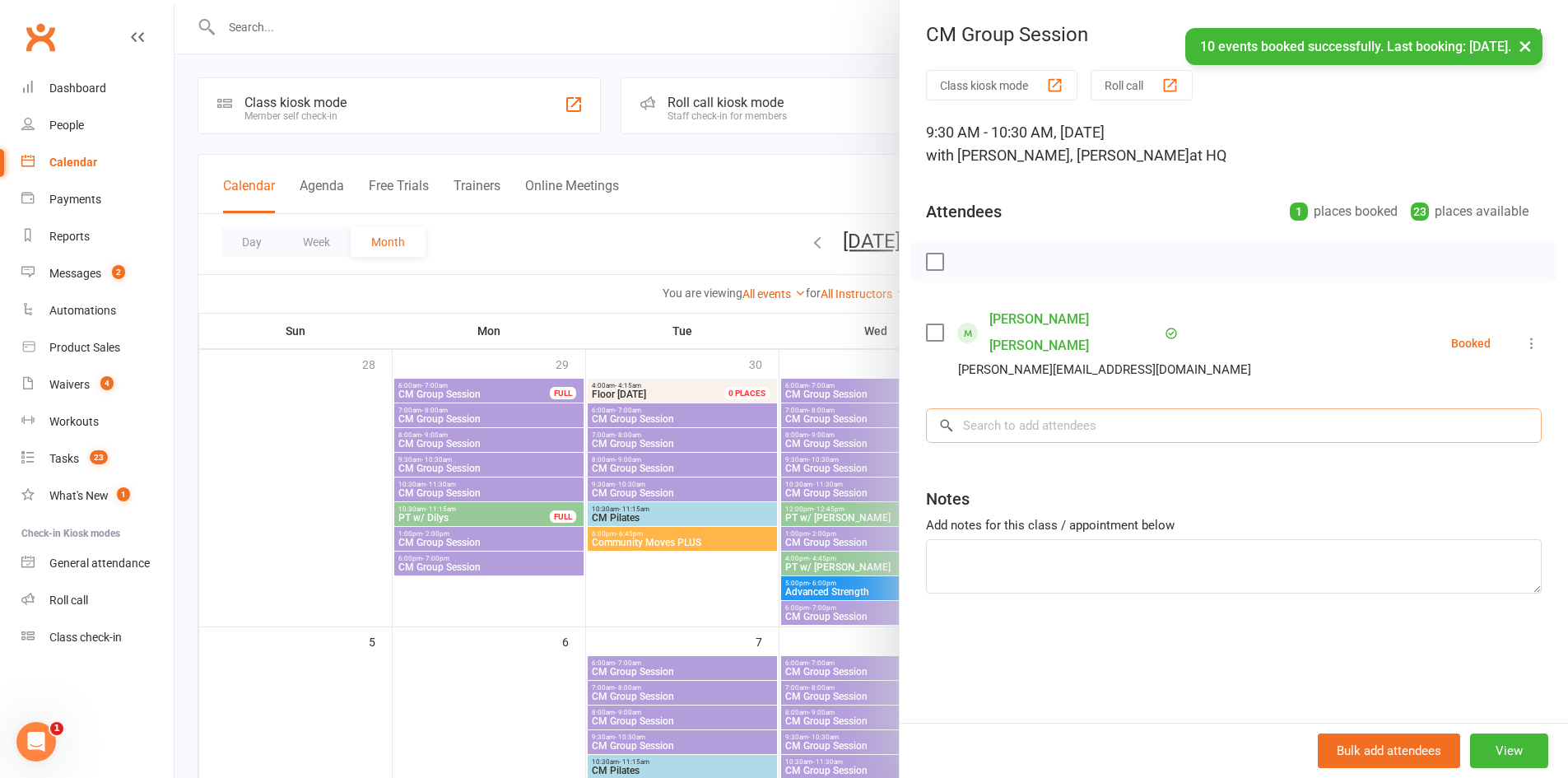
click at [1034, 409] on input "search" at bounding box center [1234, 426] width 616 height 35
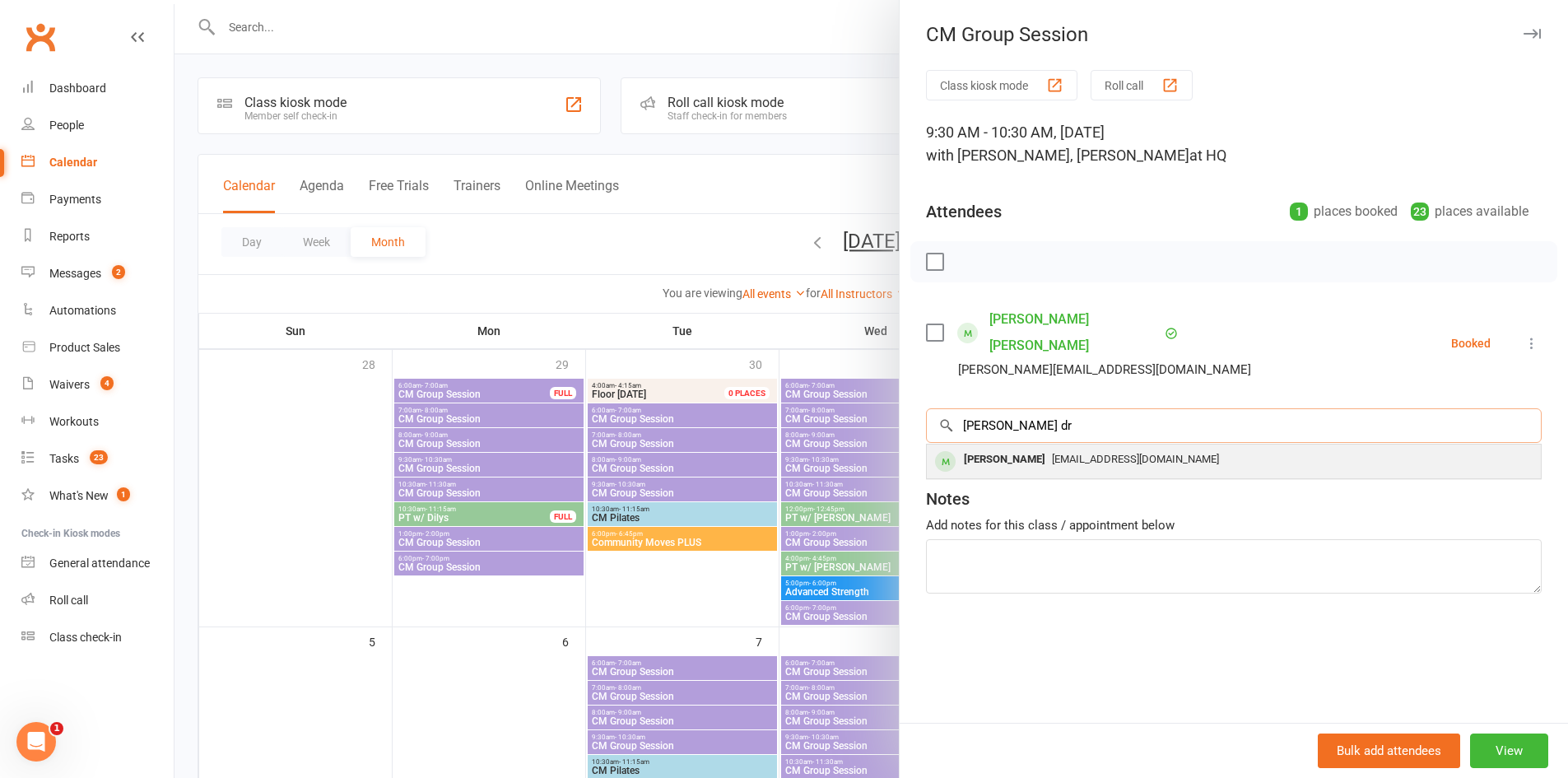
type input "tina dr"
click at [1026, 448] on div "tinadriver@bigpond.com" at bounding box center [1233, 460] width 601 height 24
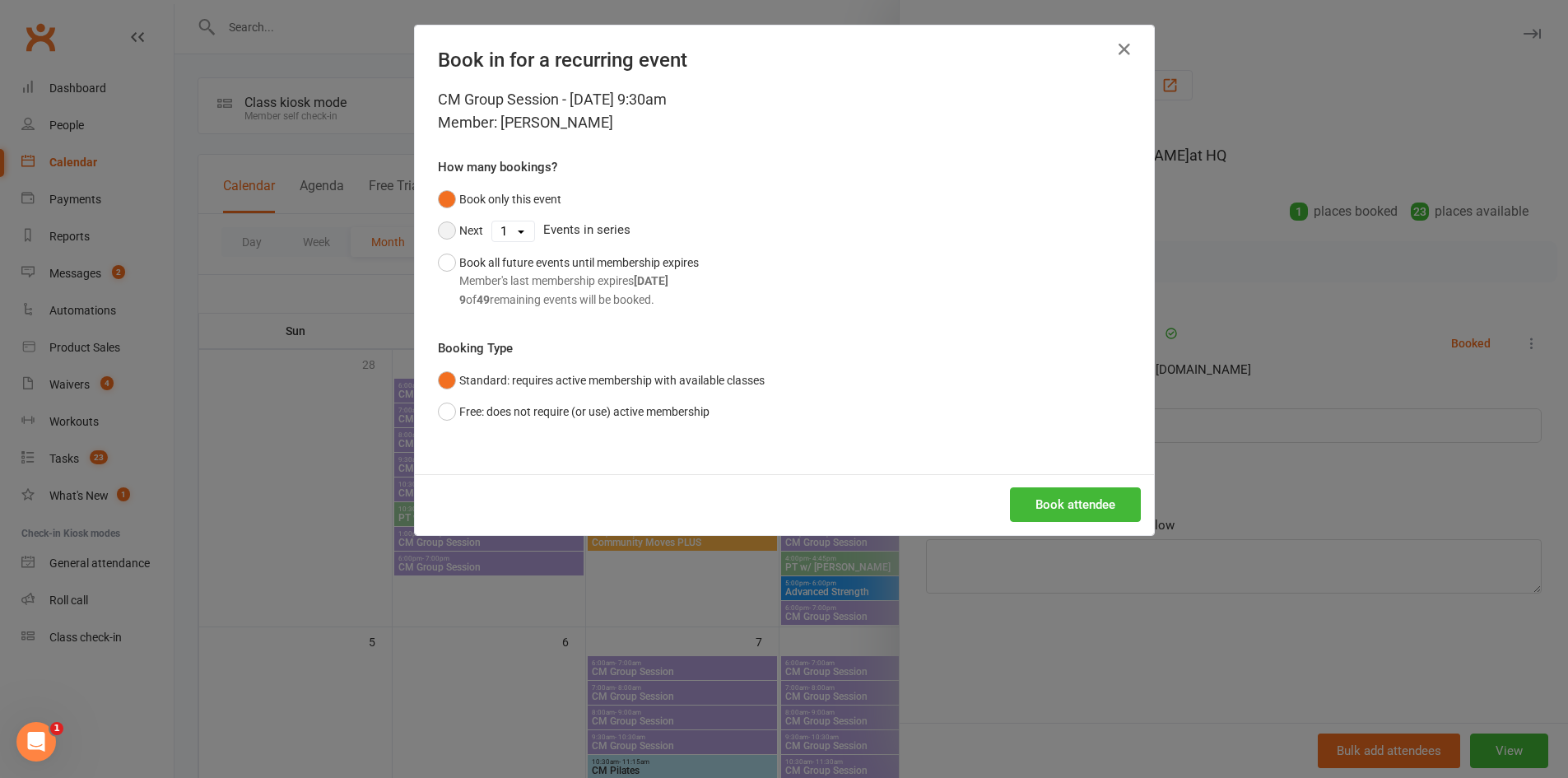
click at [464, 226] on button "Next" at bounding box center [460, 231] width 46 height 31
click at [523, 233] on select "1 2 3 4 5 6 7 8 9 10 11 12 13 14 15 16 17 18 19 20 21 22 23 24 25 26 27 28 29 3…" at bounding box center [513, 232] width 42 height 20
select select "2"
click at [492, 222] on select "1 2 3 4 5 6 7 8 9 10 11 12 13 14 15 16 17 18 19 20 21 22 23 24 25 26 27 28 29 3…" at bounding box center [513, 232] width 42 height 20
click at [1069, 504] on button "Book attendee" at bounding box center [1076, 505] width 131 height 35
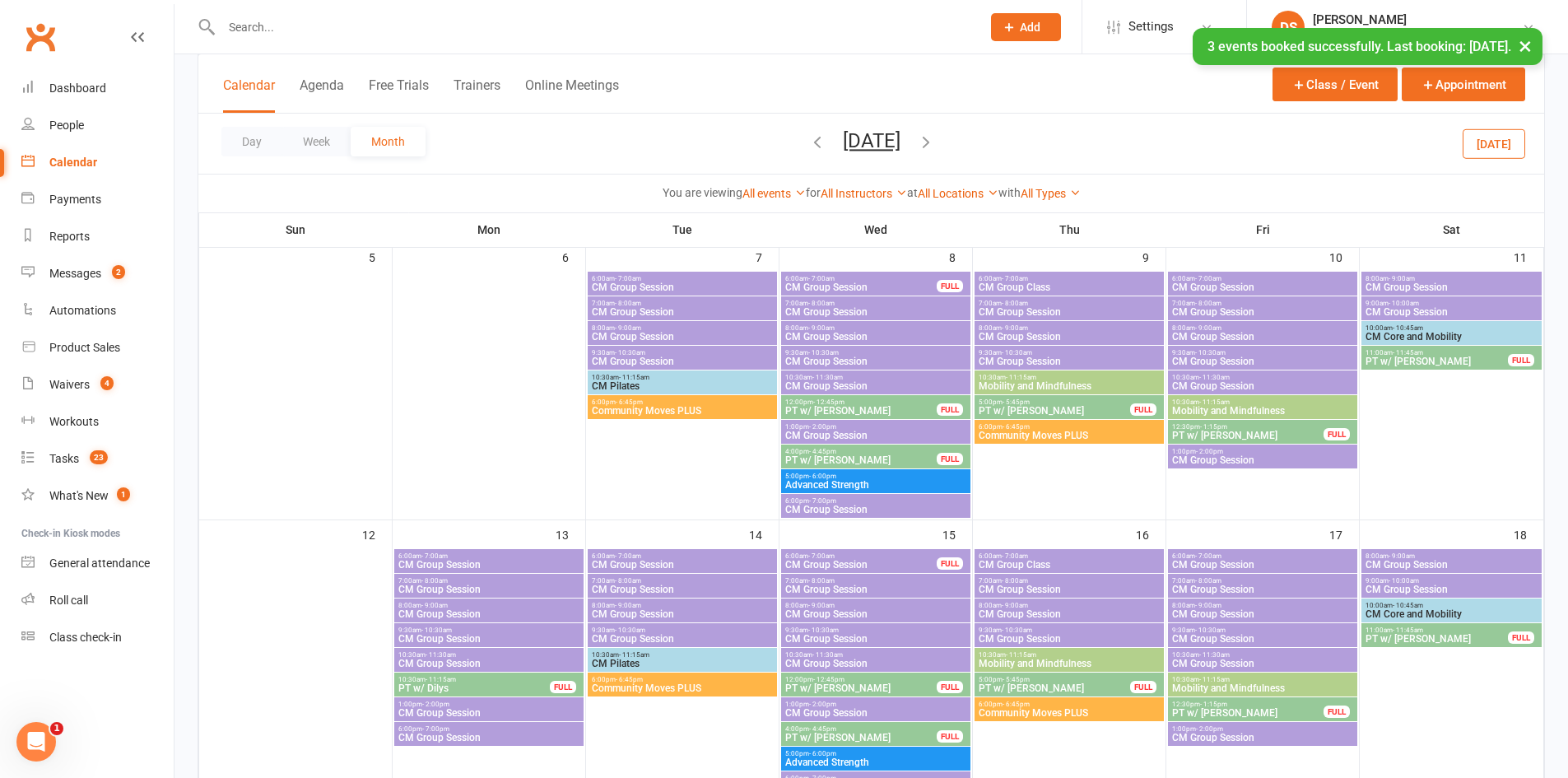
scroll to position [769, 0]
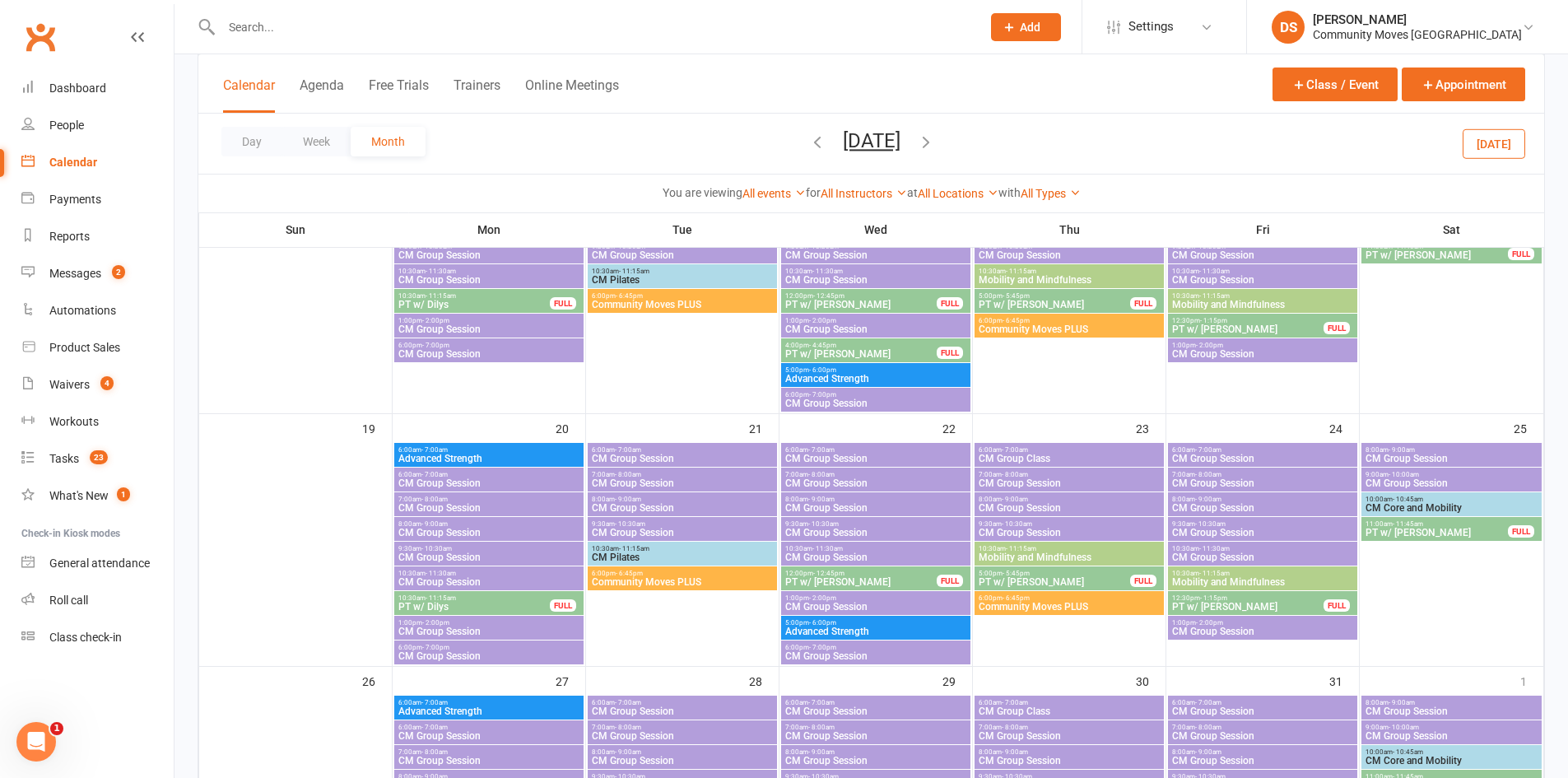
click at [1245, 773] on span "9:30am - 10:30am" at bounding box center [1263, 777] width 182 height 7
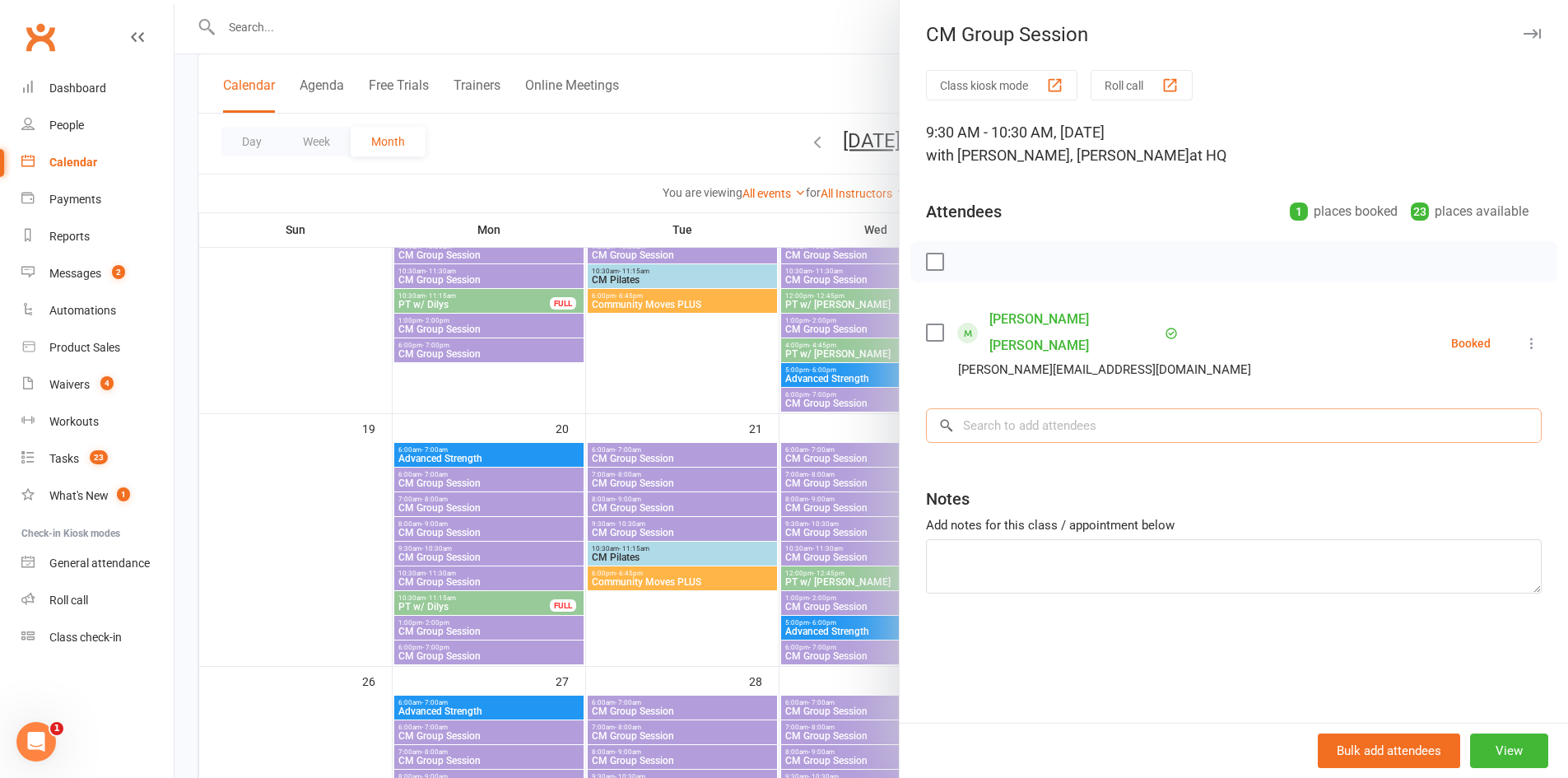
click at [1057, 409] on input "search" at bounding box center [1234, 426] width 616 height 35
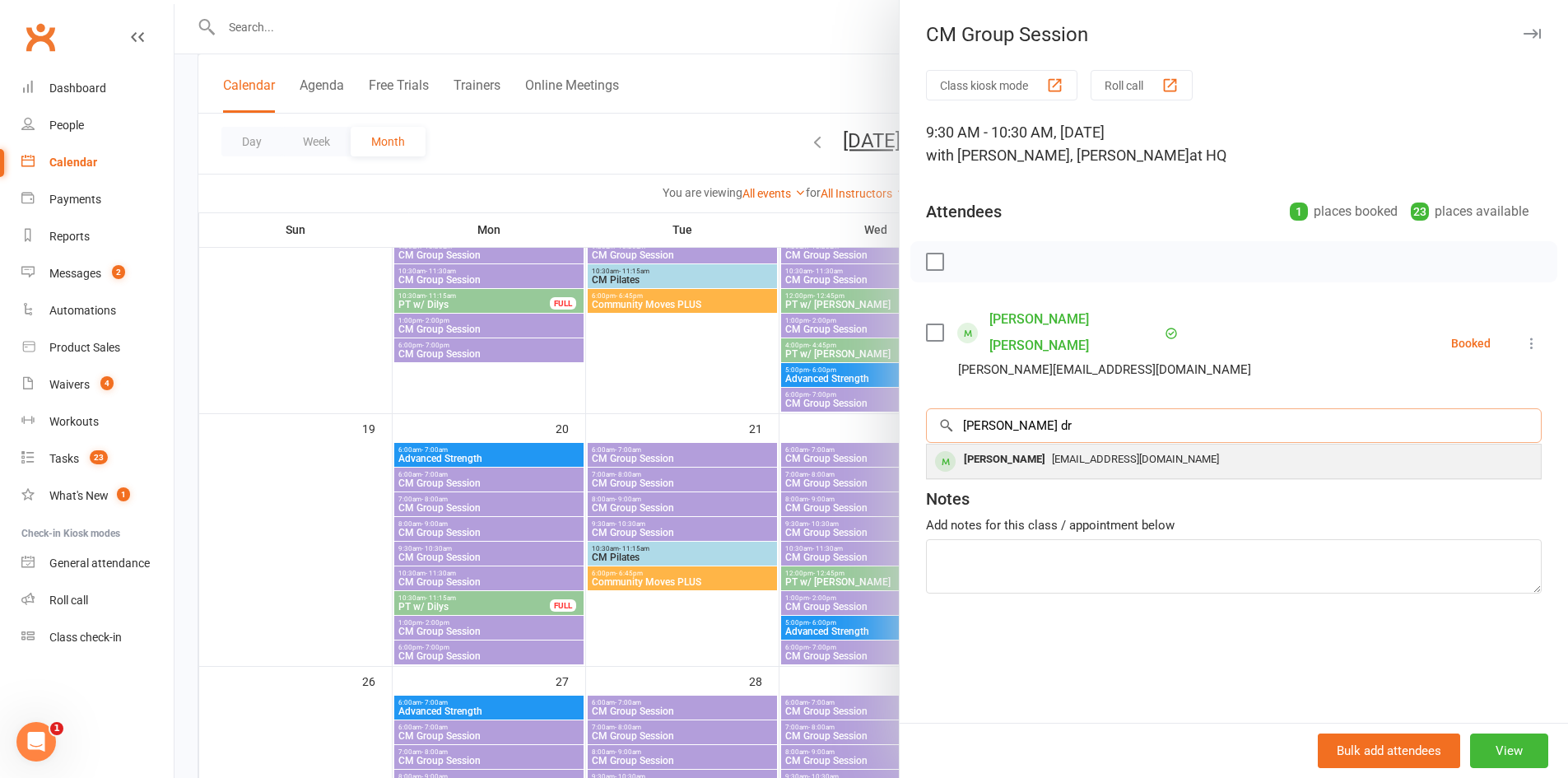
type input "tina dr"
click at [1052, 453] on span "tinadriver@bigpond.com" at bounding box center [1135, 460] width 167 height 13
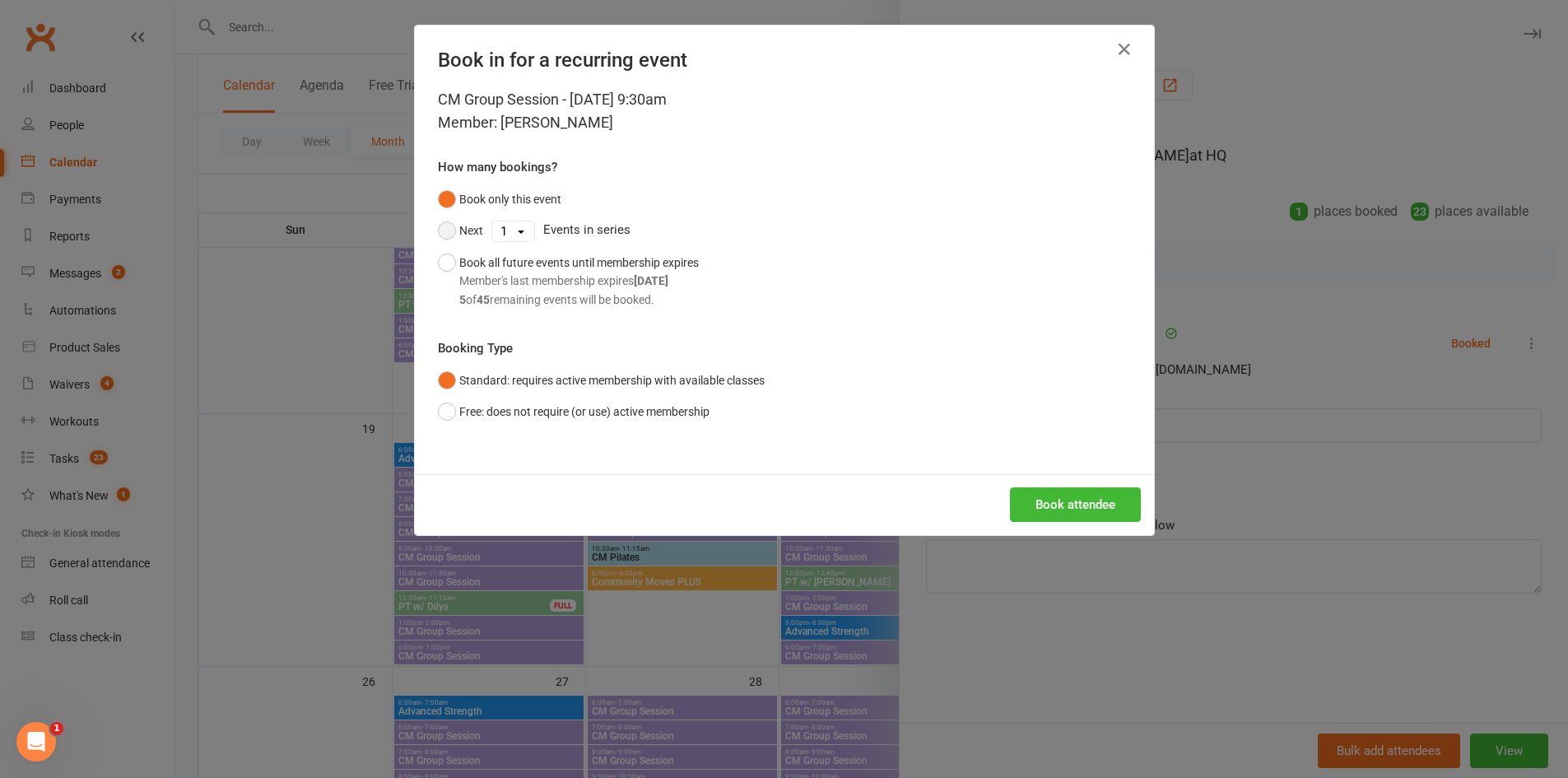
click at [441, 225] on button "Next" at bounding box center [460, 231] width 46 height 31
click at [509, 228] on select "1 2 3 4 5 6 7 8 9 10 11 12 13 14 15 16 17 18 19 20 21 22 23 24 25 26 27 28 29 3…" at bounding box center [513, 232] width 42 height 20
click at [476, 268] on div "Book all future events until membership expires Member's last membership expire…" at bounding box center [579, 281] width 240 height 56
click at [1049, 507] on button "Book attendee" at bounding box center [1076, 505] width 131 height 35
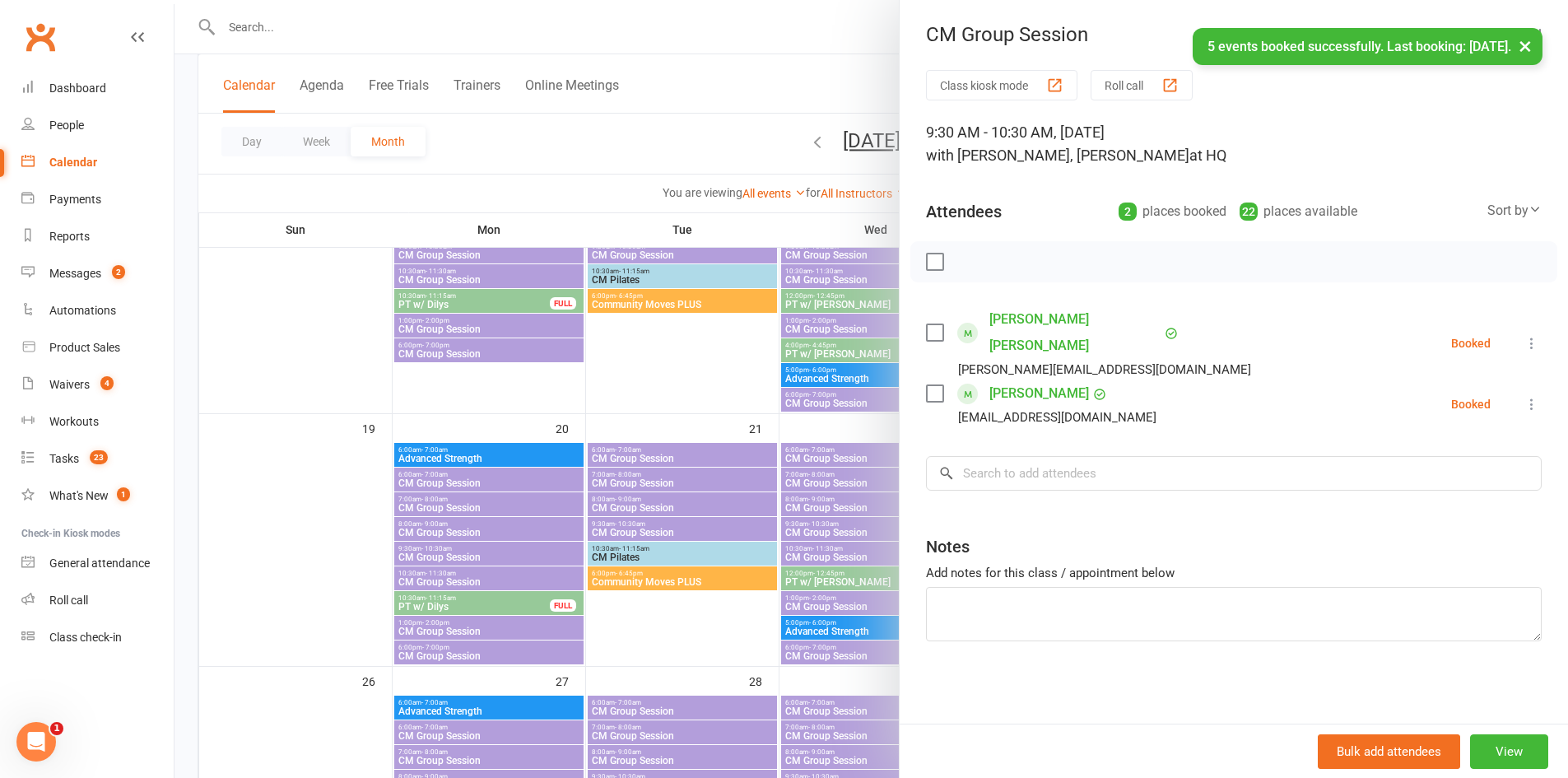
click at [707, 406] on div at bounding box center [871, 389] width 1394 height 778
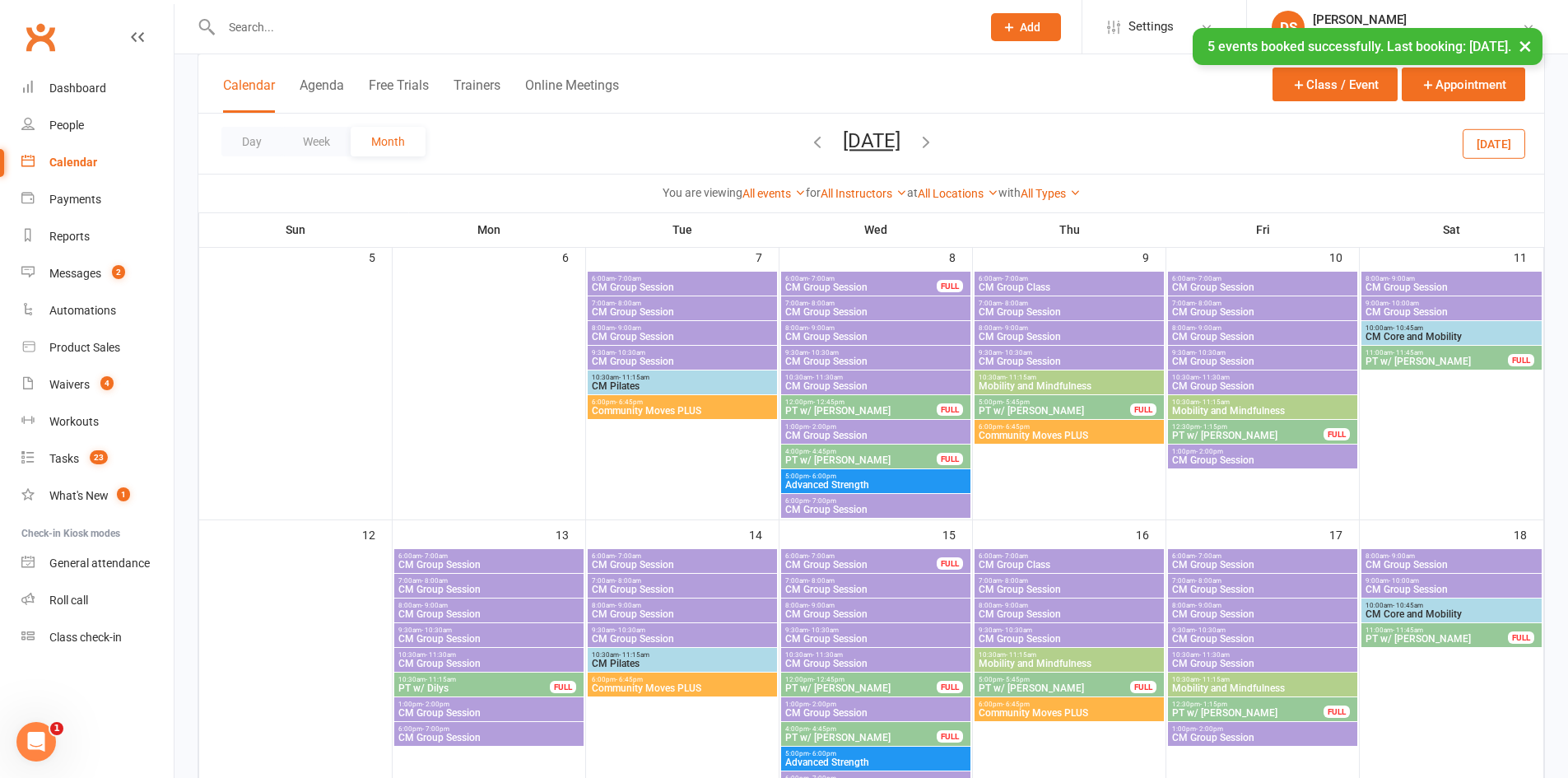
scroll to position [0, 0]
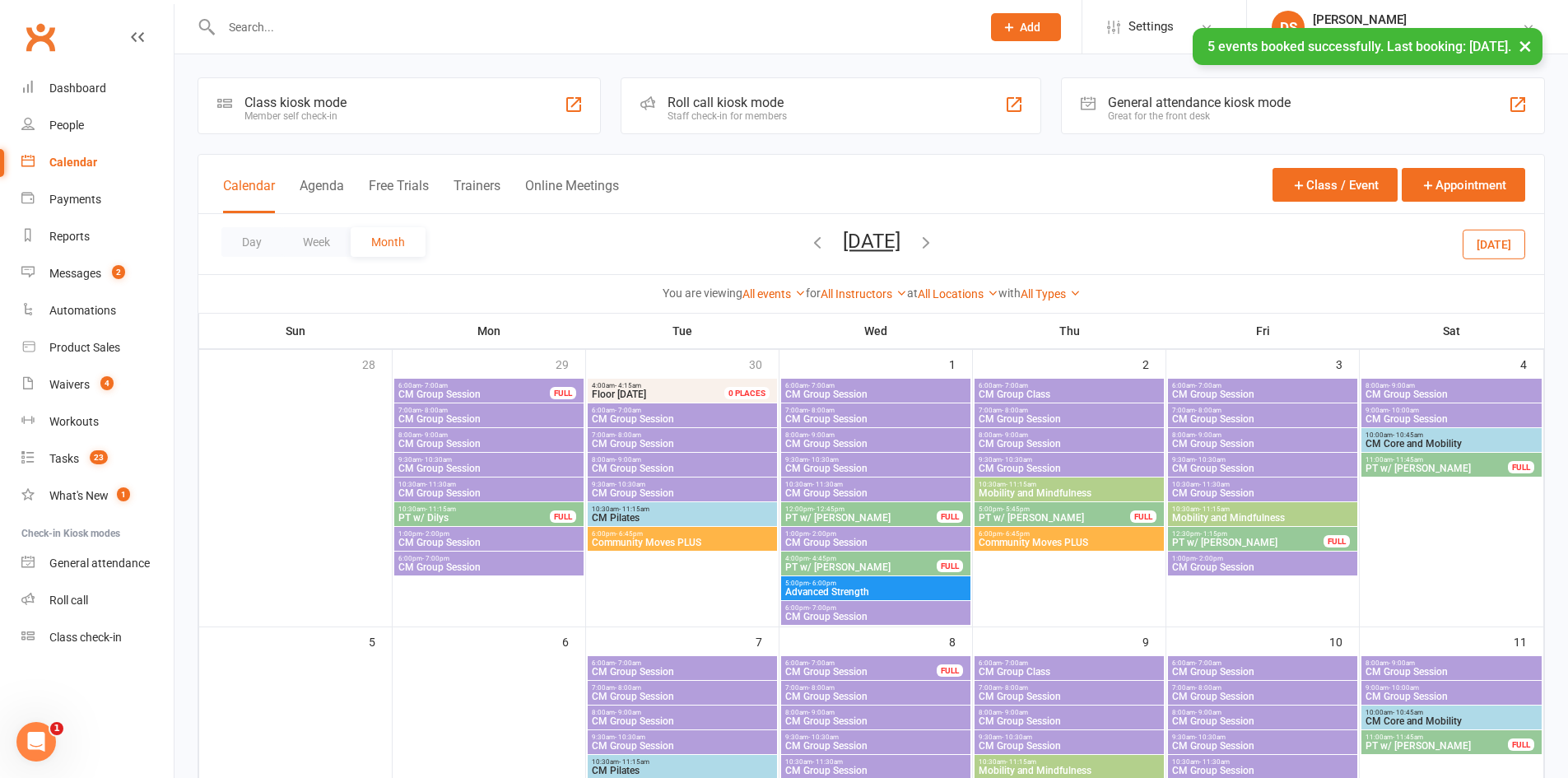
click at [1205, 465] on span "CM Group Session" at bounding box center [1263, 468] width 182 height 10
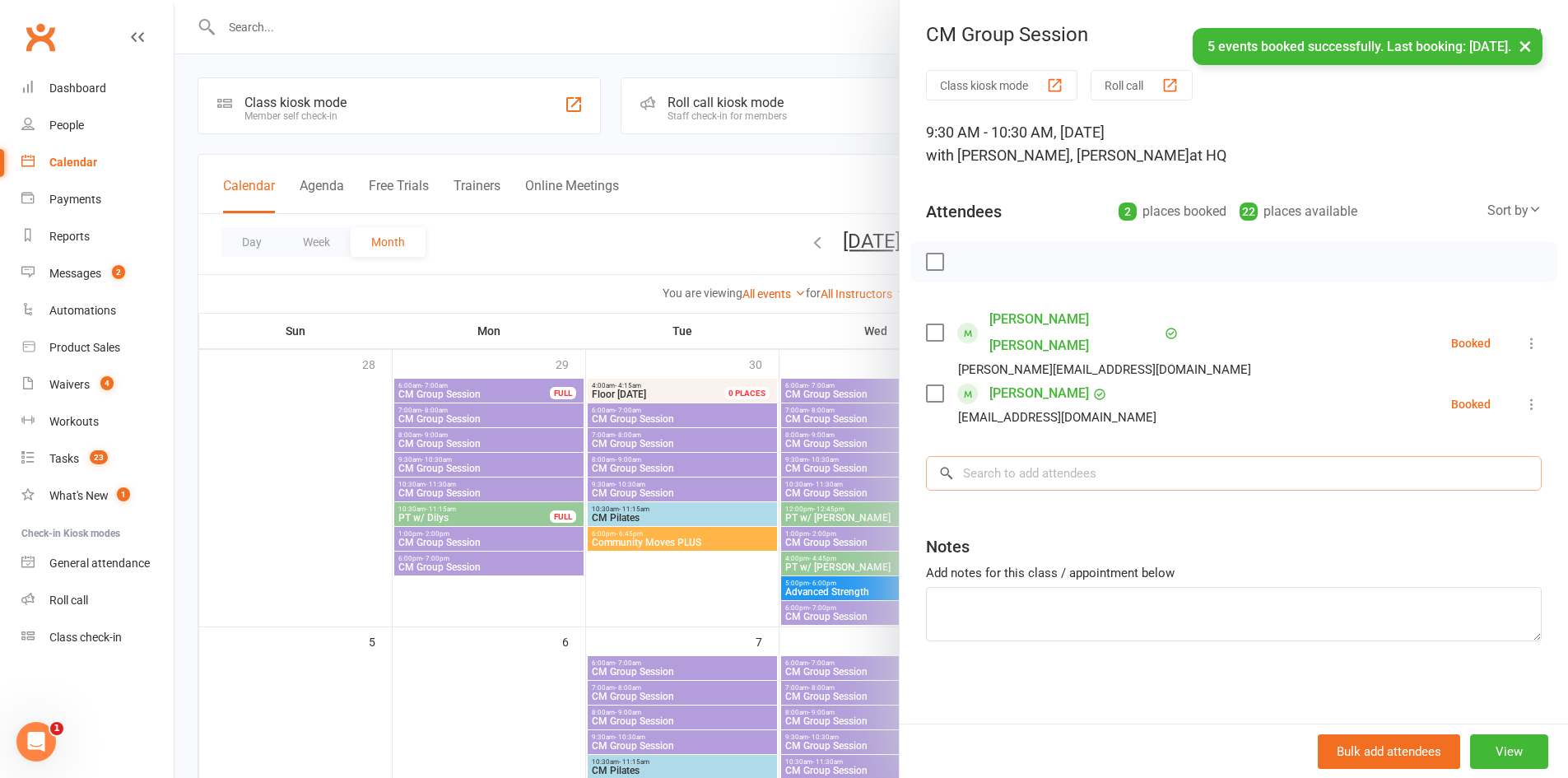
click at [1024, 461] on input "search" at bounding box center [1234, 473] width 616 height 35
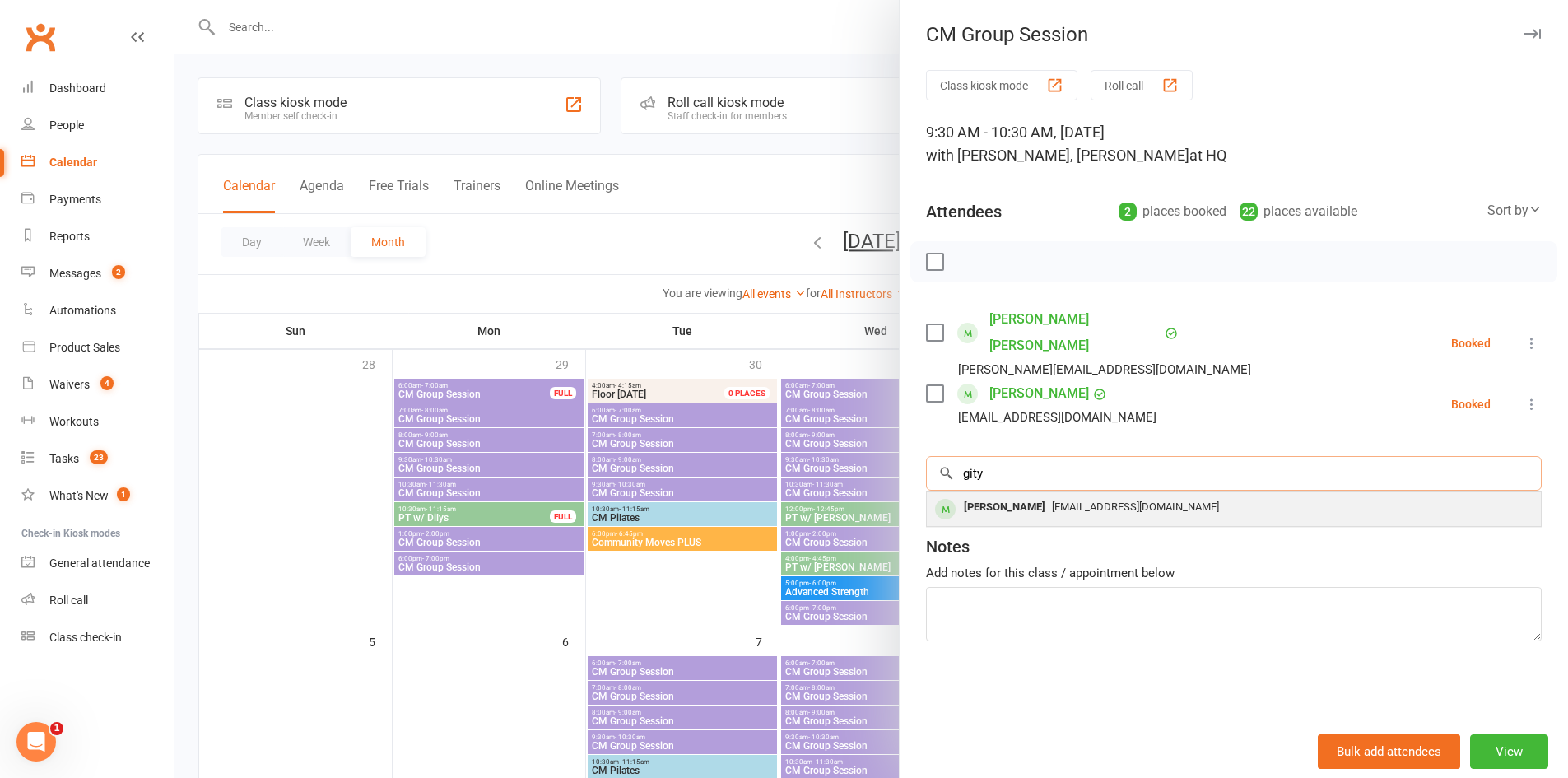
type input "gity"
click at [1024, 496] on div "Gity Afarinesh" at bounding box center [1005, 508] width 95 height 24
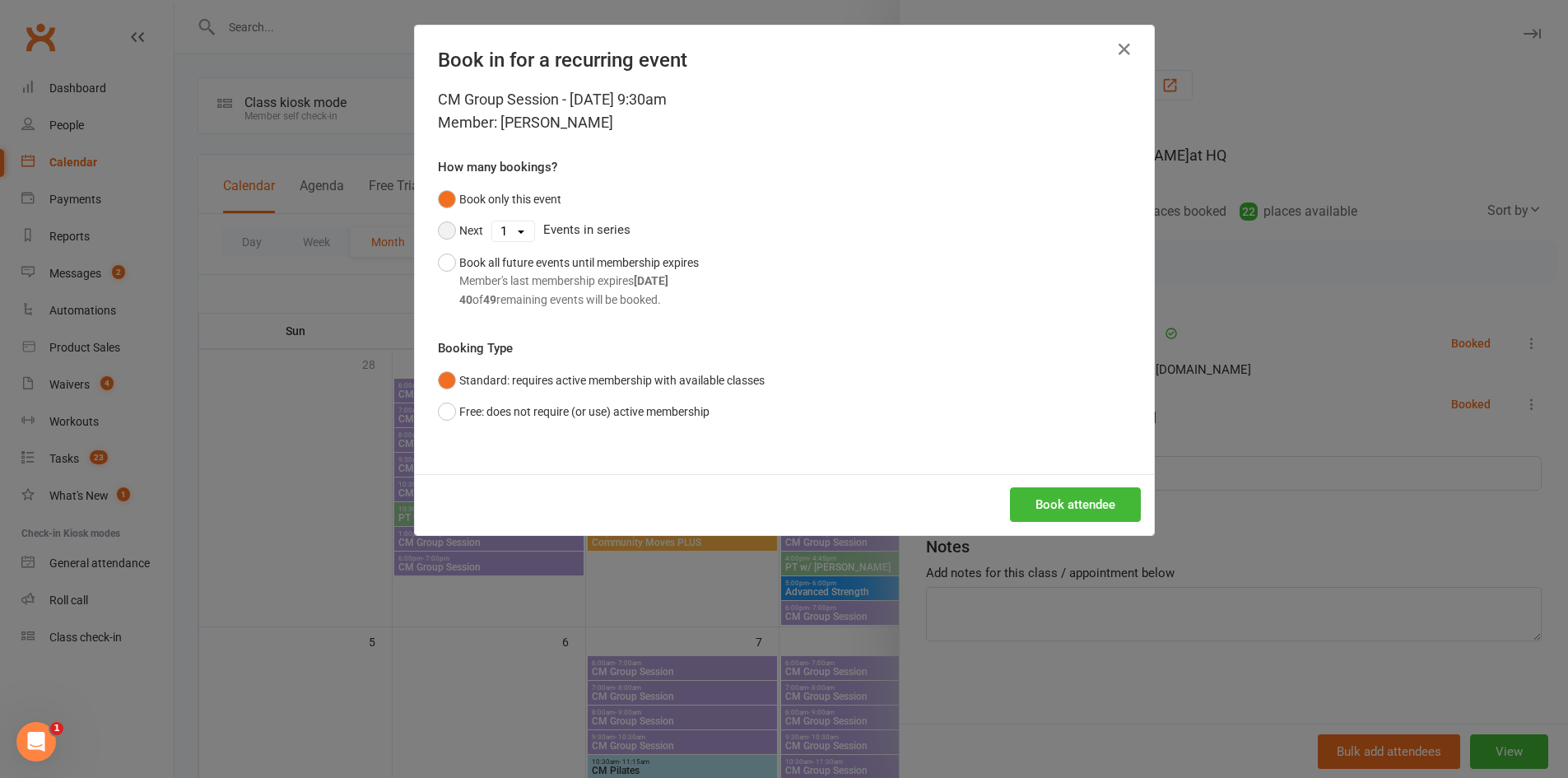
click at [448, 232] on button "Next" at bounding box center [460, 231] width 46 height 31
drag, startPoint x: 520, startPoint y: 228, endPoint x: 521, endPoint y: 241, distance: 13.0
click at [520, 228] on select "1 2 3 4 5 6 7 8 9 10 11 12 13 14 15 16 17 18 19 20 21 22 23 24 25 26 27 28 29 3…" at bounding box center [513, 232] width 42 height 20
select select "13"
click at [492, 222] on select "1 2 3 4 5 6 7 8 9 10 11 12 13 14 15 16 17 18 19 20 21 22 23 24 25 26 27 28 29 3…" at bounding box center [513, 232] width 42 height 20
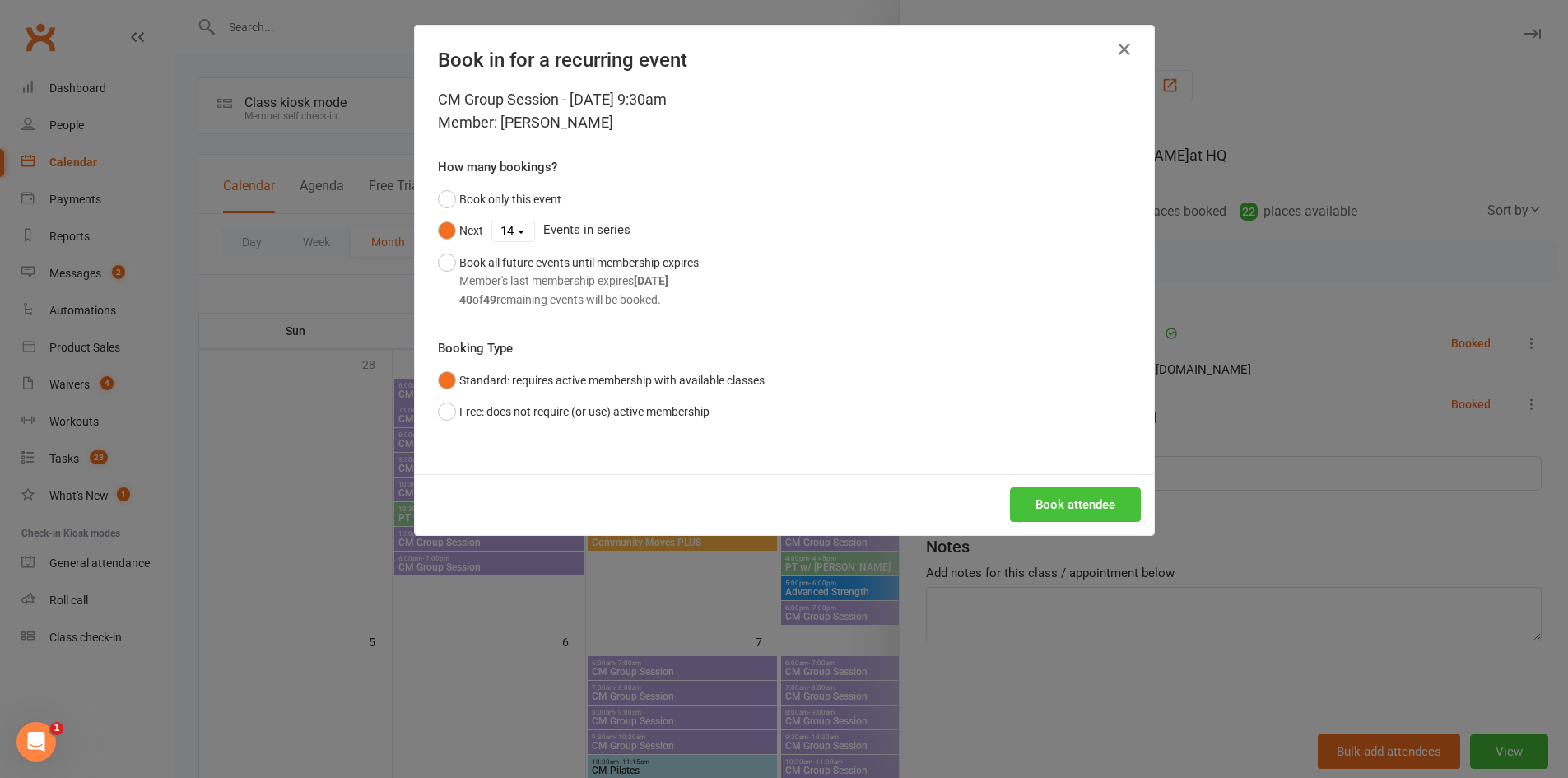
click at [1039, 505] on button "Book attendee" at bounding box center [1076, 505] width 131 height 35
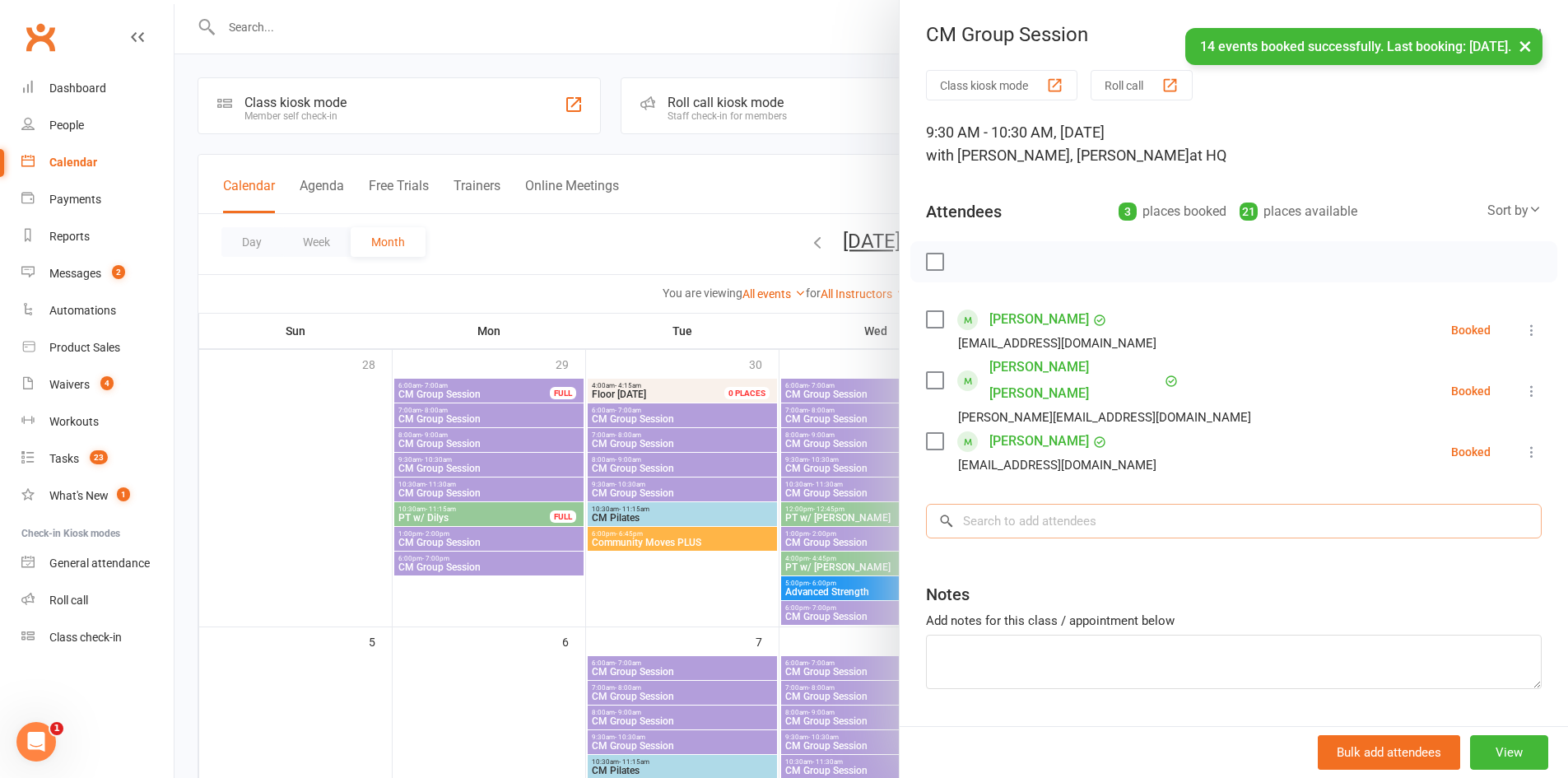
click at [1068, 504] on input "search" at bounding box center [1234, 522] width 616 height 35
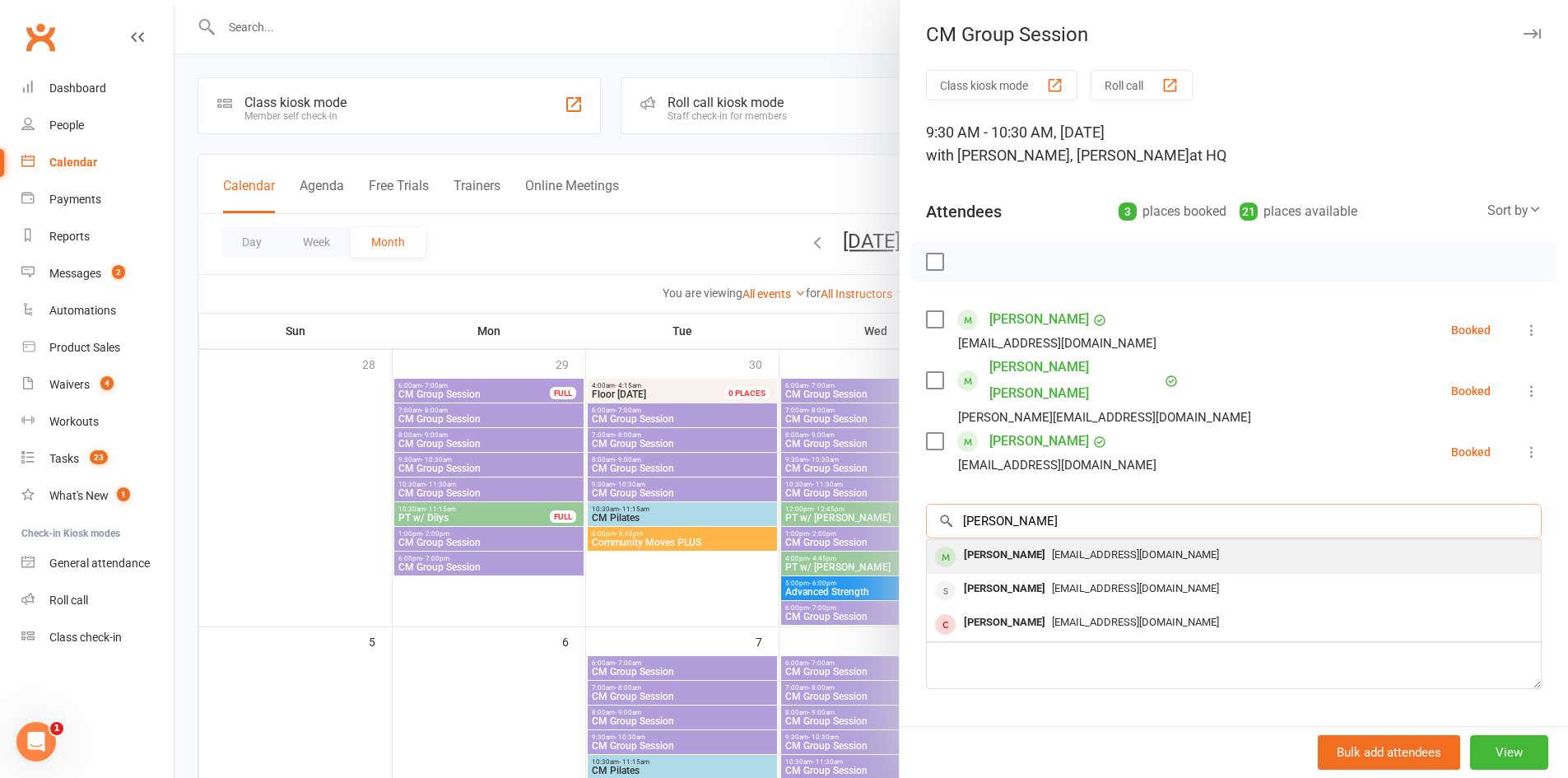
type input "vicki"
click at [1034, 544] on div "vickifbooth@bigpond.com" at bounding box center [1233, 555] width 601 height 24
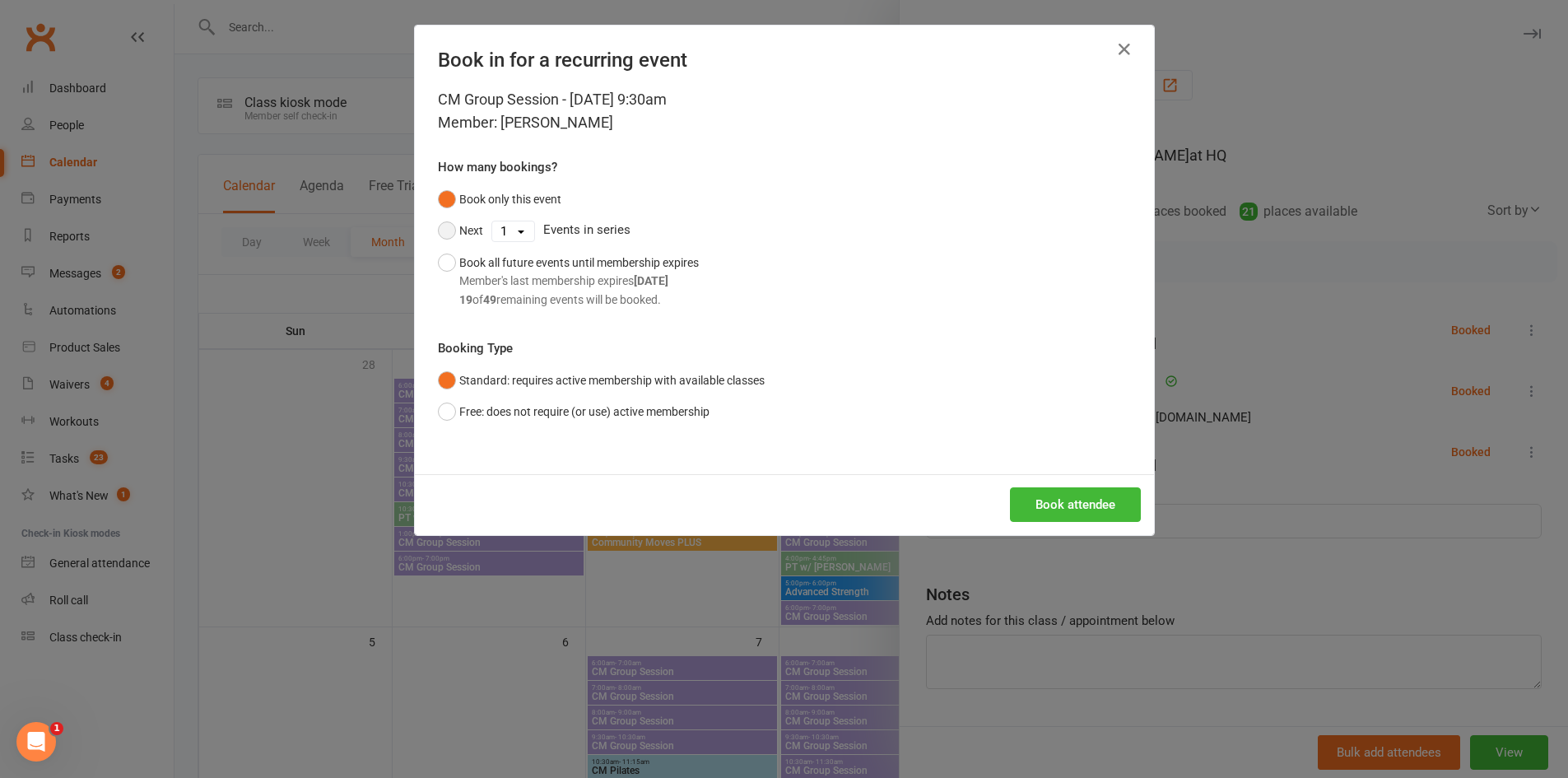
click at [475, 223] on button "Next" at bounding box center [460, 231] width 46 height 31
click at [511, 236] on select "1 2 3 4 5 6 7 8 9 10 11 12 13 14 15 16 17 18 19 20 21 22 23 24 25 26 27 28 29 3…" at bounding box center [513, 232] width 42 height 20
select select "13"
click at [492, 222] on select "1 2 3 4 5 6 7 8 9 10 11 12 13 14 15 16 17 18 19 20 21 22 23 24 25 26 27 28 29 3…" at bounding box center [513, 232] width 42 height 20
drag, startPoint x: 1010, startPoint y: 498, endPoint x: 1029, endPoint y: 499, distance: 19.0
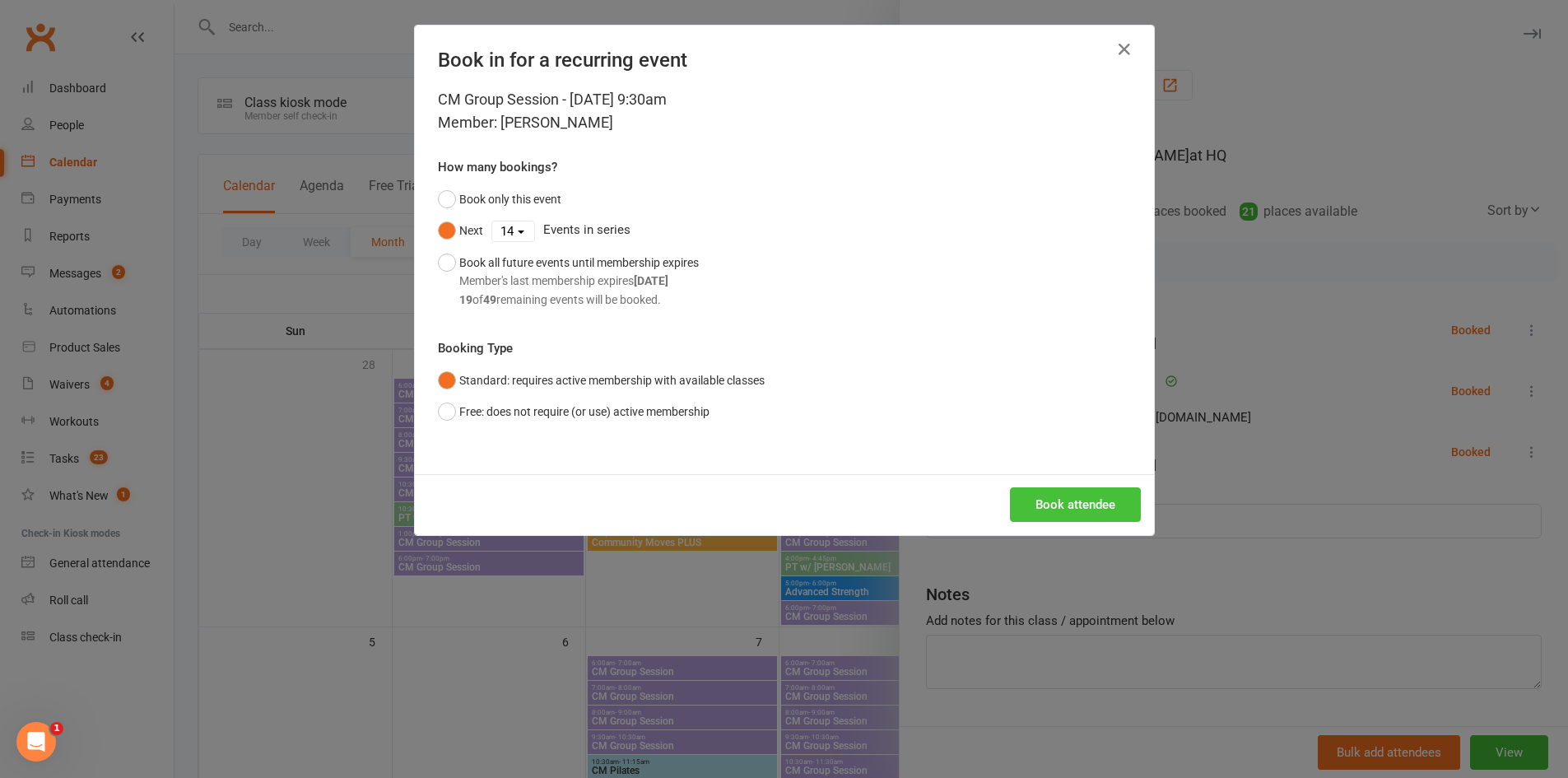
click at [1029, 499] on div "Book attendee" at bounding box center [784, 504] width 739 height 61
click at [1029, 499] on button "Book attendee" at bounding box center [1076, 505] width 131 height 35
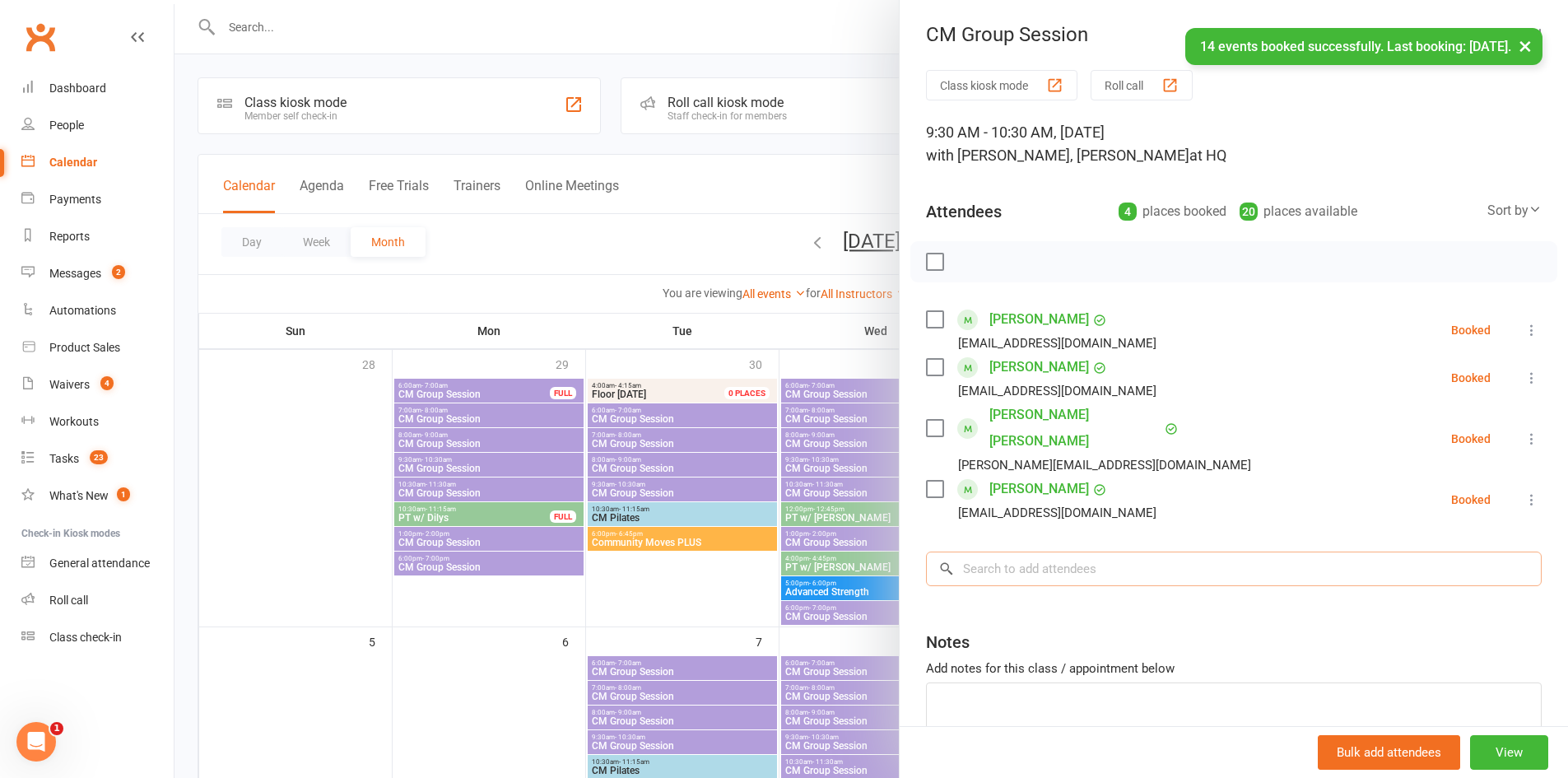
click at [1045, 552] on input "search" at bounding box center [1234, 569] width 616 height 35
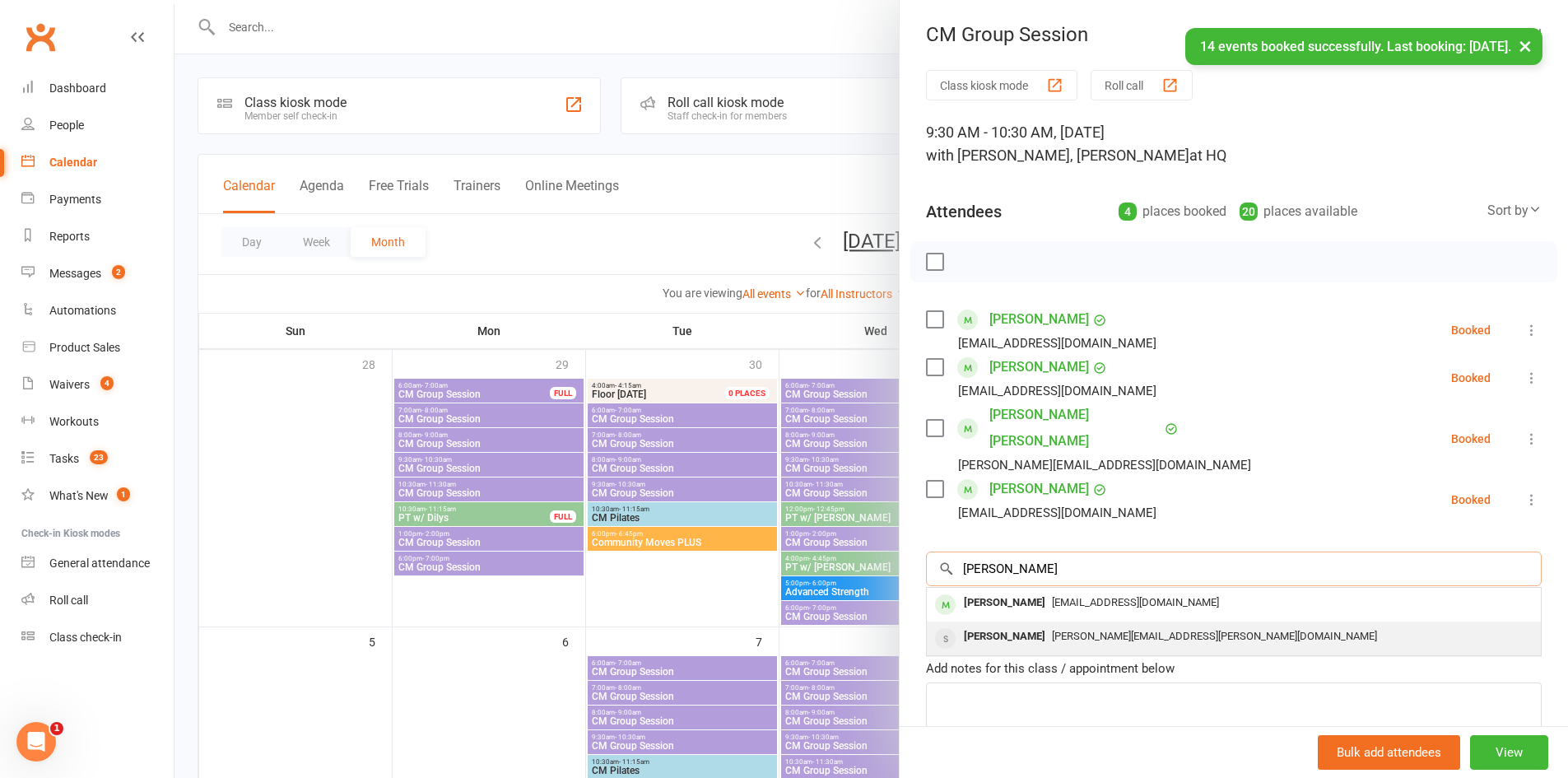
type input "debbie"
click at [1026, 625] on div "Debbie Kenyon" at bounding box center [1005, 637] width 95 height 24
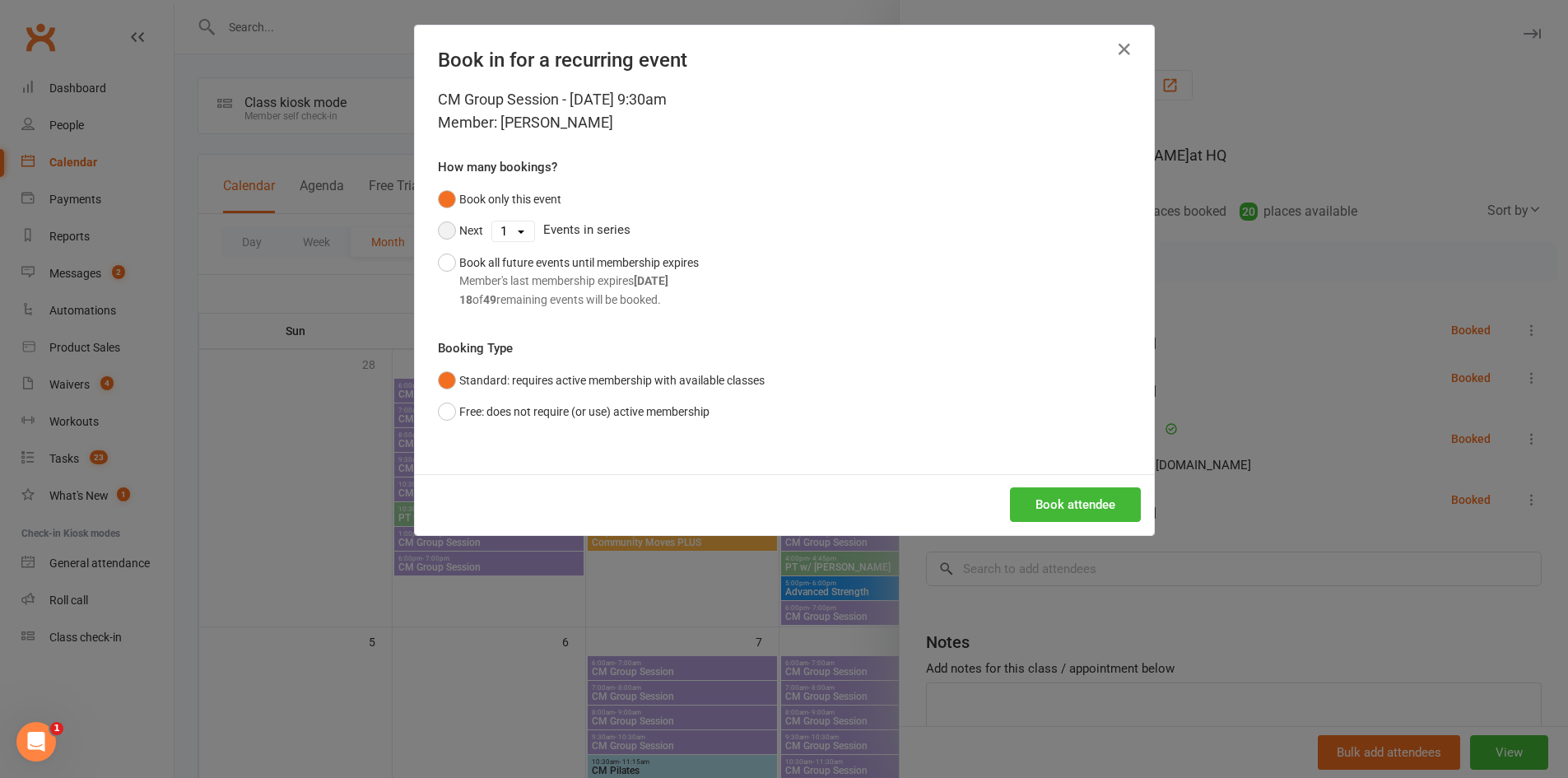
click at [458, 232] on button "Next" at bounding box center [460, 231] width 46 height 31
click at [495, 233] on select "1 2 3 4 5 6 7 8 9 10 11 12 13 14 15 16 17 18 19 20 21 22 23 24 25 26 27 28 29 3…" at bounding box center [513, 232] width 42 height 20
select select "13"
click at [492, 222] on select "1 2 3 4 5 6 7 8 9 10 11 12 13 14 15 16 17 18 19 20 21 22 23 24 25 26 27 28 29 3…" at bounding box center [513, 232] width 42 height 20
click at [1042, 510] on button "Book attendee" at bounding box center [1076, 505] width 131 height 35
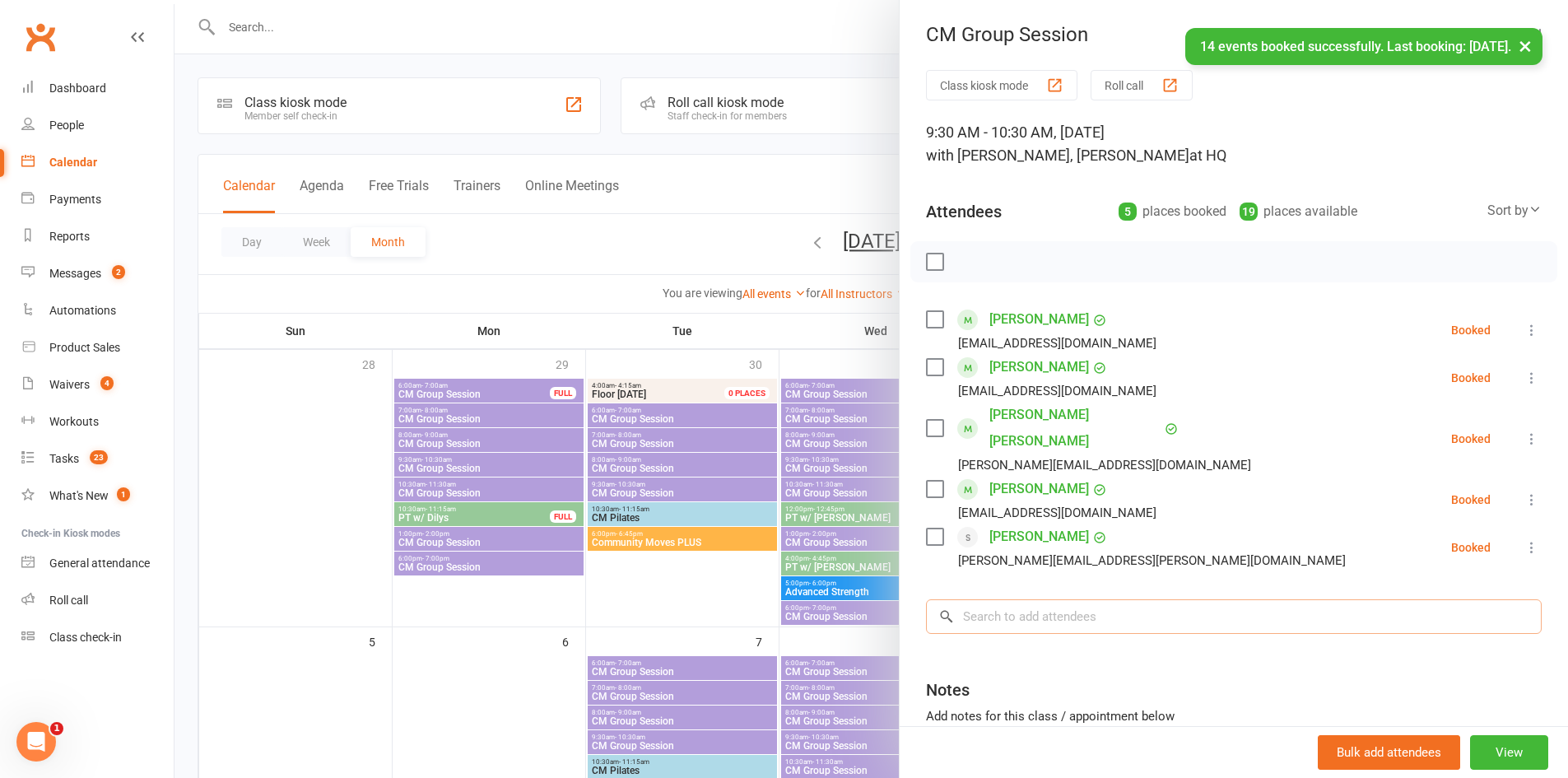
click at [1096, 599] on input "search" at bounding box center [1234, 617] width 616 height 35
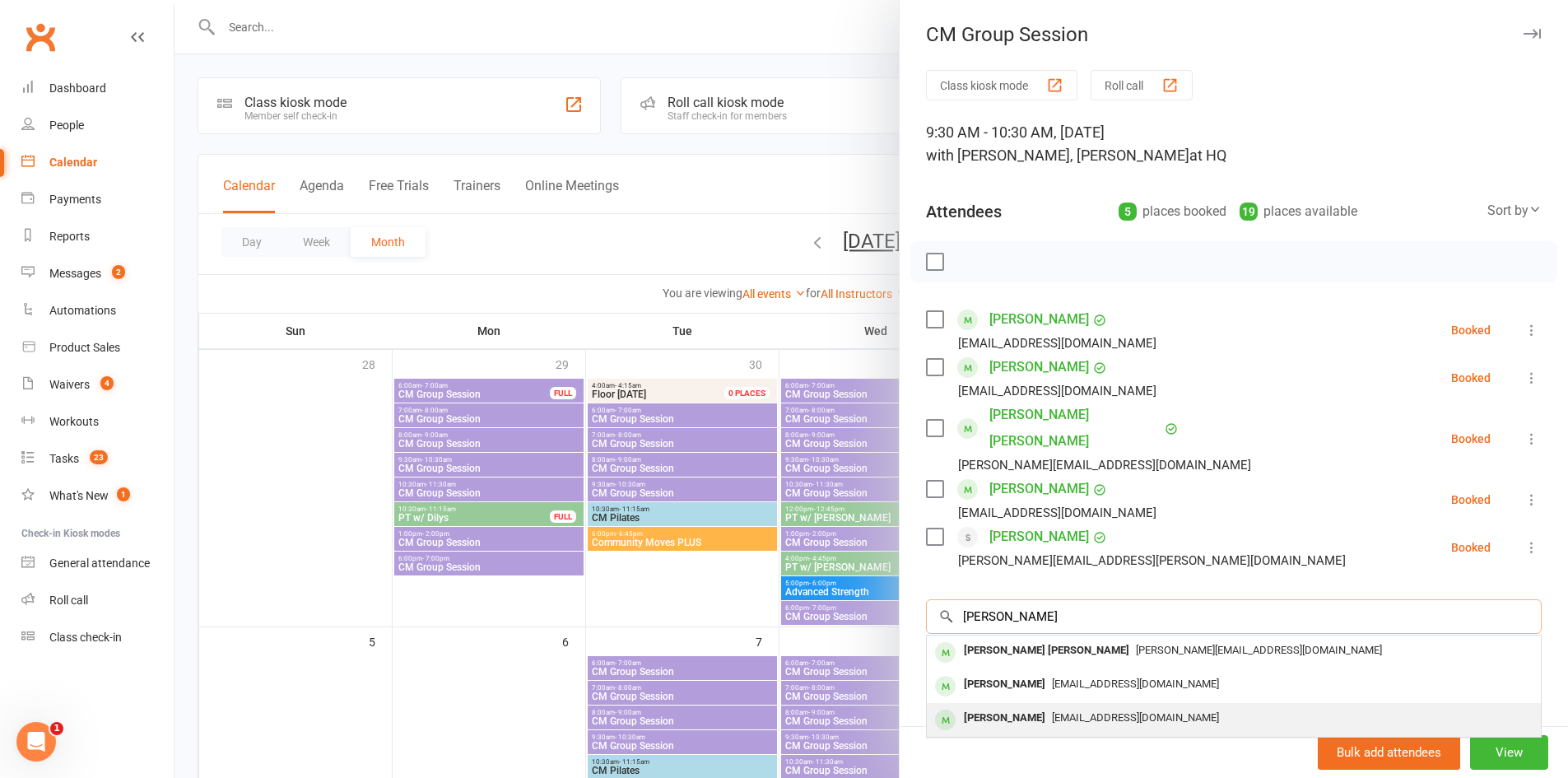
type input "joan p"
click at [1052, 711] on span "lenjoanp@bigpond.net.au" at bounding box center [1135, 718] width 167 height 13
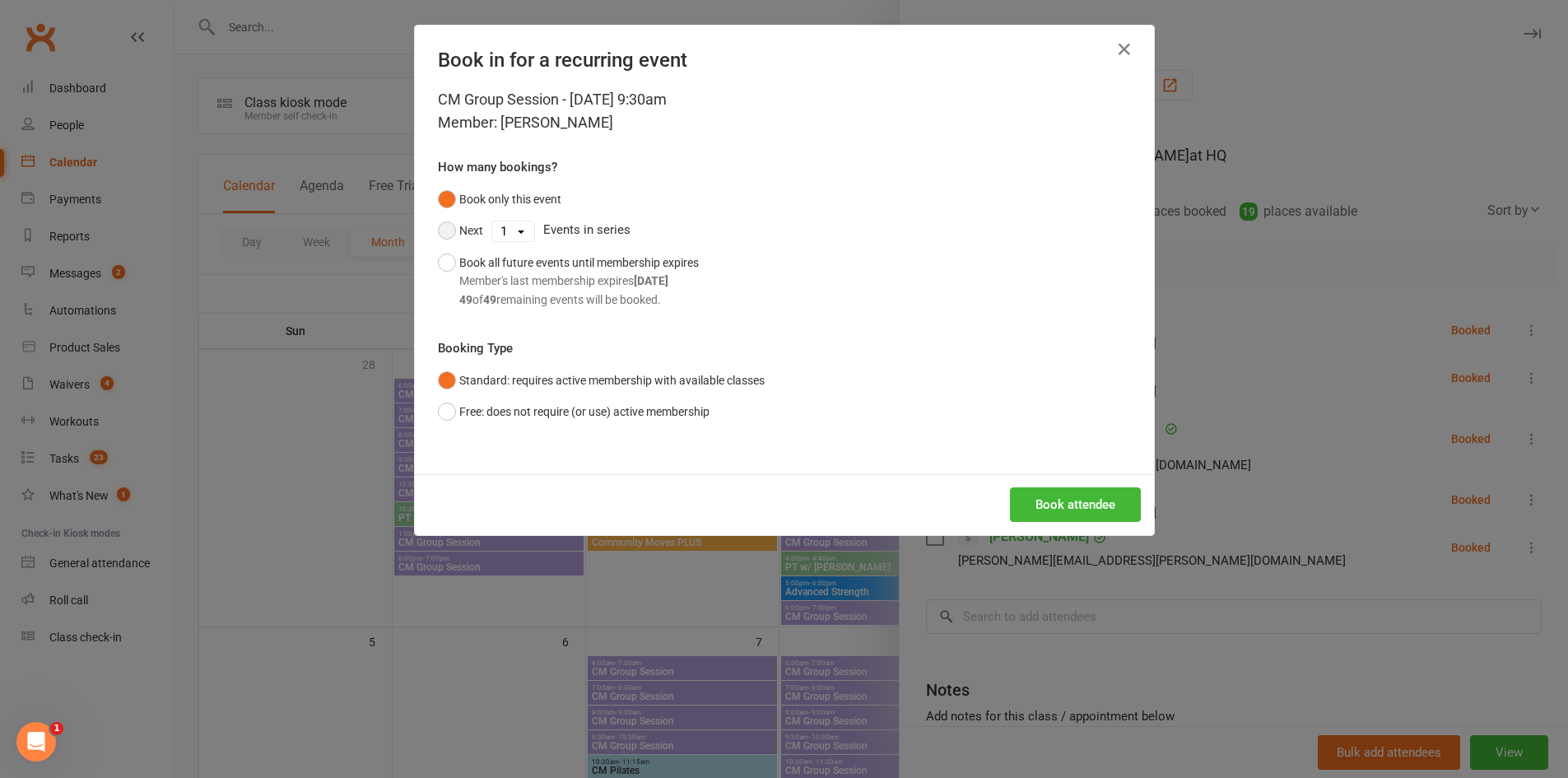
click at [438, 242] on button "Next" at bounding box center [460, 231] width 46 height 31
click at [499, 233] on select "1 2 3 4 5 6 7 8 9 10 11 12 13 14 15 16 17 18 19 20 21 22 23 24 25 26 27 28 29 3…" at bounding box center [513, 232] width 42 height 20
select select "13"
click at [492, 222] on select "1 2 3 4 5 6 7 8 9 10 11 12 13 14 15 16 17 18 19 20 21 22 23 24 25 26 27 28 29 3…" at bounding box center [513, 232] width 42 height 20
click at [1033, 498] on button "Book attendee" at bounding box center [1076, 505] width 131 height 35
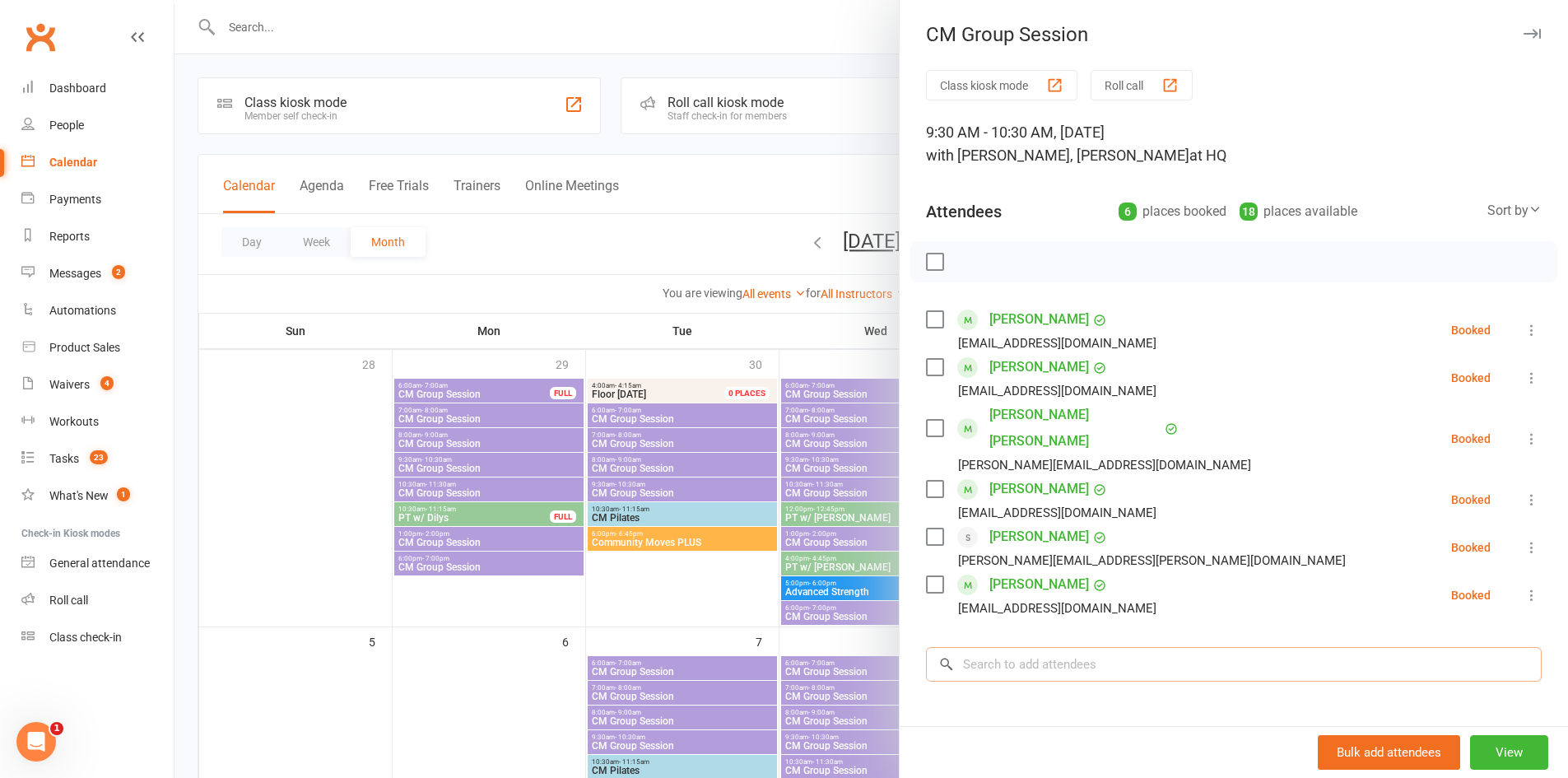
click at [1058, 648] on input "search" at bounding box center [1234, 665] width 616 height 35
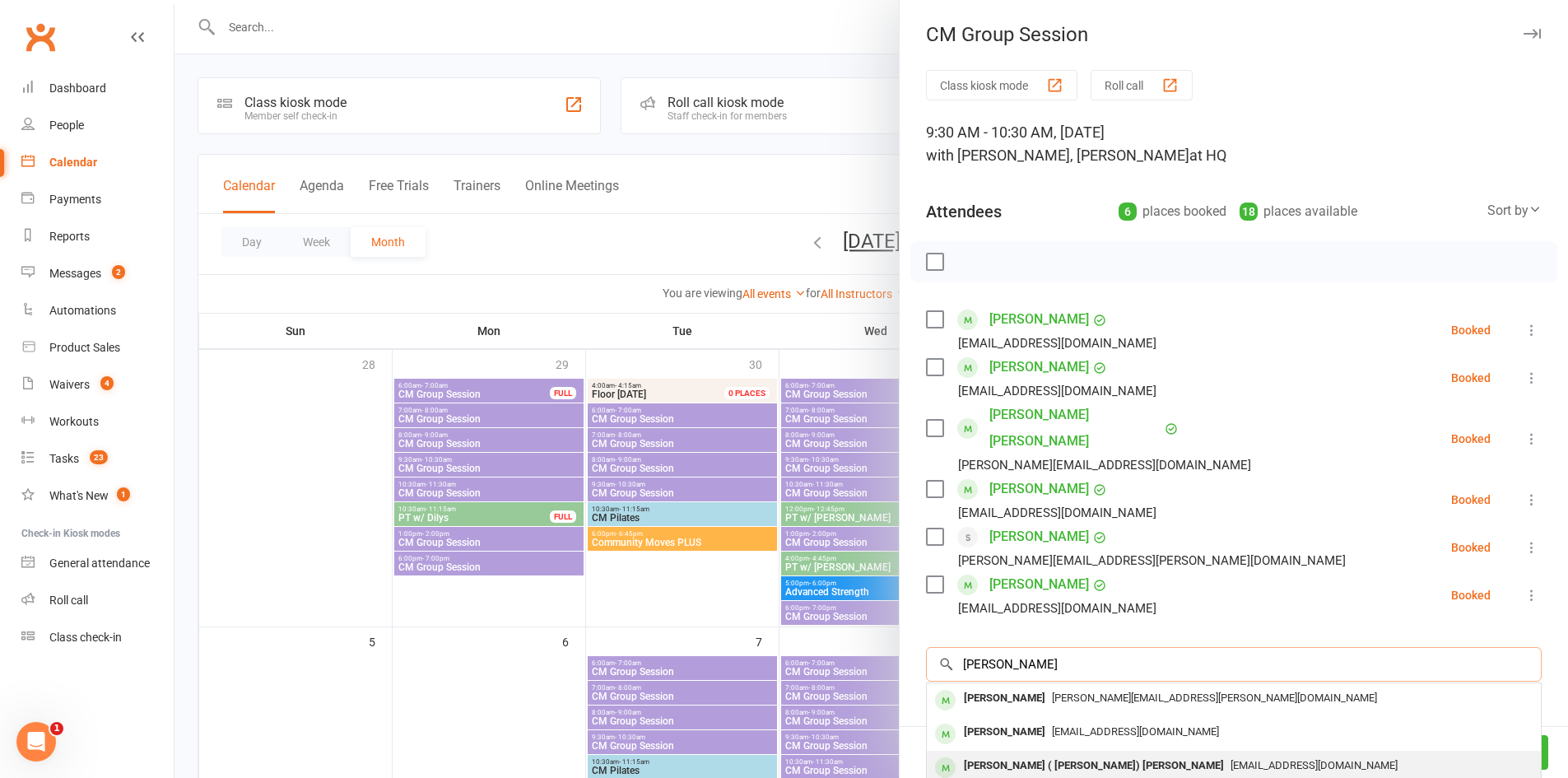
type input "Anne"
click at [1044, 754] on div "Elizabeth ( Anne) Hill" at bounding box center [1094, 766] width 273 height 24
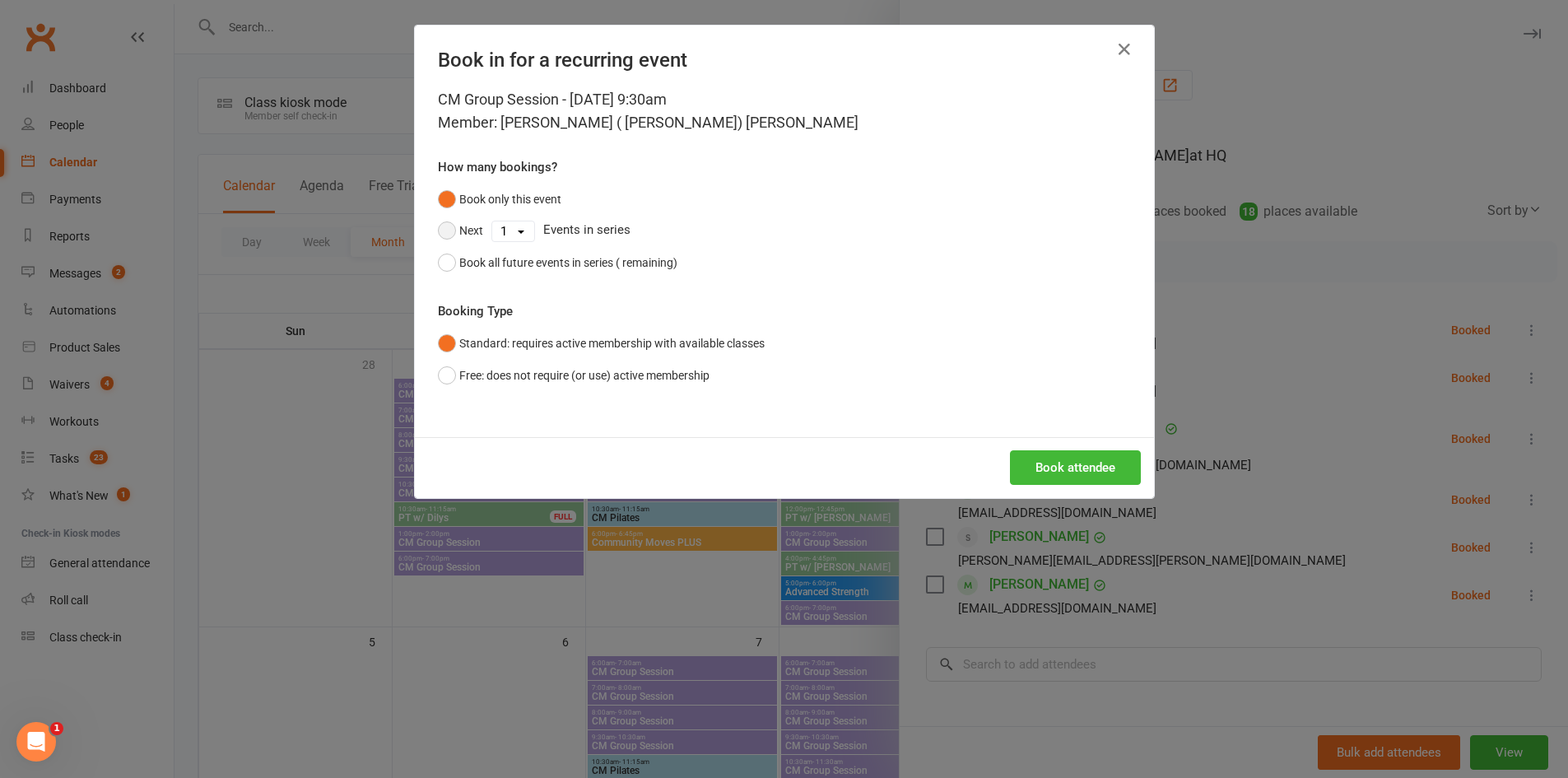
click at [471, 239] on button "Next" at bounding box center [460, 231] width 46 height 31
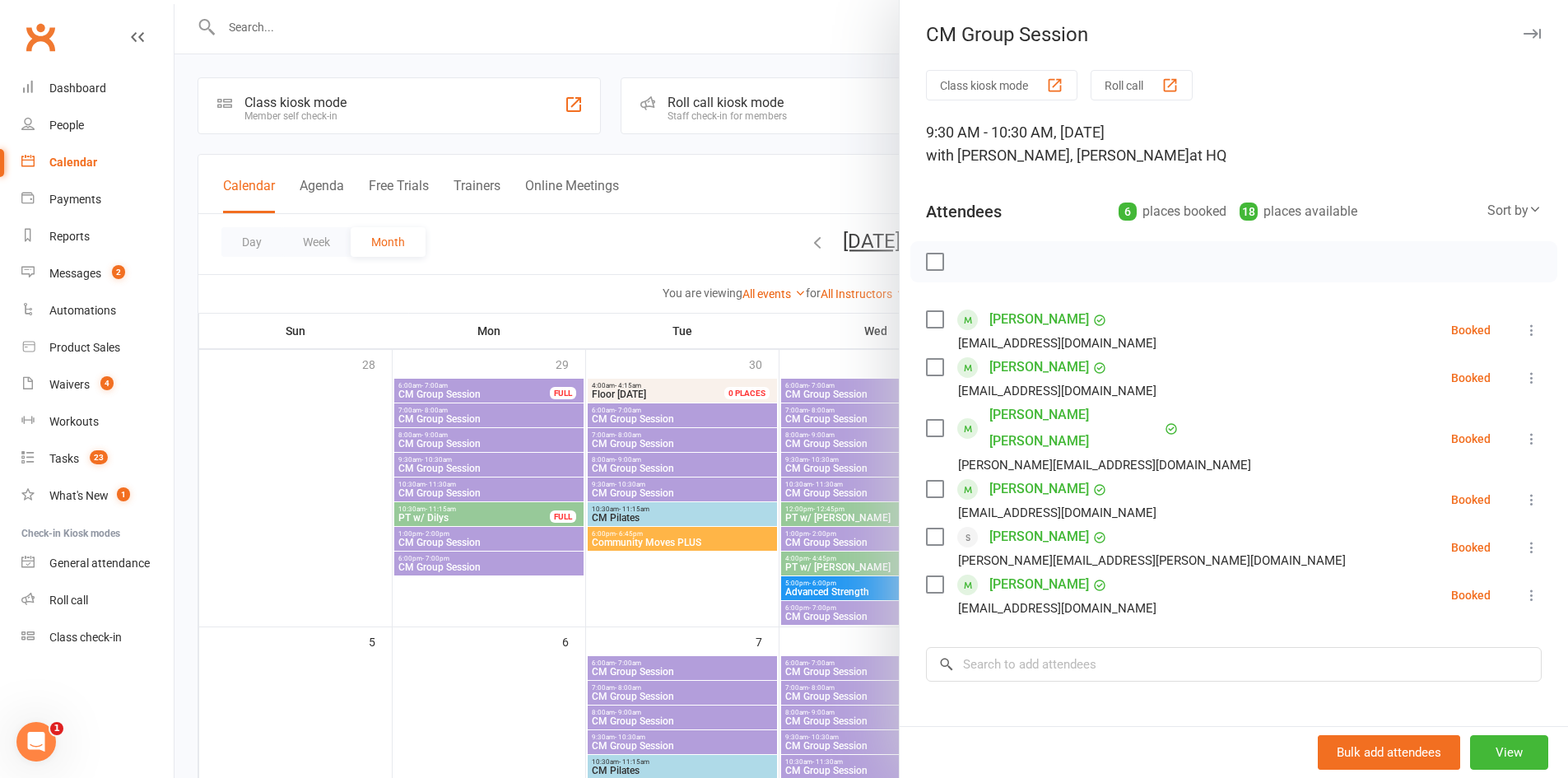
click at [746, 529] on div at bounding box center [871, 389] width 1394 height 778
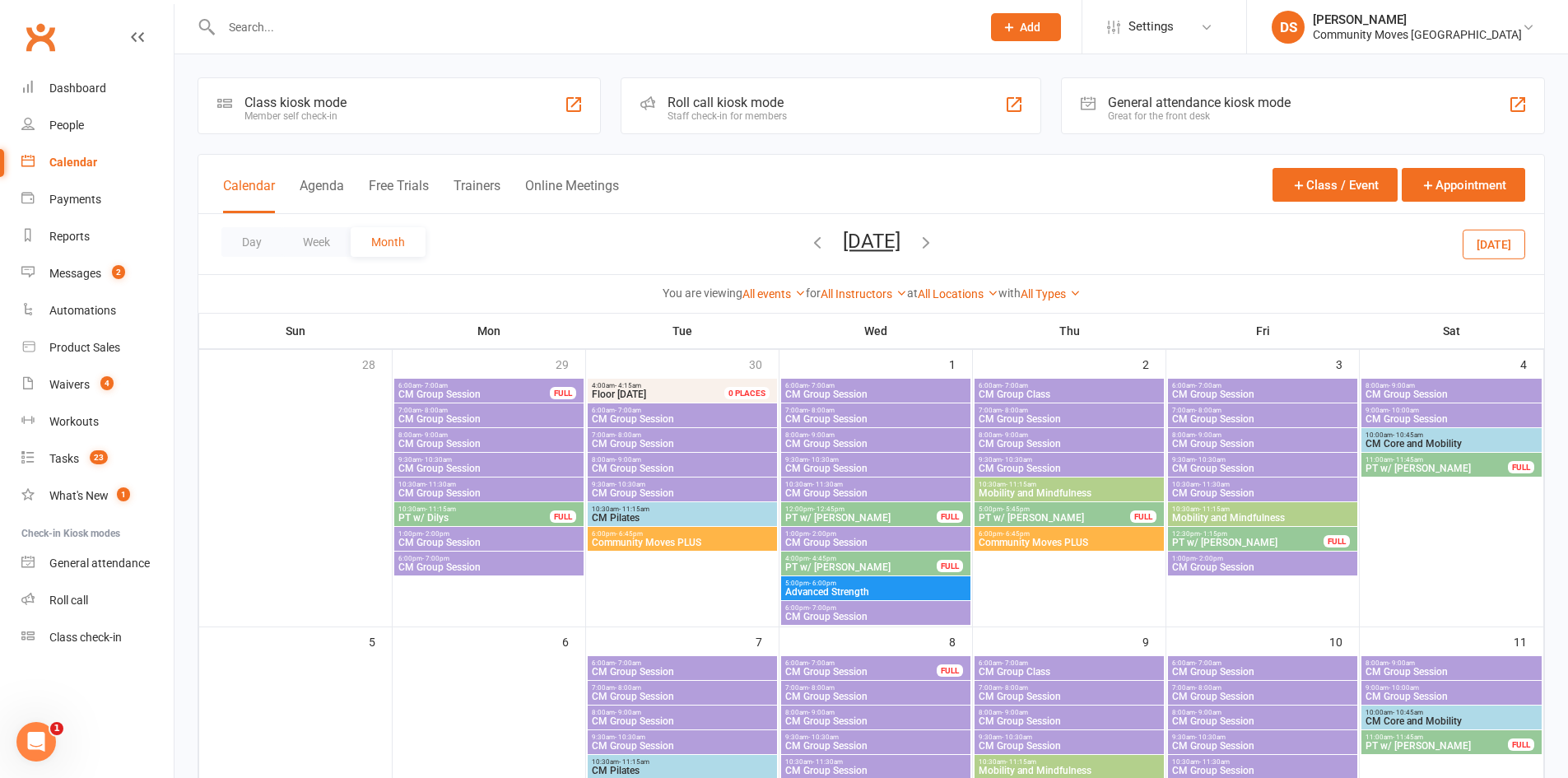
click at [446, 466] on span "CM Group Session" at bounding box center [489, 468] width 182 height 10
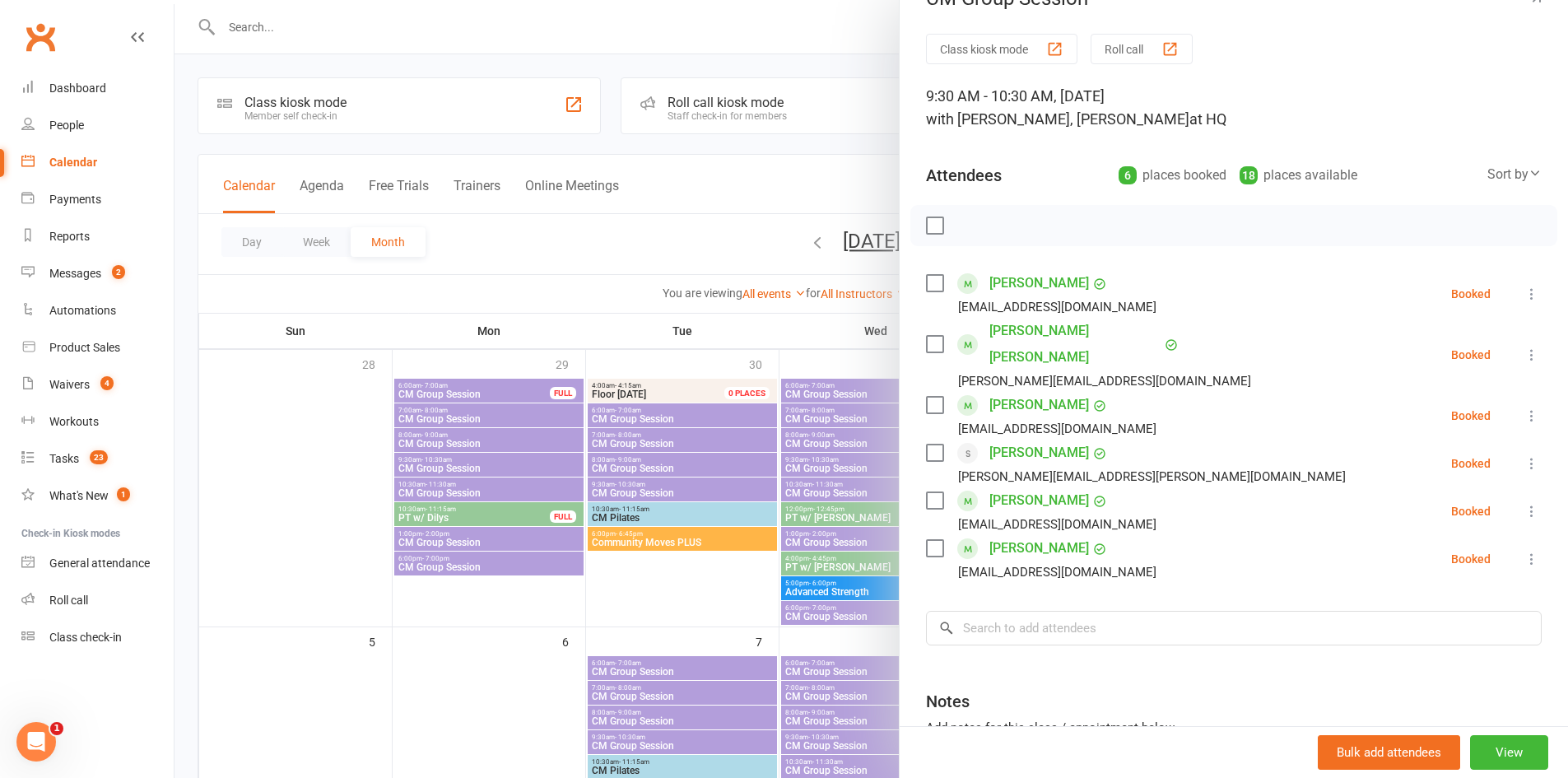
scroll to position [162, 0]
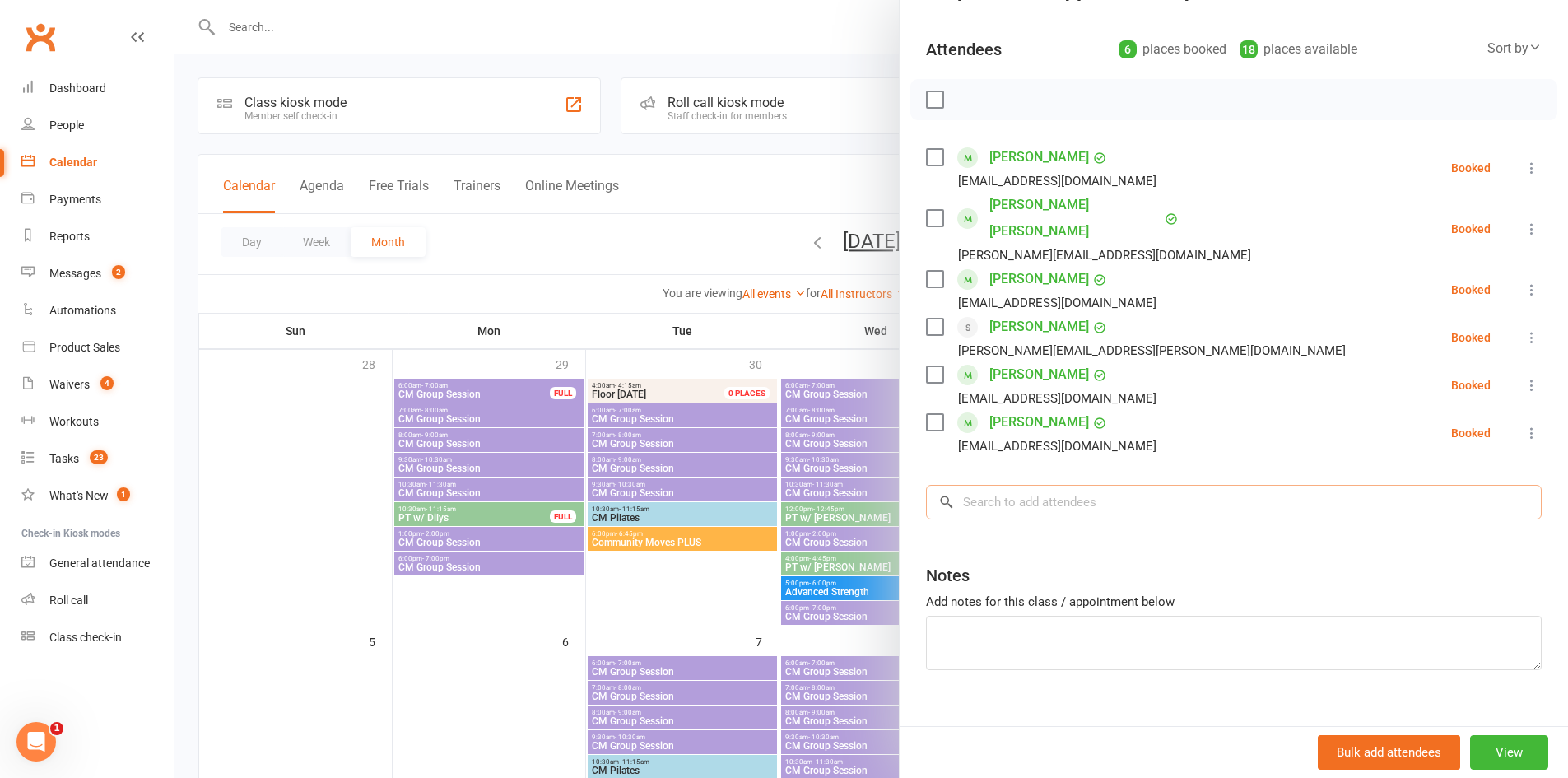
click at [1035, 485] on input "search" at bounding box center [1234, 503] width 616 height 35
type input "D"
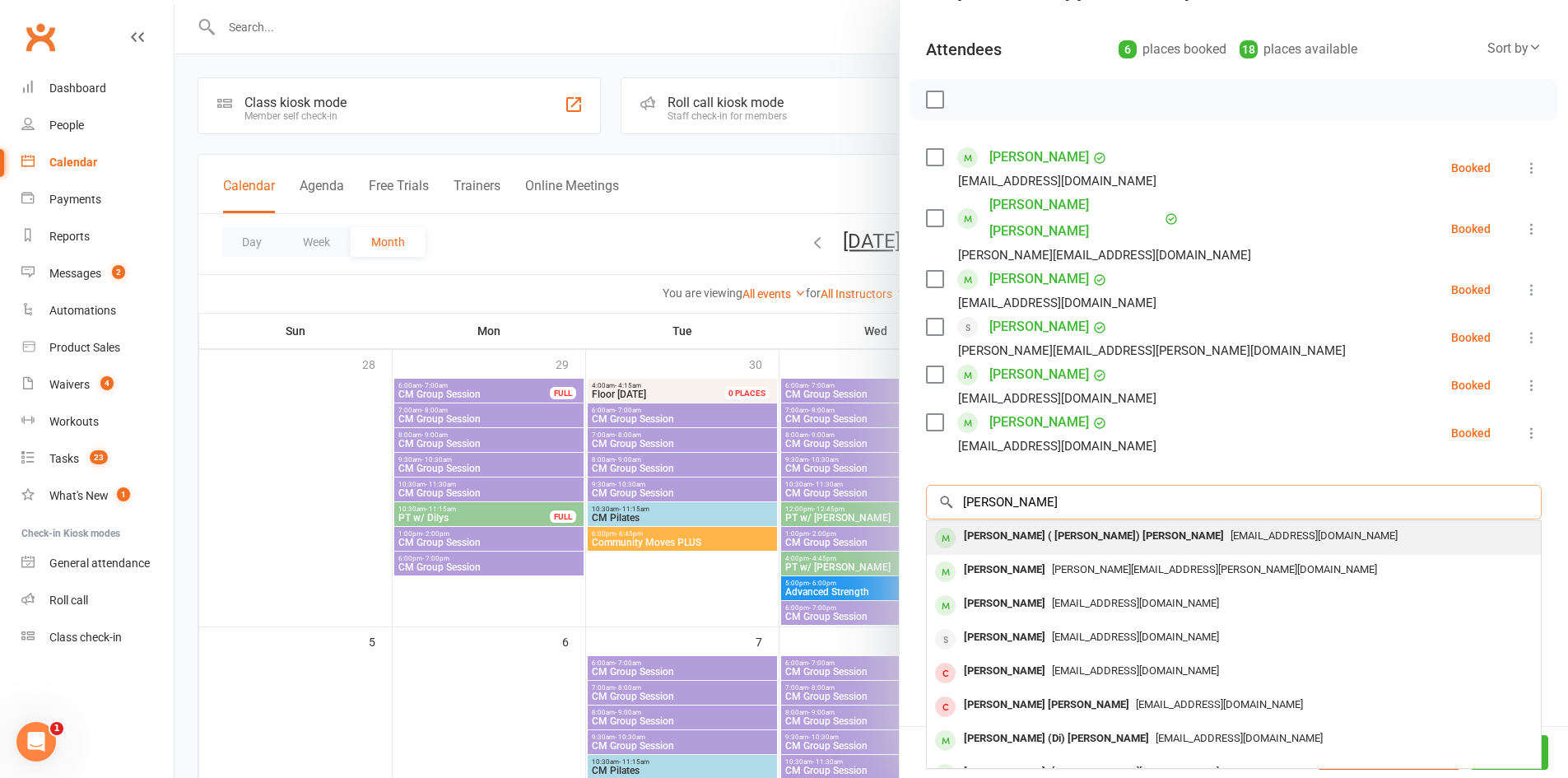
type input "Anne Hill"
click at [1037, 524] on div "Elizabeth ( Anne) Hill" at bounding box center [1094, 536] width 273 height 24
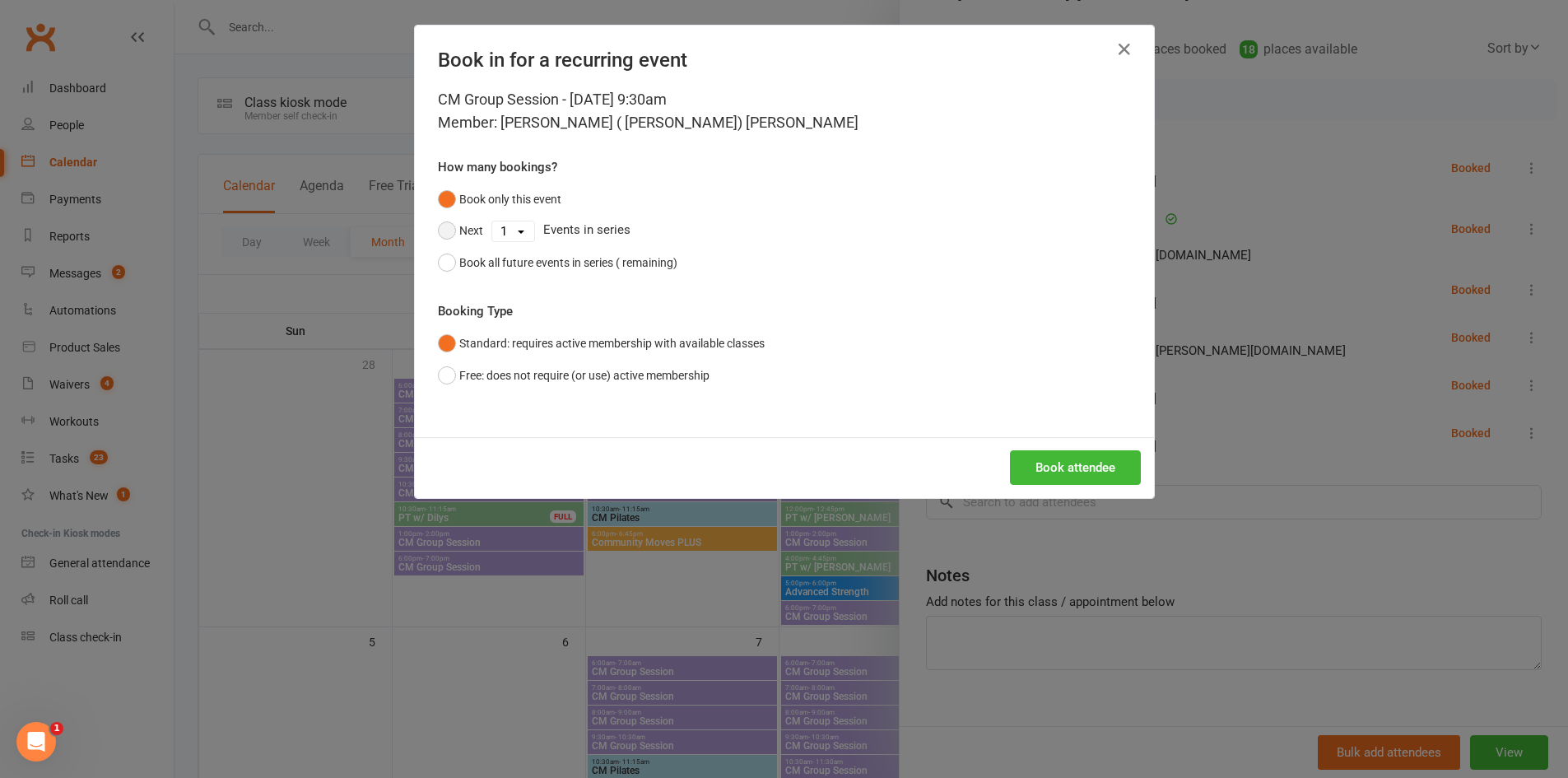
click at [455, 220] on button "Next" at bounding box center [460, 231] width 46 height 31
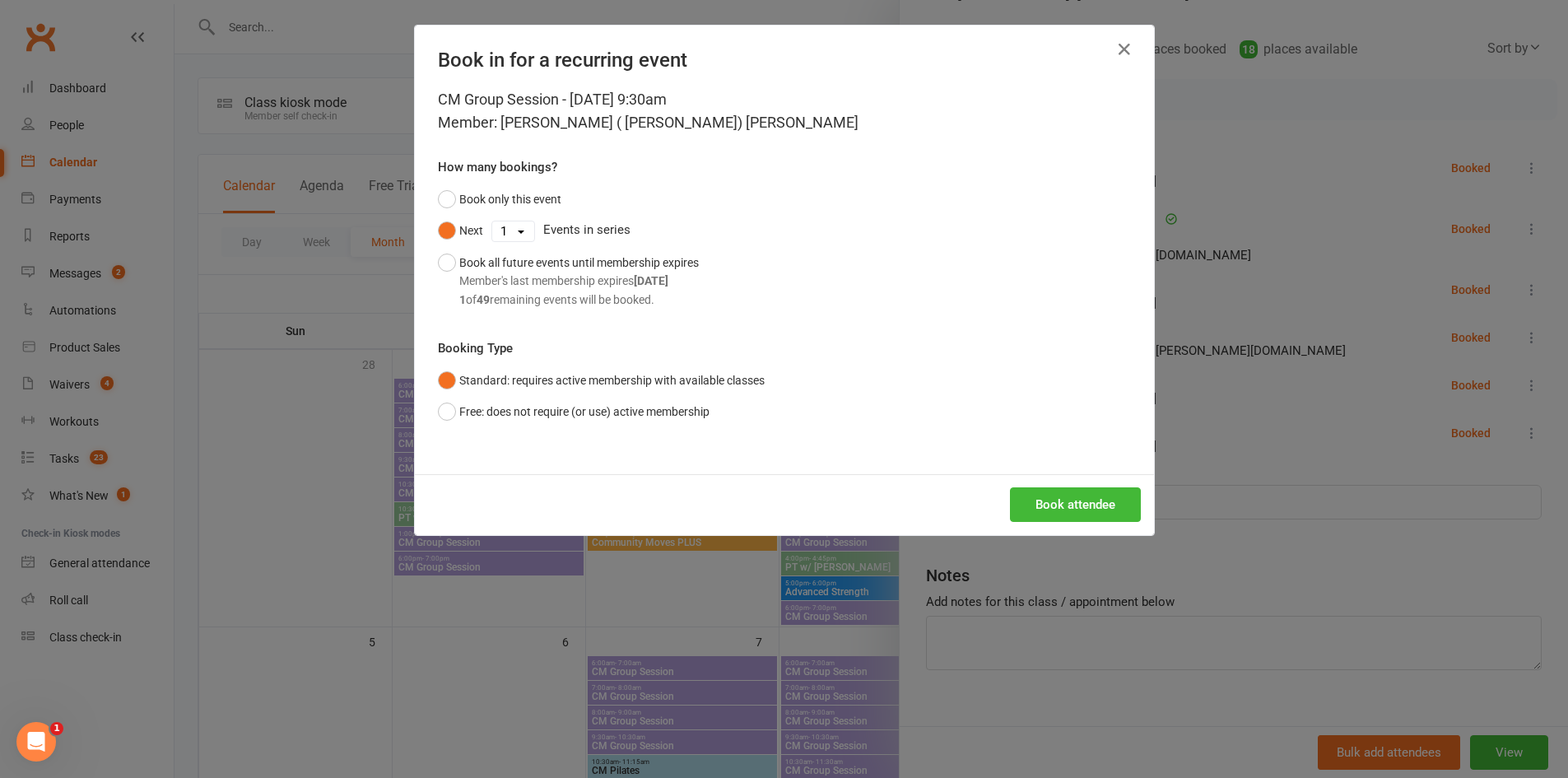
click at [506, 225] on select "1 2 3 4 5 6 7 8 9 10 11 12 13 14 15 16 17 18 19 20 21 22 23 24 25 26 27 28 29 3…" at bounding box center [513, 232] width 42 height 20
click at [492, 222] on select "1 2 3 4 5 6 7 8 9 10 11 12 13 14 15 16 17 18 19 20 21 22 23 24 25 26 27 28 29 3…" at bounding box center [513, 232] width 42 height 20
click at [506, 252] on button "Book all future events until membership expires Member's last membership expire…" at bounding box center [568, 281] width 261 height 68
click at [454, 200] on button "Book only this event" at bounding box center [499, 199] width 123 height 31
click at [509, 231] on select "1 2 3 4 5 6 7 8 9 10 11 12 13 14 15 16 17 18 19 20 21 22 23 24 25 26 27 28 29 3…" at bounding box center [513, 232] width 42 height 20
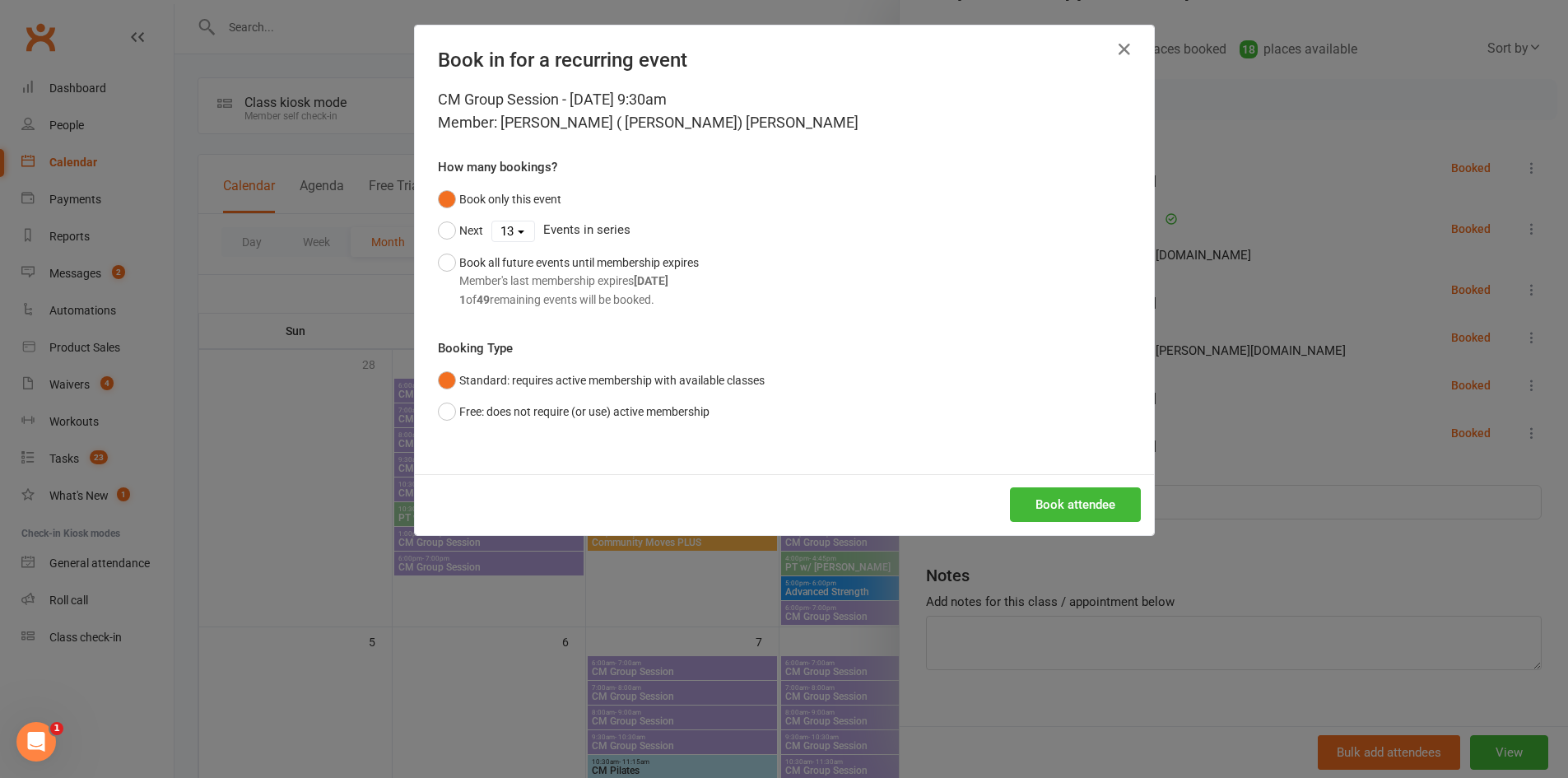
select select "1"
click at [492, 222] on select "1 2 3 4 5 6 7 8 9 10 11 12 13 14 15 16 17 18 19 20 21 22 23 24 25 26 27 28 29 3…" at bounding box center [513, 232] width 42 height 20
click at [459, 262] on div "Book all future events until membership expires Member's last membership expire…" at bounding box center [579, 281] width 240 height 56
click at [1064, 503] on button "Book attendee" at bounding box center [1076, 505] width 131 height 35
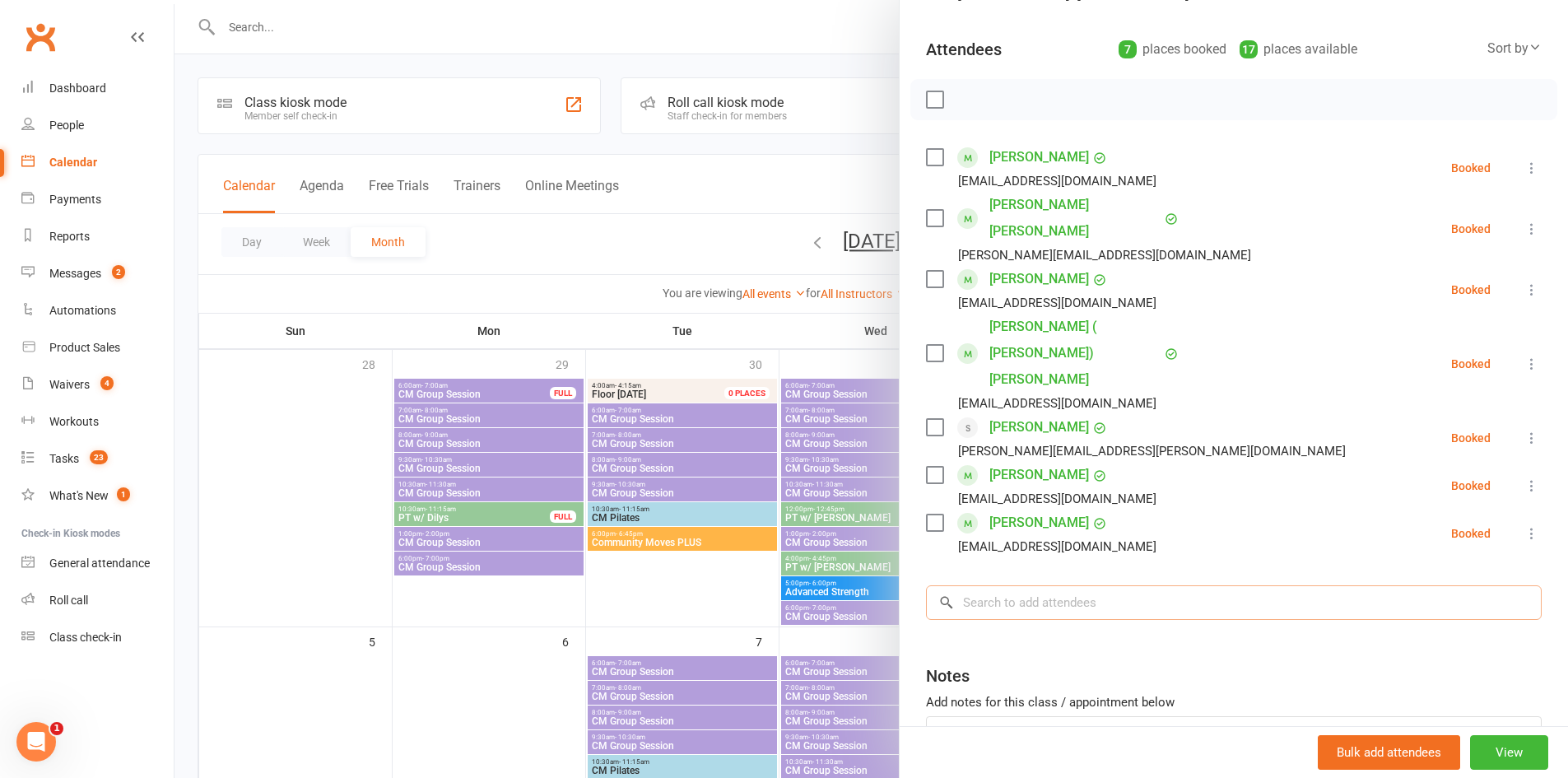
click at [1062, 586] on input "search" at bounding box center [1234, 603] width 616 height 35
click at [477, 605] on div at bounding box center [871, 389] width 1394 height 778
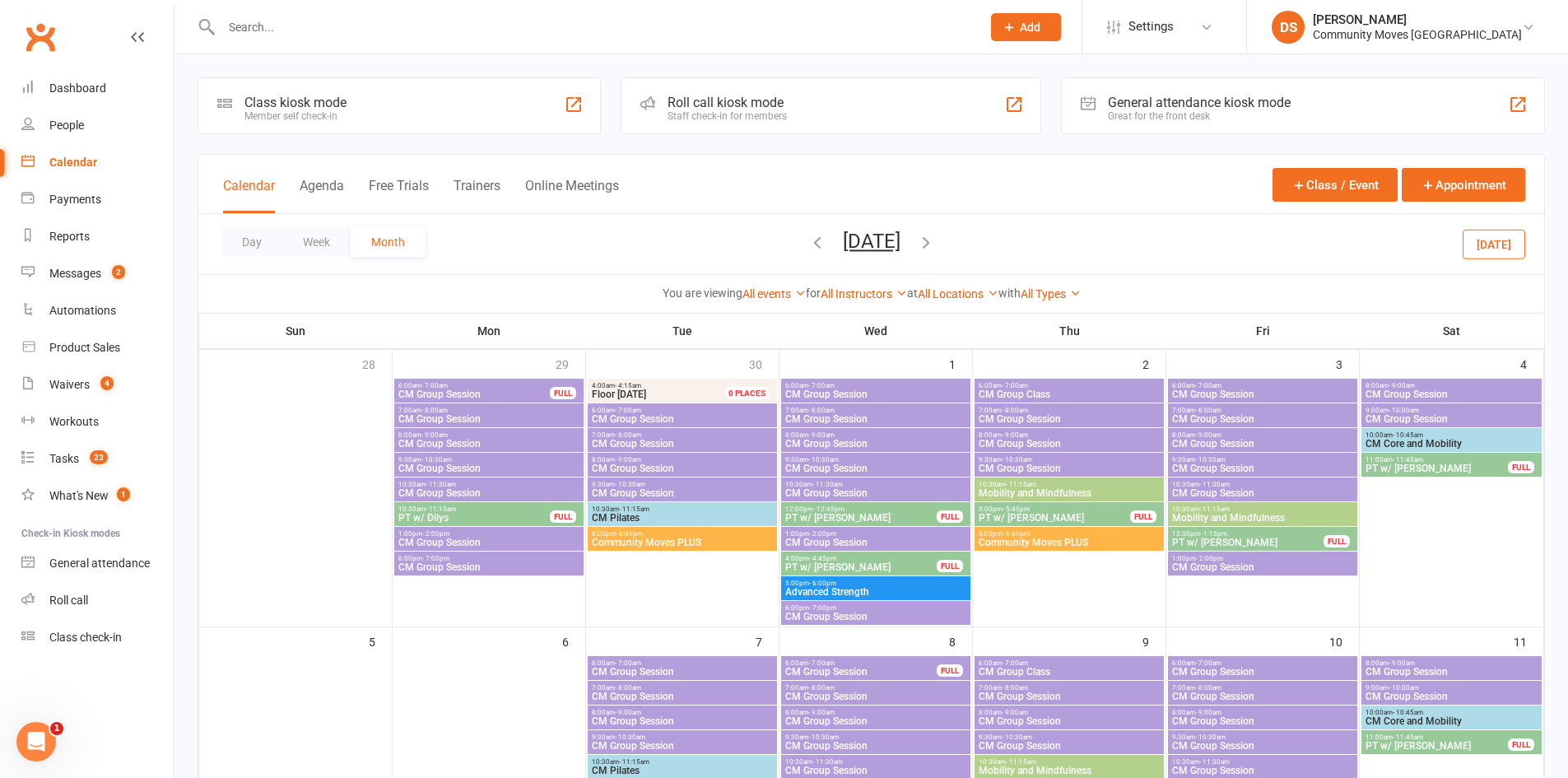
click at [851, 458] on span "9:30am - 10:30am" at bounding box center [876, 460] width 182 height 7
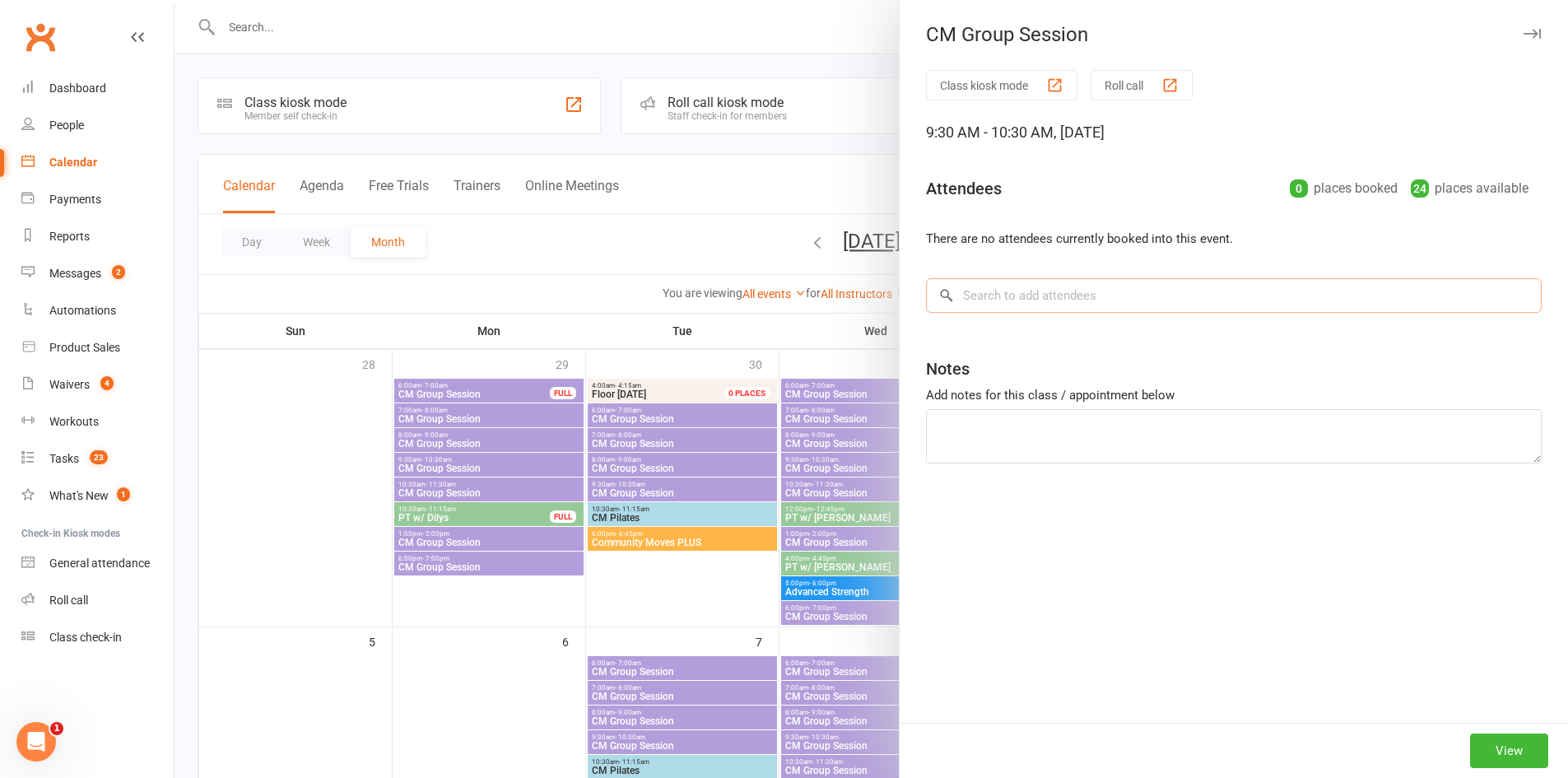
click at [1032, 305] on input "search" at bounding box center [1234, 296] width 616 height 35
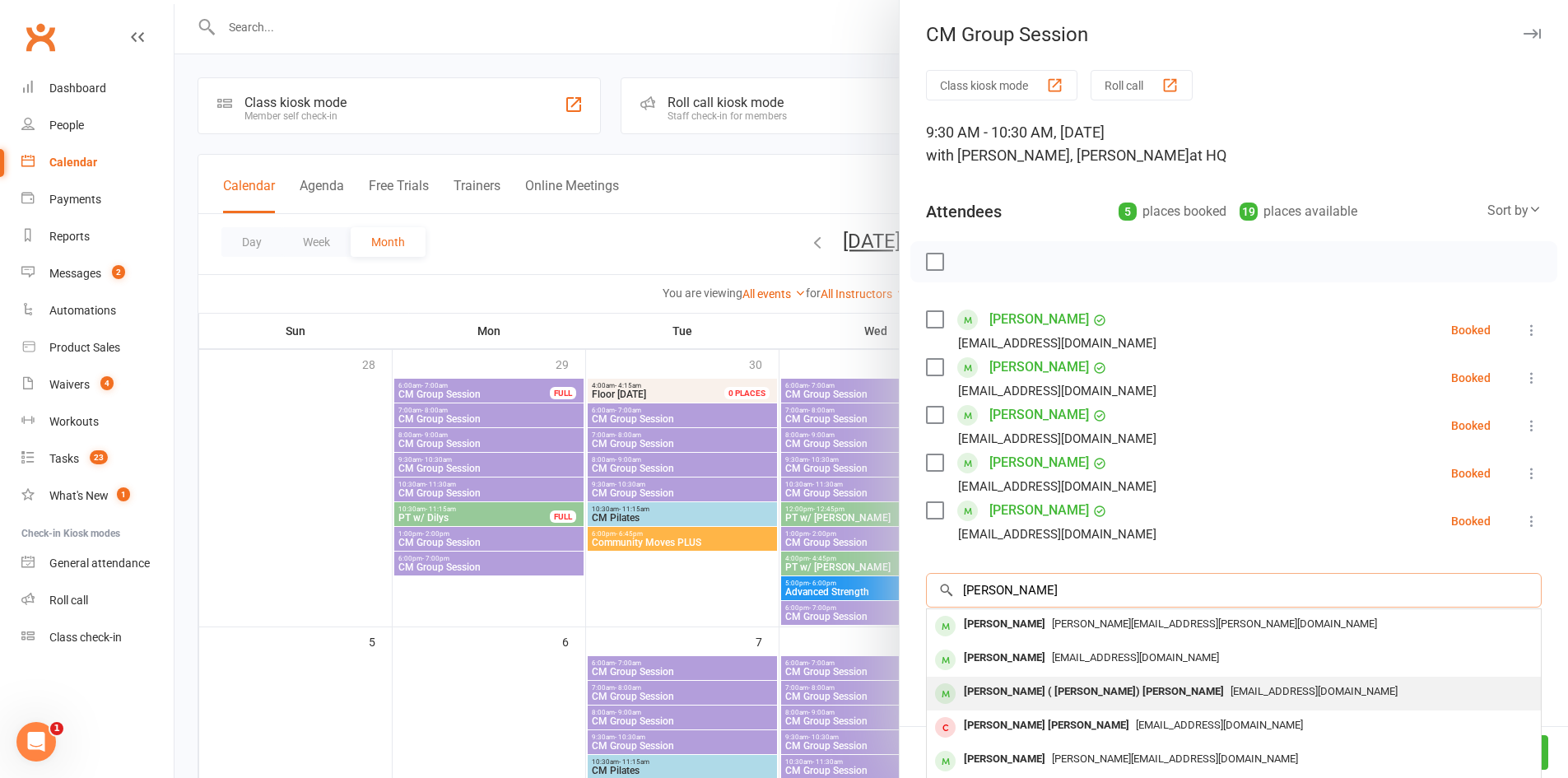
type input "Anne Hill"
click at [1054, 690] on div "Elizabeth ( Anne) Hill" at bounding box center [1094, 692] width 273 height 24
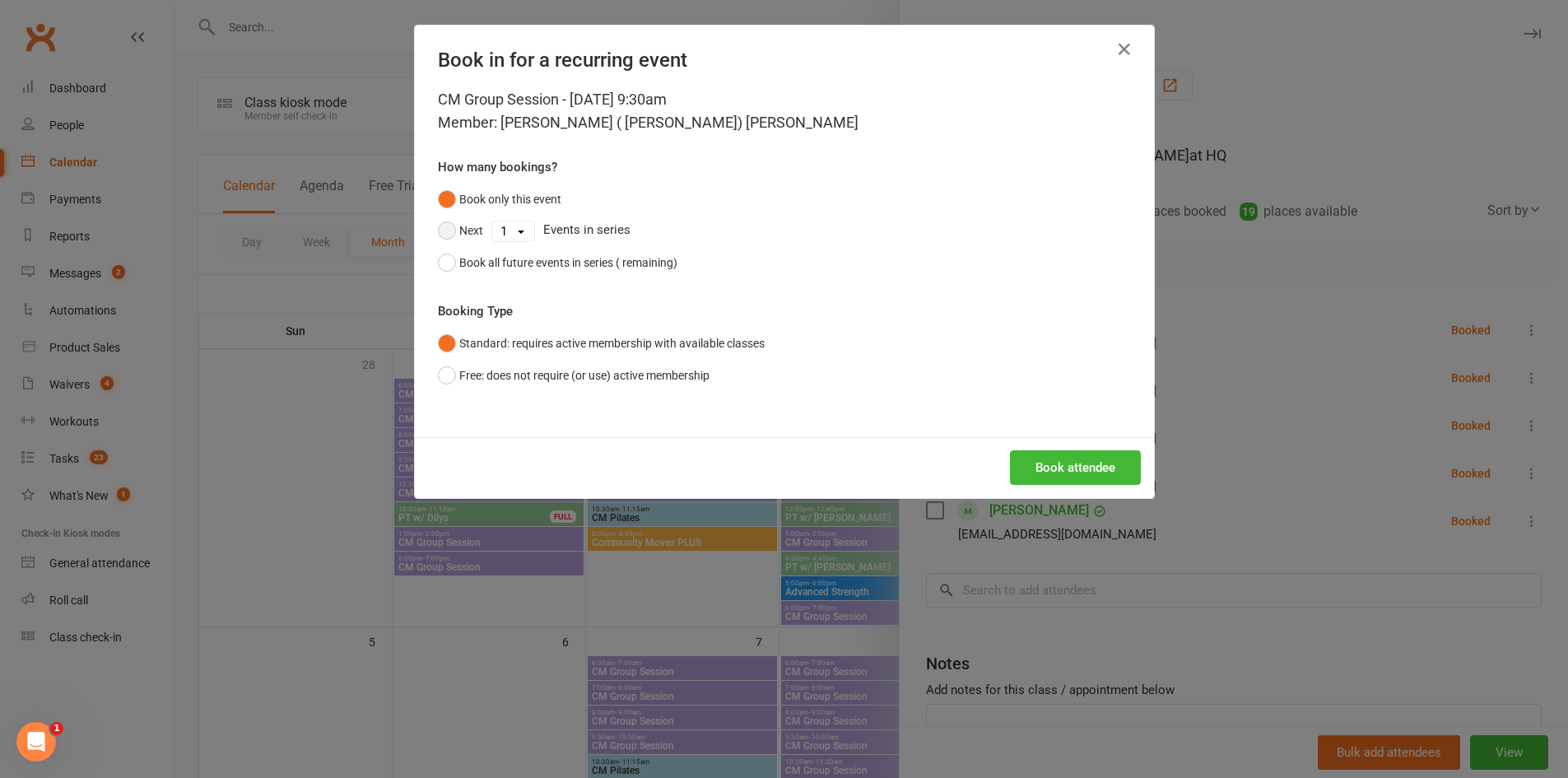
click at [438, 231] on button "Next" at bounding box center [460, 231] width 46 height 31
click at [497, 227] on select "1 2 3 4 5 6 7 8 9 10 11 12 13 14 15 16 17 18 19 20 21 22 23 24 25 26 27 28 29 3…" at bounding box center [513, 232] width 42 height 20
select select "1"
click at [492, 222] on select "1 2 3 4 5 6 7 8 9 10 11 12 13 14 15 16 17 18 19 20 21 22 23 24 25 26 27 28 29 3…" at bounding box center [513, 232] width 42 height 20
click at [1065, 469] on button "Book attendee" at bounding box center [1076, 468] width 131 height 35
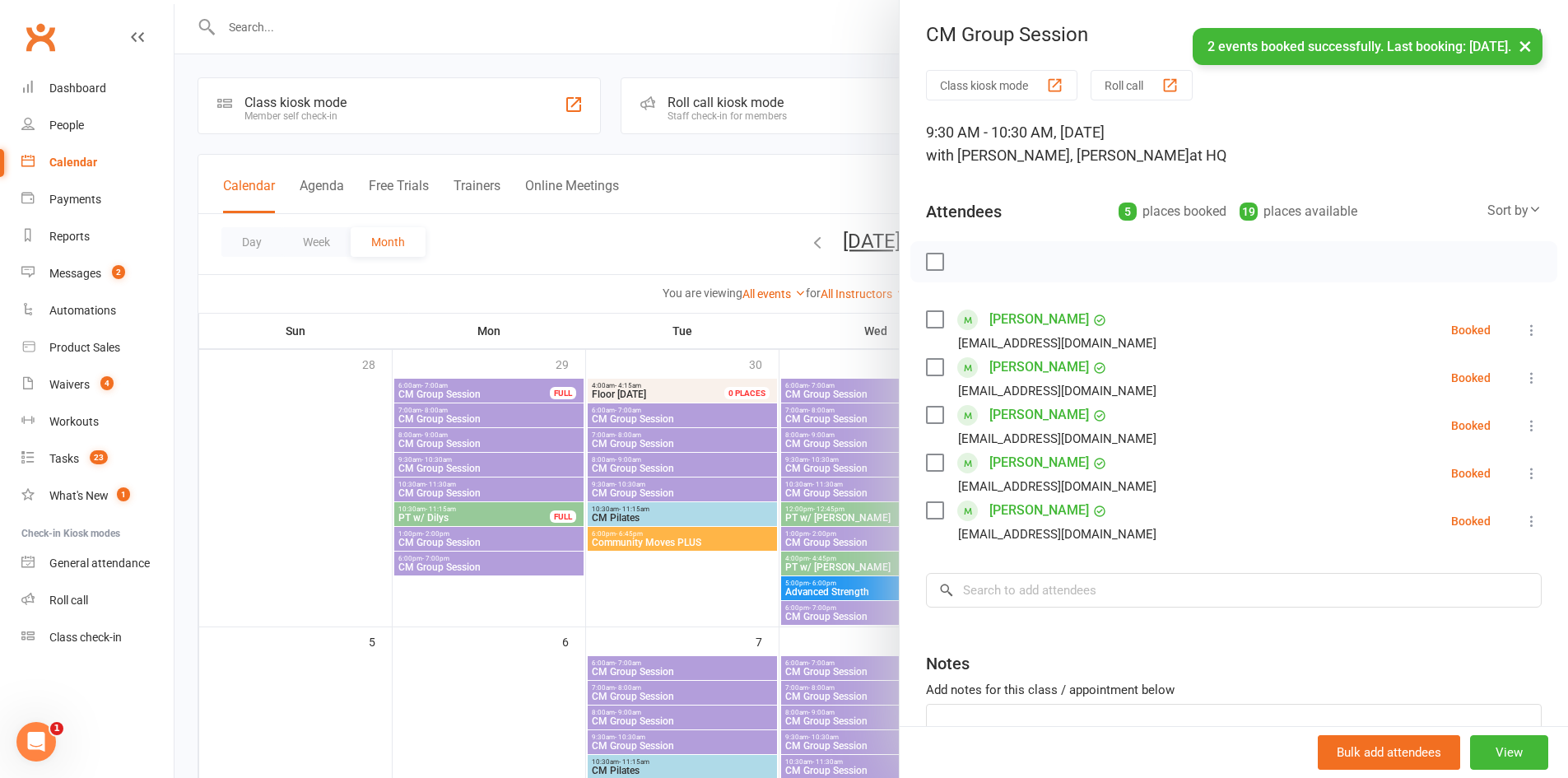
click at [641, 586] on div at bounding box center [871, 389] width 1394 height 778
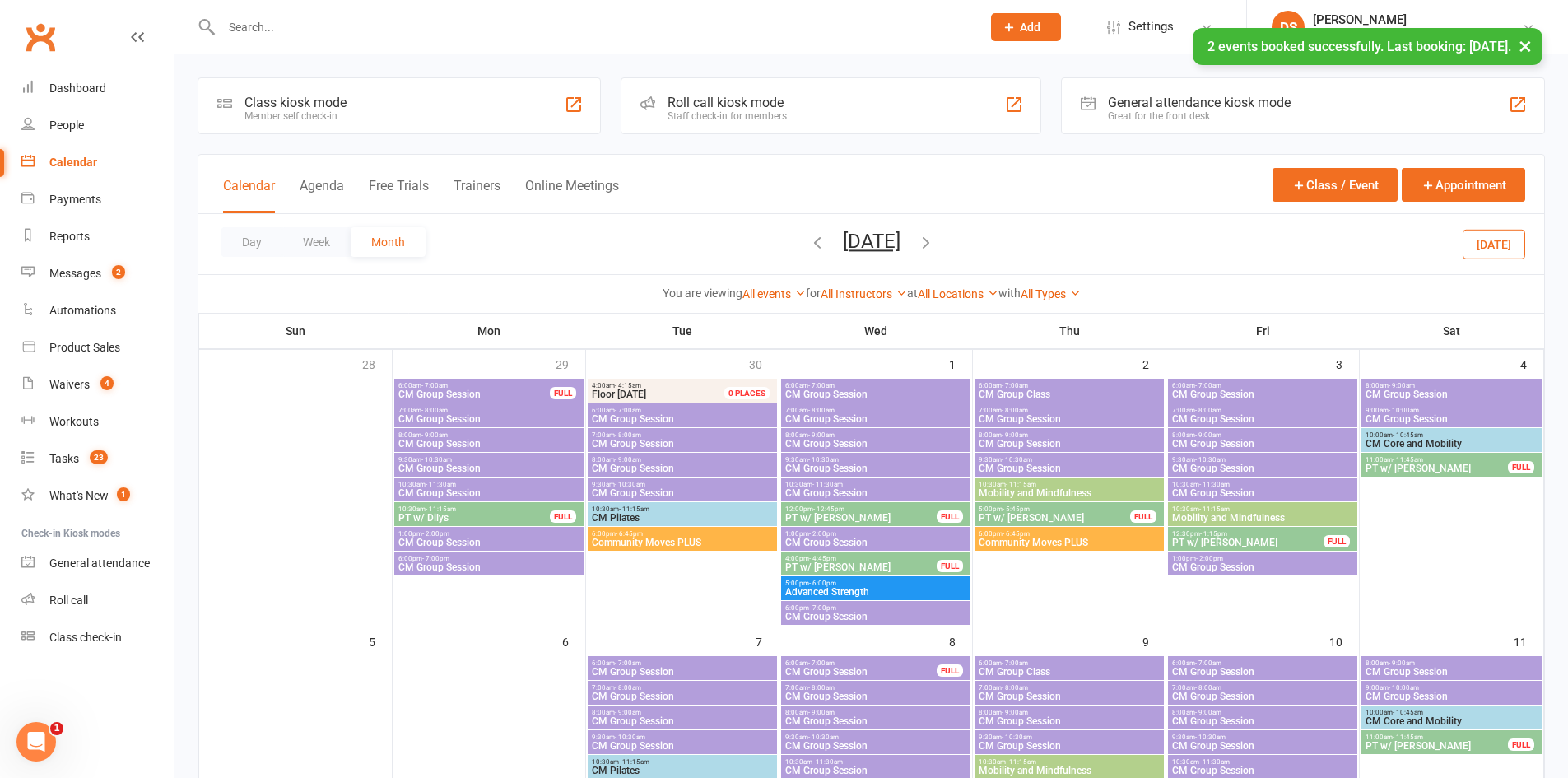
click at [1214, 462] on span "- 10:30am" at bounding box center [1210, 460] width 30 height 7
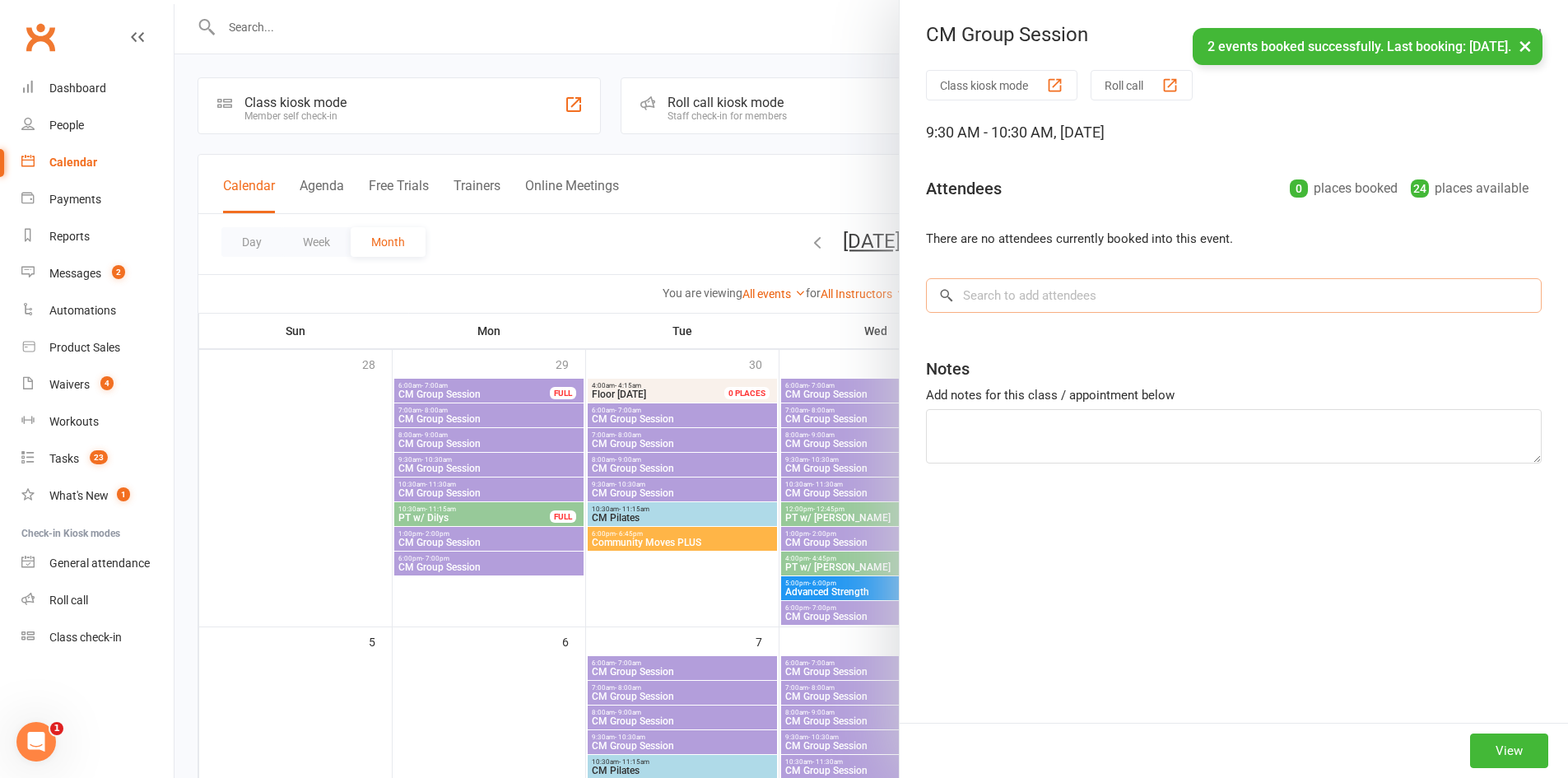
click at [1076, 294] on input "search" at bounding box center [1234, 296] width 616 height 35
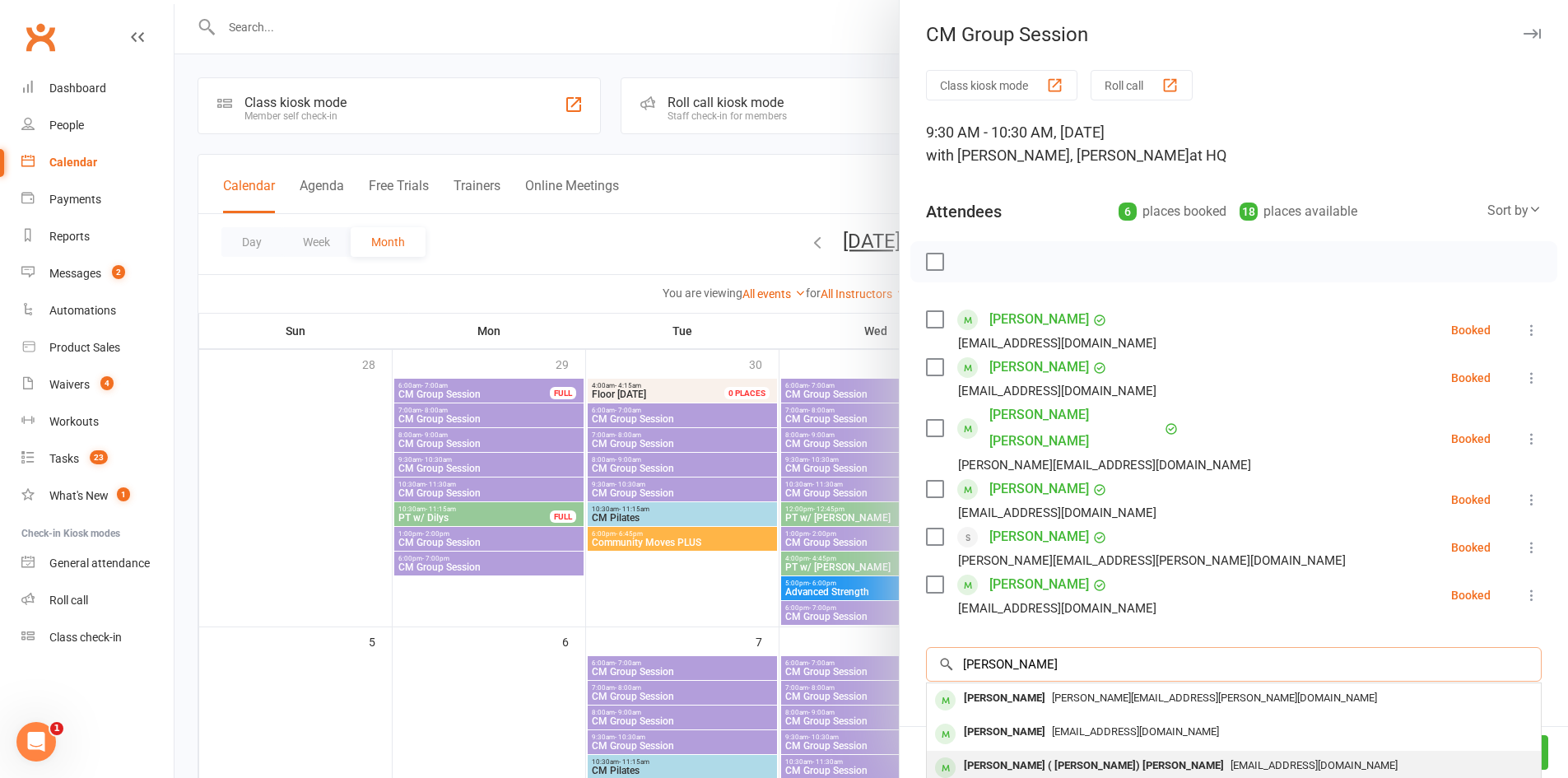
type input "Anne Hill"
click at [1231, 760] on span "eamhill@hotmail.com" at bounding box center [1314, 766] width 167 height 13
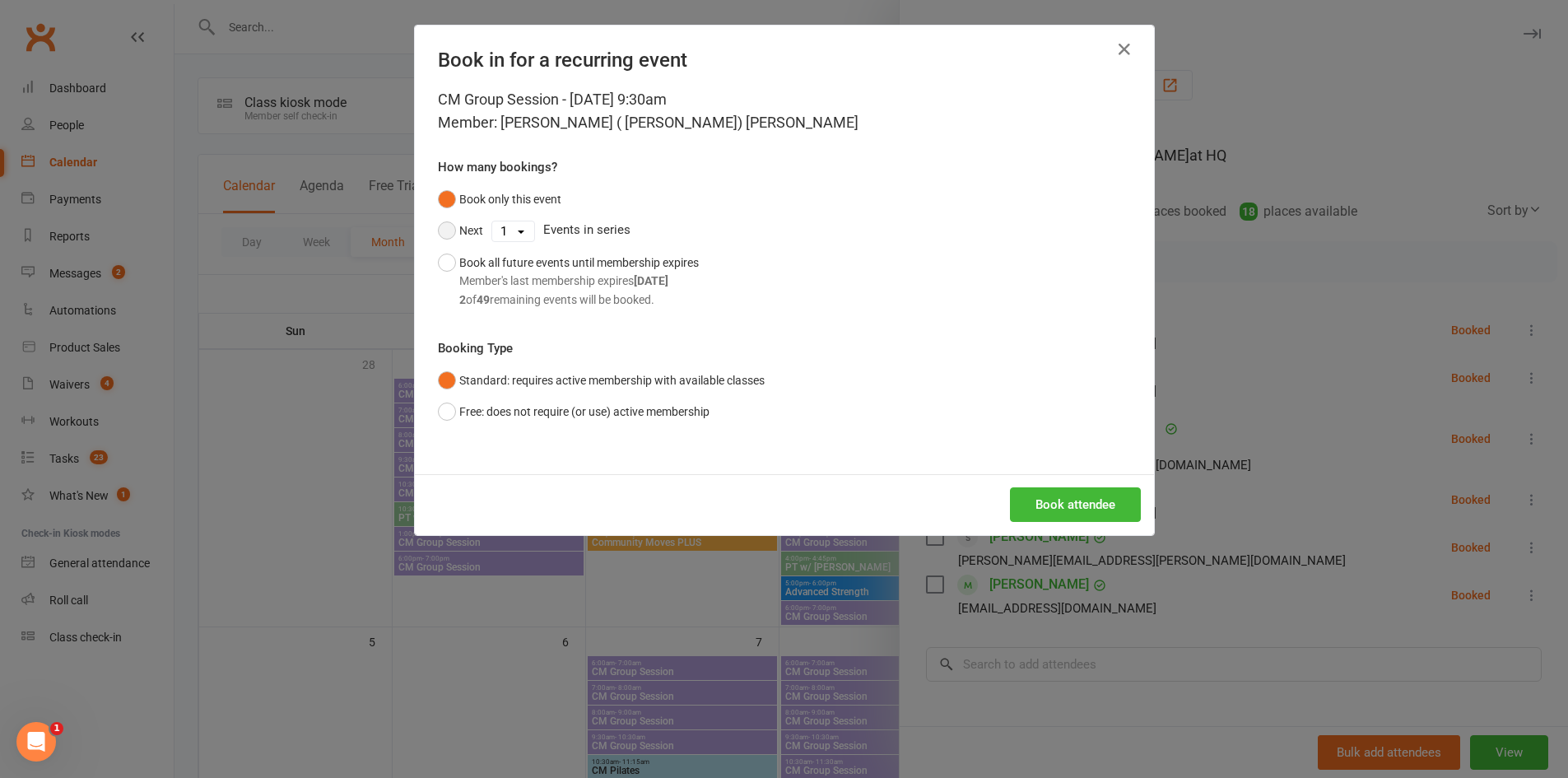
drag, startPoint x: 443, startPoint y: 232, endPoint x: 482, endPoint y: 233, distance: 39.0
click at [443, 231] on button "Next" at bounding box center [460, 231] width 46 height 31
click at [504, 233] on select "1 2 3 4 5 6 7 8 9 10 11 12 13 14 15 16 17 18 19 20 21 22 23 24 25 26 27 28 29 3…" at bounding box center [513, 232] width 42 height 20
select select "1"
click at [492, 222] on select "1 2 3 4 5 6 7 8 9 10 11 12 13 14 15 16 17 18 19 20 21 22 23 24 25 26 27 28 29 3…" at bounding box center [513, 232] width 42 height 20
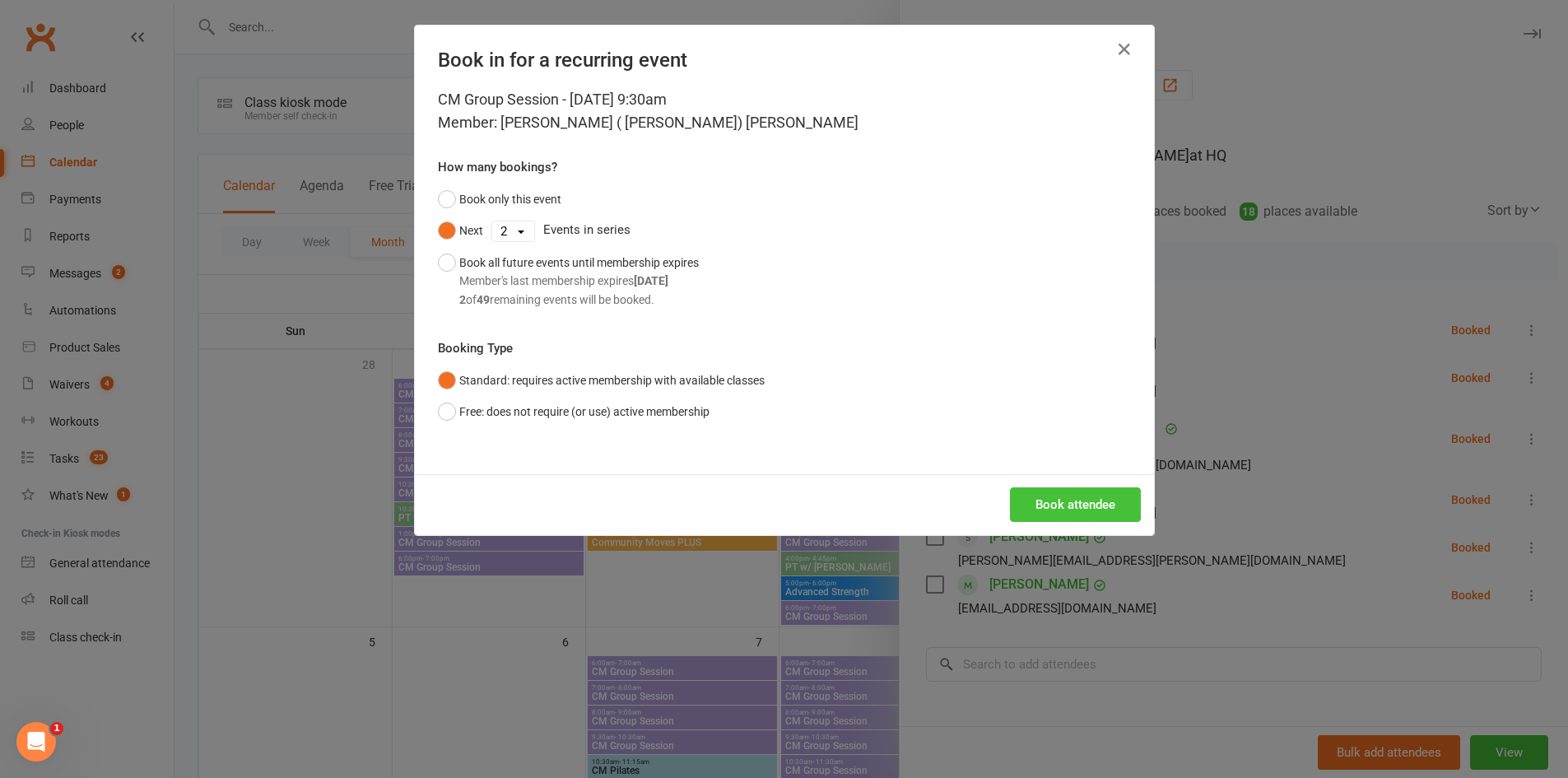
click at [1058, 518] on button "Book attendee" at bounding box center [1076, 505] width 131 height 35
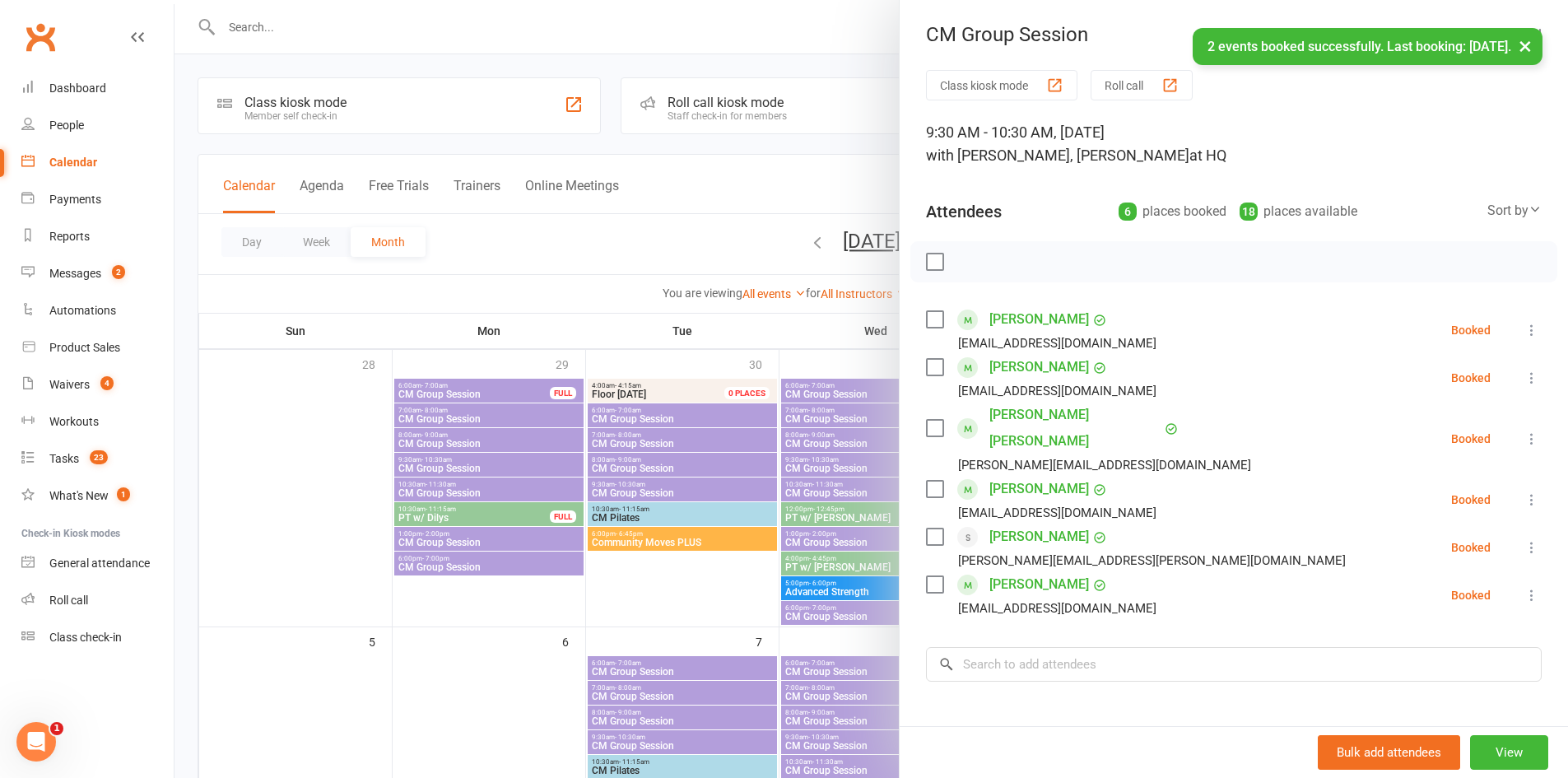
click at [508, 663] on div at bounding box center [871, 389] width 1394 height 778
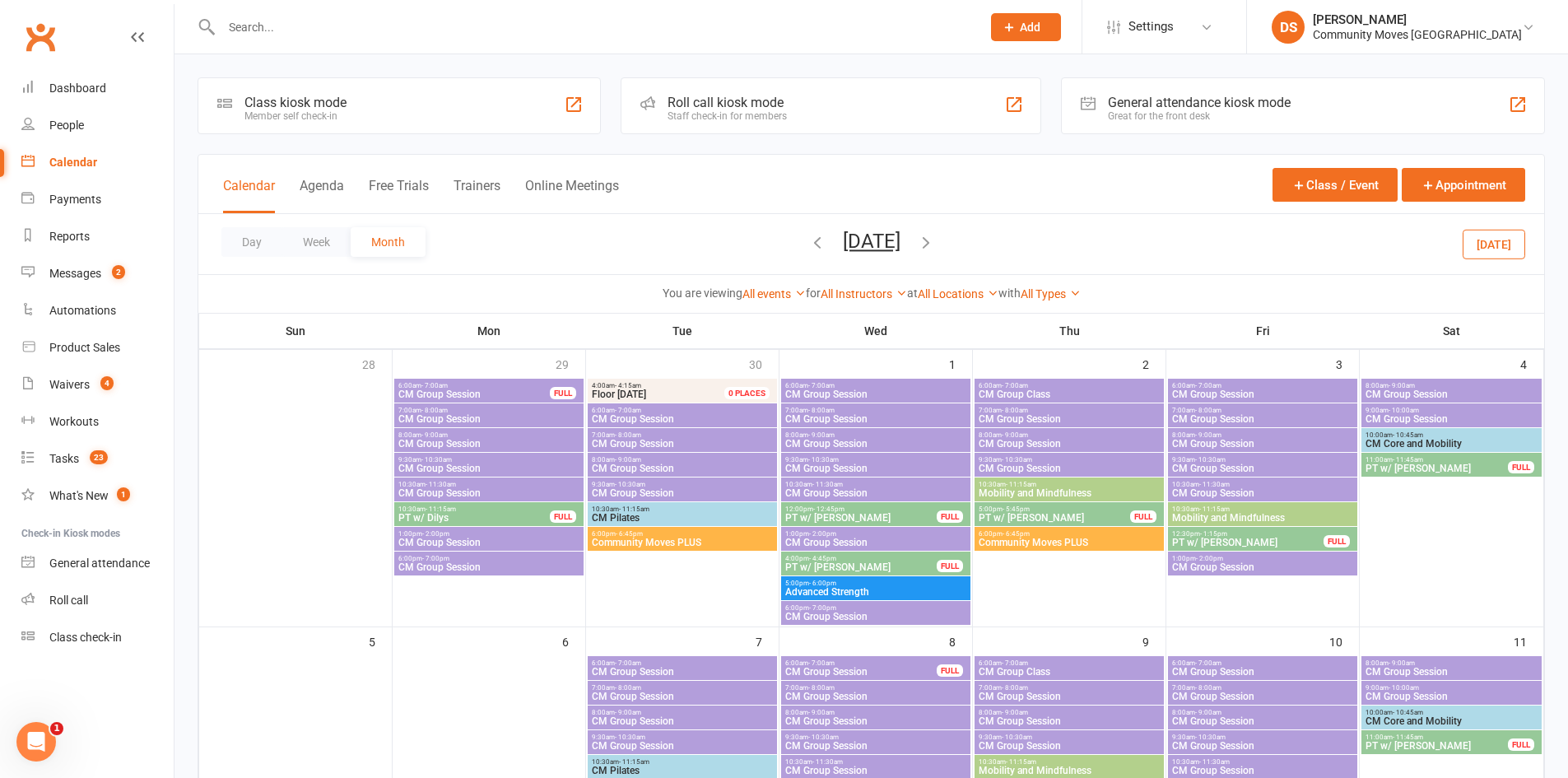
click at [323, 28] on input "text" at bounding box center [593, 26] width 753 height 23
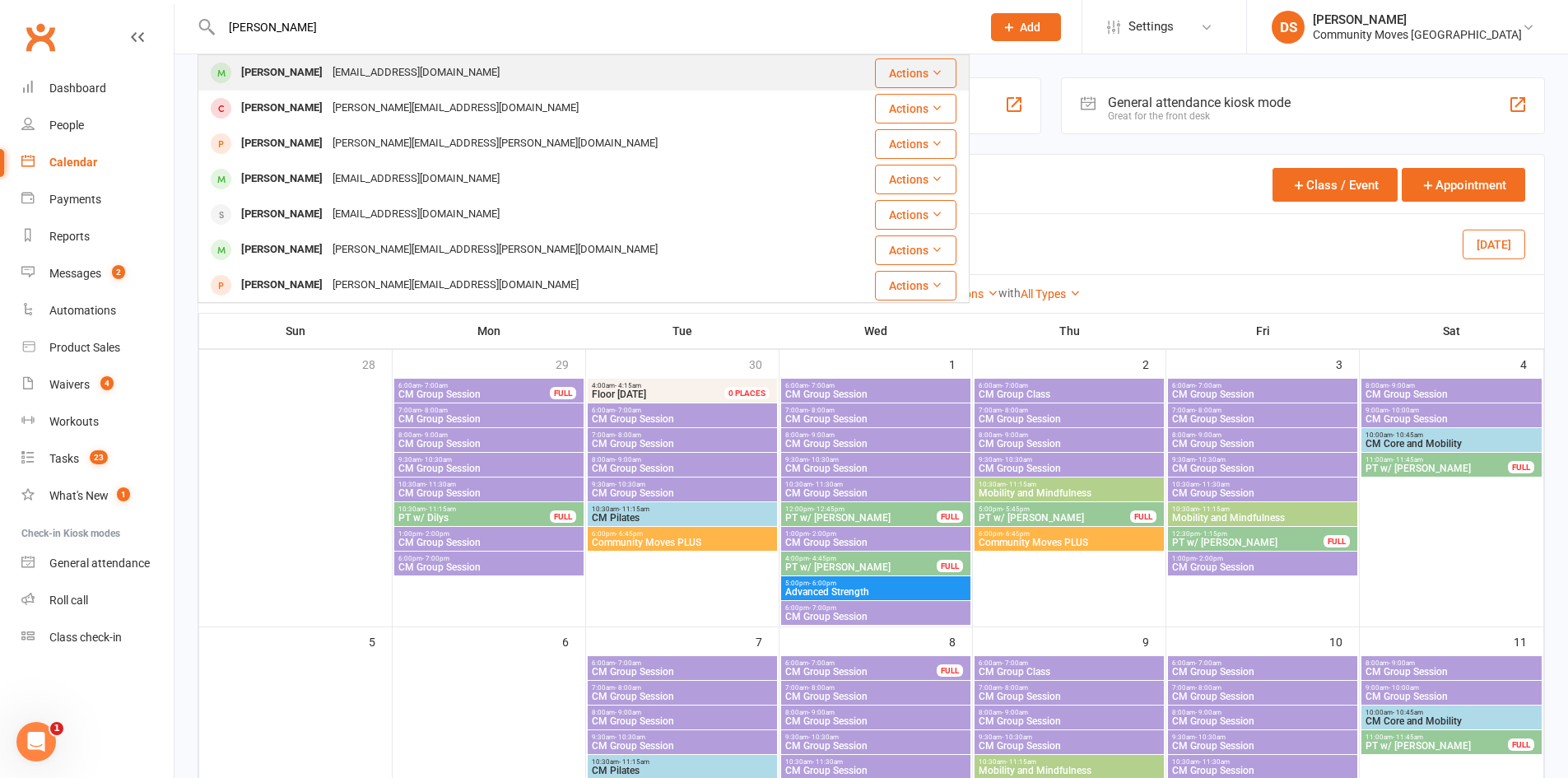
type input "penny"
click at [327, 82] on div "Pennygormly@gmail.com" at bounding box center [416, 73] width 177 height 24
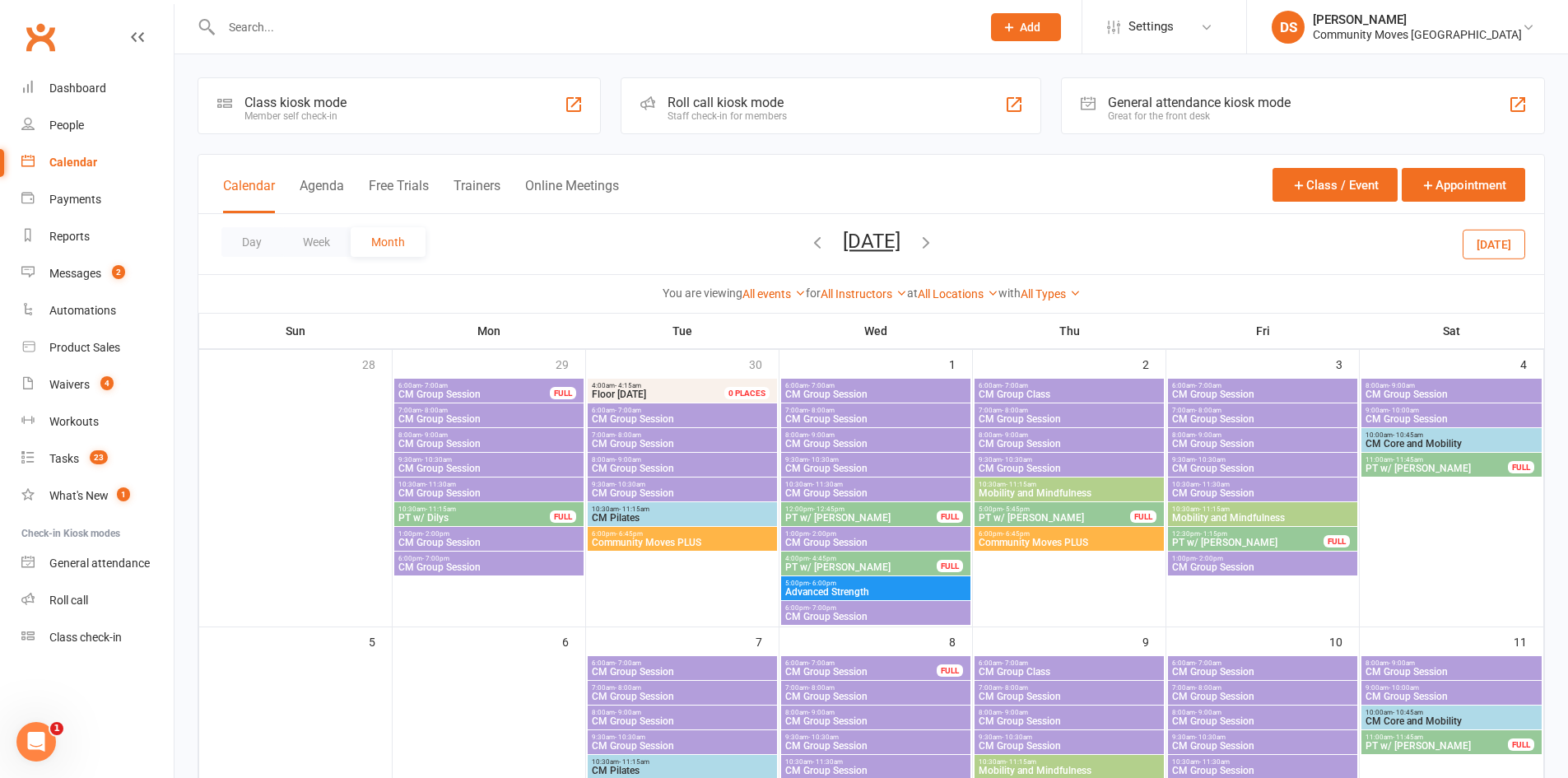
click at [387, 24] on input "text" at bounding box center [593, 26] width 753 height 23
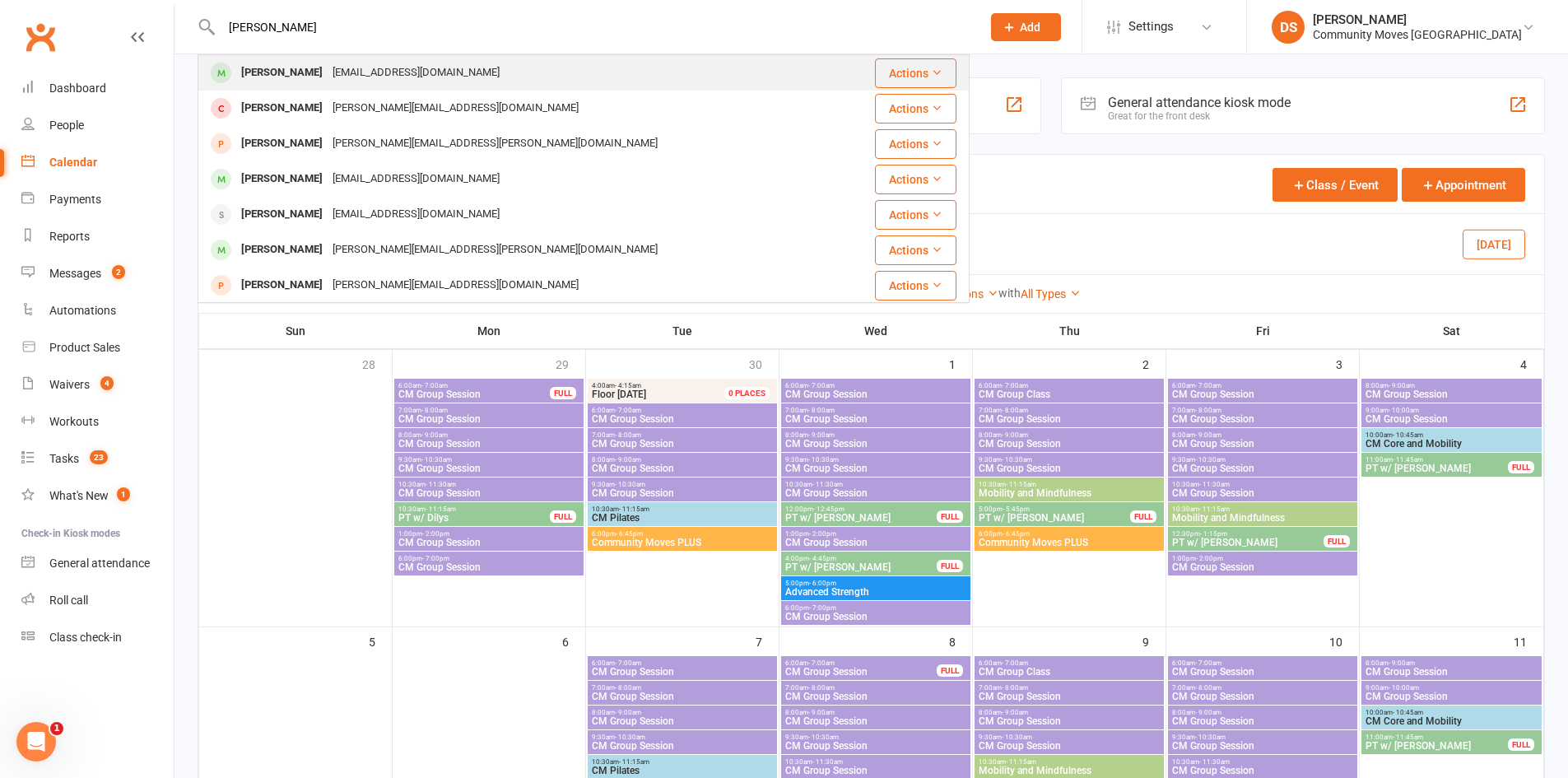
type input "penny"
click at [388, 67] on div "Pennygormly@gmail.com" at bounding box center [416, 73] width 177 height 24
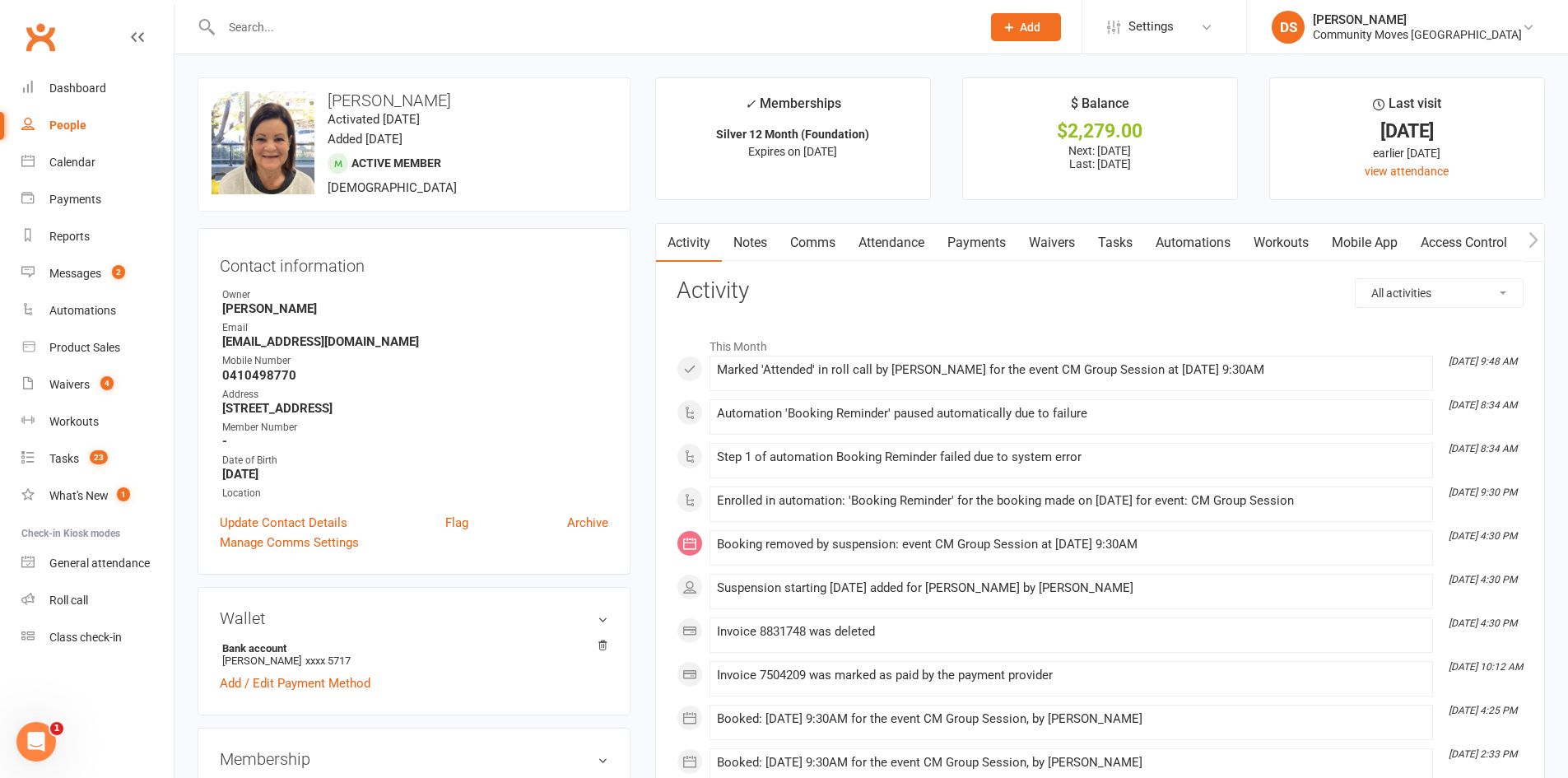
scroll to position [385, 0]
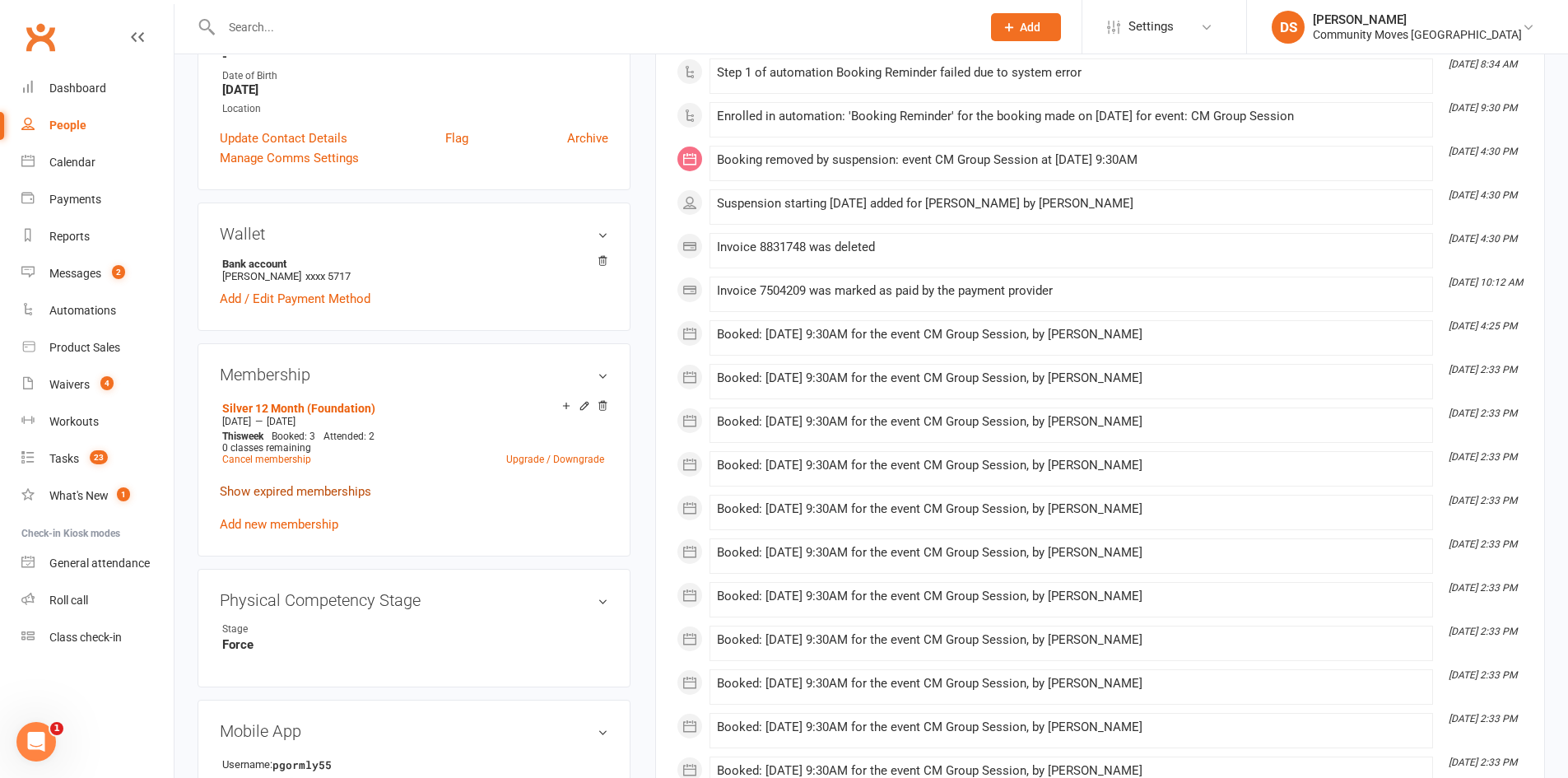
click at [329, 493] on link "Show expired memberships" at bounding box center [295, 492] width 151 height 15
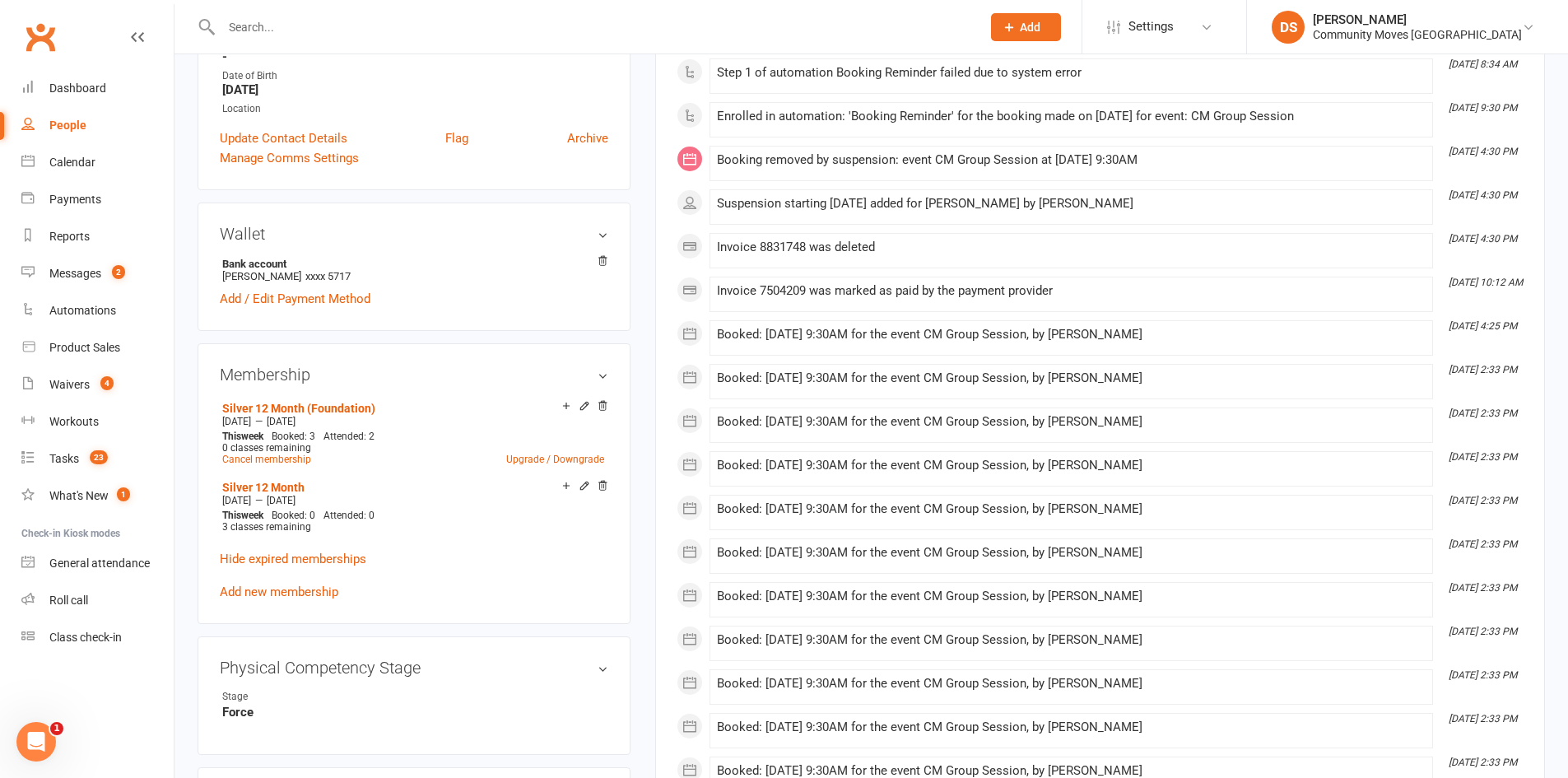
click at [480, 30] on input "text" at bounding box center [593, 26] width 753 height 23
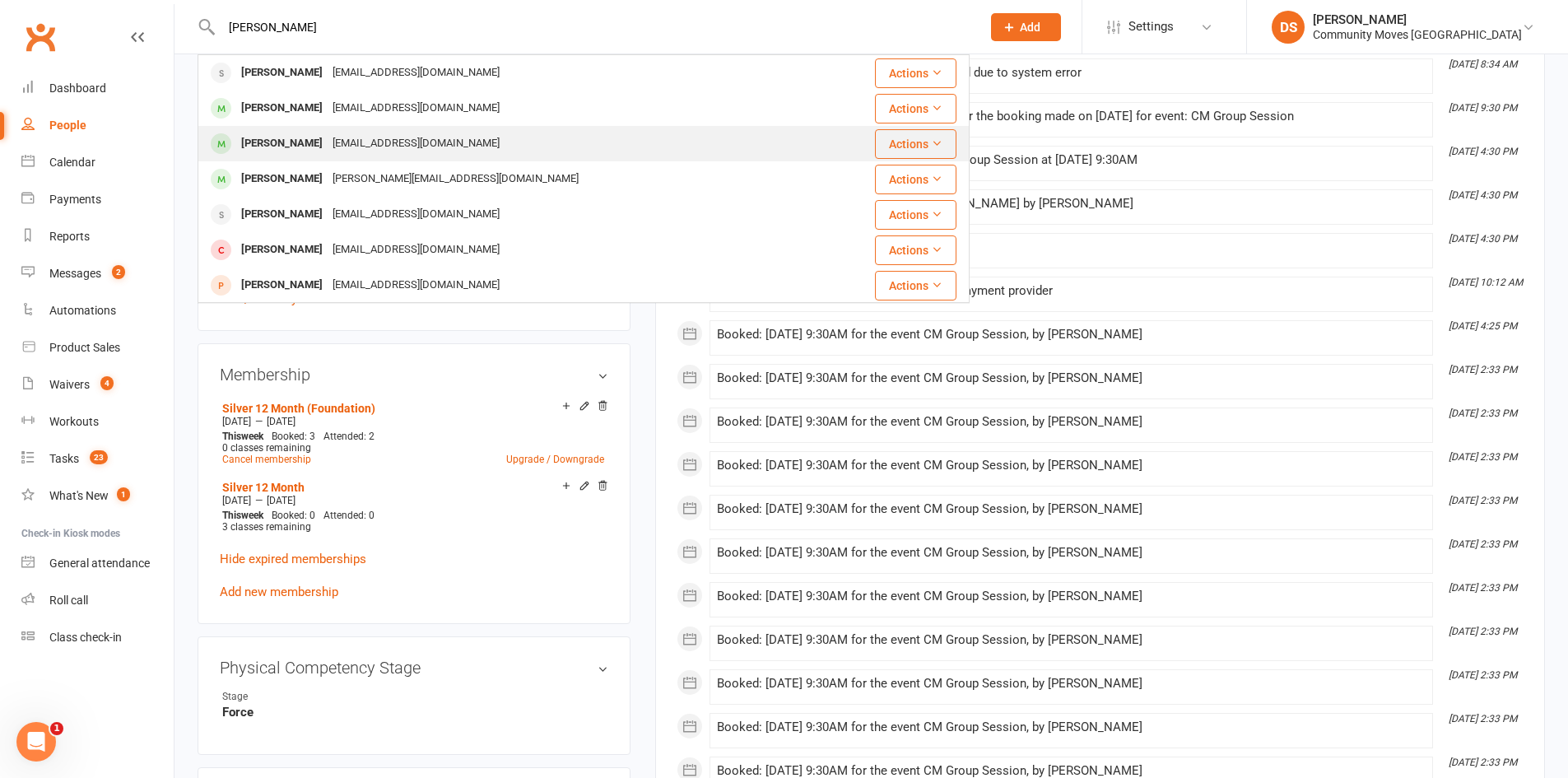
type input "sandra r"
click at [388, 135] on div "birthnet@bigpond.net.au" at bounding box center [416, 144] width 177 height 24
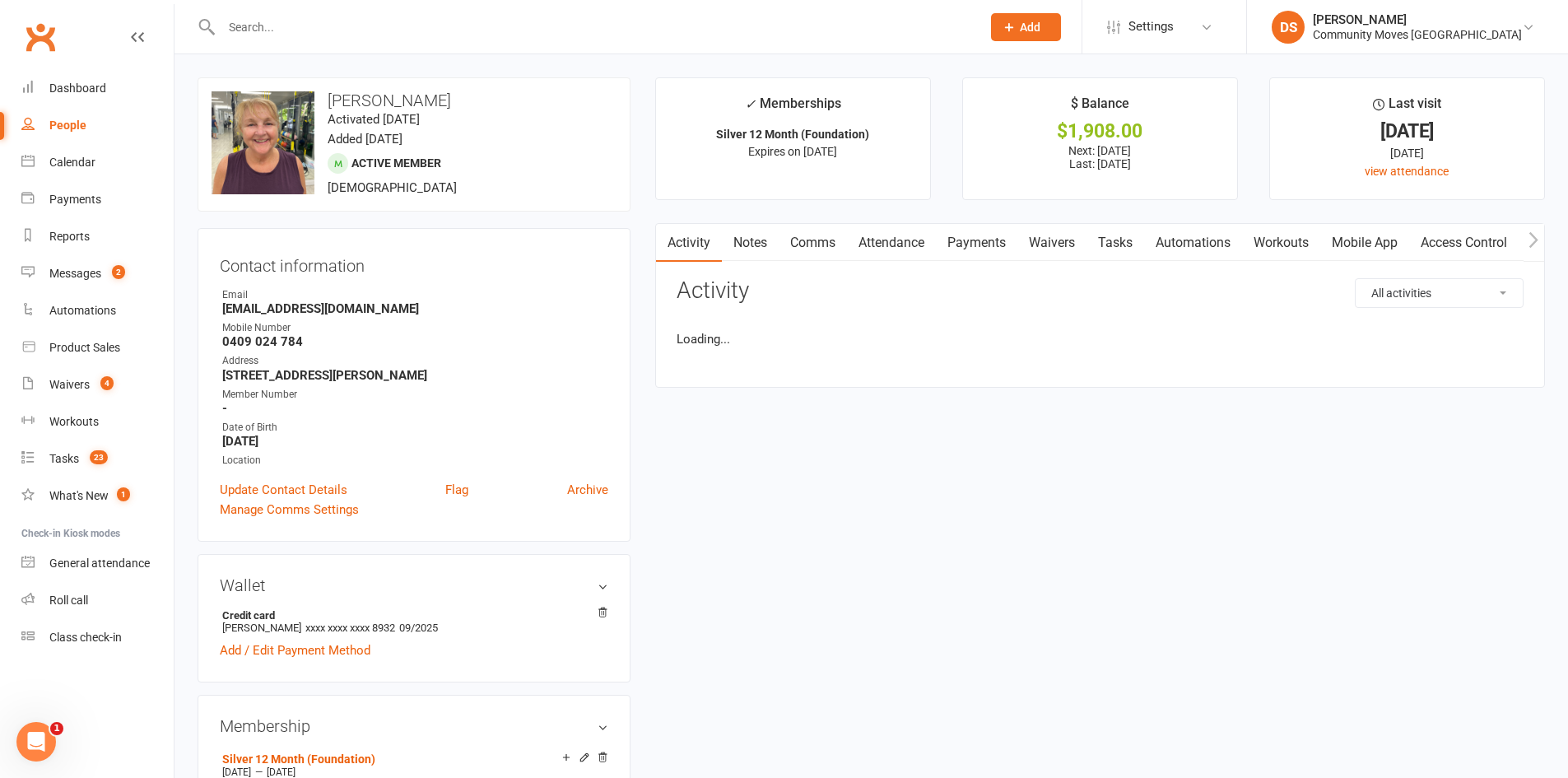
scroll to position [385, 0]
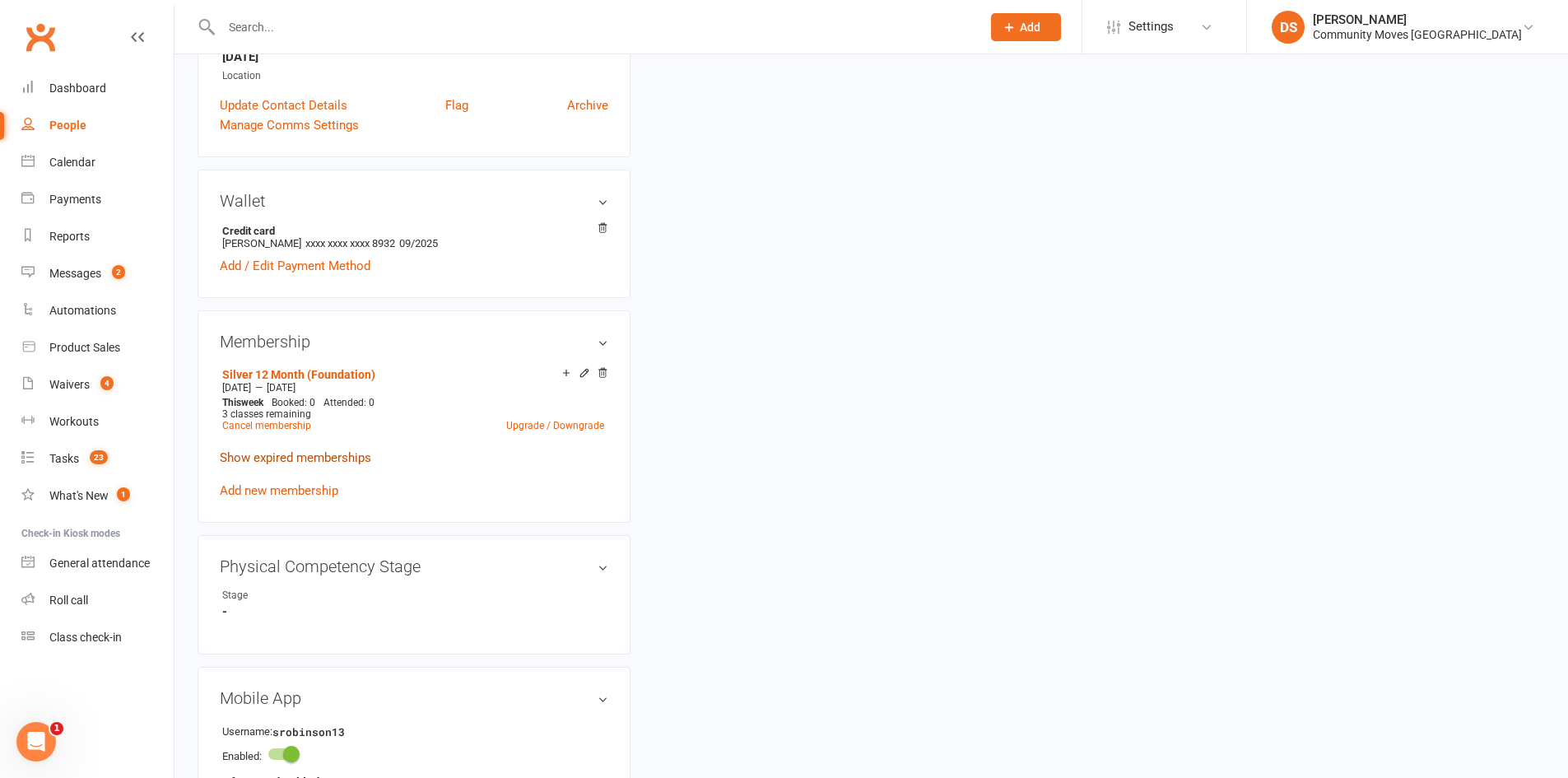
click at [310, 453] on link "Show expired memberships" at bounding box center [295, 458] width 151 height 15
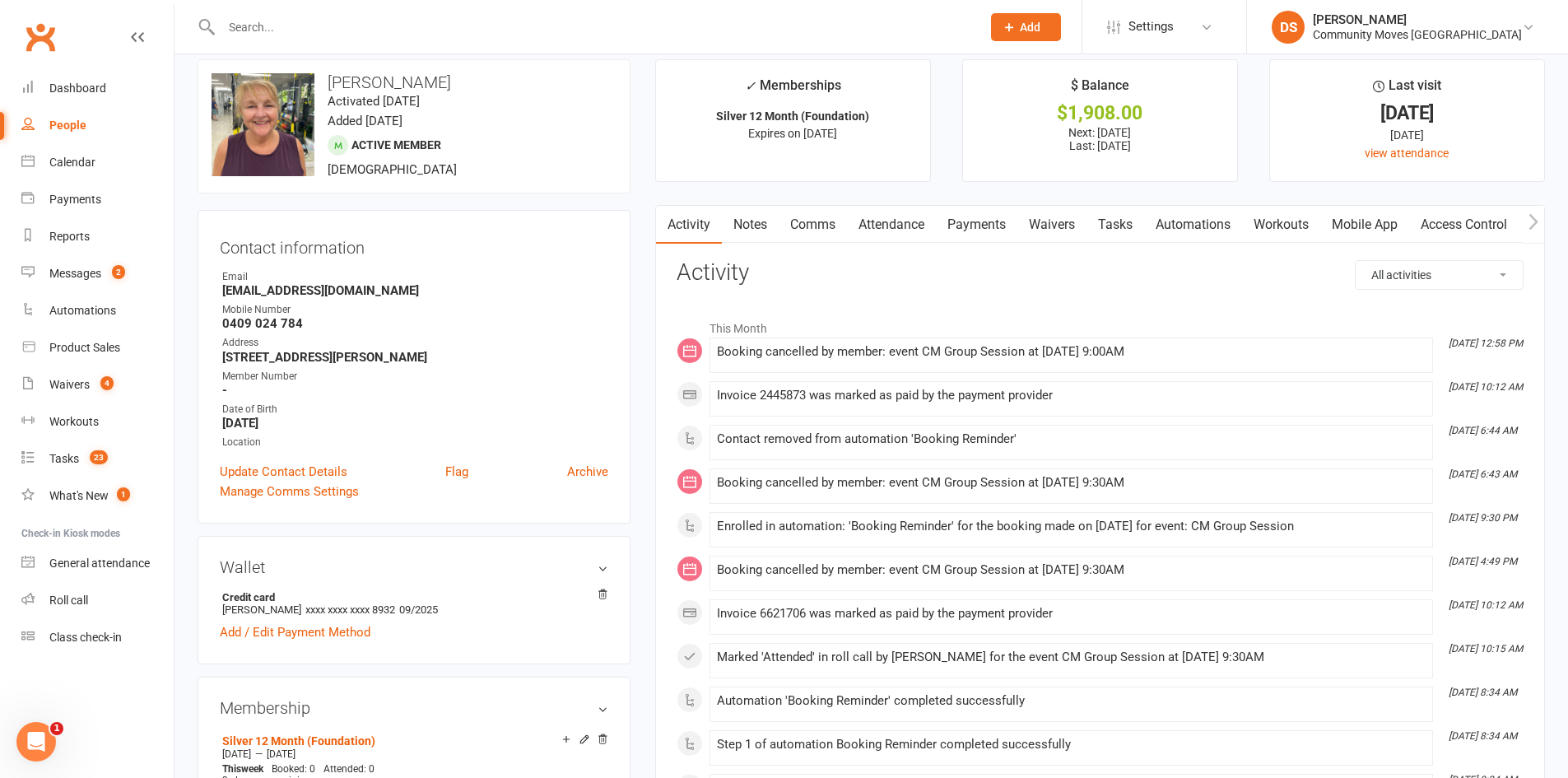
scroll to position [17, 0]
click at [390, 29] on input "text" at bounding box center [593, 26] width 753 height 23
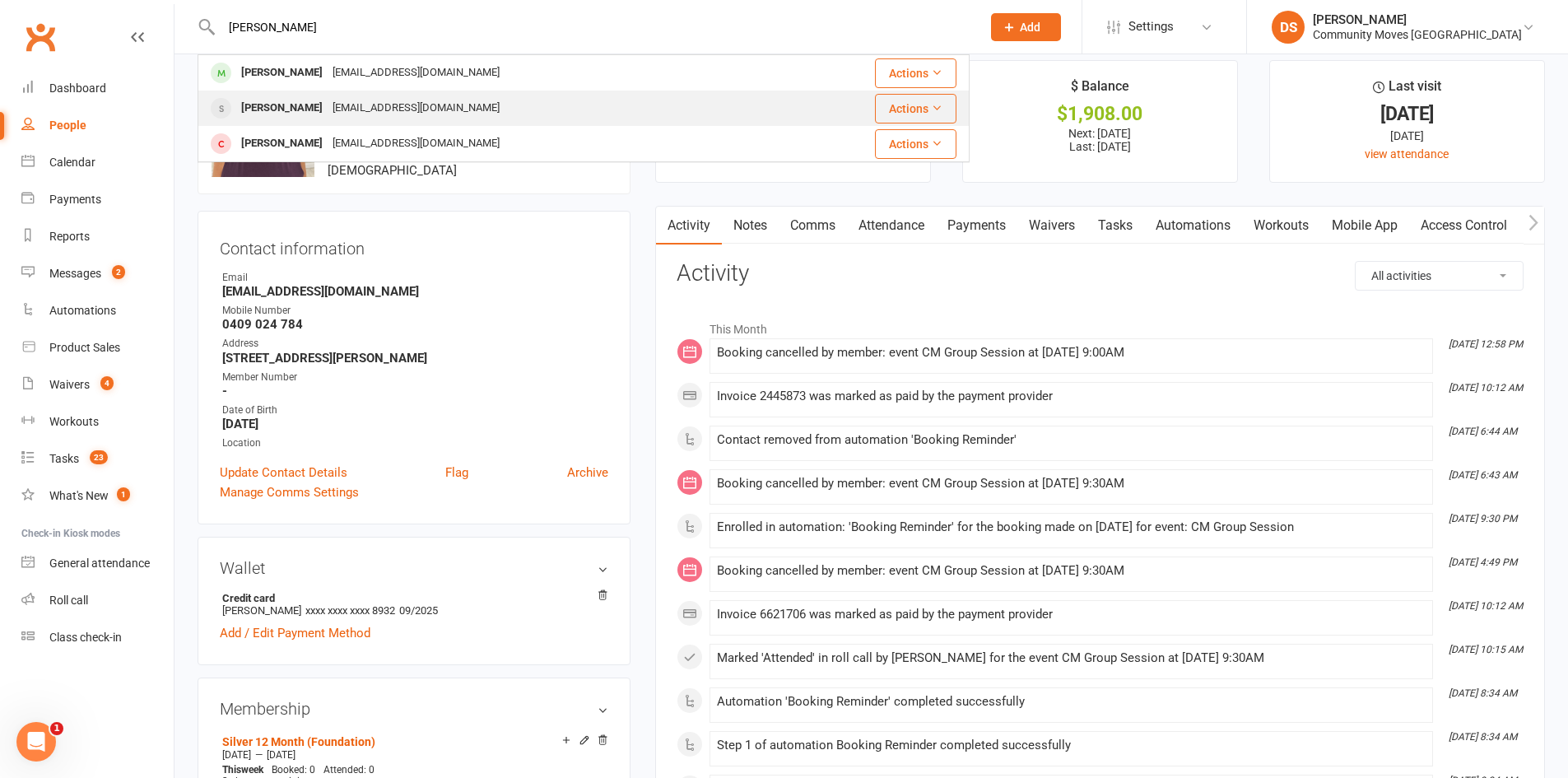
type input "vicki"
click at [354, 107] on div "[EMAIL_ADDRESS][DOMAIN_NAME]" at bounding box center [416, 109] width 177 height 24
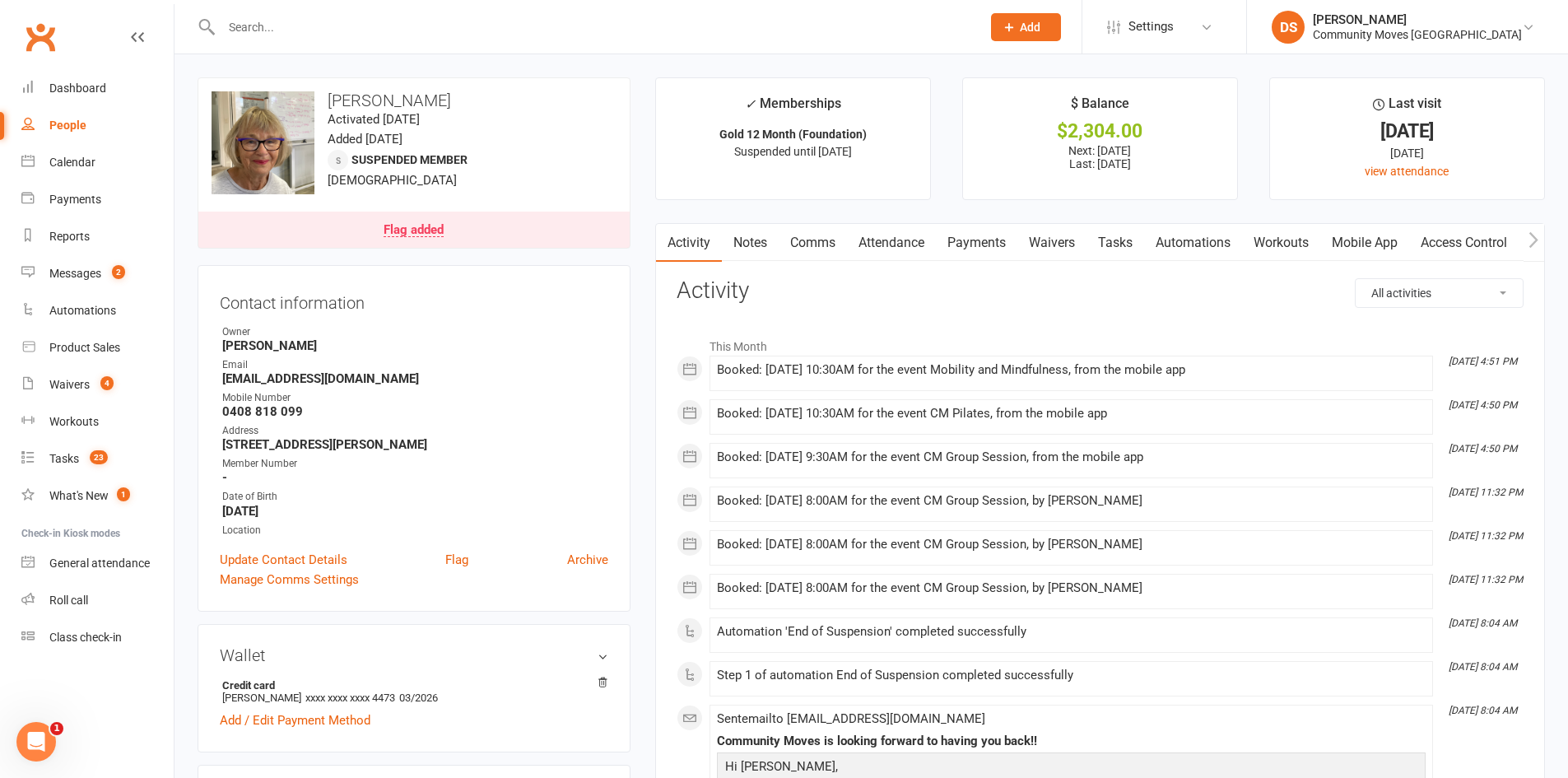
click at [971, 239] on link "Payments" at bounding box center [976, 244] width 81 height 38
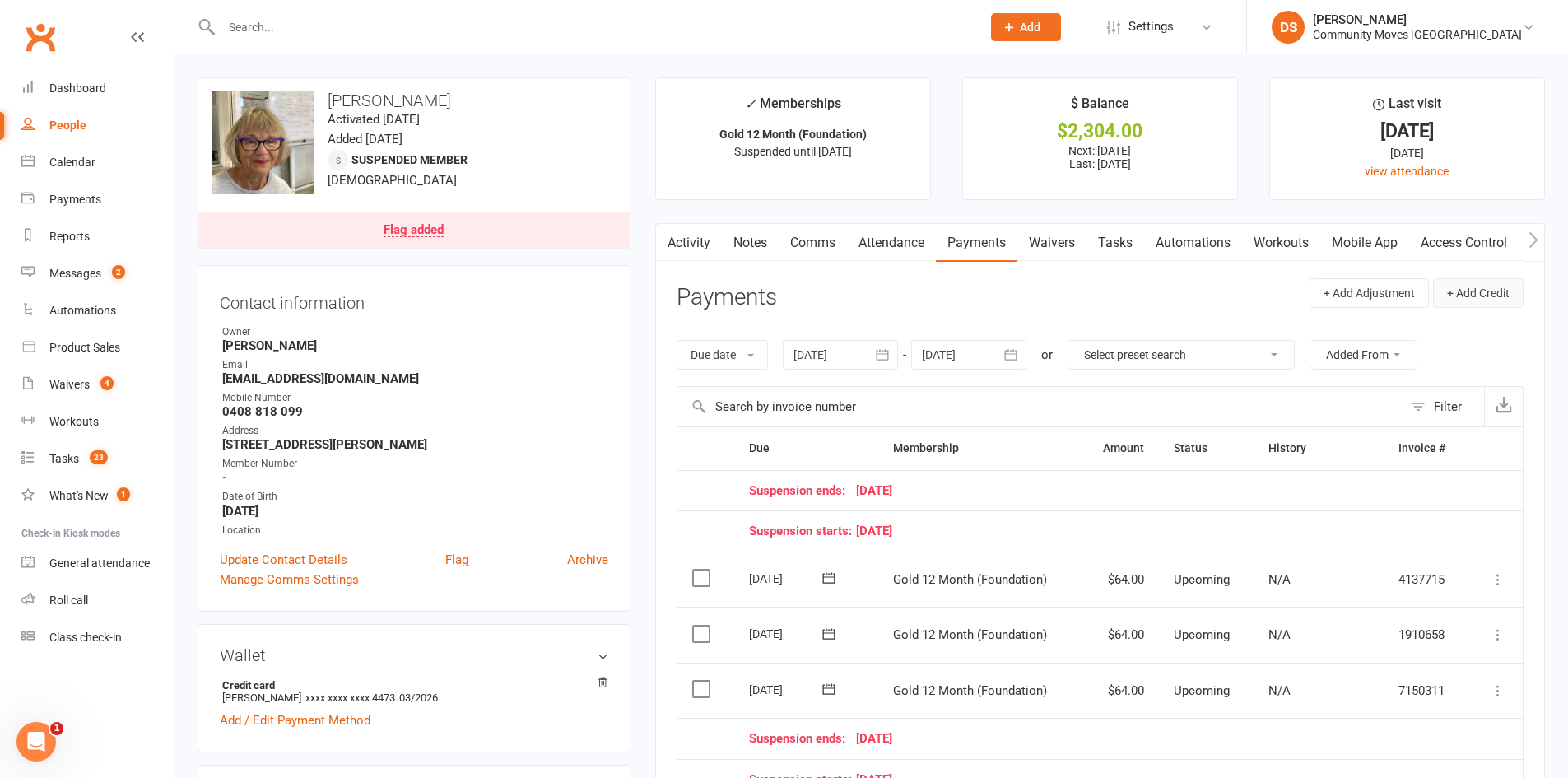
click at [1492, 291] on button "+ Add Credit" at bounding box center [1478, 293] width 90 height 30
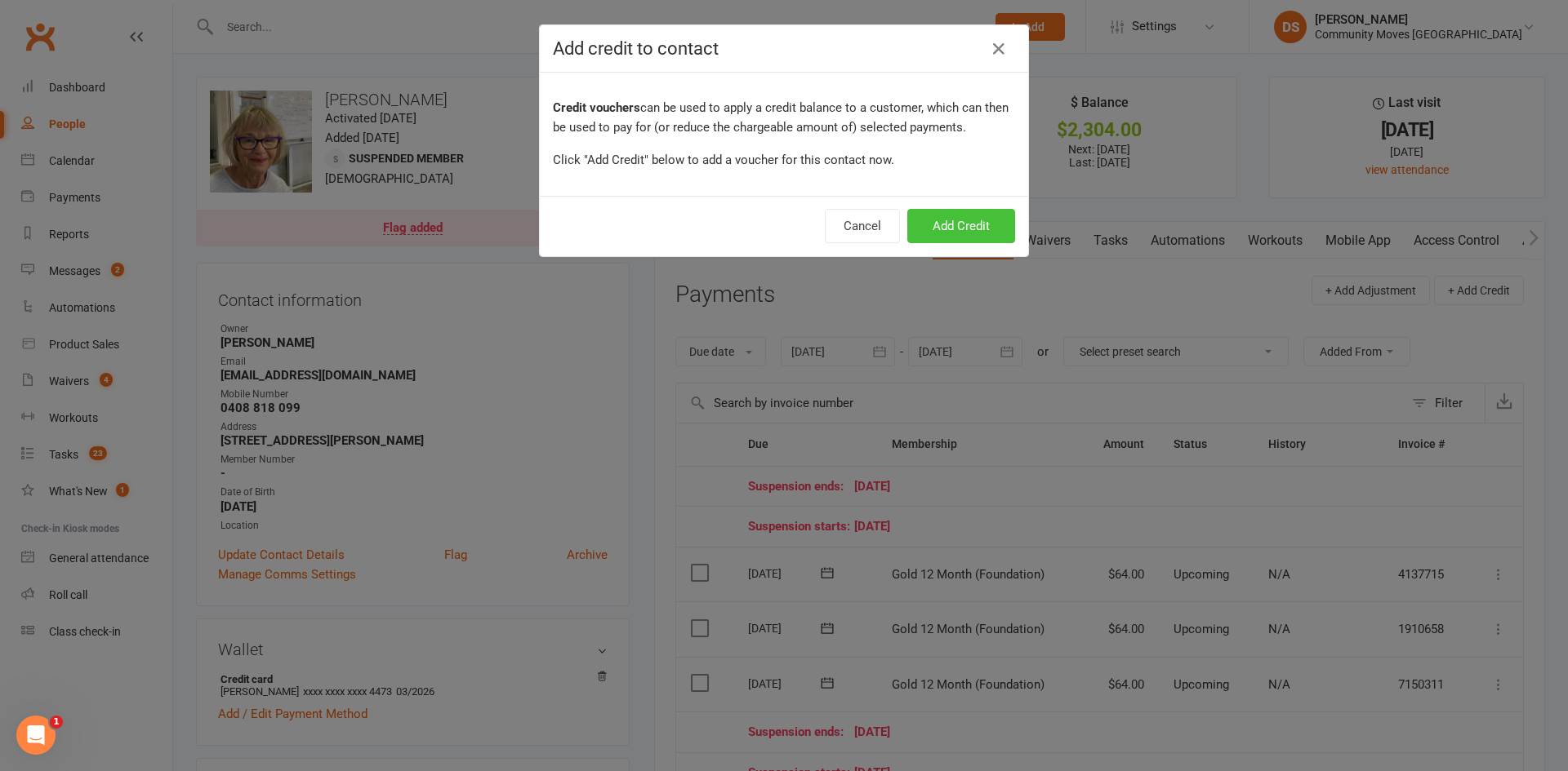
click at [931, 227] on button "Add Credit" at bounding box center [960, 226] width 108 height 34
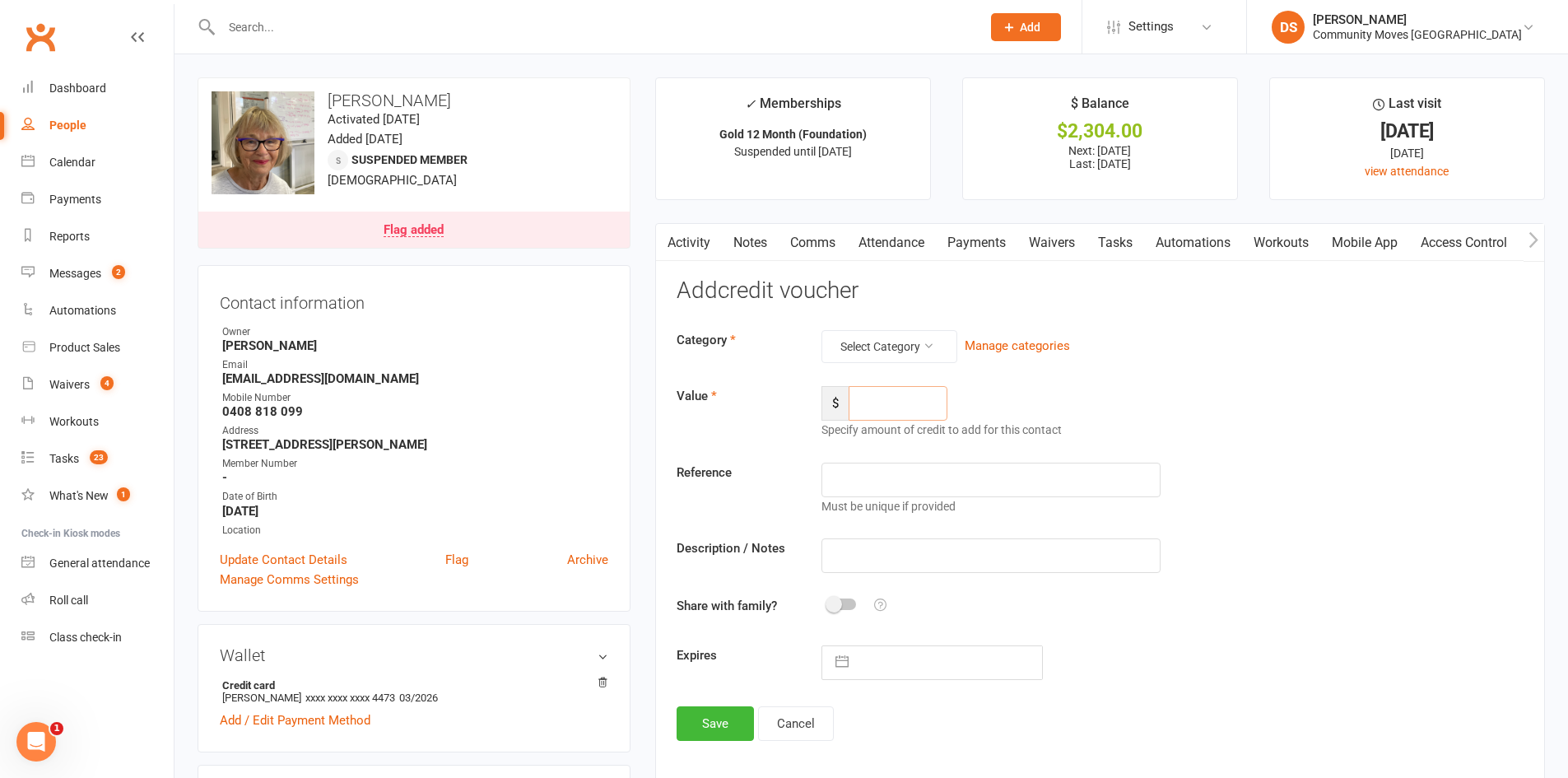
drag, startPoint x: 868, startPoint y: 411, endPoint x: 884, endPoint y: 408, distance: 16.3
click at [868, 410] on input "number" at bounding box center [898, 404] width 98 height 35
click at [928, 348] on icon at bounding box center [928, 346] width 12 height 12
click at [903, 385] on link "General" at bounding box center [864, 386] width 163 height 33
click at [907, 394] on input "number" at bounding box center [898, 404] width 98 height 35
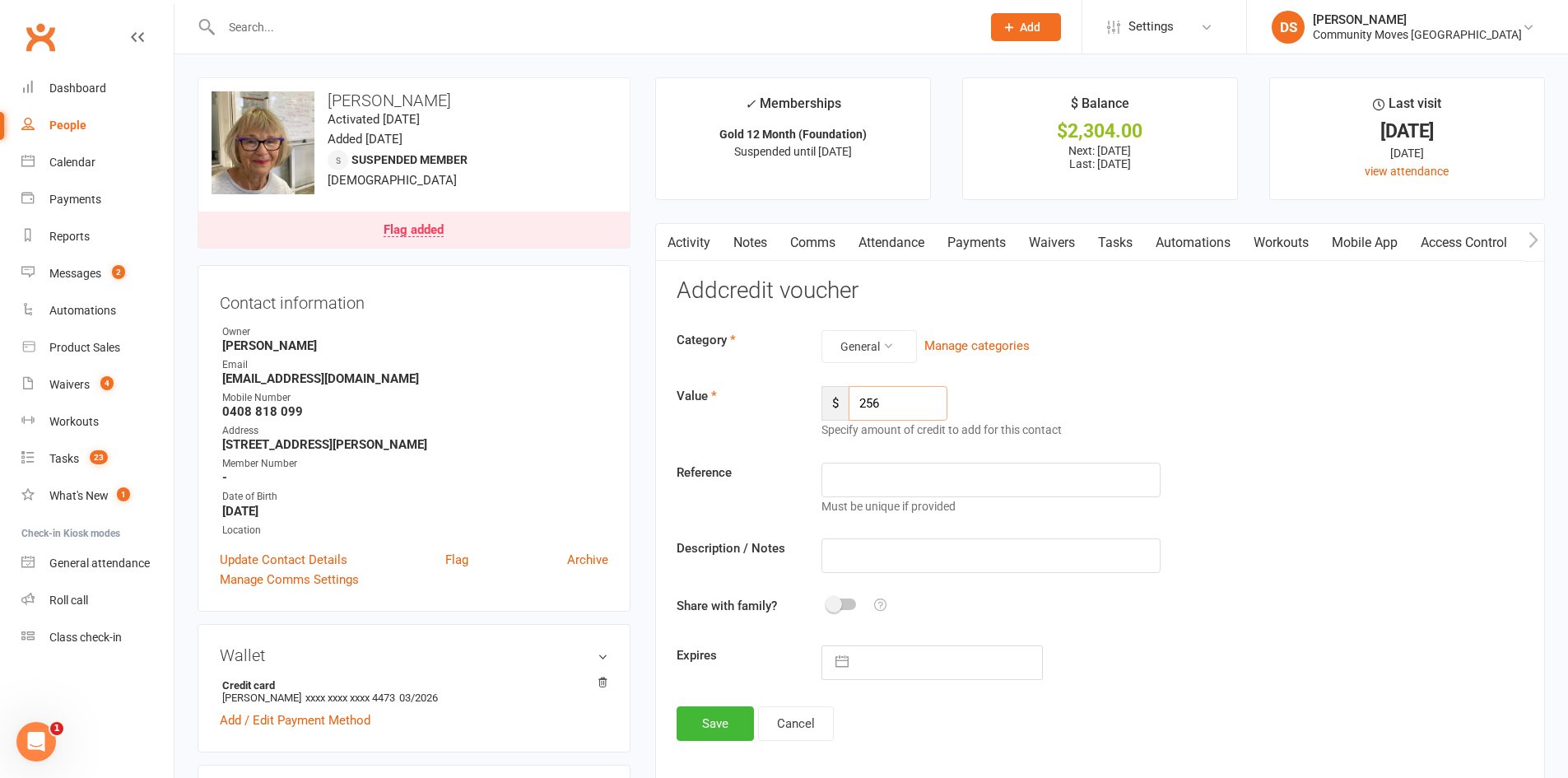
type input "256"
type input "Referral Credit"
paste input "Slava Atkins"
type input "[PERSON_NAME] Referral for Forestville Gym"
click at [875, 659] on input "text" at bounding box center [949, 663] width 185 height 33
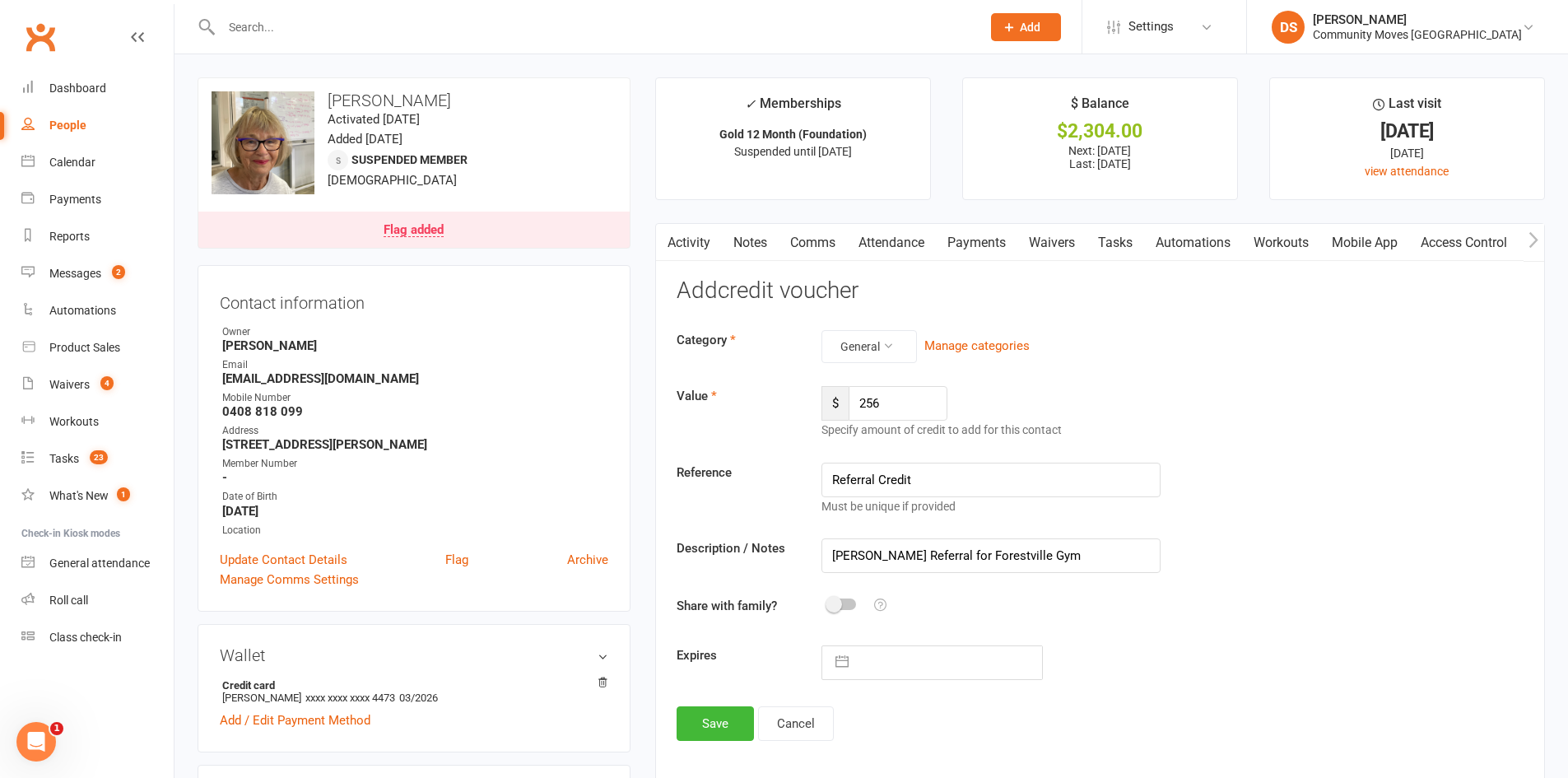
select select "7"
select select "2025"
select select "8"
select select "2025"
select select "9"
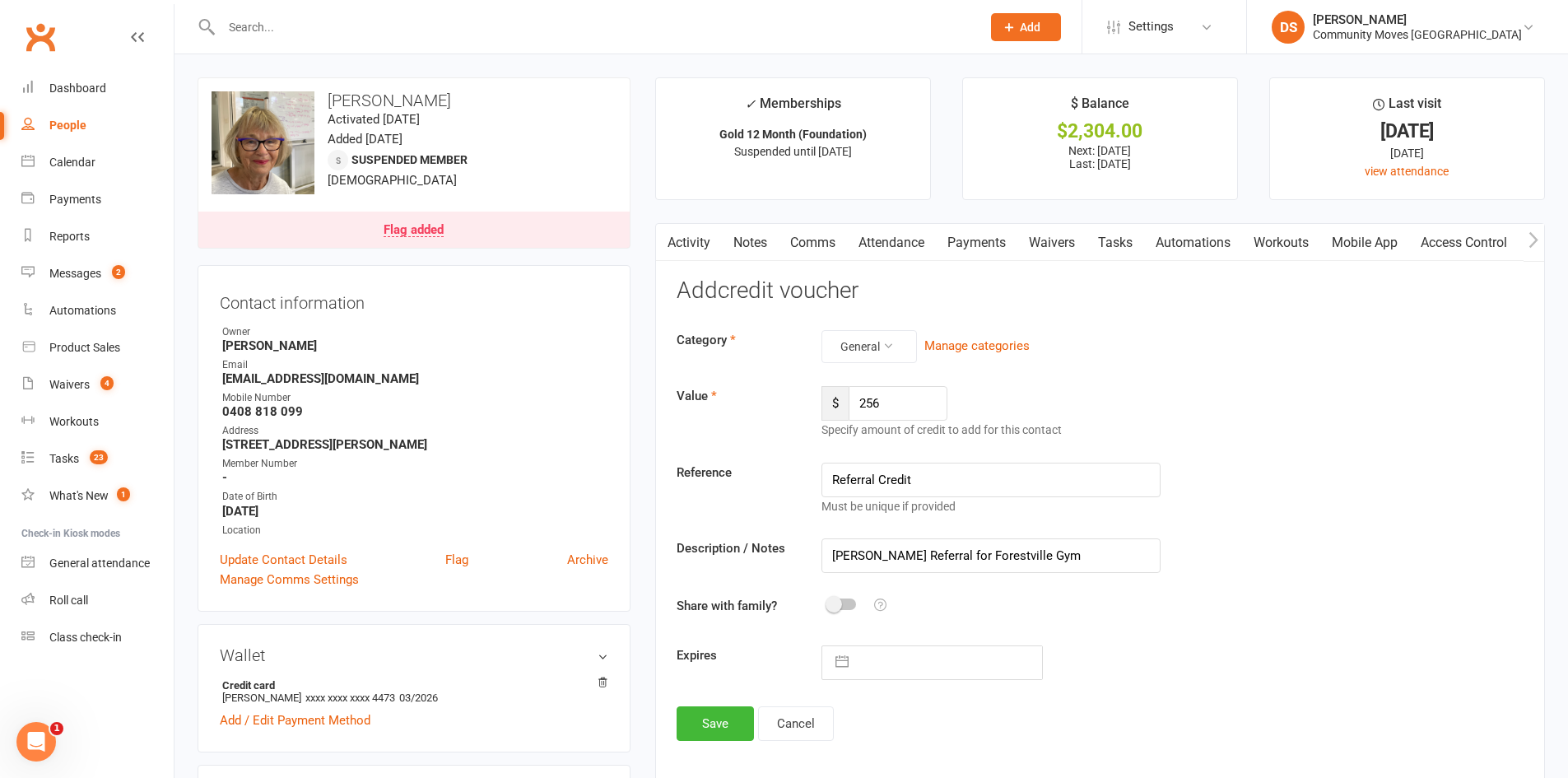
select select "2025"
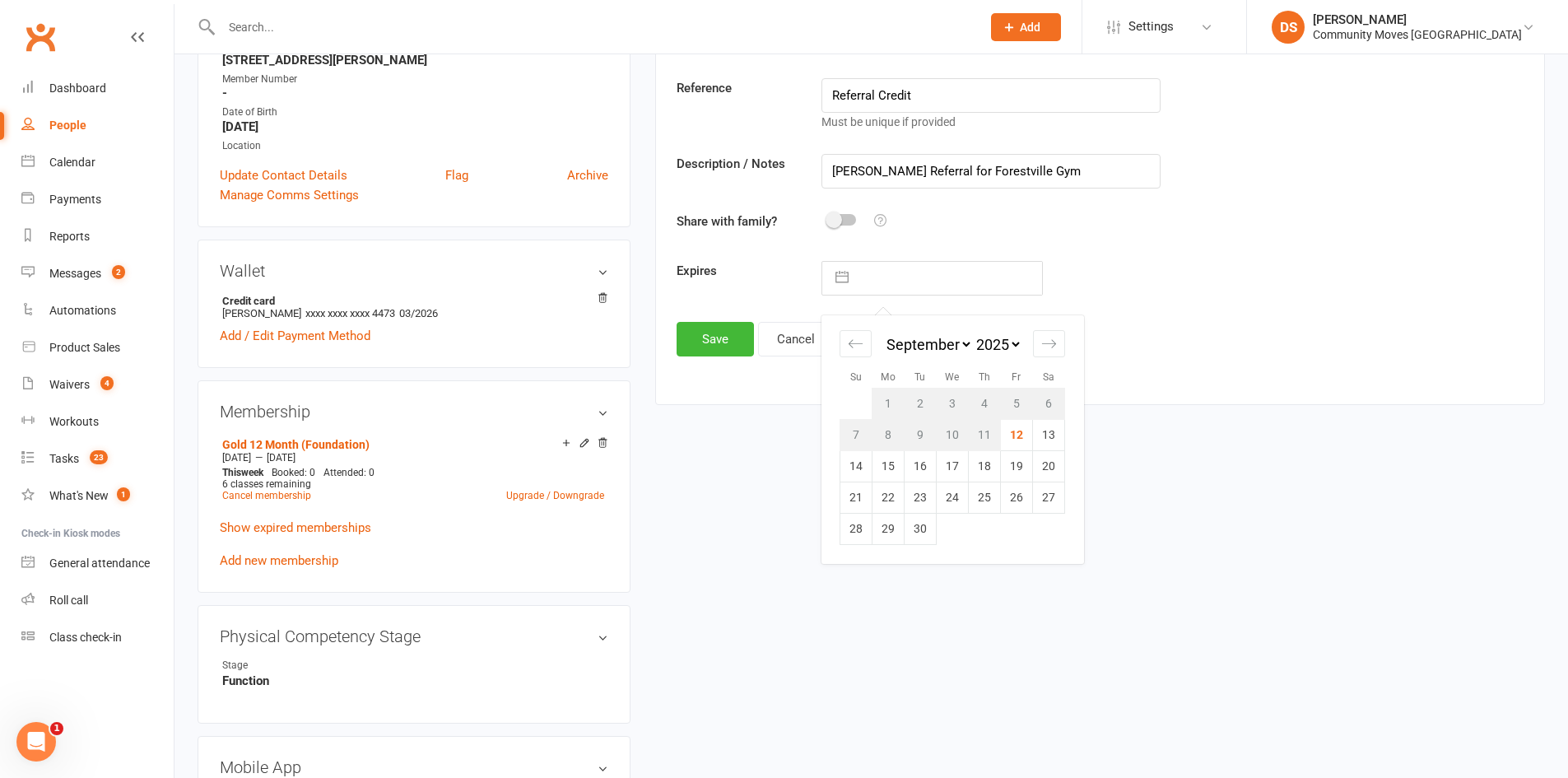
click at [1108, 335] on footer "Save Cancel" at bounding box center [1099, 339] width 847 height 35
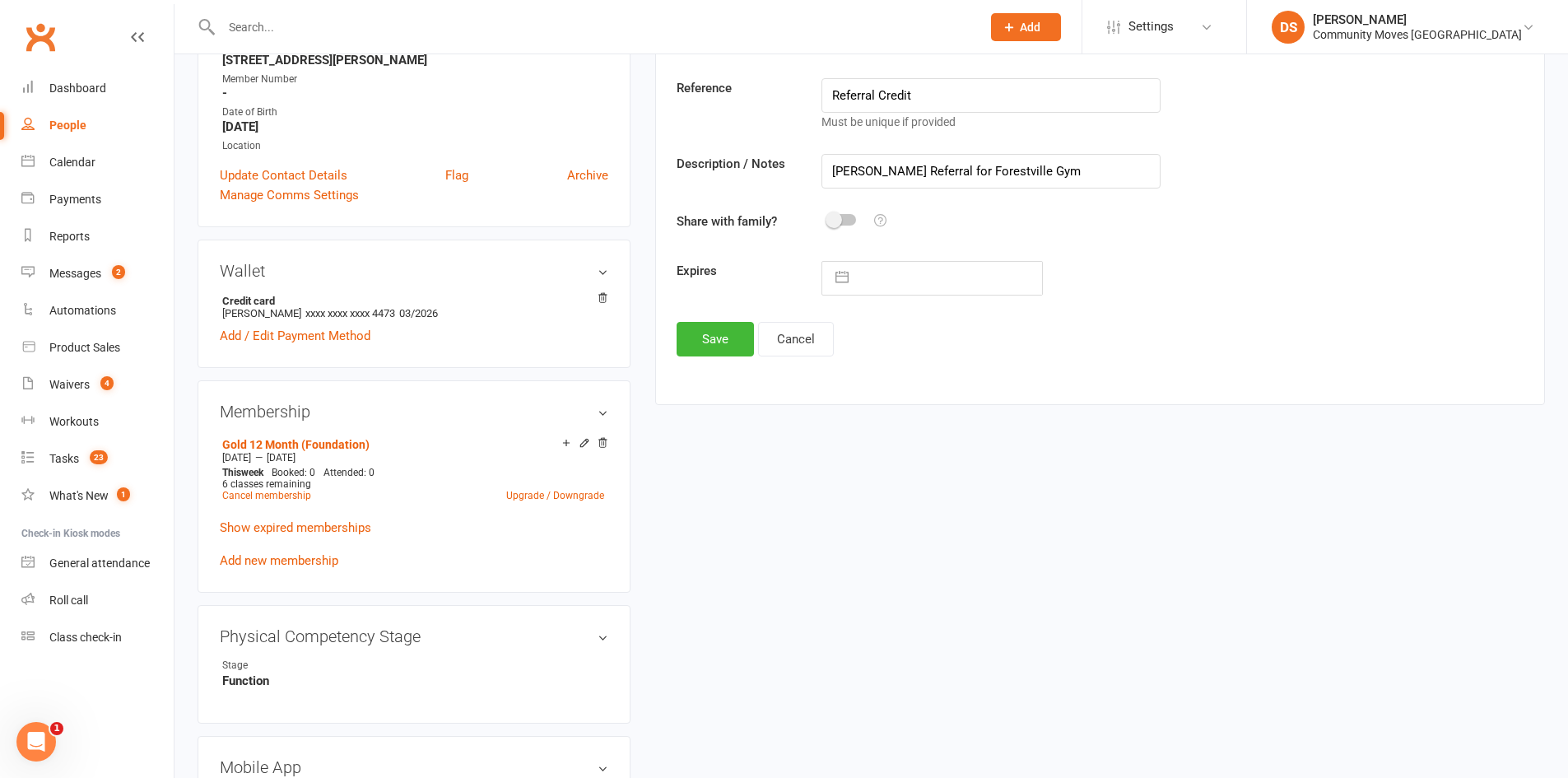
scroll to position [0, 0]
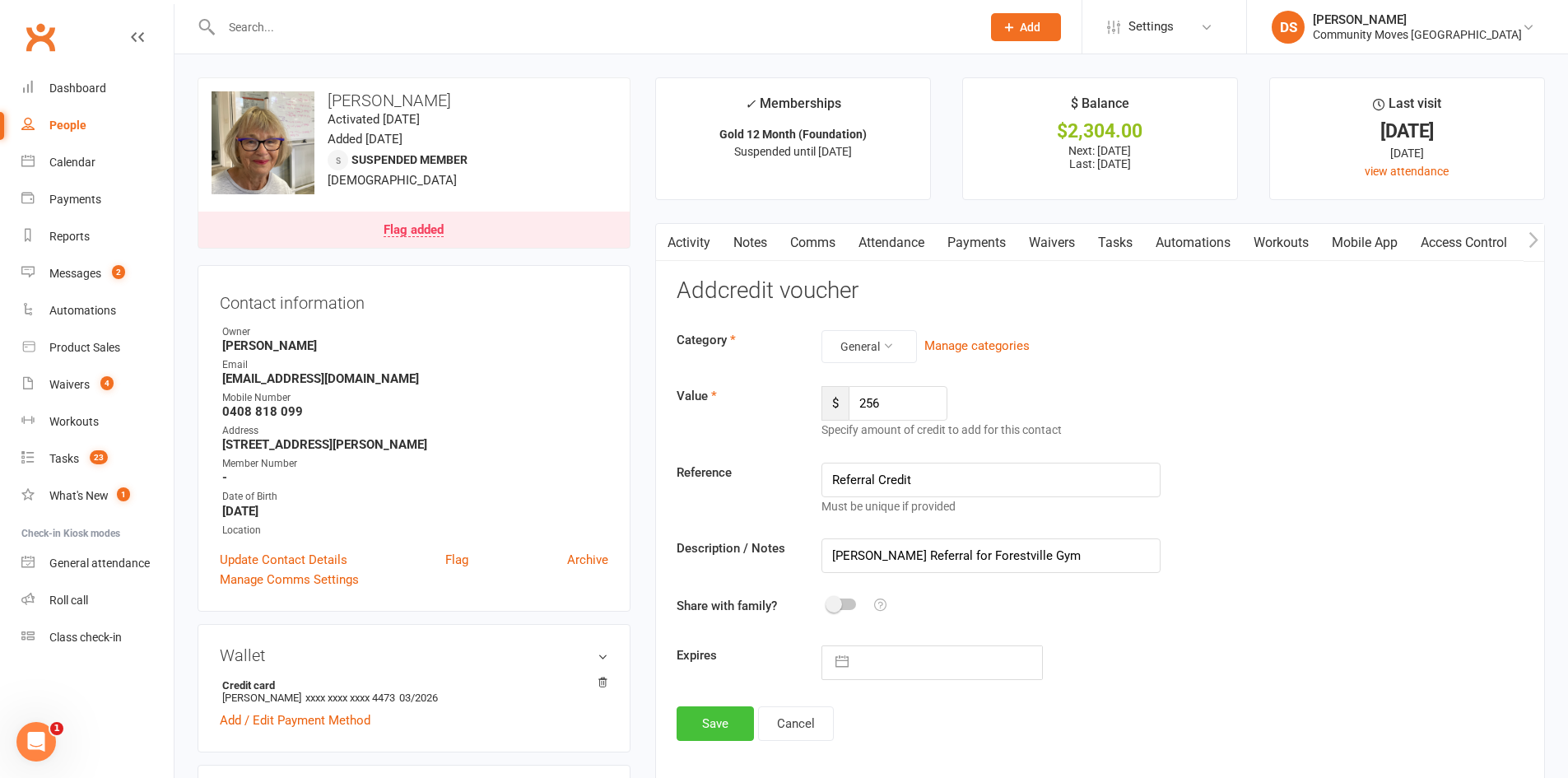
click at [709, 730] on button "Save" at bounding box center [715, 724] width 77 height 35
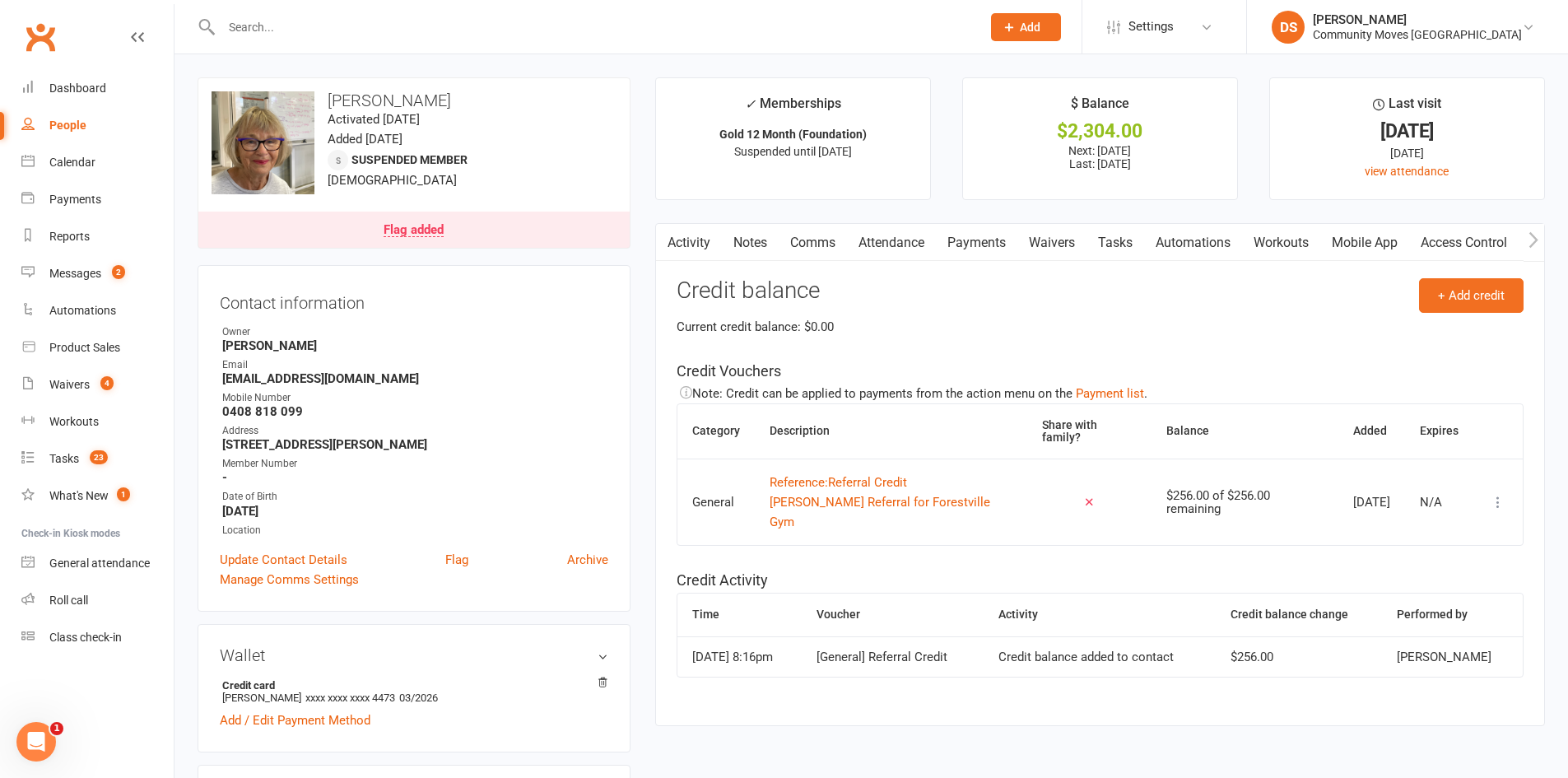
click at [1500, 504] on icon at bounding box center [1499, 503] width 16 height 16
click at [1451, 570] on link "Apply credit" at bounding box center [1413, 567] width 163 height 33
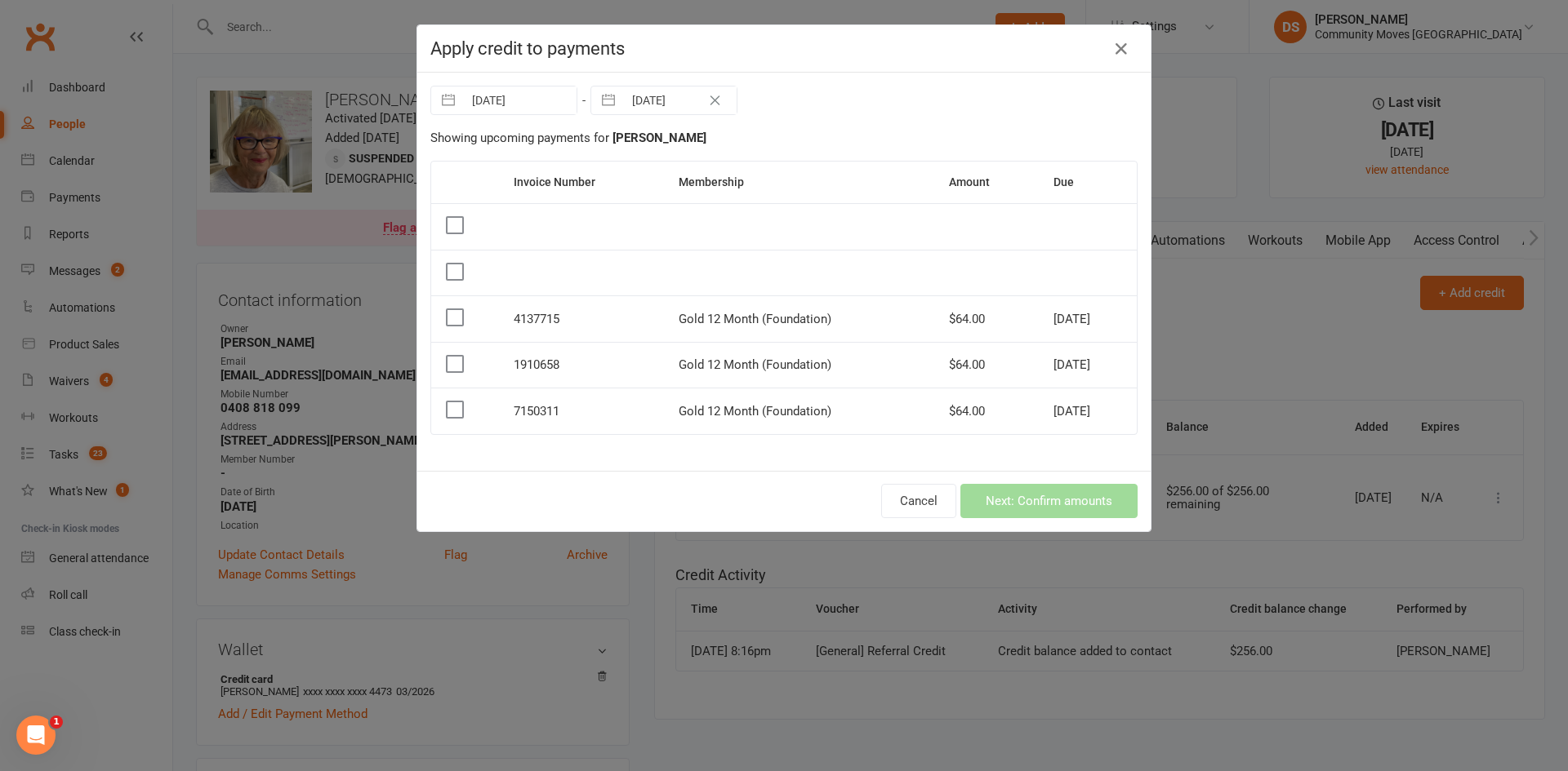
click at [662, 101] on input "[DATE]" at bounding box center [680, 100] width 114 height 28
select select "8"
select select "2025"
select select "9"
select select "2025"
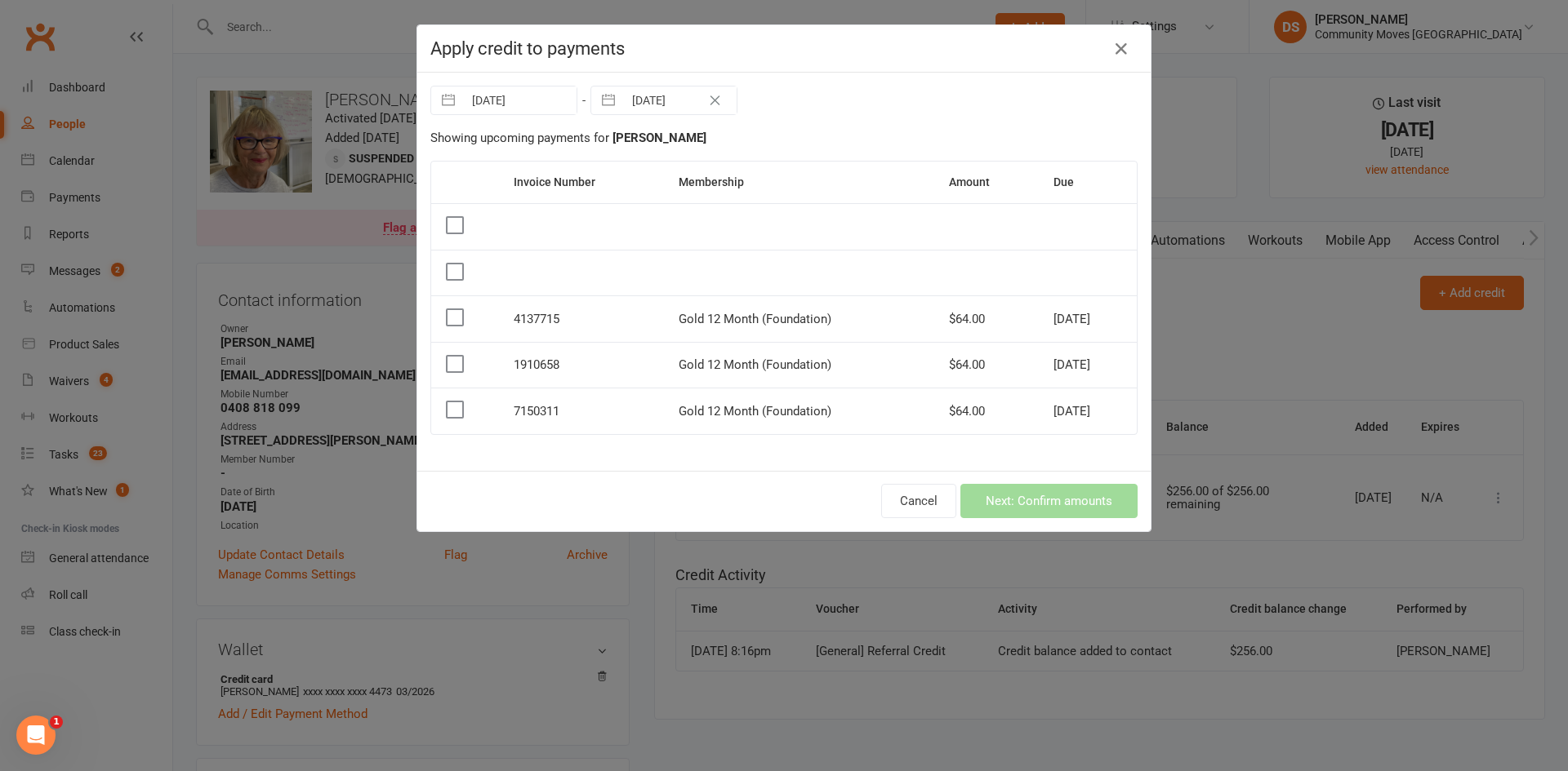
select select "10"
select select "2025"
click at [621, 351] on td "26" at bounding box center [625, 351] width 32 height 31
type input "26 Oct 2025"
select select "7"
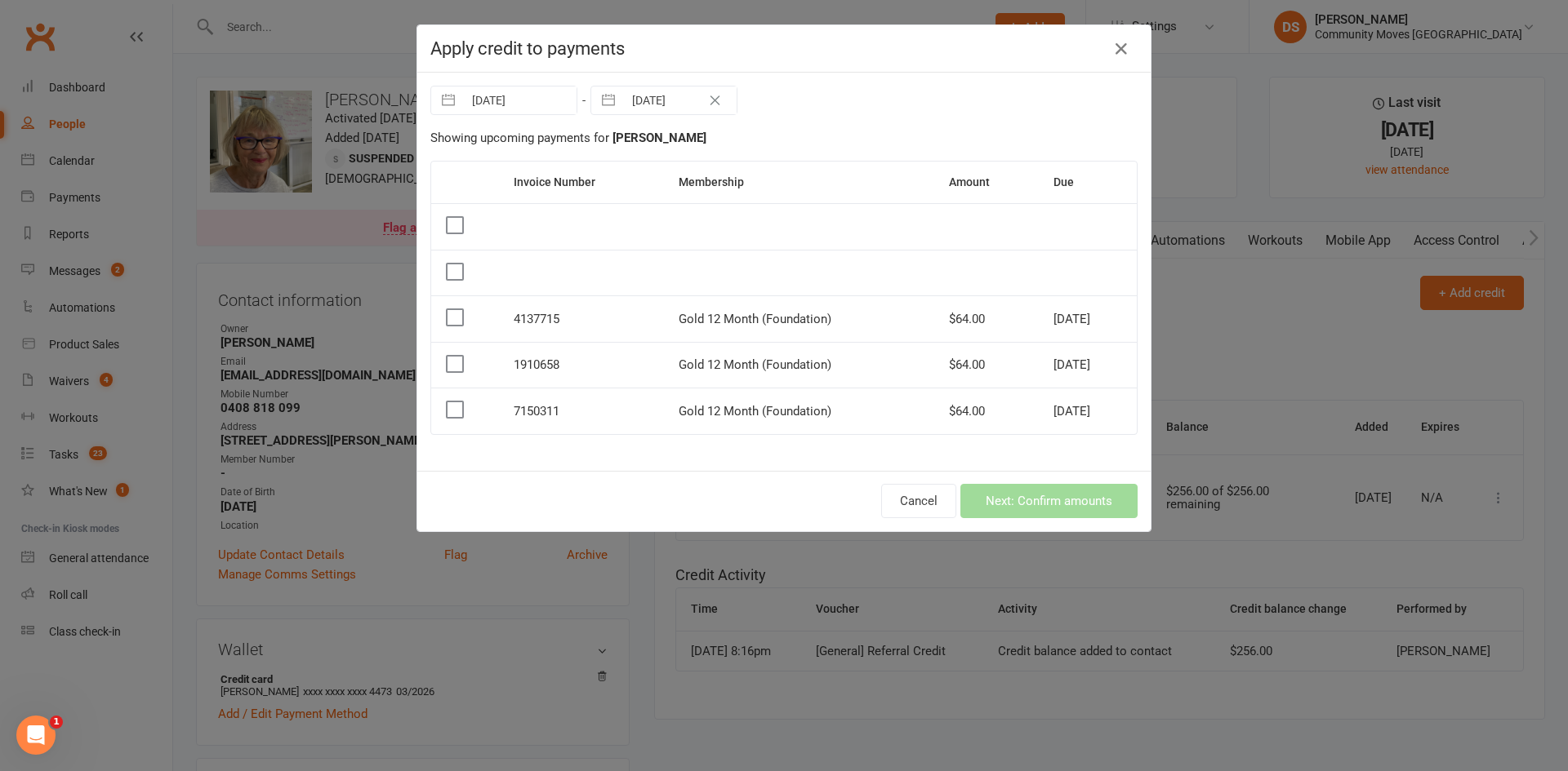
select select "2025"
select select "8"
select select "2025"
select select "9"
select select "2025"
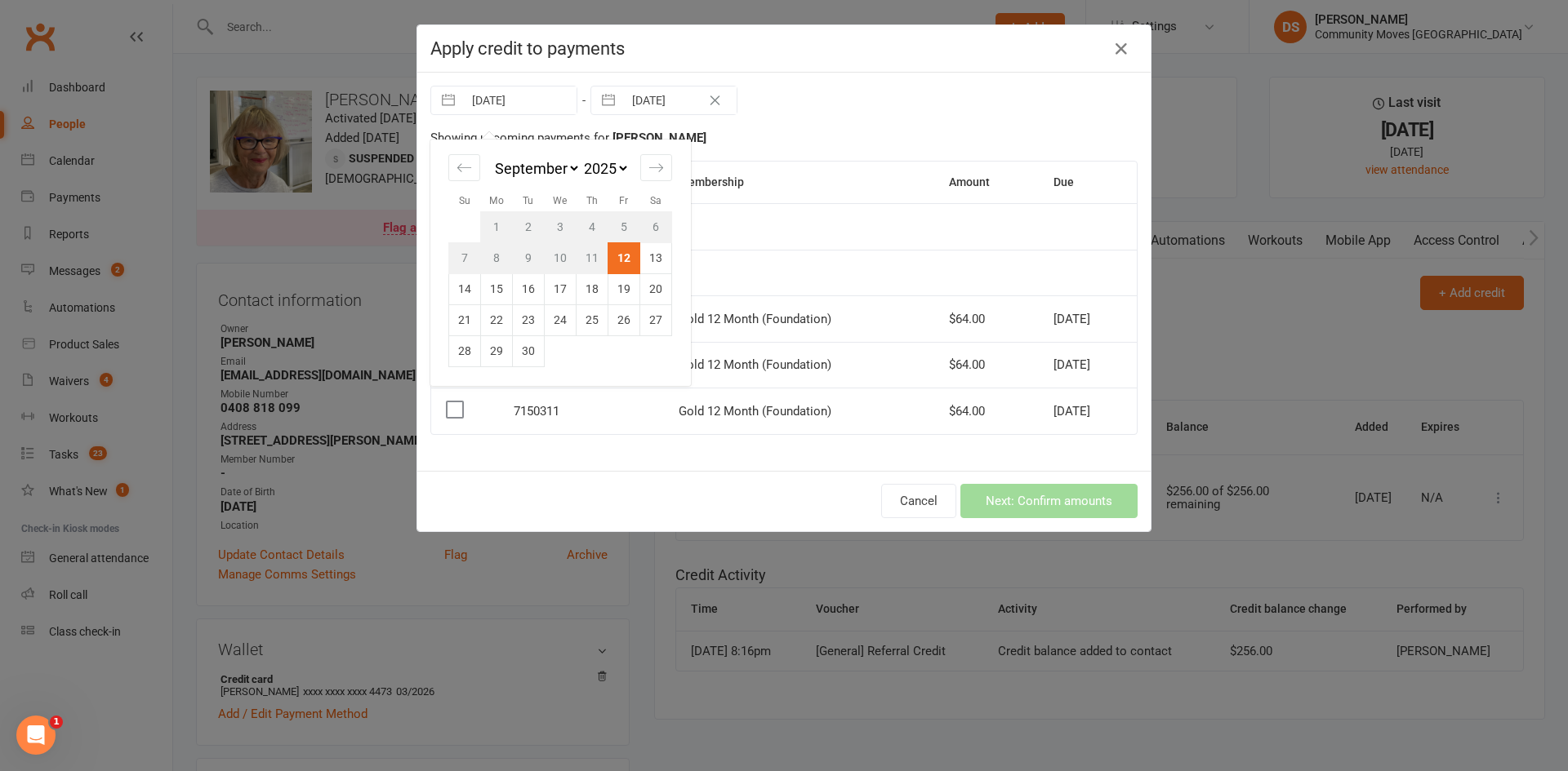
click at [530, 108] on input "[DATE]" at bounding box center [520, 100] width 114 height 28
click at [808, 219] on td at bounding box center [798, 226] width 270 height 46
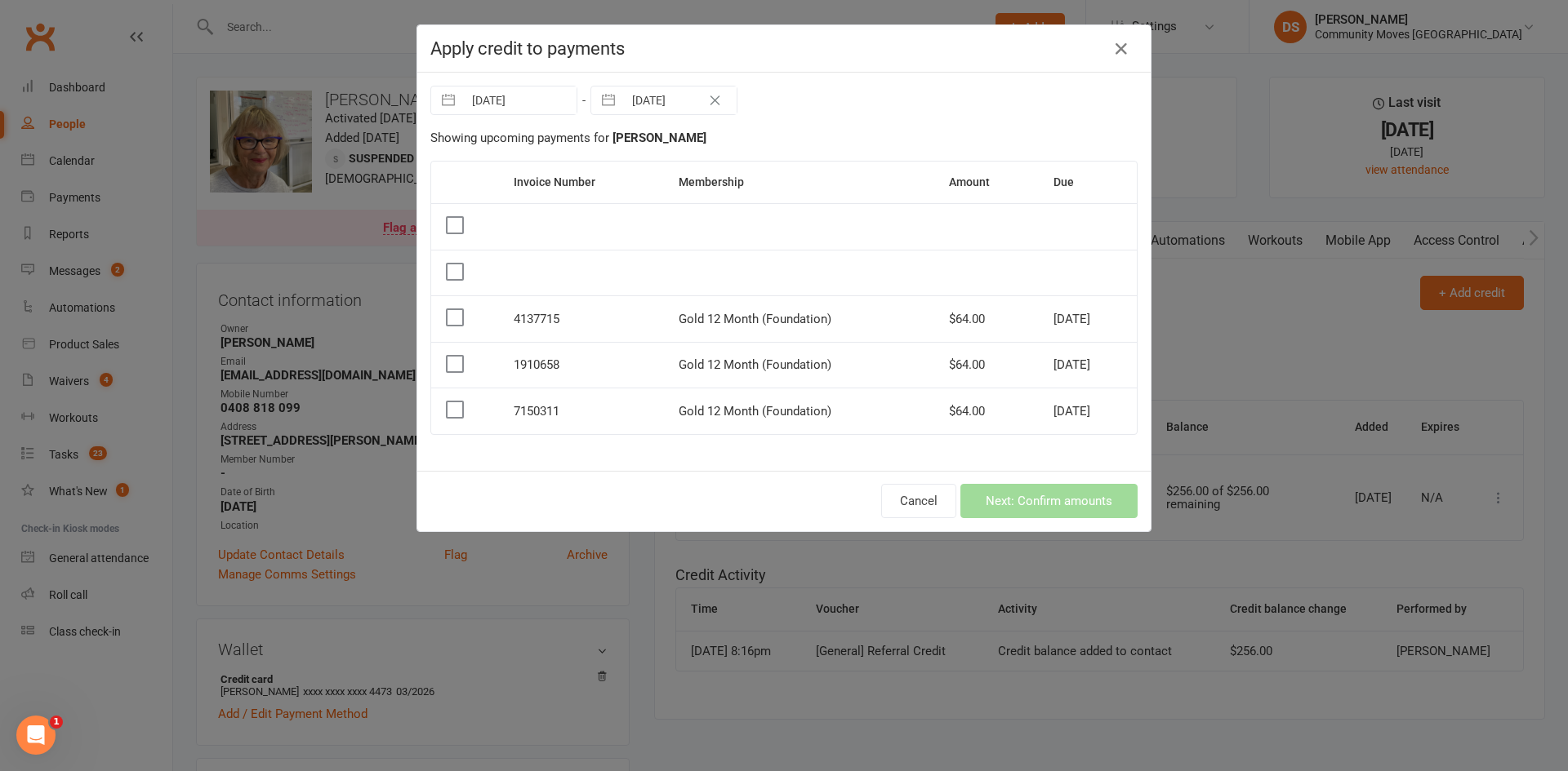
click at [518, 106] on input "[DATE]" at bounding box center [520, 100] width 114 height 28
select select "7"
select select "2025"
select select "8"
select select "2025"
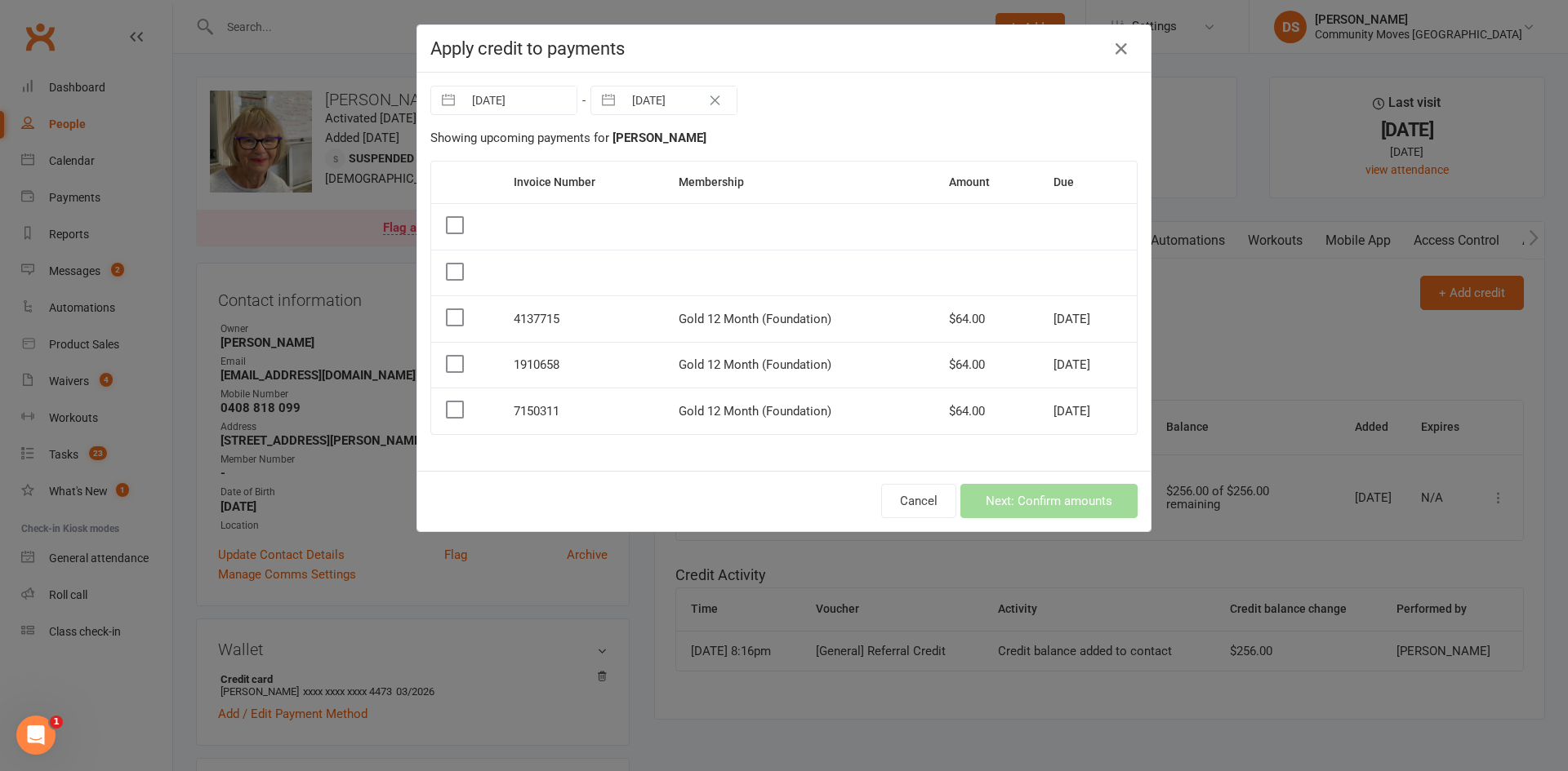
select select "9"
select select "2025"
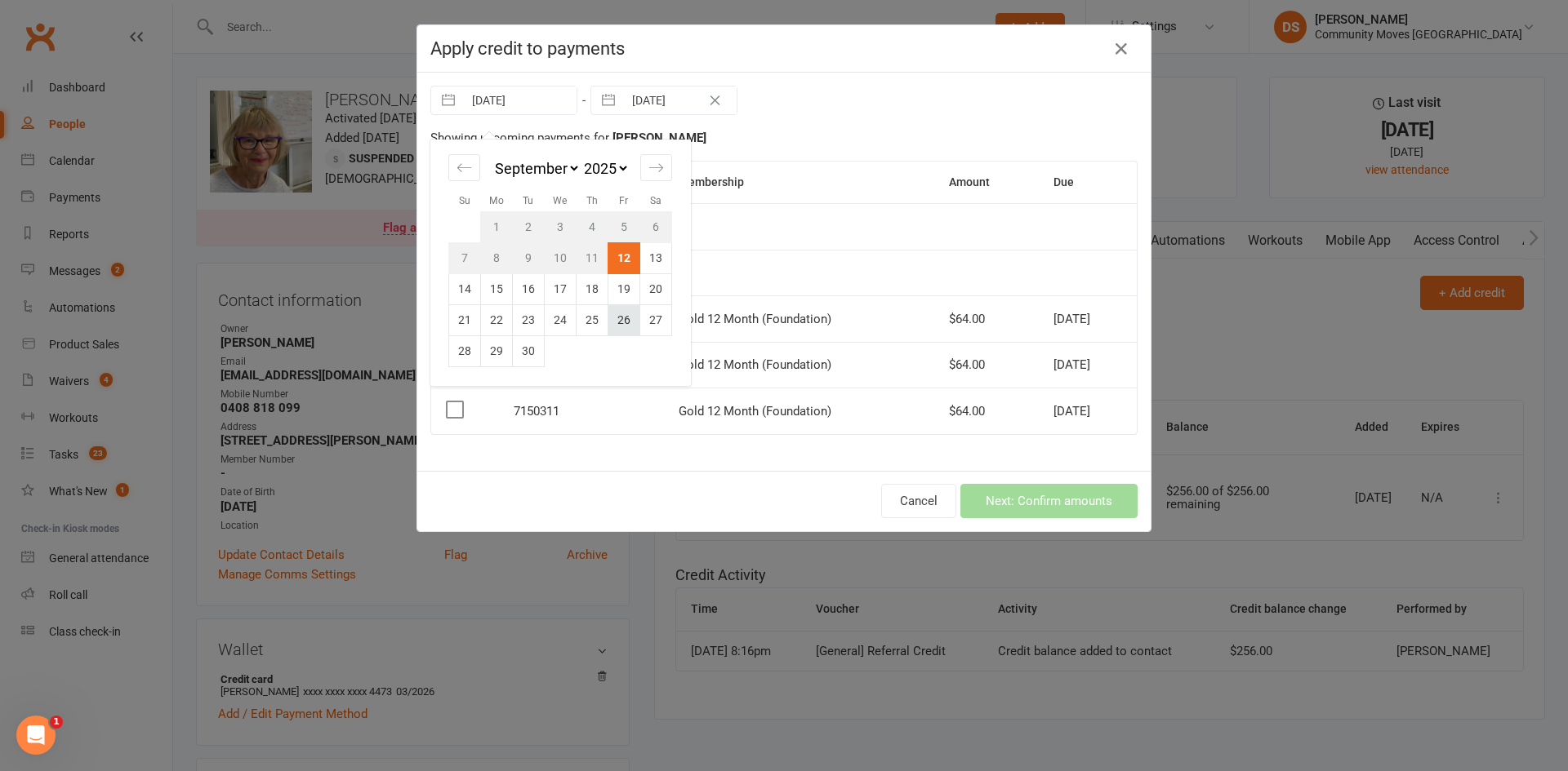
click at [618, 318] on td "26" at bounding box center [624, 320] width 32 height 31
type input "26 Sep 2025"
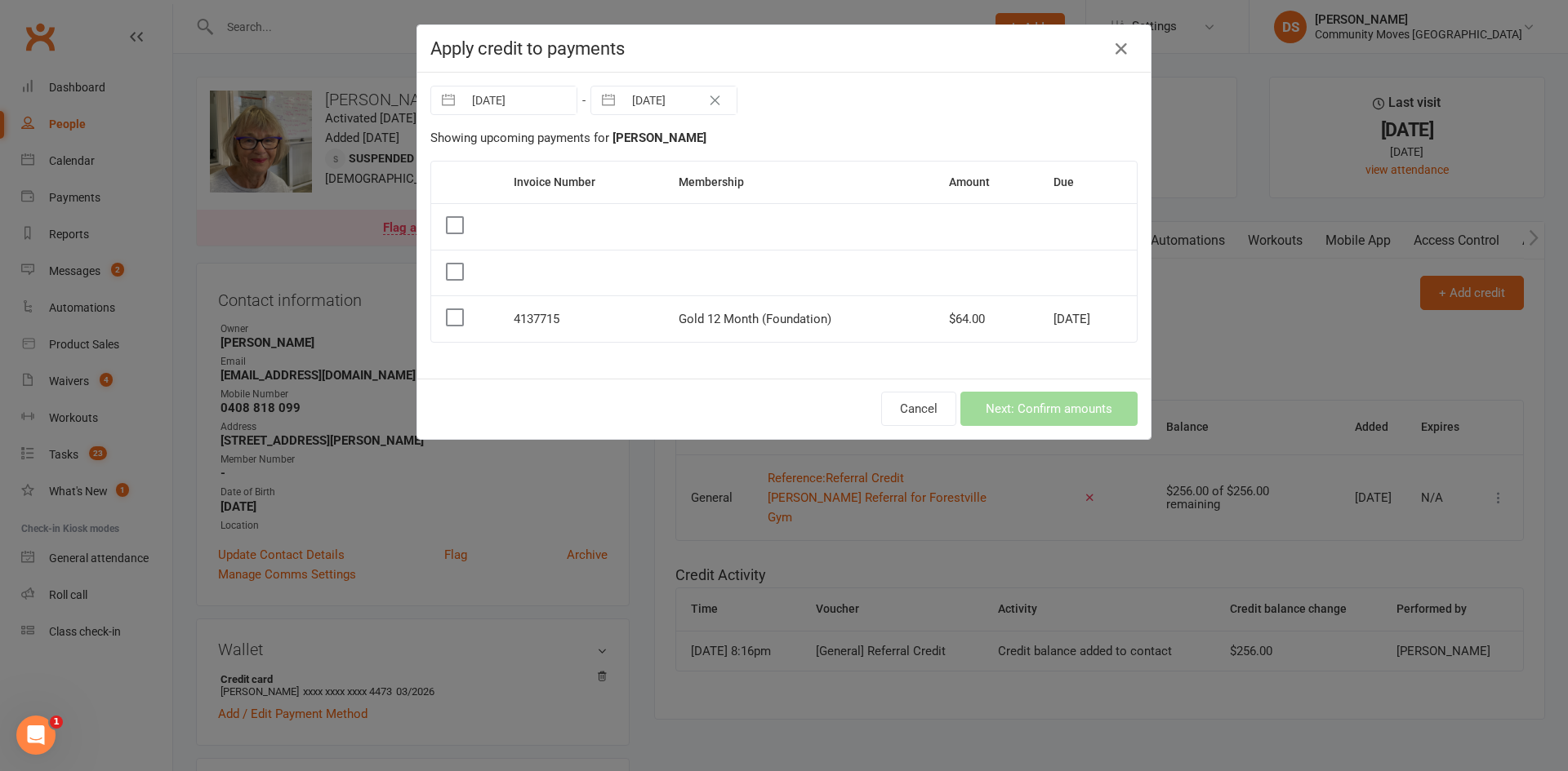
click at [613, 111] on button "button" at bounding box center [609, 100] width 30 height 28
select select "8"
select select "2025"
select select "9"
select select "2025"
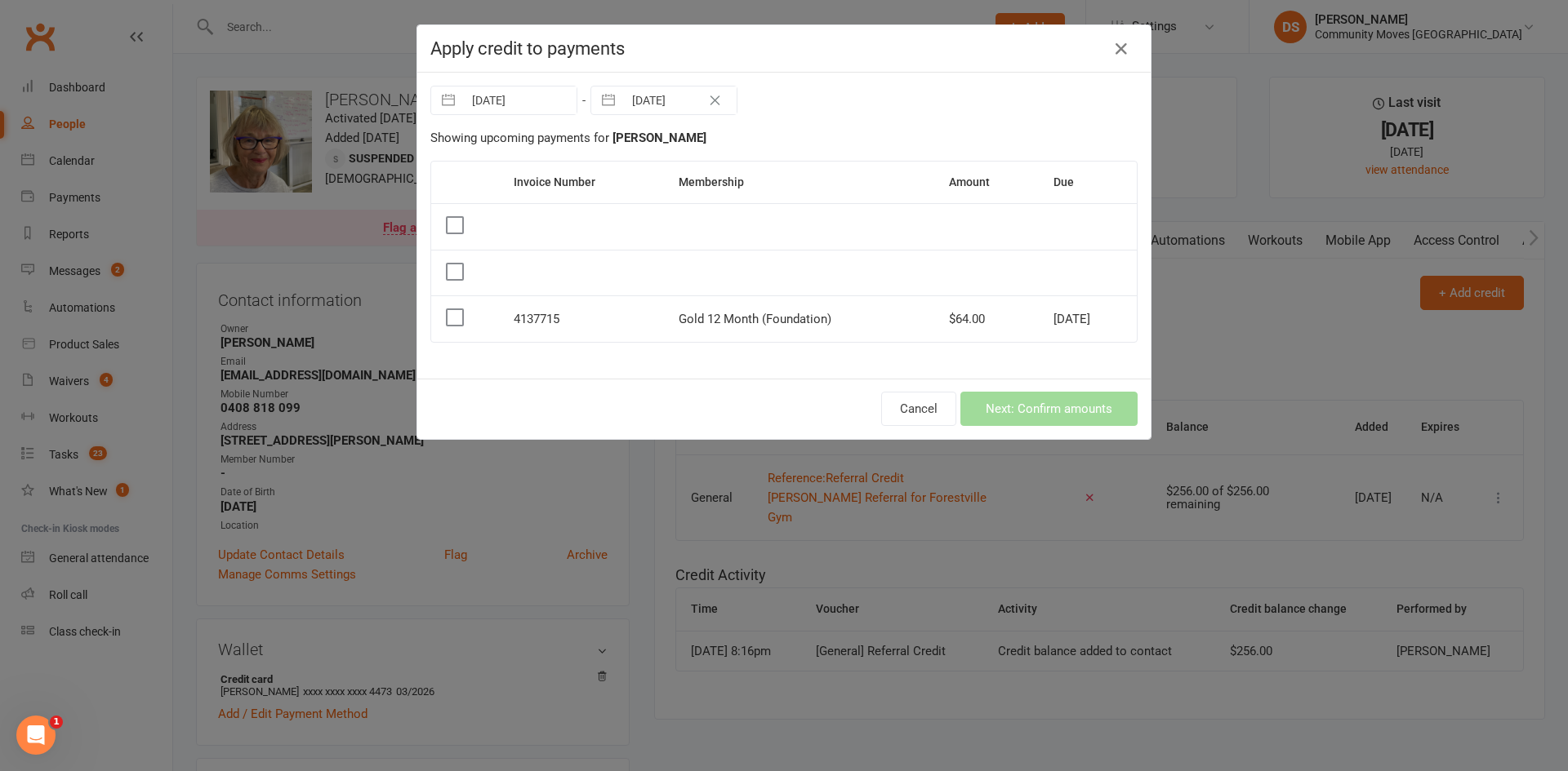
select select "10"
select select "2025"
click at [814, 166] on icon "Move forward to switch to the next month." at bounding box center [816, 167] width 15 height 15
select select "11"
select select "2025"
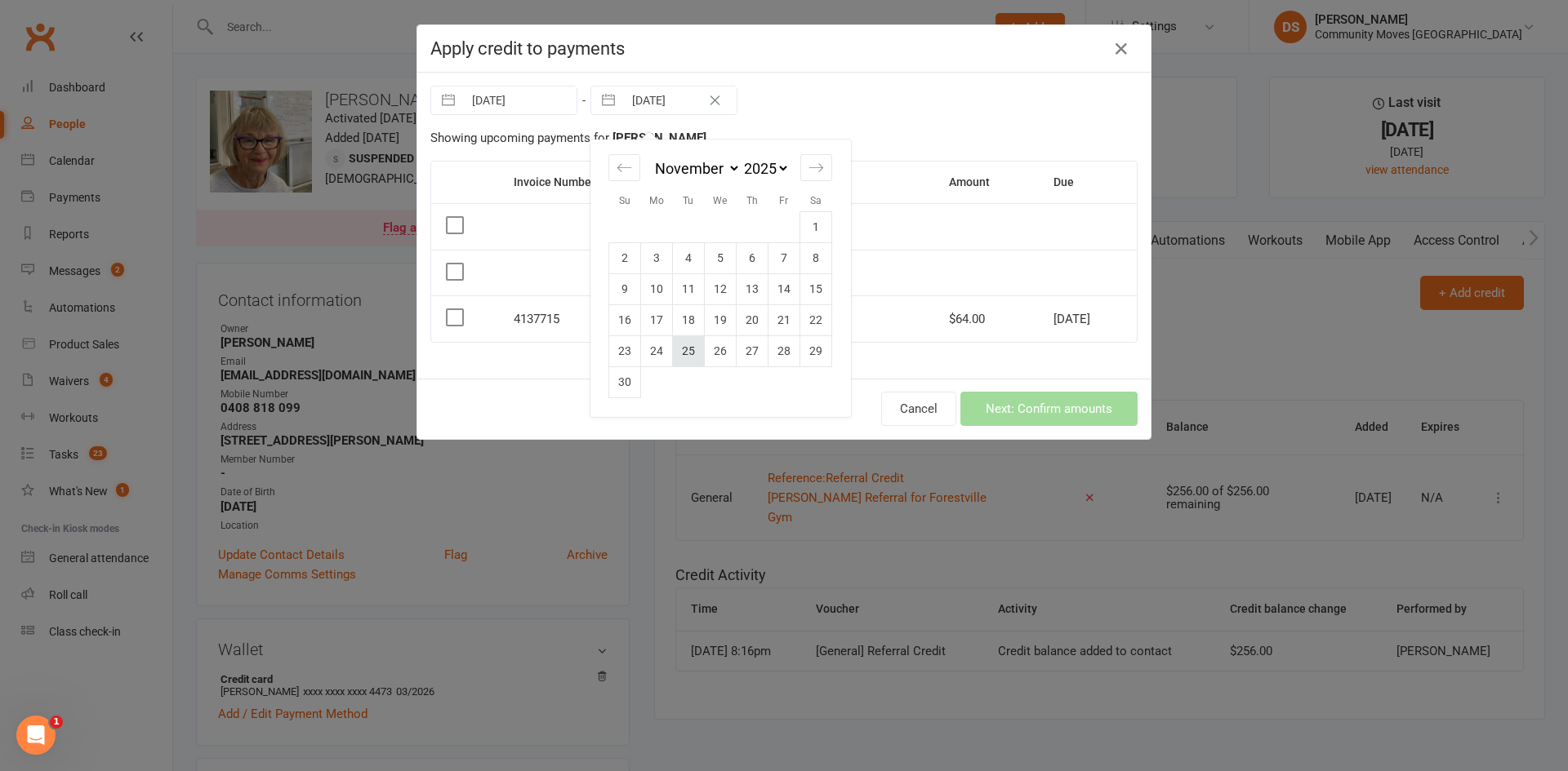
click at [673, 350] on td "25" at bounding box center [688, 351] width 32 height 31
type input "25 Nov 2025"
click at [904, 408] on button "Cancel" at bounding box center [918, 409] width 75 height 34
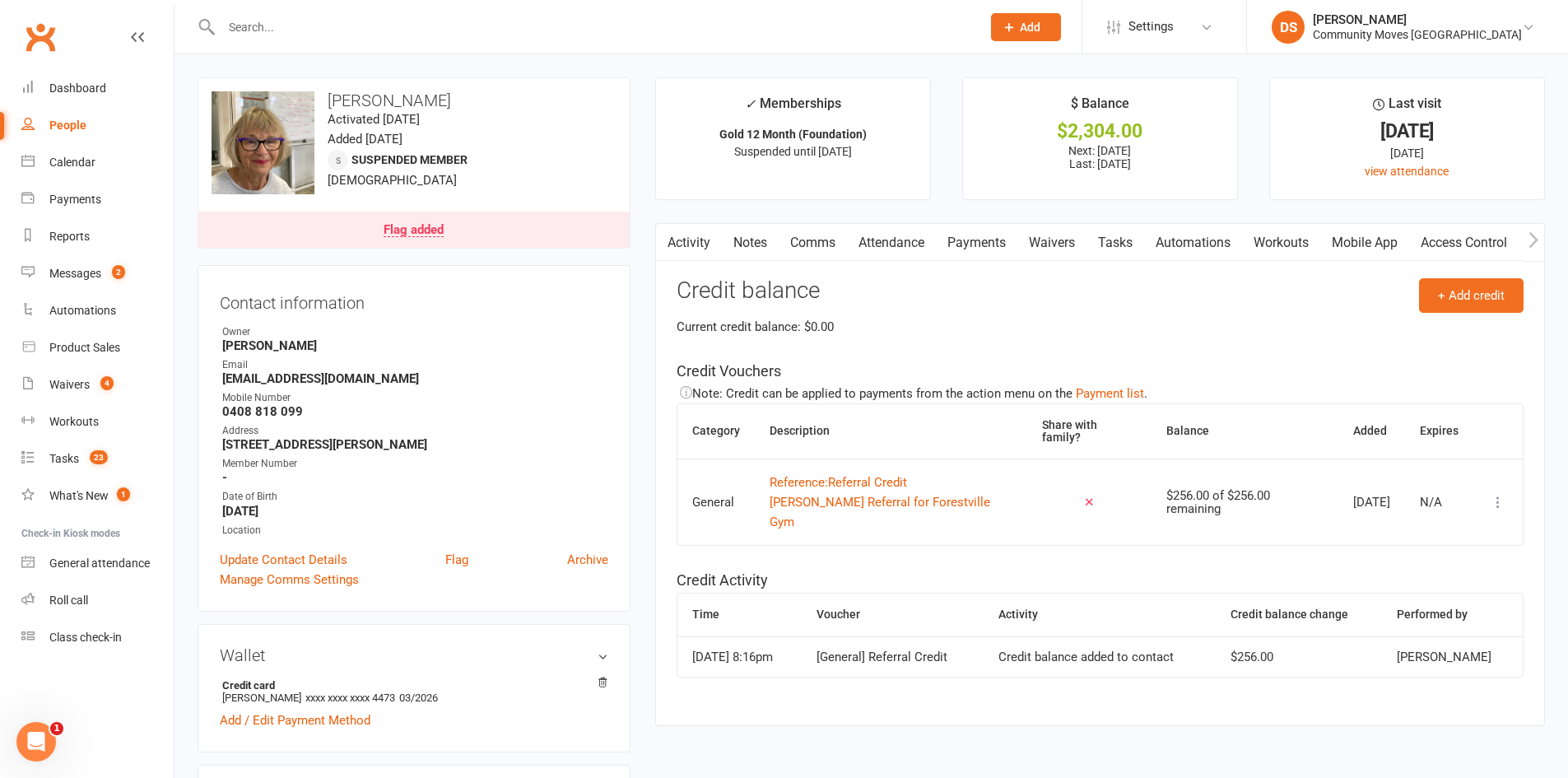
click at [965, 237] on link "Payments" at bounding box center [976, 244] width 81 height 38
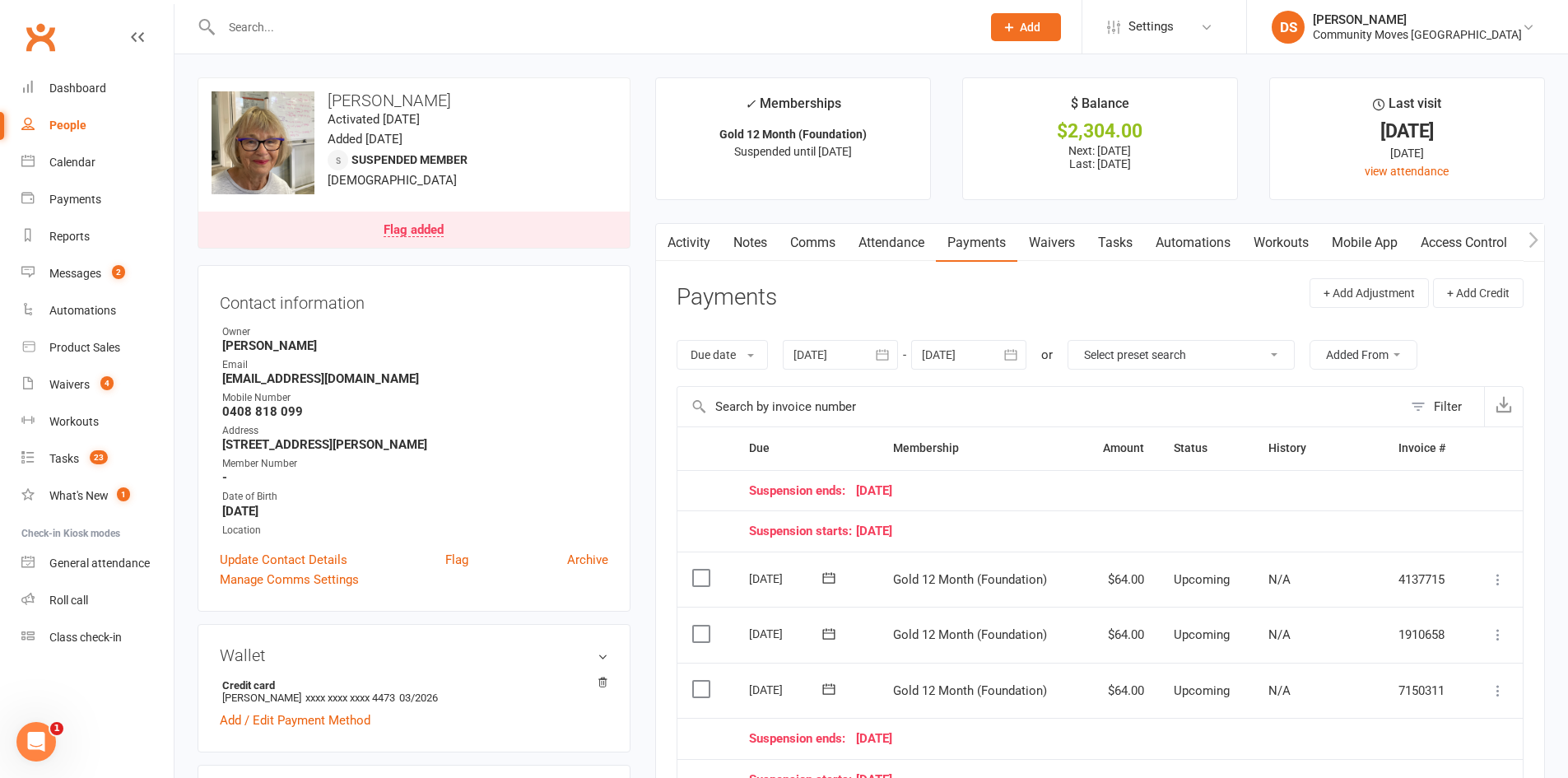
scroll to position [385, 0]
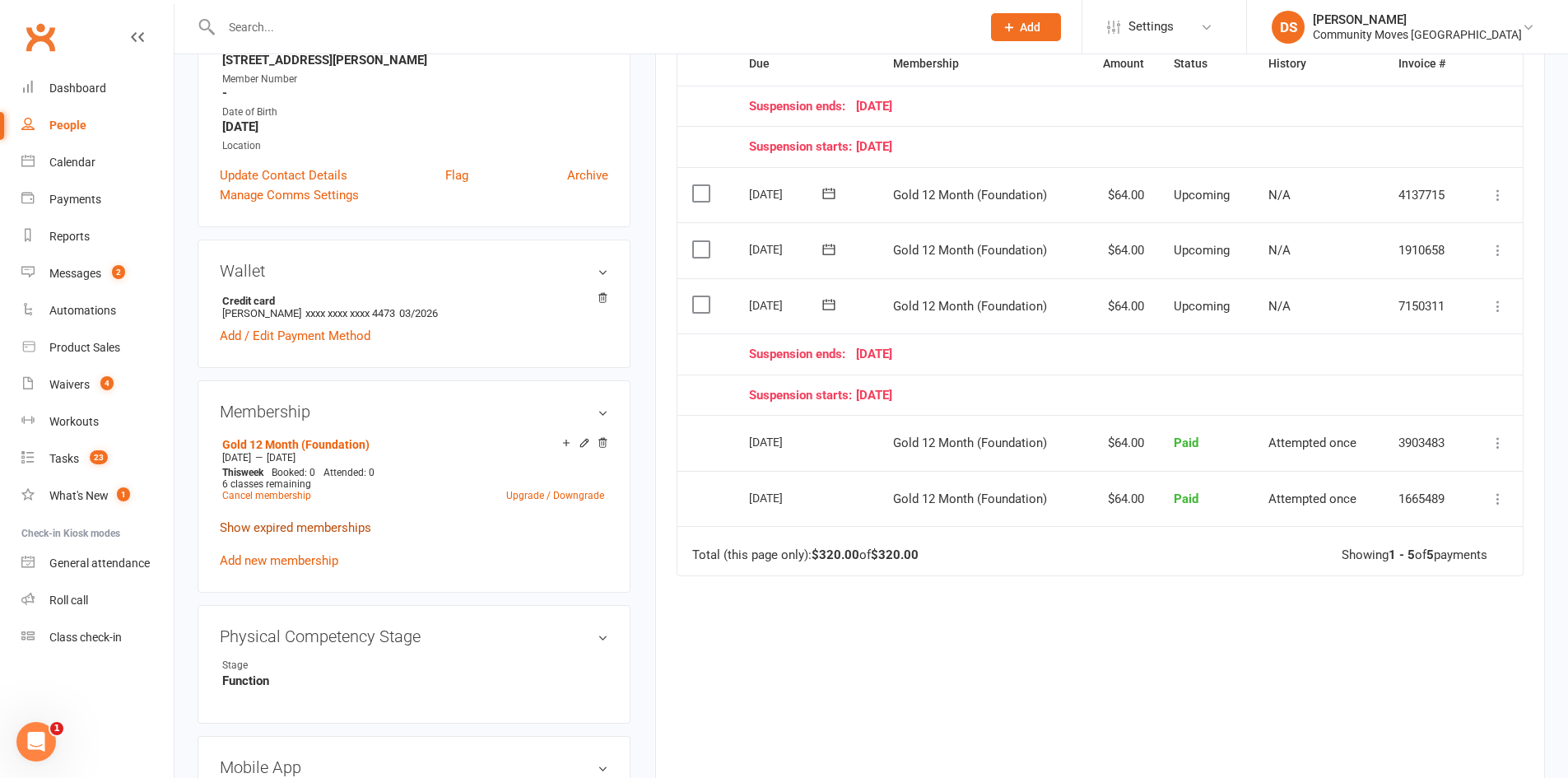
click at [335, 524] on link "Show expired memberships" at bounding box center [295, 528] width 151 height 15
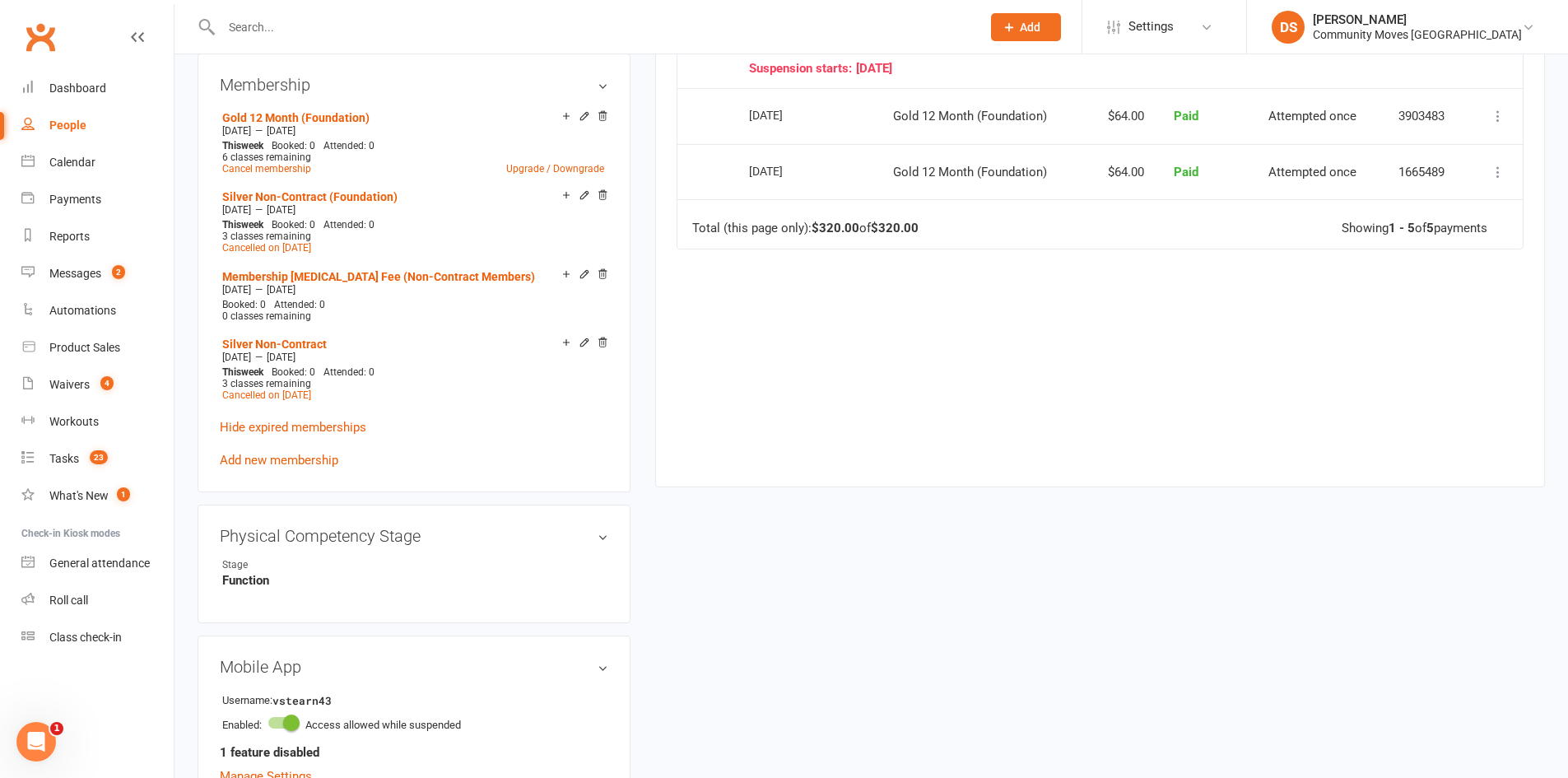
scroll to position [1153, 0]
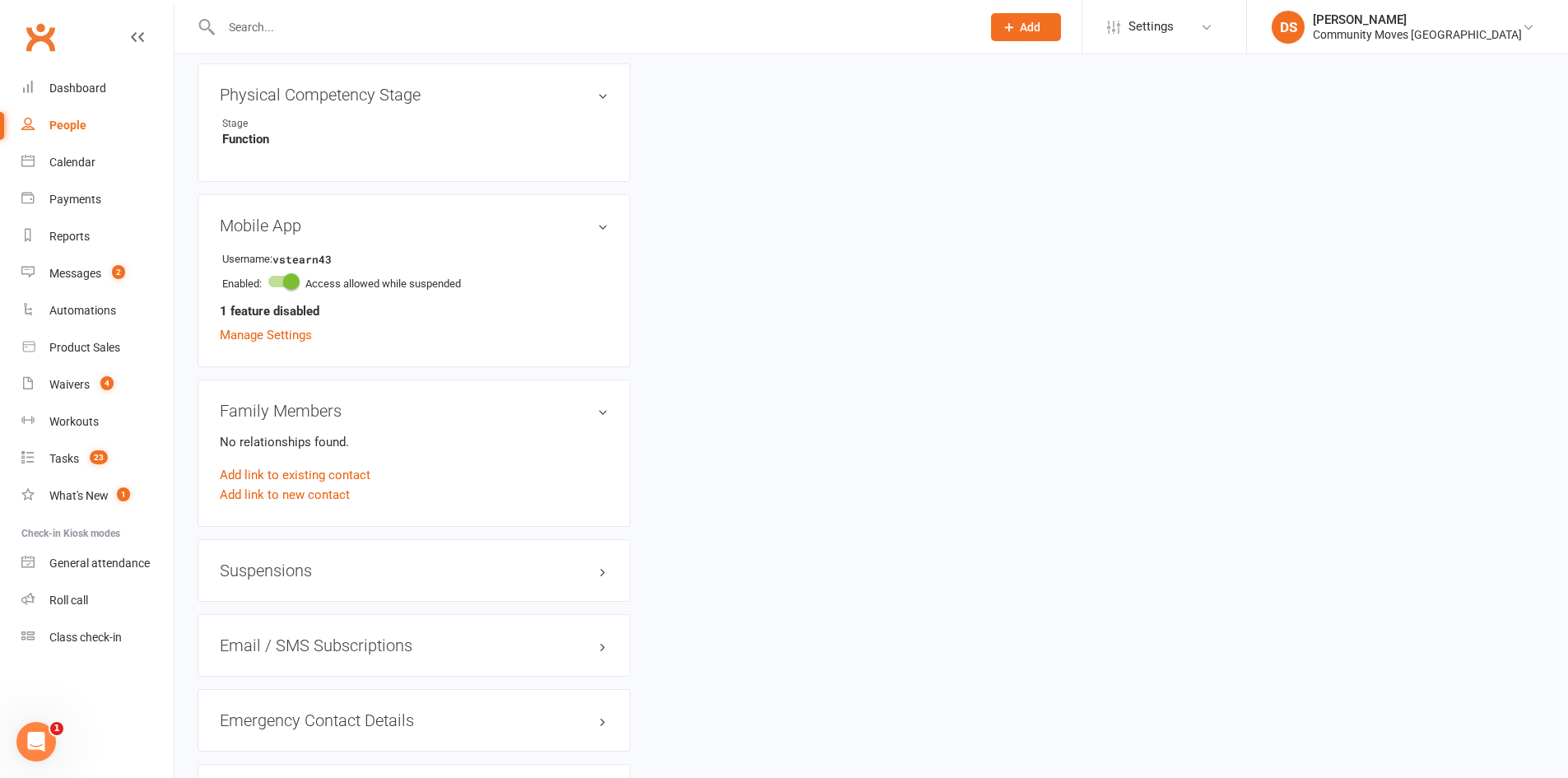
click at [348, 557] on div "Suspensions" at bounding box center [414, 571] width 433 height 63
click at [343, 568] on h3 "Suspensions" at bounding box center [414, 571] width 388 height 18
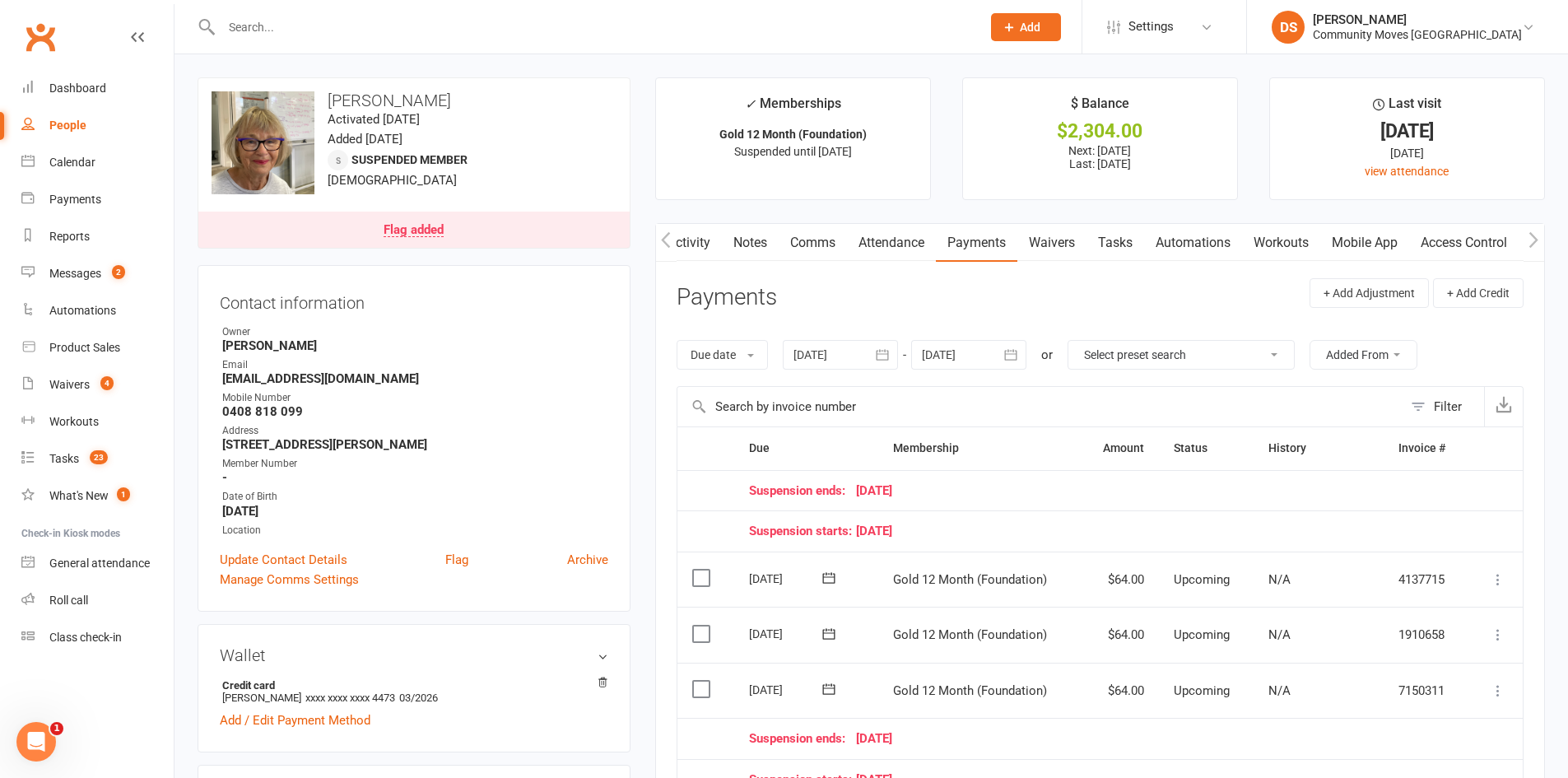
scroll to position [0, 2]
click at [1075, 251] on link "Waivers" at bounding box center [1050, 244] width 69 height 38
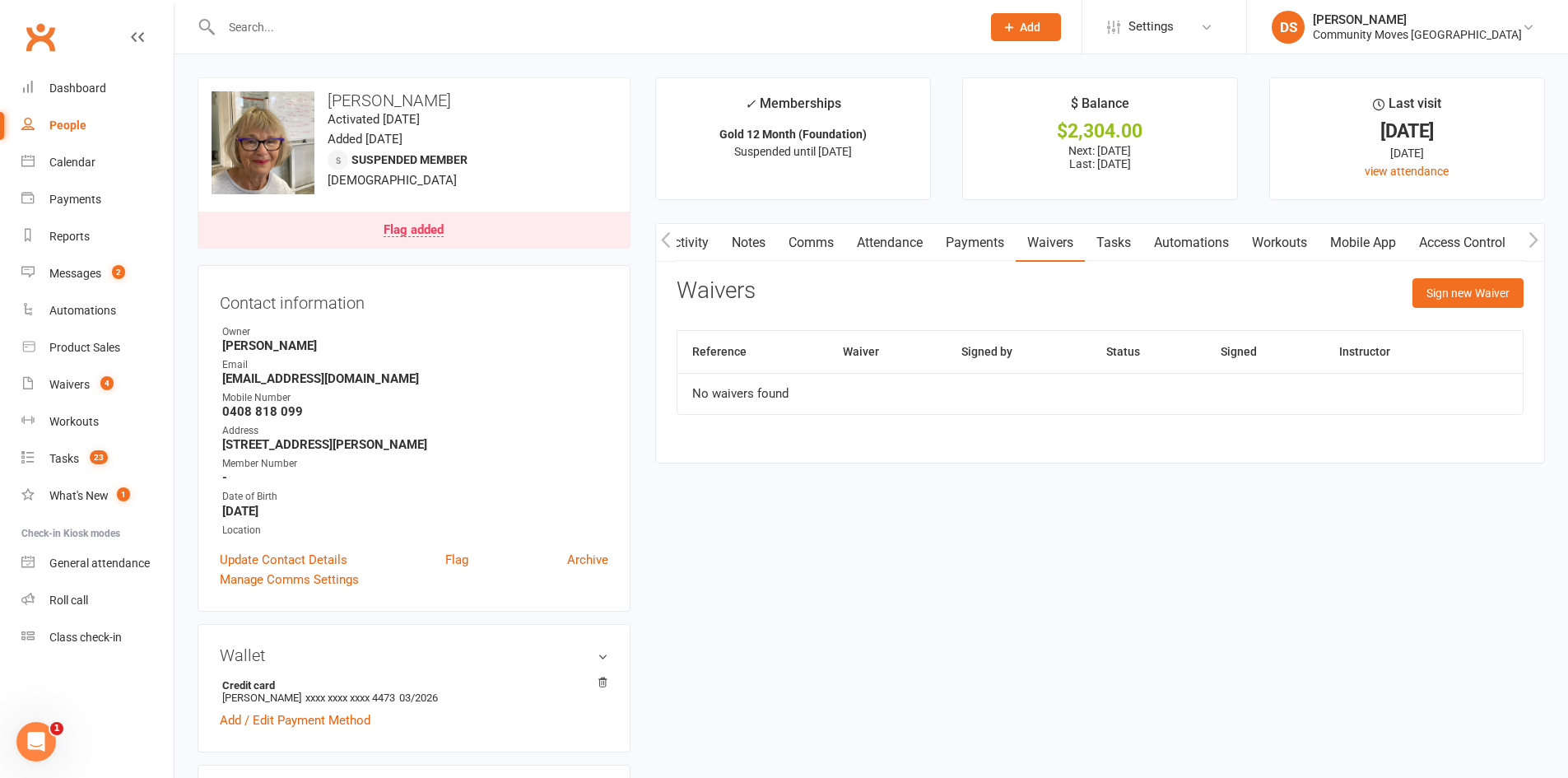
click at [967, 229] on link "Payments" at bounding box center [975, 244] width 81 height 38
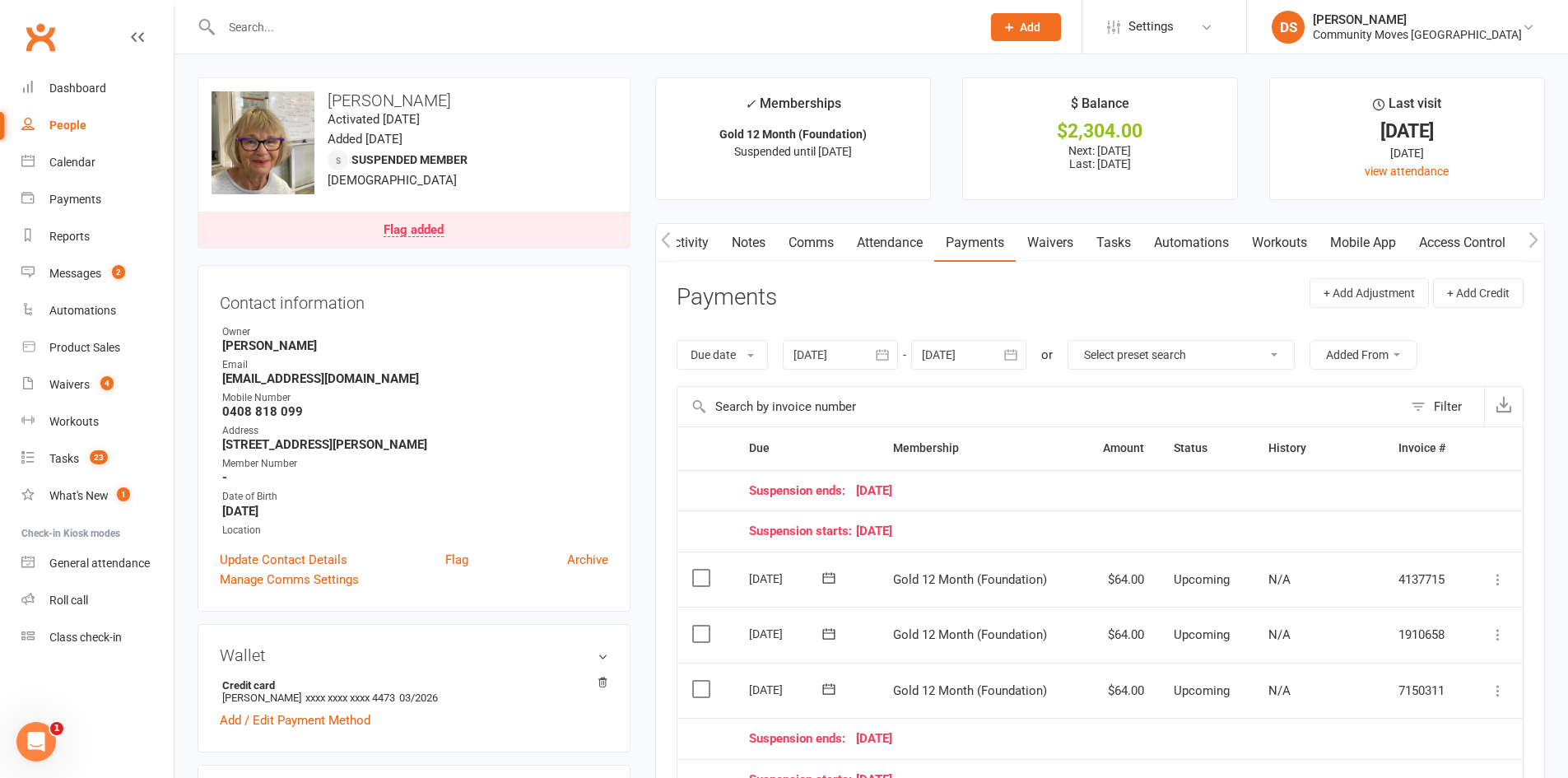
click at [943, 249] on link "Payments" at bounding box center [975, 244] width 81 height 38
click at [883, 247] on link "Attendance" at bounding box center [891, 244] width 89 height 38
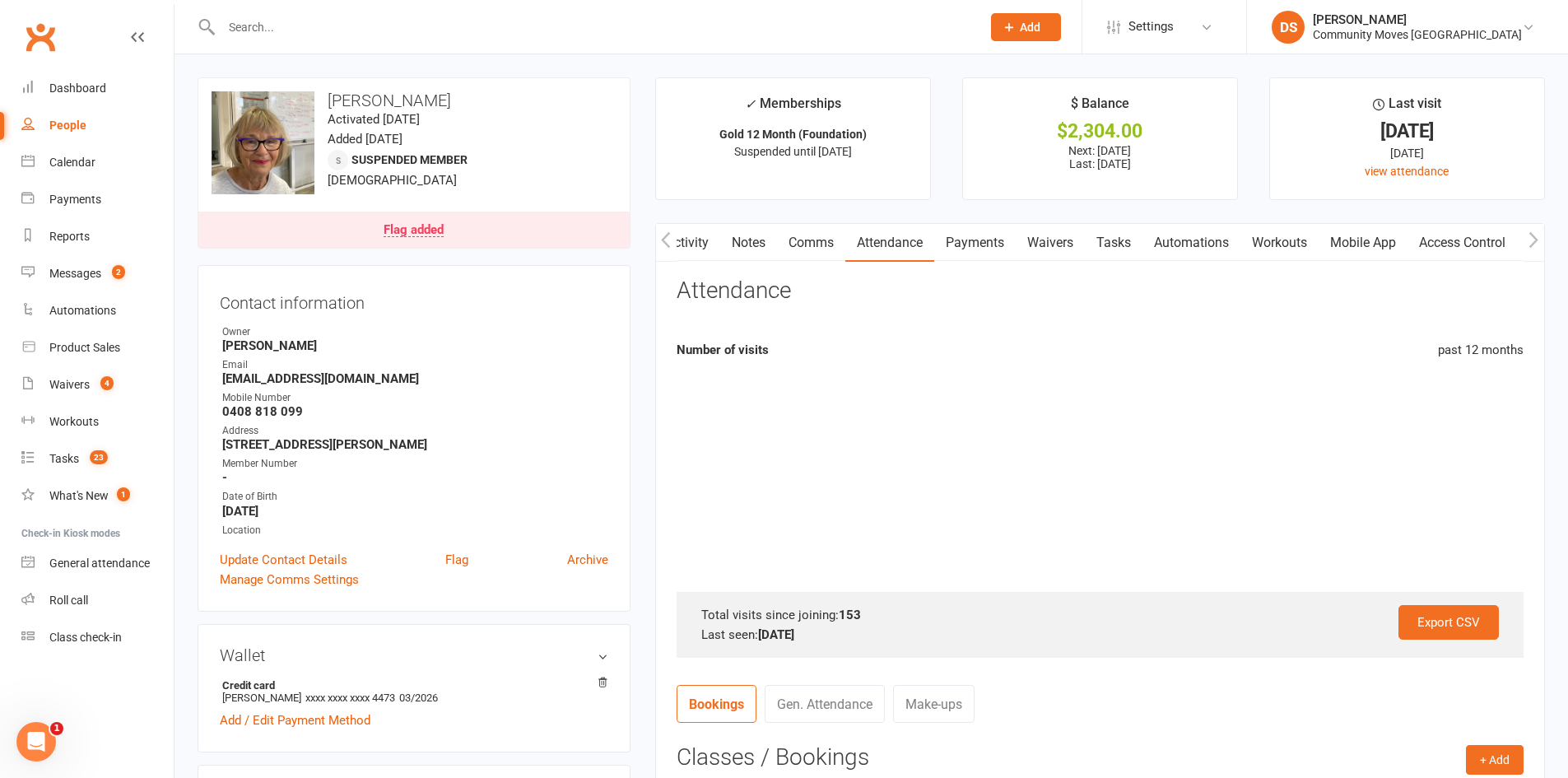
click at [662, 238] on icon "button" at bounding box center [665, 240] width 10 height 17
click at [668, 241] on icon "button" at bounding box center [665, 240] width 10 height 17
click at [689, 243] on link "Activity" at bounding box center [687, 244] width 66 height 38
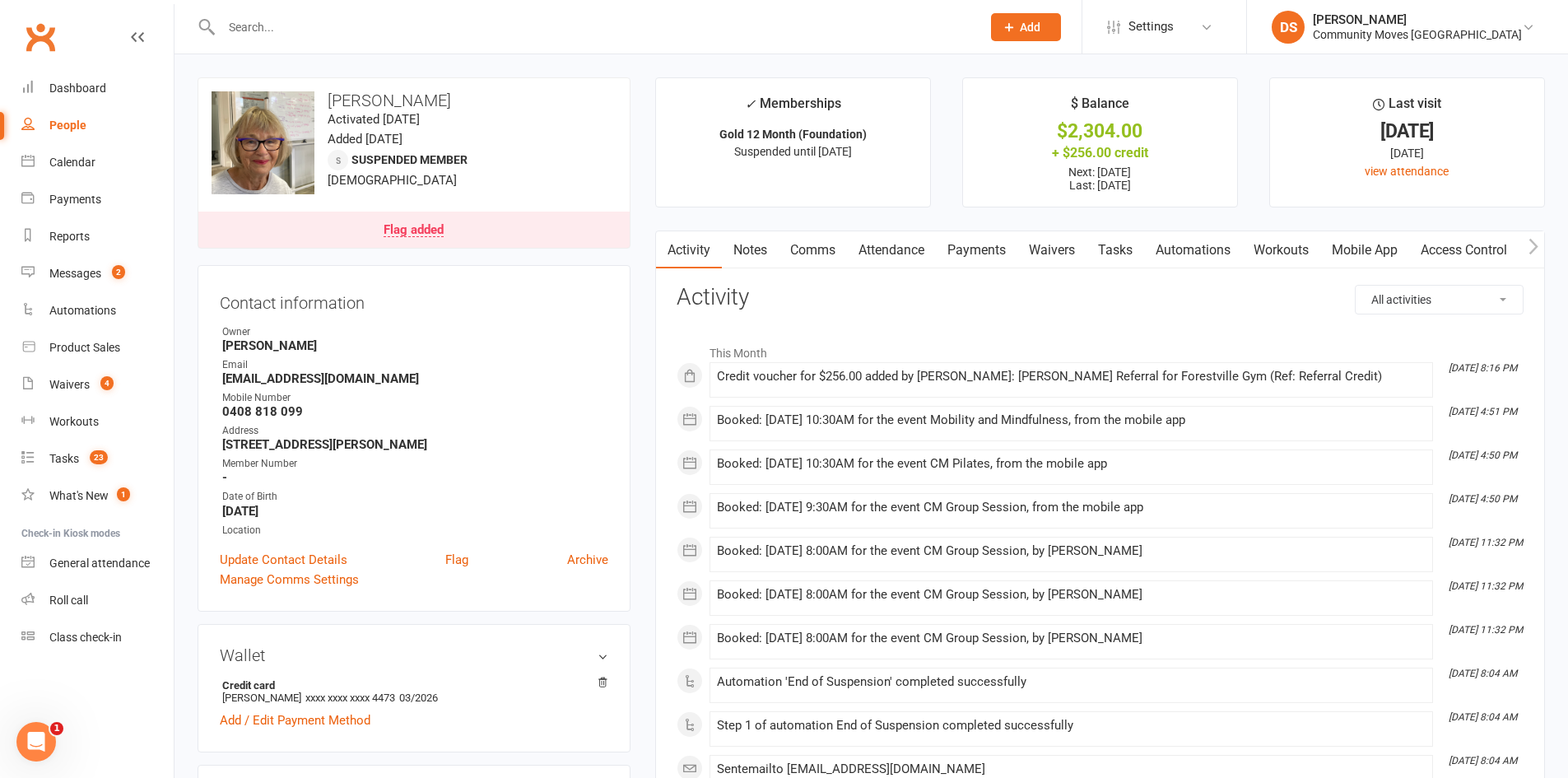
click at [977, 251] on link "Payments" at bounding box center [976, 251] width 81 height 38
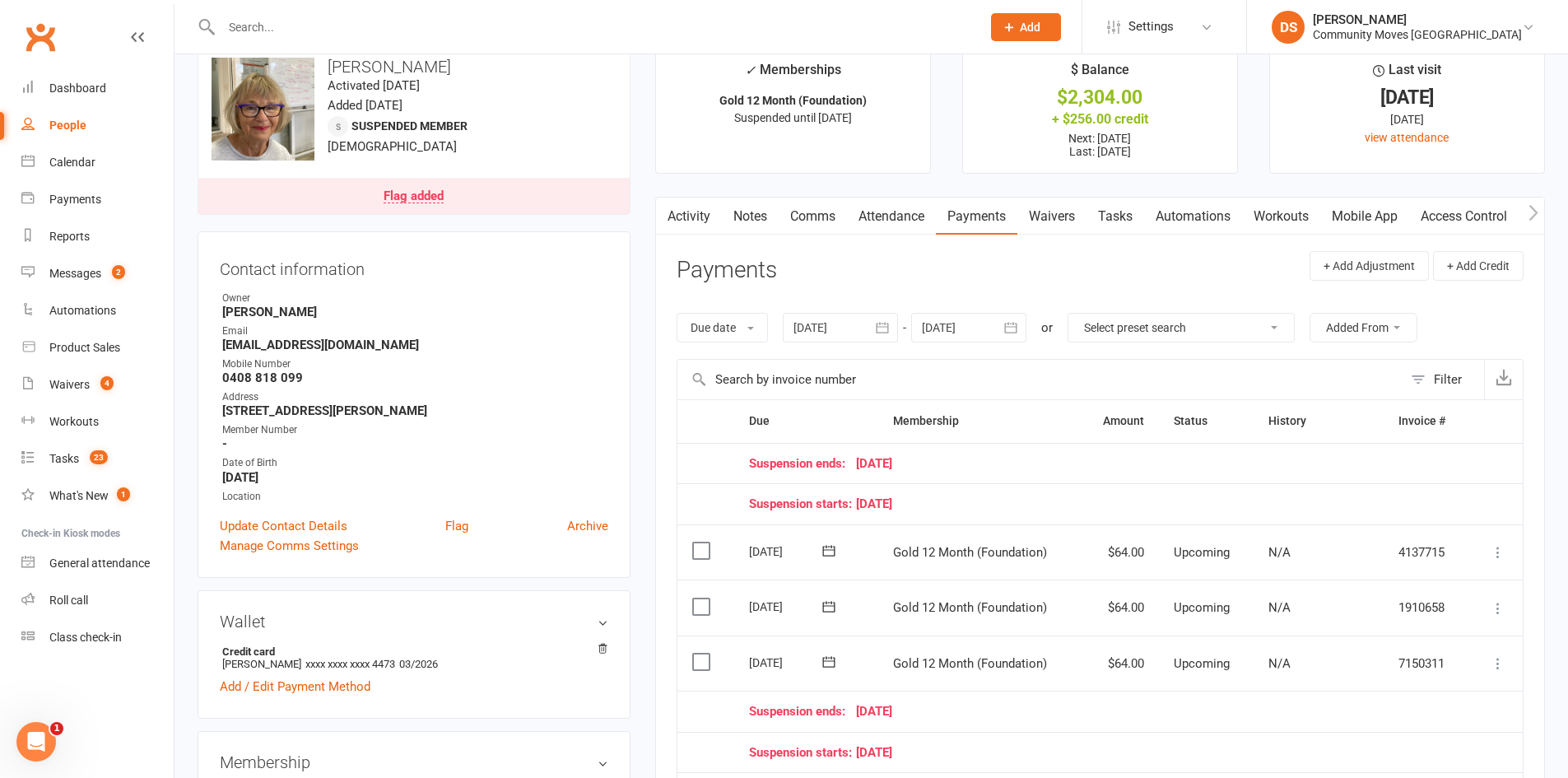
scroll to position [33, 0]
click at [707, 550] on label at bounding box center [704, 552] width 22 height 16
click at [703, 544] on input "checkbox" at bounding box center [698, 544] width 11 height 0
click at [702, 607] on label at bounding box center [704, 607] width 22 height 16
click at [702, 599] on input "checkbox" at bounding box center [698, 599] width 11 height 0
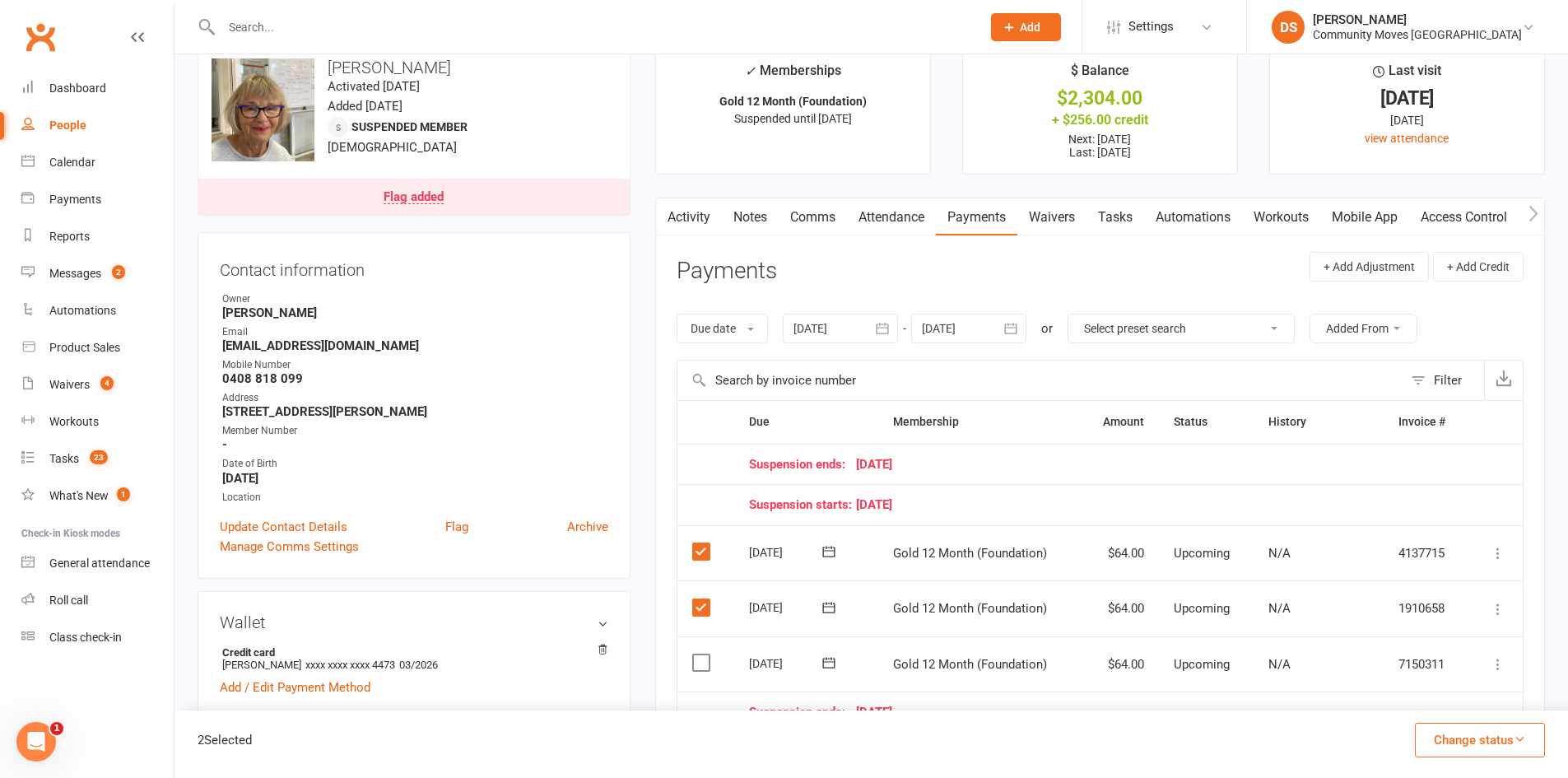
click at [704, 659] on label at bounding box center [704, 663] width 22 height 16
click at [703, 655] on input "checkbox" at bounding box center [698, 655] width 11 height 0
click at [1501, 740] on button "Change status" at bounding box center [1480, 741] width 130 height 35
click at [709, 549] on label at bounding box center [704, 552] width 22 height 16
click at [703, 544] on input "checkbox" at bounding box center [698, 544] width 11 height 0
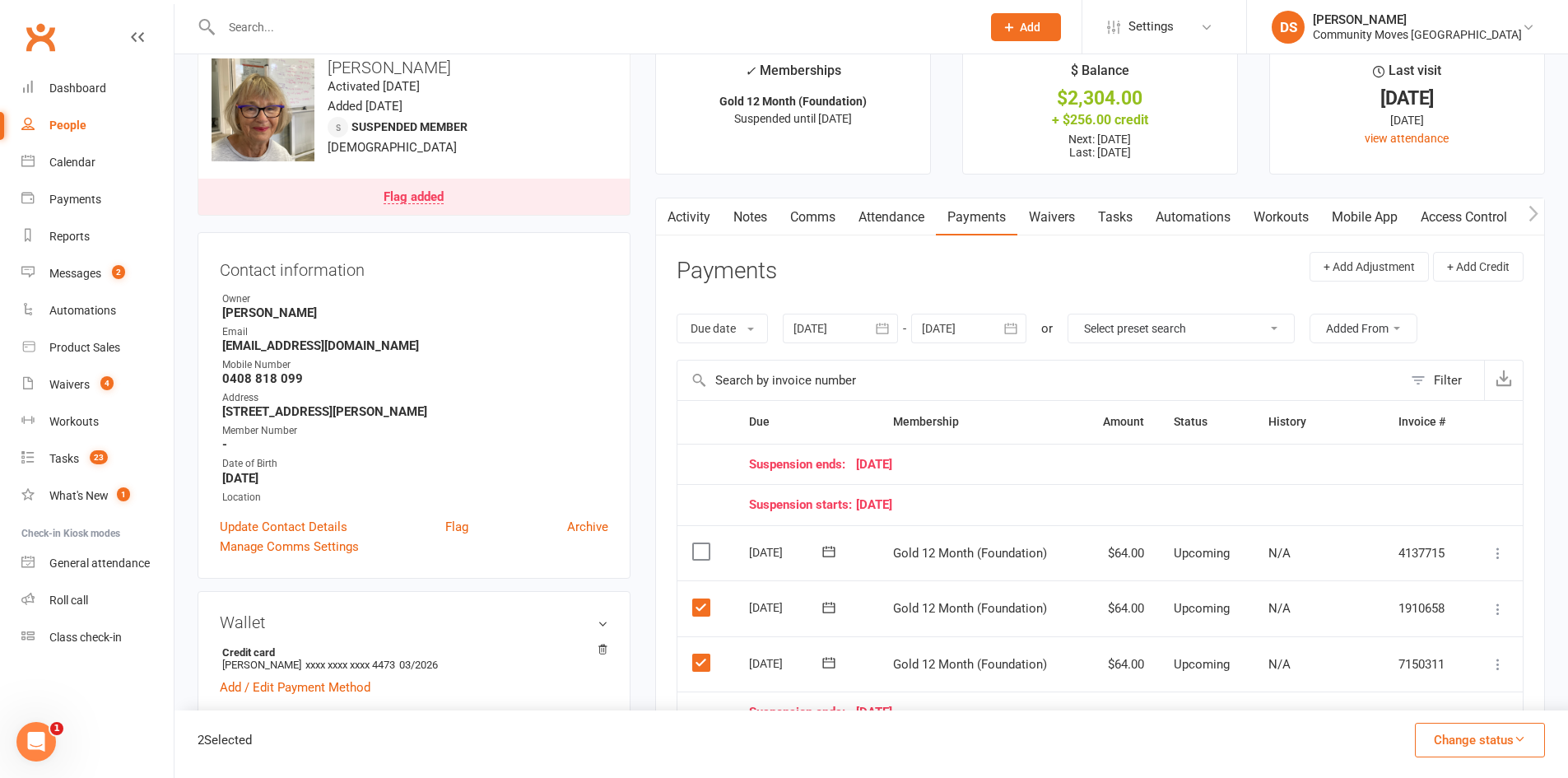
click at [703, 599] on label at bounding box center [704, 607] width 22 height 16
click at [703, 599] on input "checkbox" at bounding box center [698, 599] width 11 height 0
click at [701, 648] on td "Select this" at bounding box center [706, 664] width 57 height 56
click at [699, 662] on label at bounding box center [704, 663] width 22 height 16
click at [699, 655] on input "checkbox" at bounding box center [698, 655] width 11 height 0
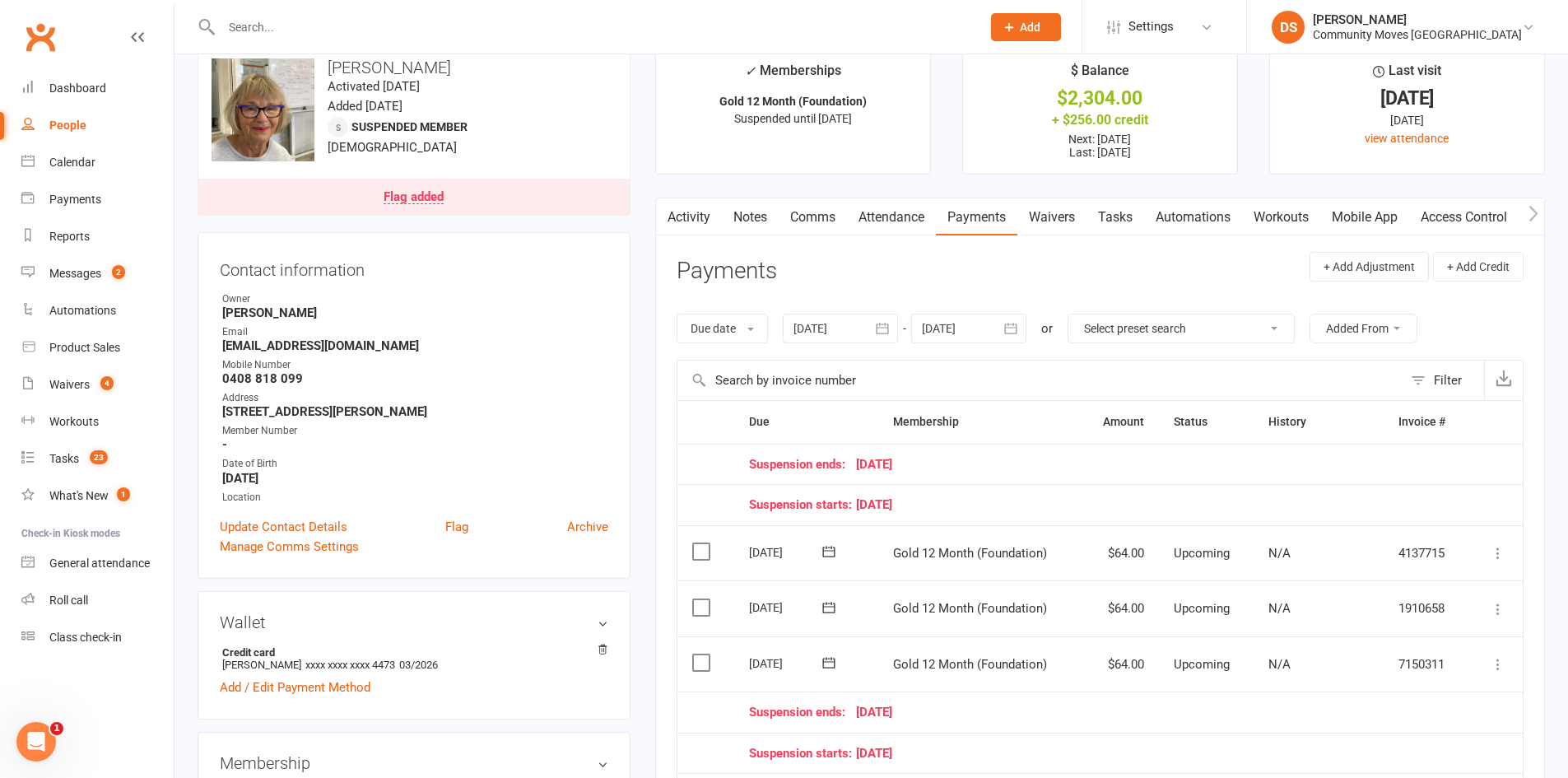
scroll to position [0, 0]
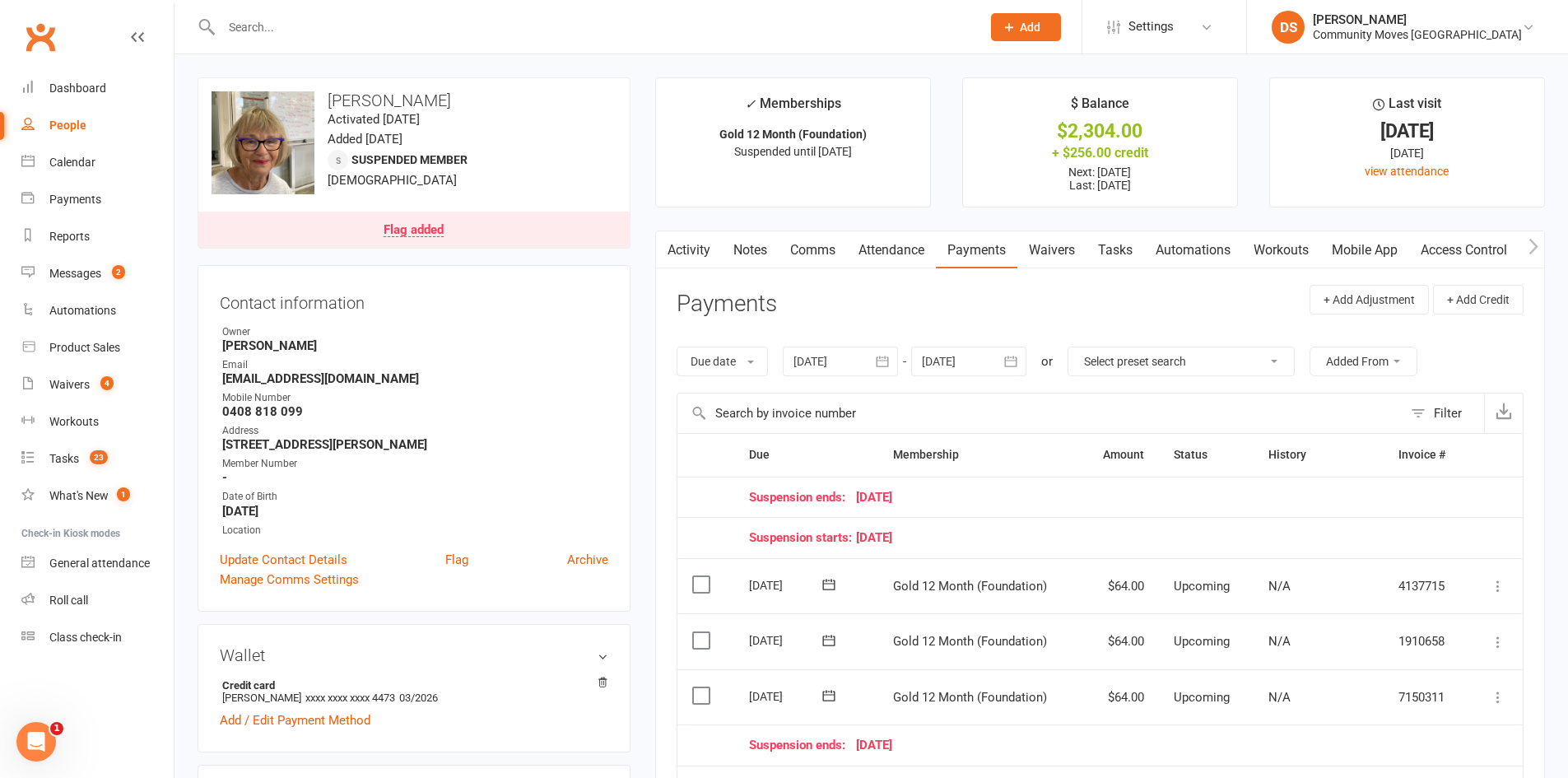
click at [1524, 236] on button "button" at bounding box center [1534, 250] width 21 height 37
click at [1501, 243] on link "Credit balance" at bounding box center [1491, 251] width 107 height 38
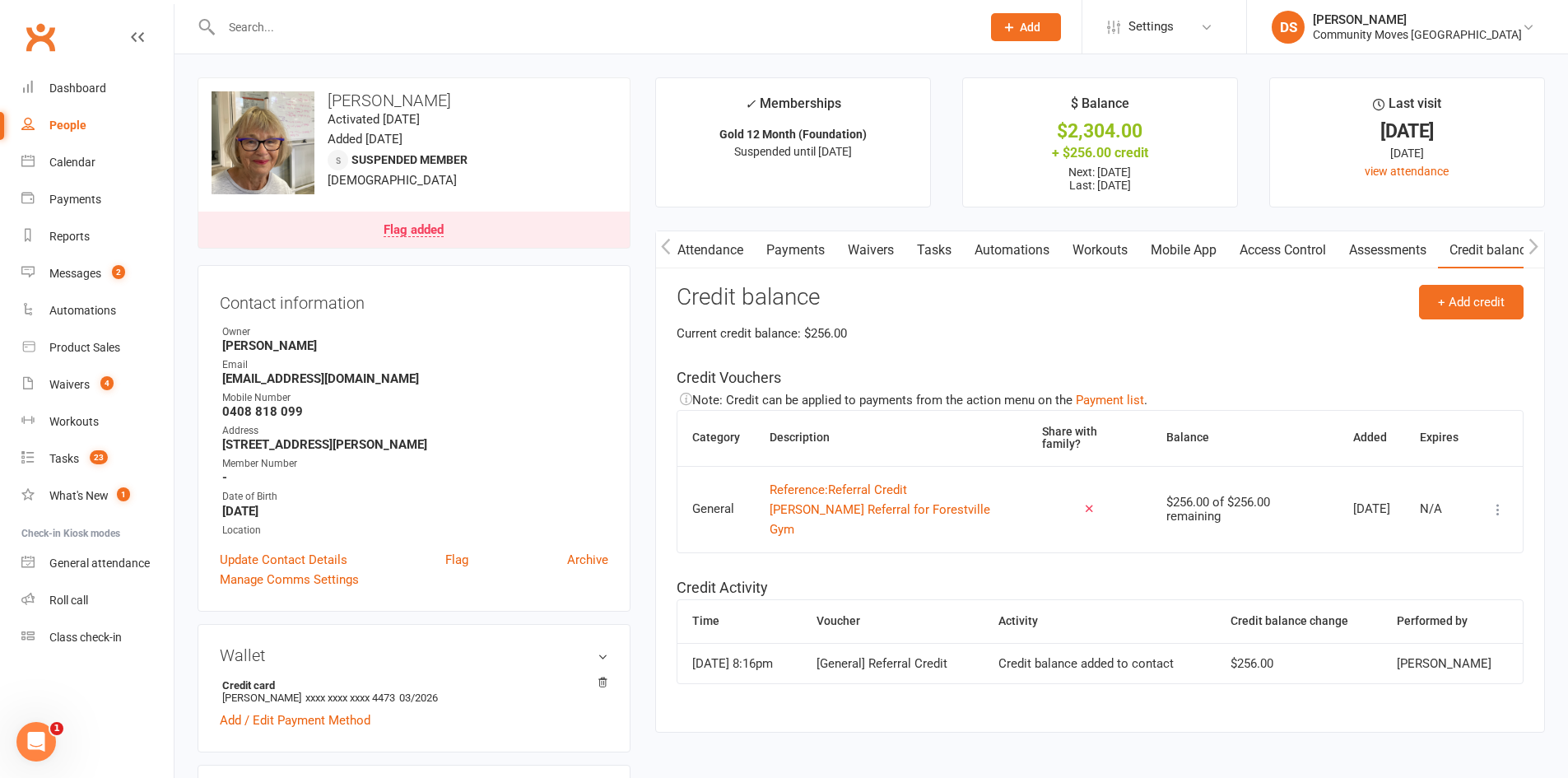
click at [1509, 509] on td at bounding box center [1499, 509] width 49 height 87
click at [1503, 510] on icon at bounding box center [1499, 510] width 16 height 16
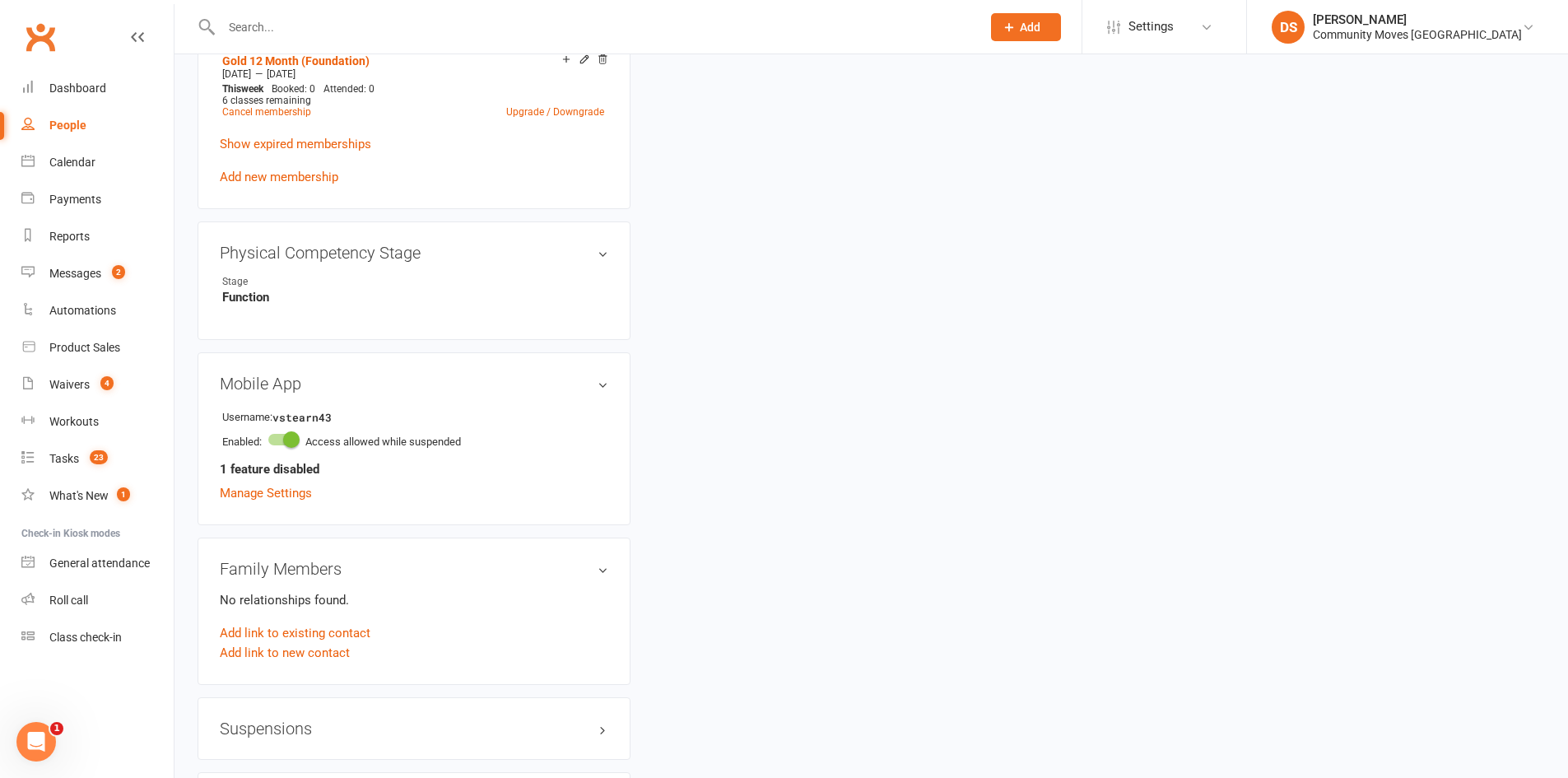
scroll to position [1153, 0]
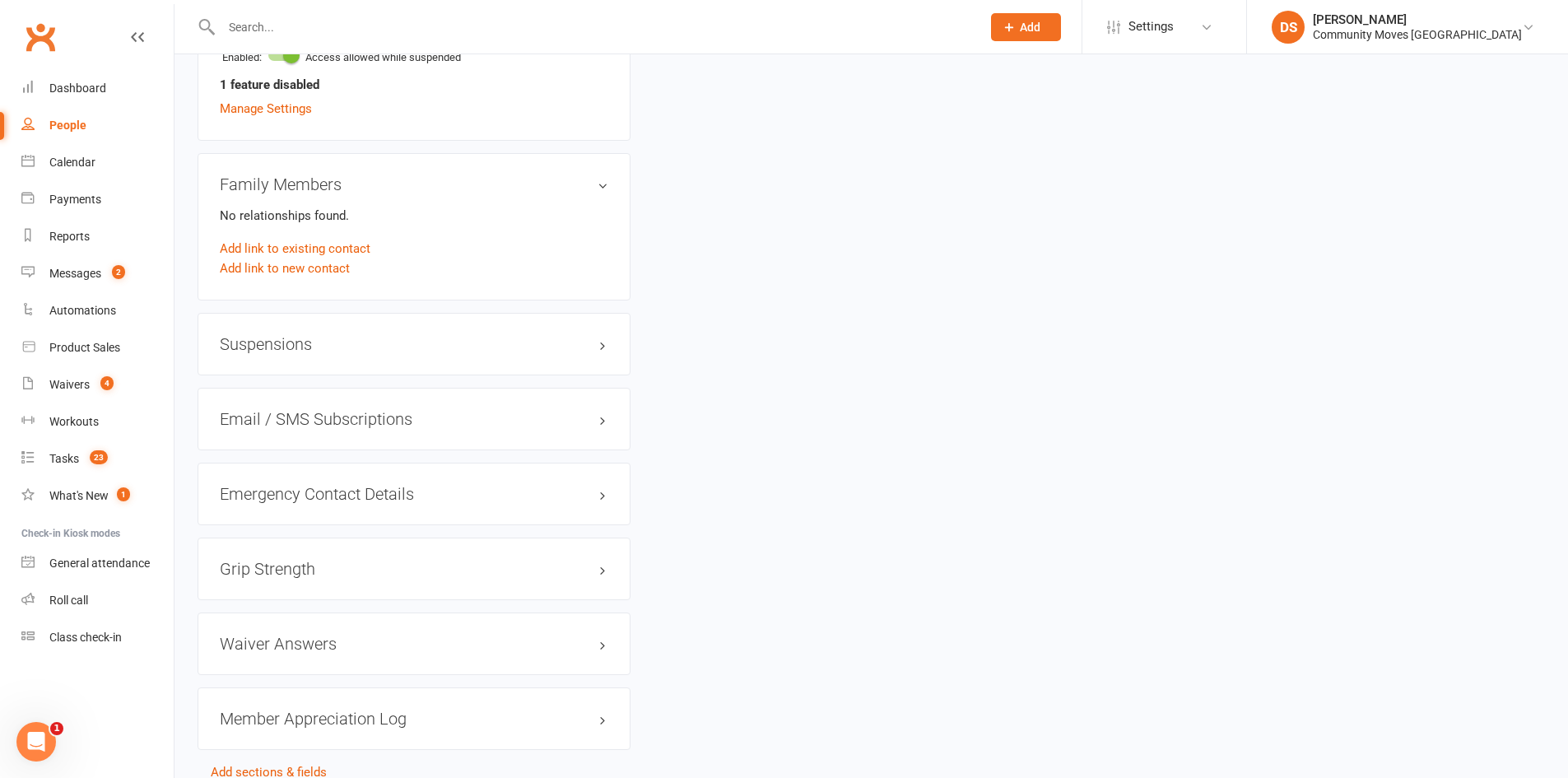
click at [233, 345] on h3 "Suspensions" at bounding box center [414, 345] width 388 height 18
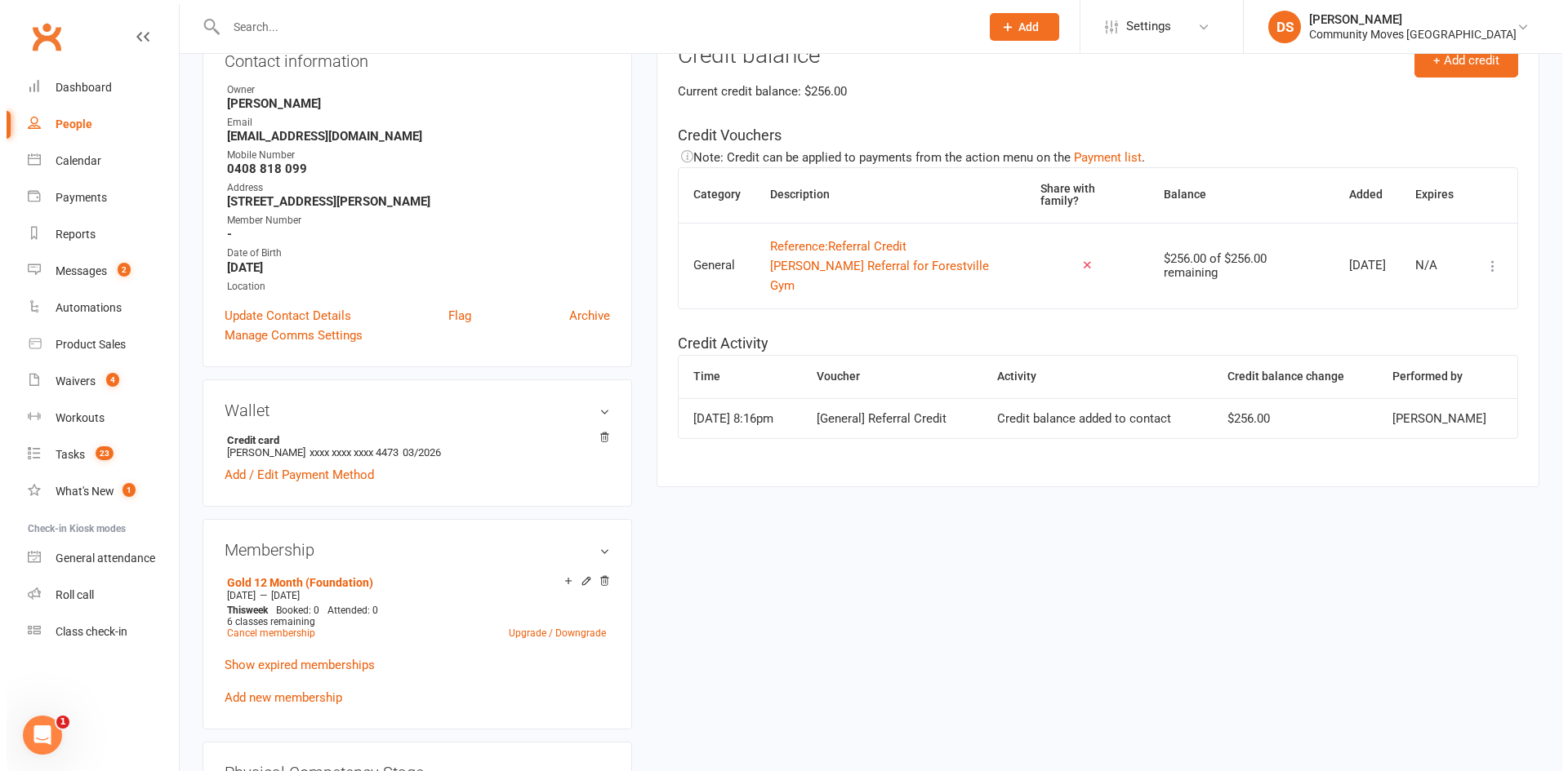
scroll to position [0, 0]
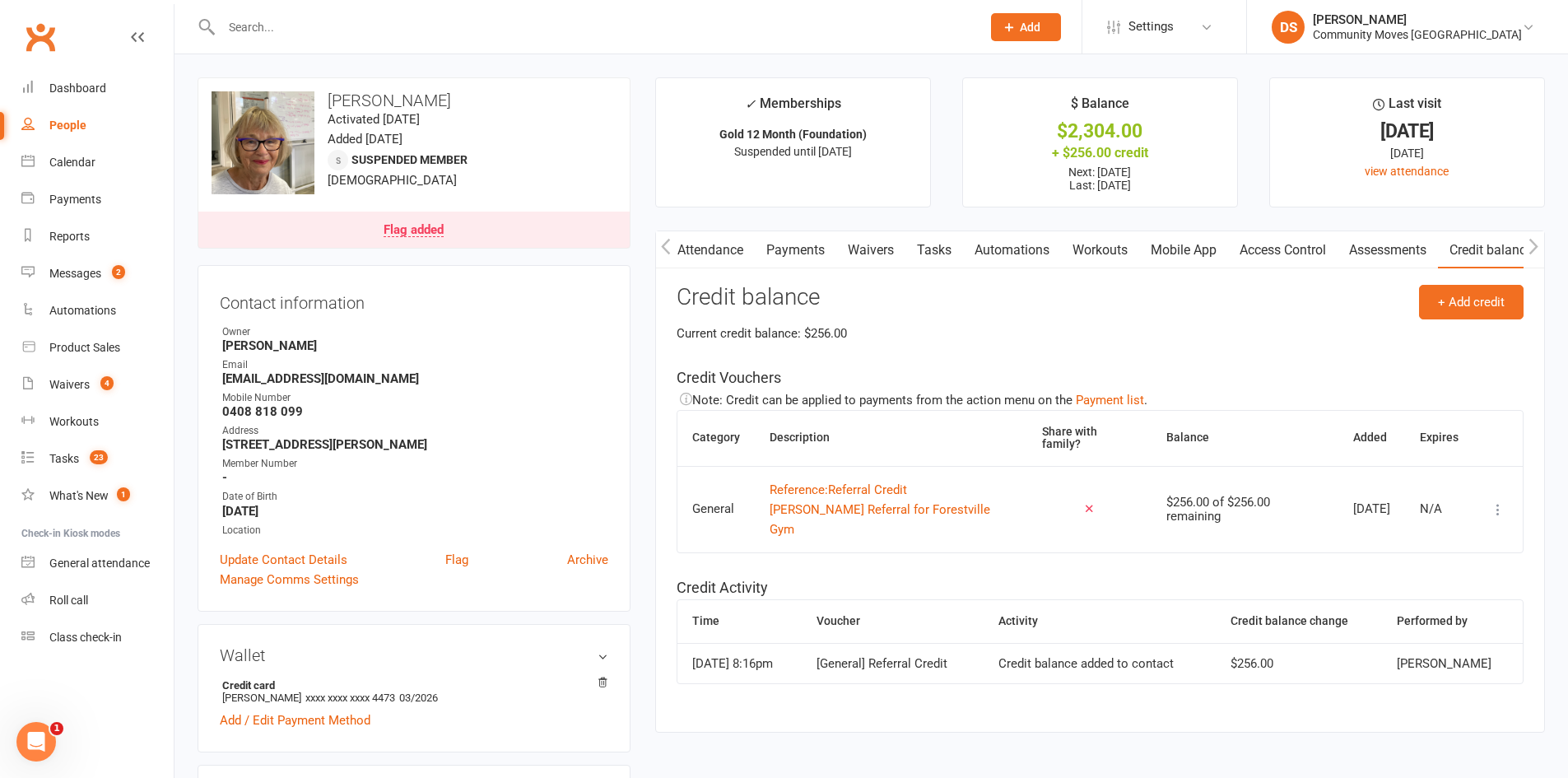
click at [1501, 501] on button at bounding box center [1499, 510] width 20 height 20
click at [1420, 573] on link "Apply credit" at bounding box center [1413, 575] width 163 height 33
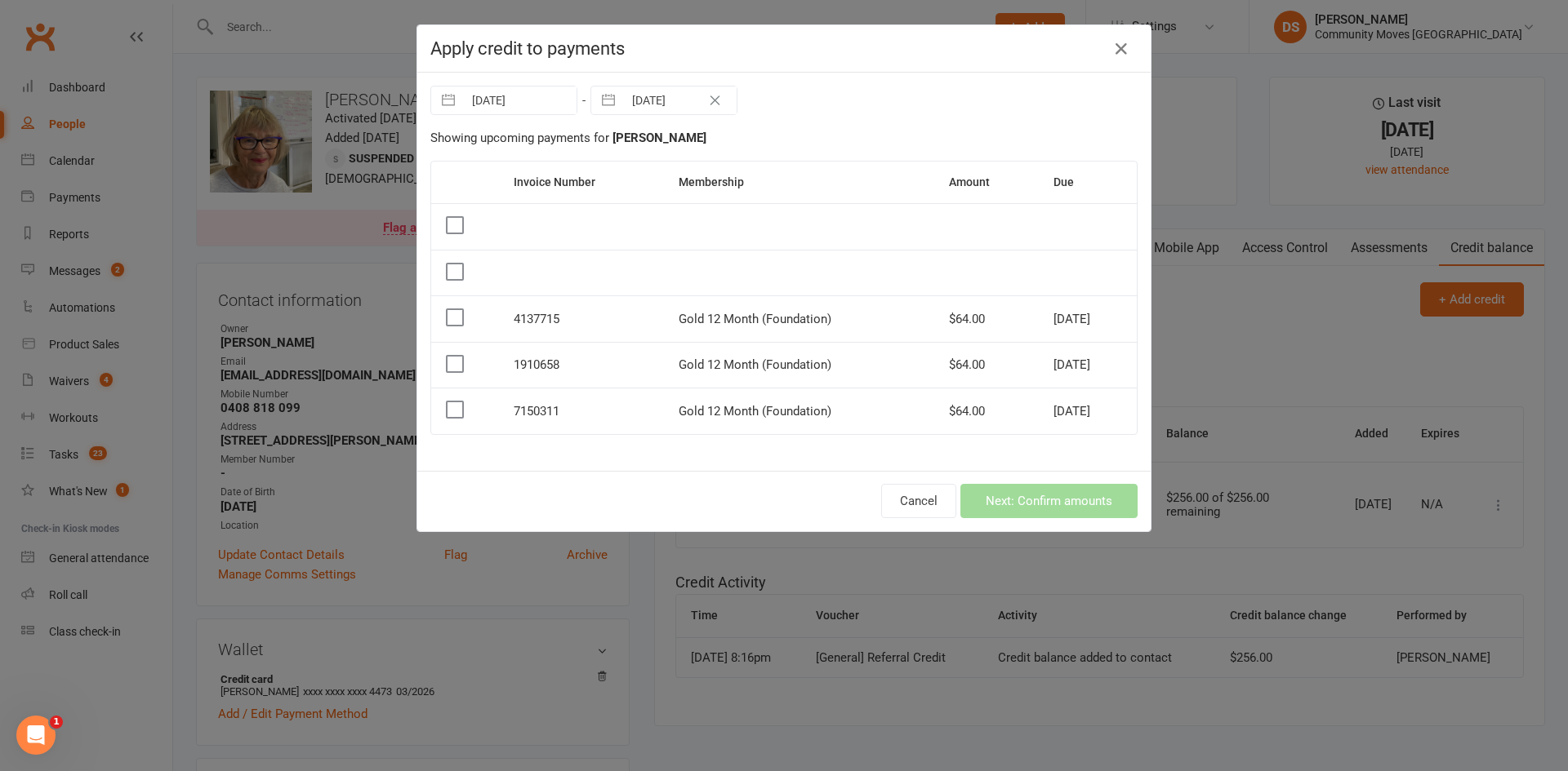
click at [713, 94] on button "Clear Date" at bounding box center [715, 100] width 29 height 20
select select "7"
select select "2025"
select select "8"
select select "2025"
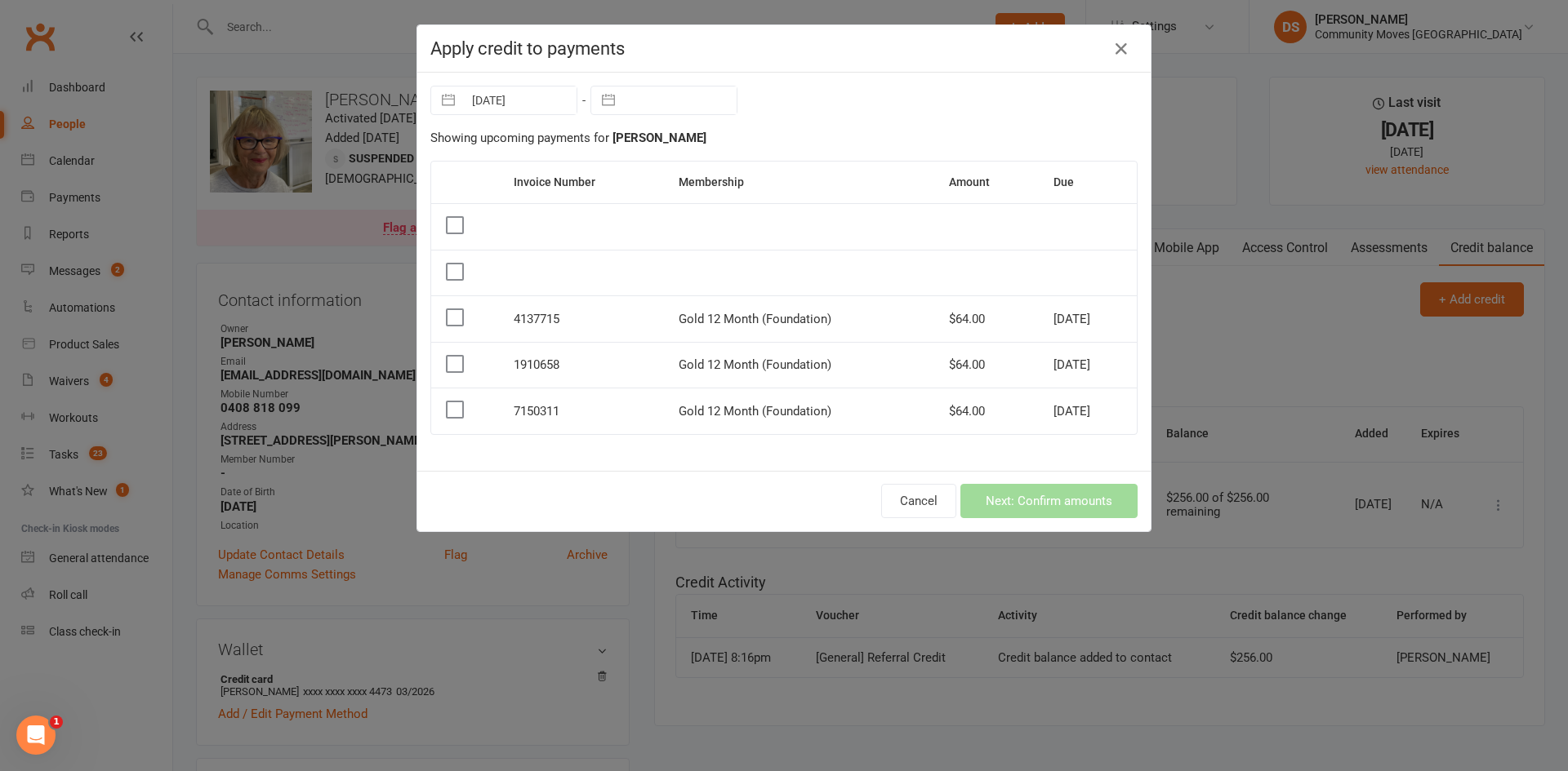
select select "9"
select select "2025"
click at [659, 104] on input "text" at bounding box center [680, 100] width 114 height 28
click at [808, 166] on icon "Move forward to switch to the next month." at bounding box center [816, 167] width 15 height 15
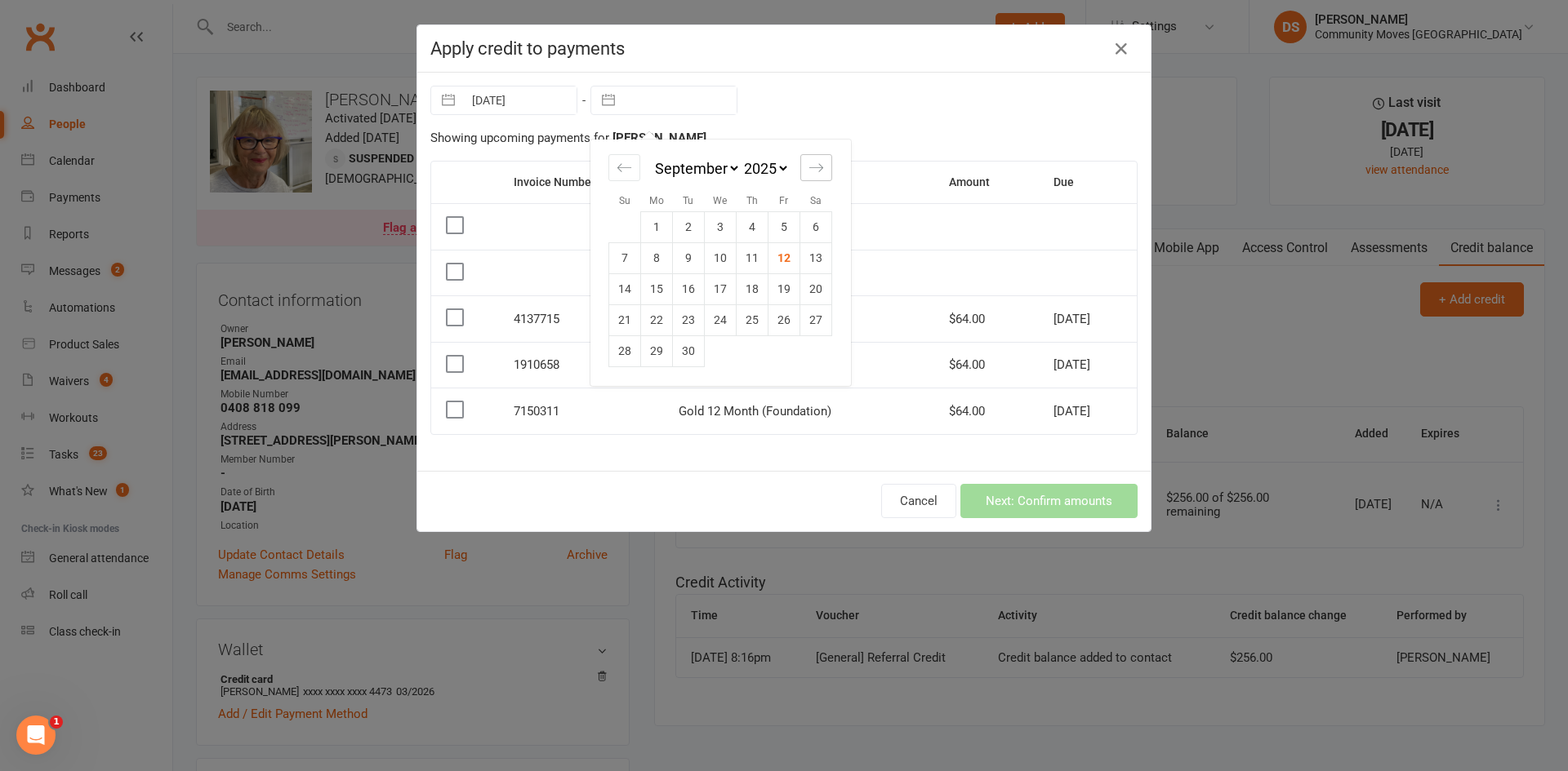
select select "10"
select select "2025"
select select "11"
select select "2025"
click at [808, 166] on icon "Move forward to switch to the next month." at bounding box center [816, 167] width 15 height 15
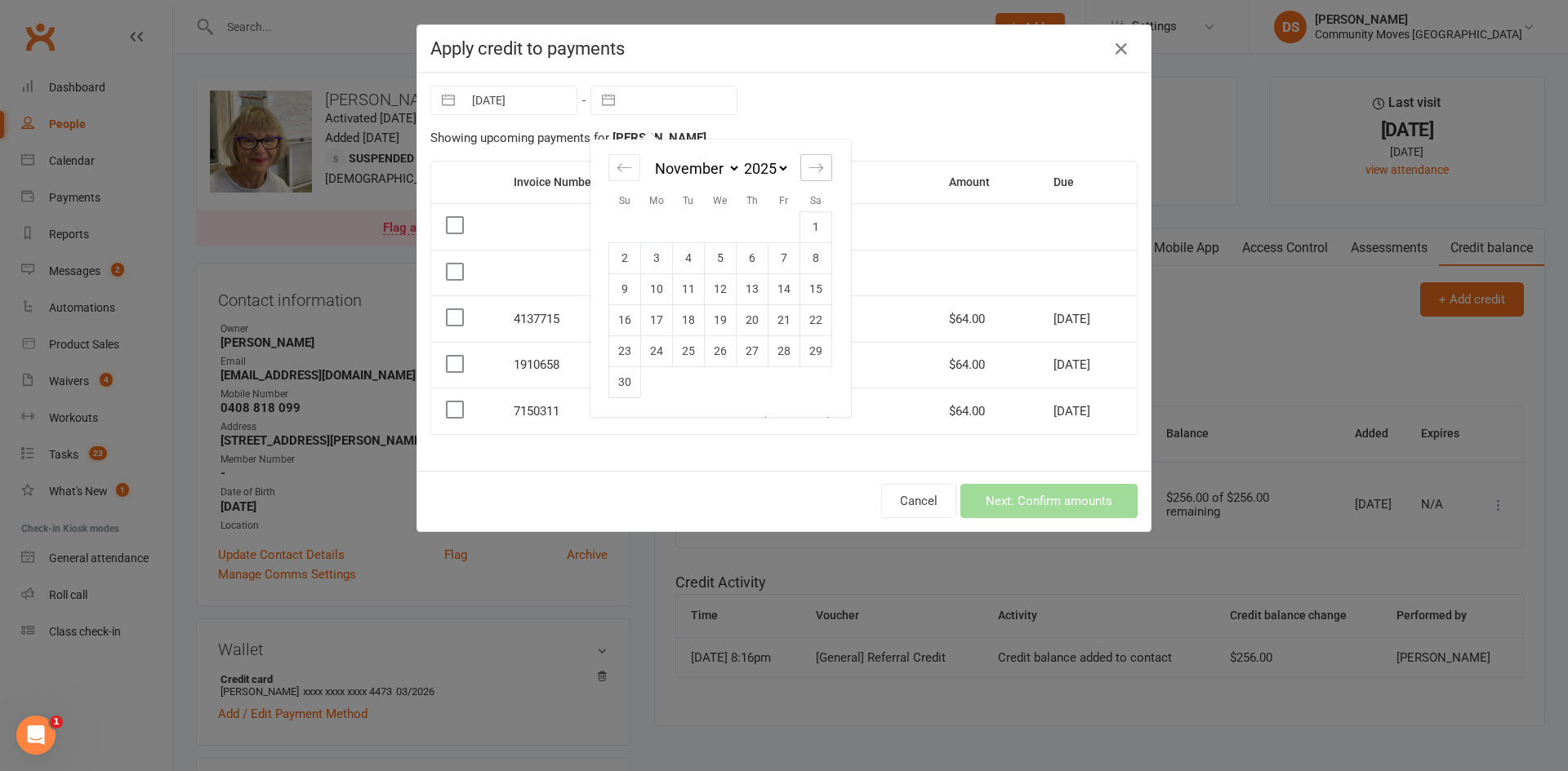
select select "2026"
click at [808, 166] on icon "Move forward to switch to the next month." at bounding box center [816, 167] width 15 height 15
select select "1"
select select "2026"
click at [689, 299] on td "13" at bounding box center [688, 289] width 32 height 31
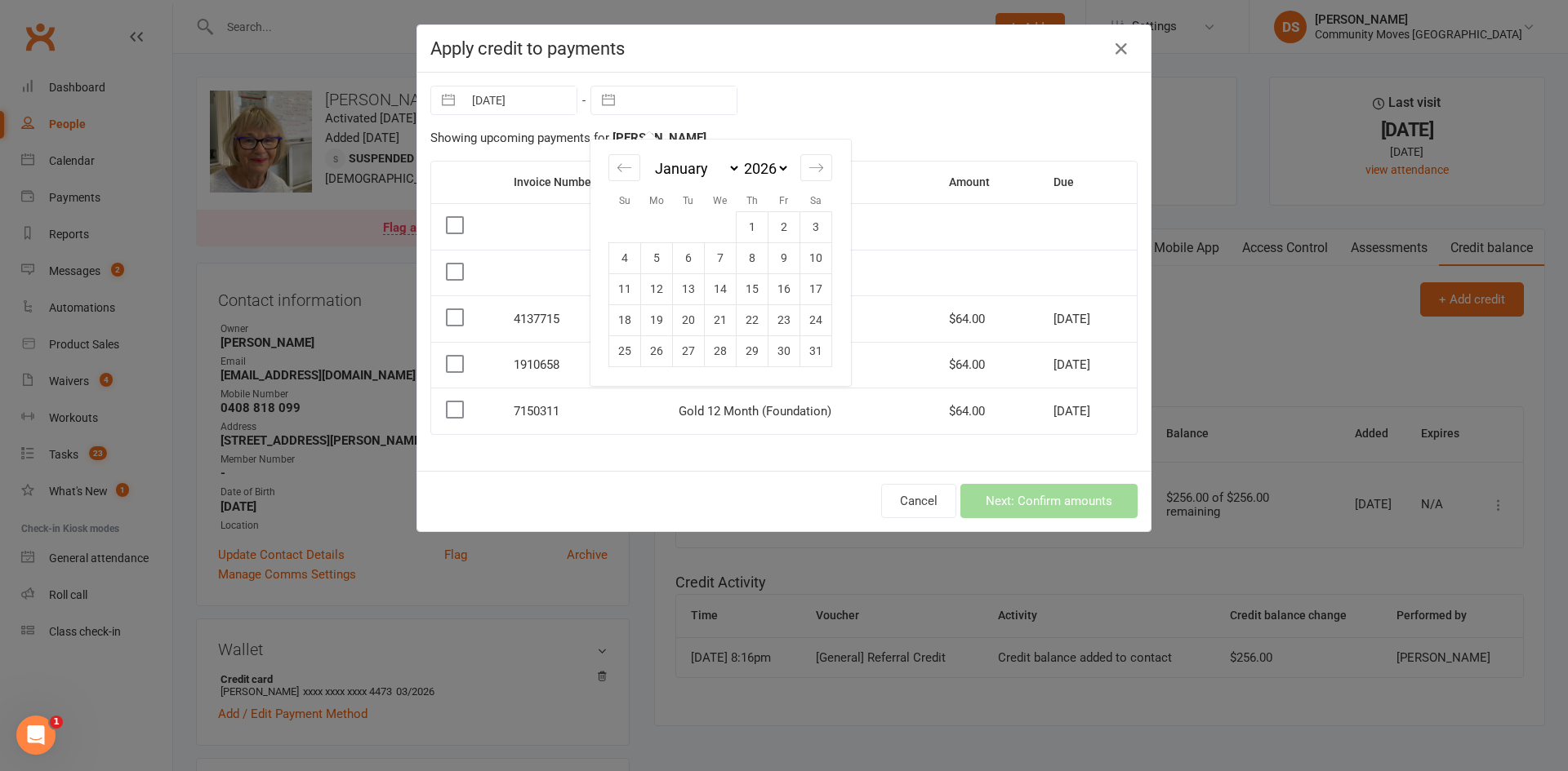
type input "[DATE]"
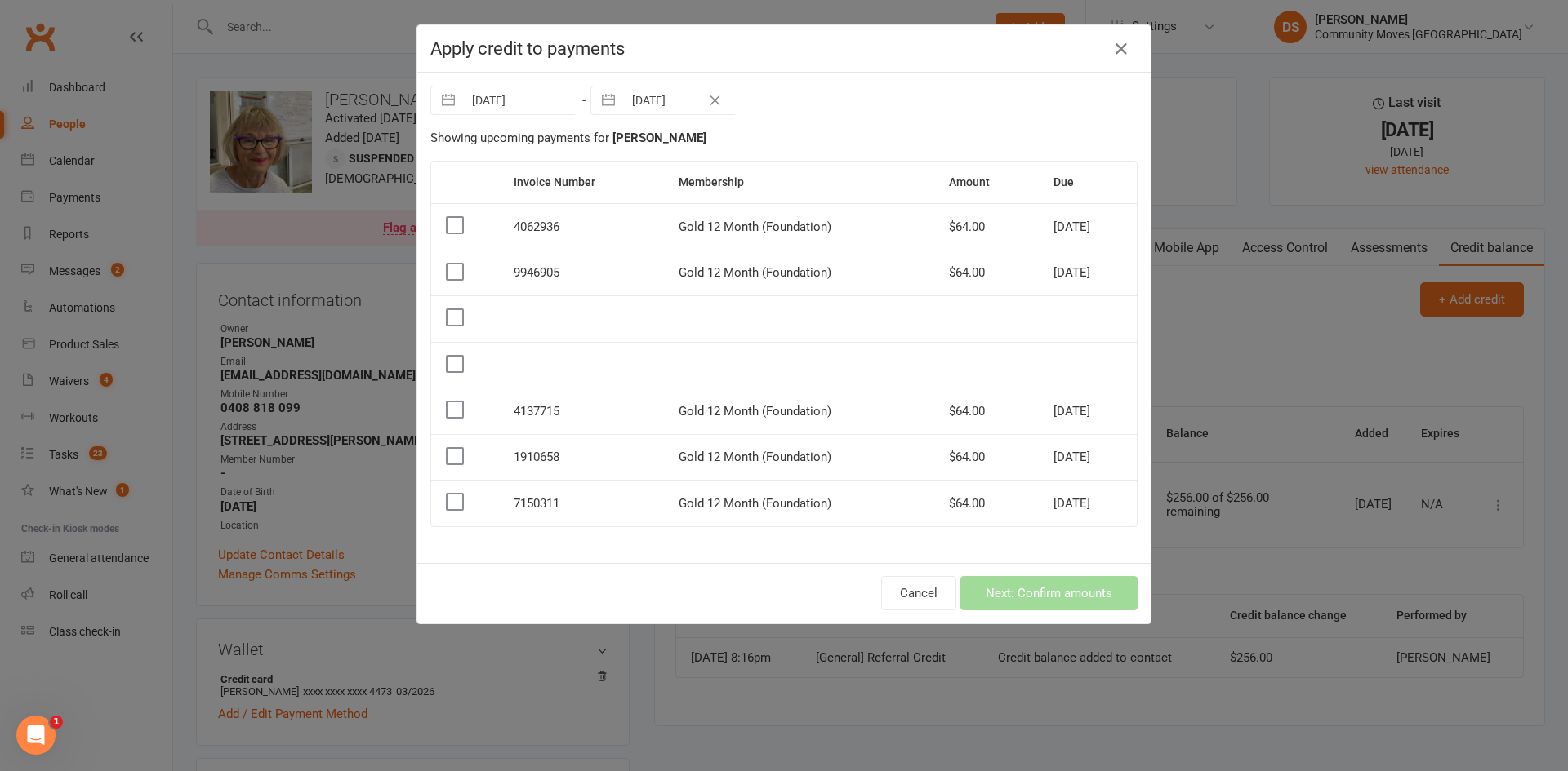
click at [446, 503] on label at bounding box center [454, 502] width 16 height 16
click at [446, 494] on input "checkbox" at bounding box center [454, 494] width 16 height 0
click at [449, 463] on label at bounding box center [454, 456] width 16 height 16
click at [449, 448] on input "checkbox" at bounding box center [454, 448] width 16 height 0
click at [449, 409] on label at bounding box center [454, 409] width 16 height 16
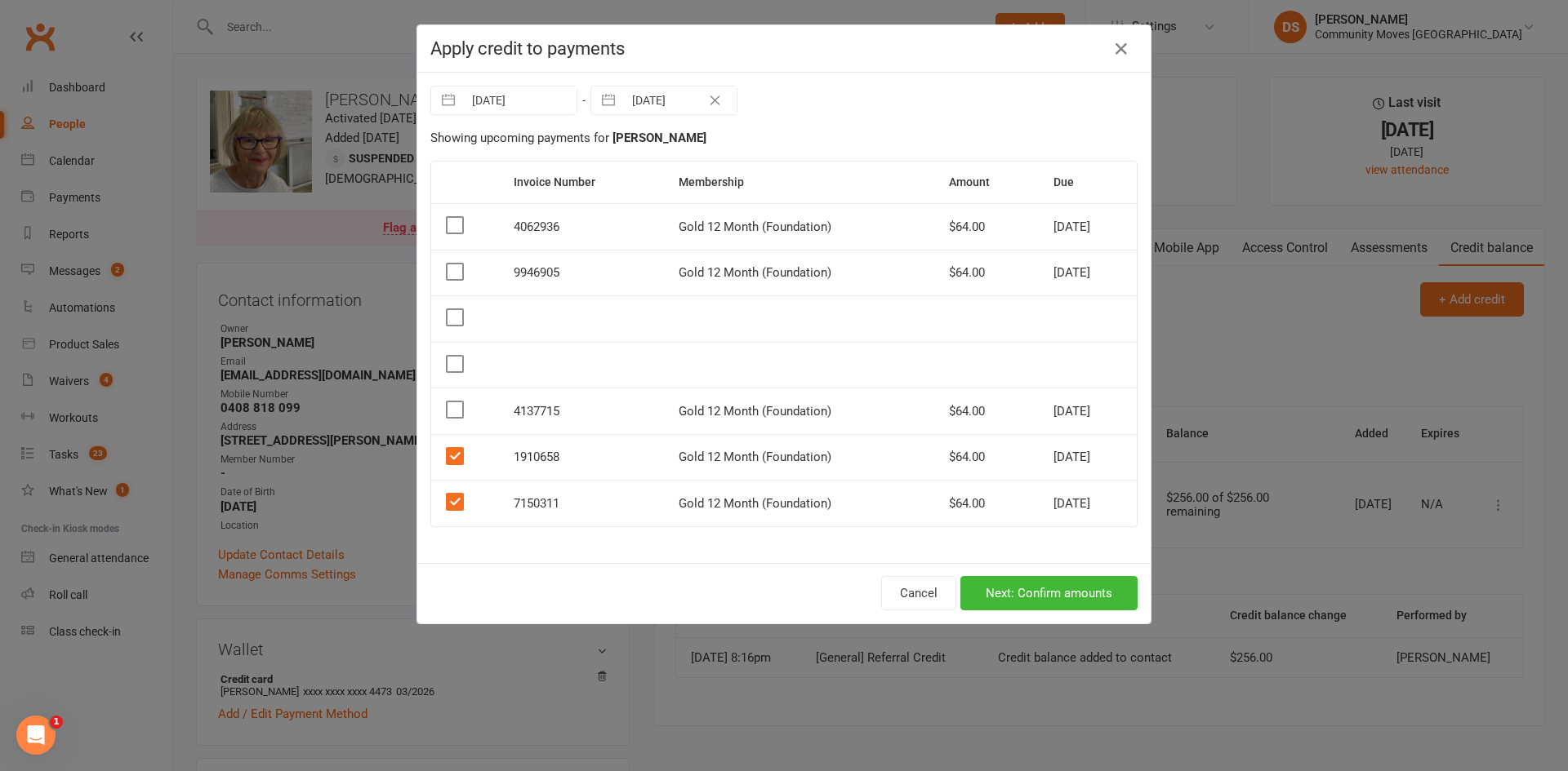
click at [449, 401] on input "checkbox" at bounding box center [454, 401] width 16 height 0
click at [909, 590] on button "Cancel" at bounding box center [918, 594] width 75 height 34
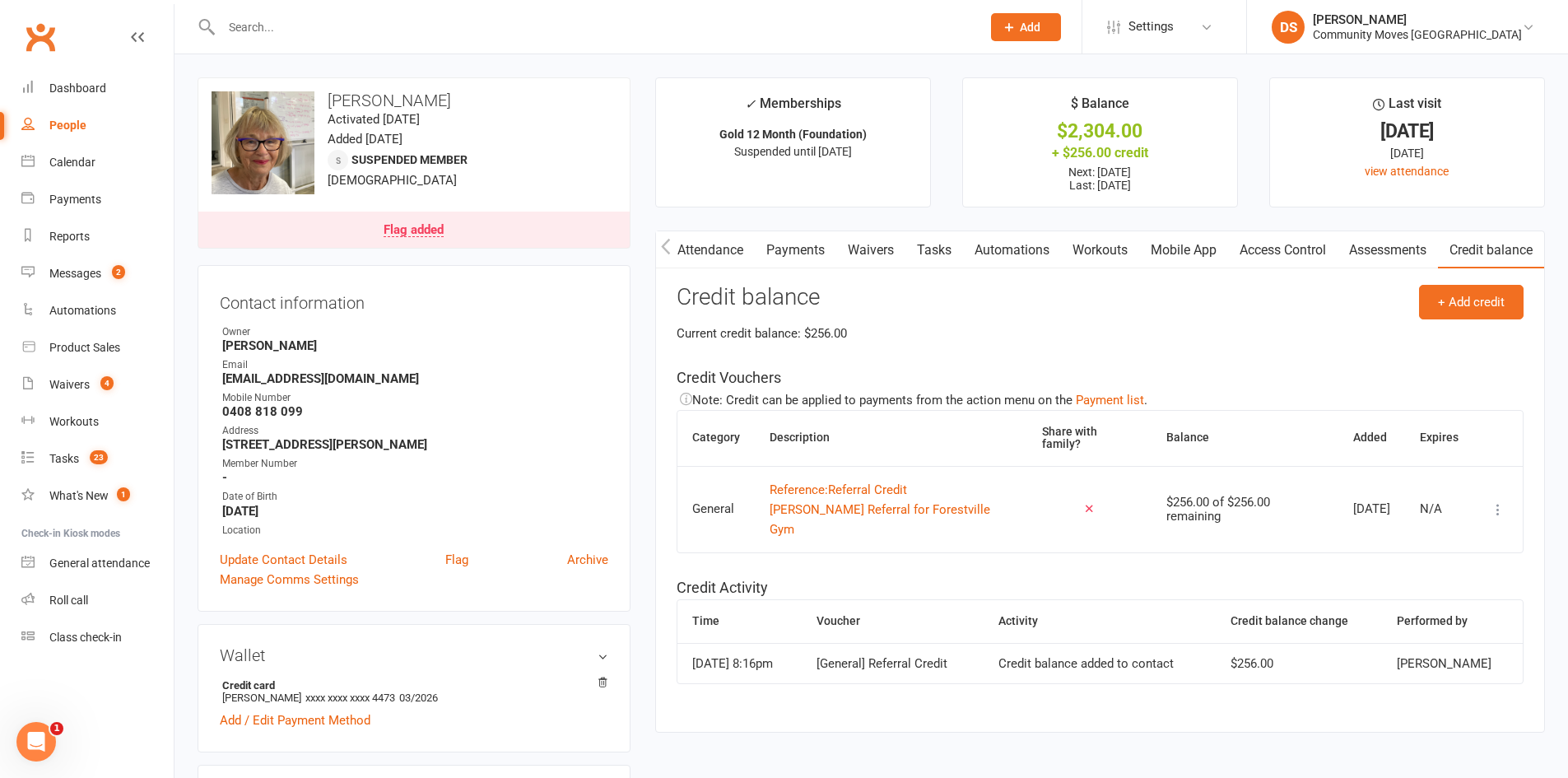
click at [1493, 510] on icon at bounding box center [1499, 510] width 16 height 16
click at [1391, 607] on link "Remove" at bounding box center [1413, 607] width 163 height 33
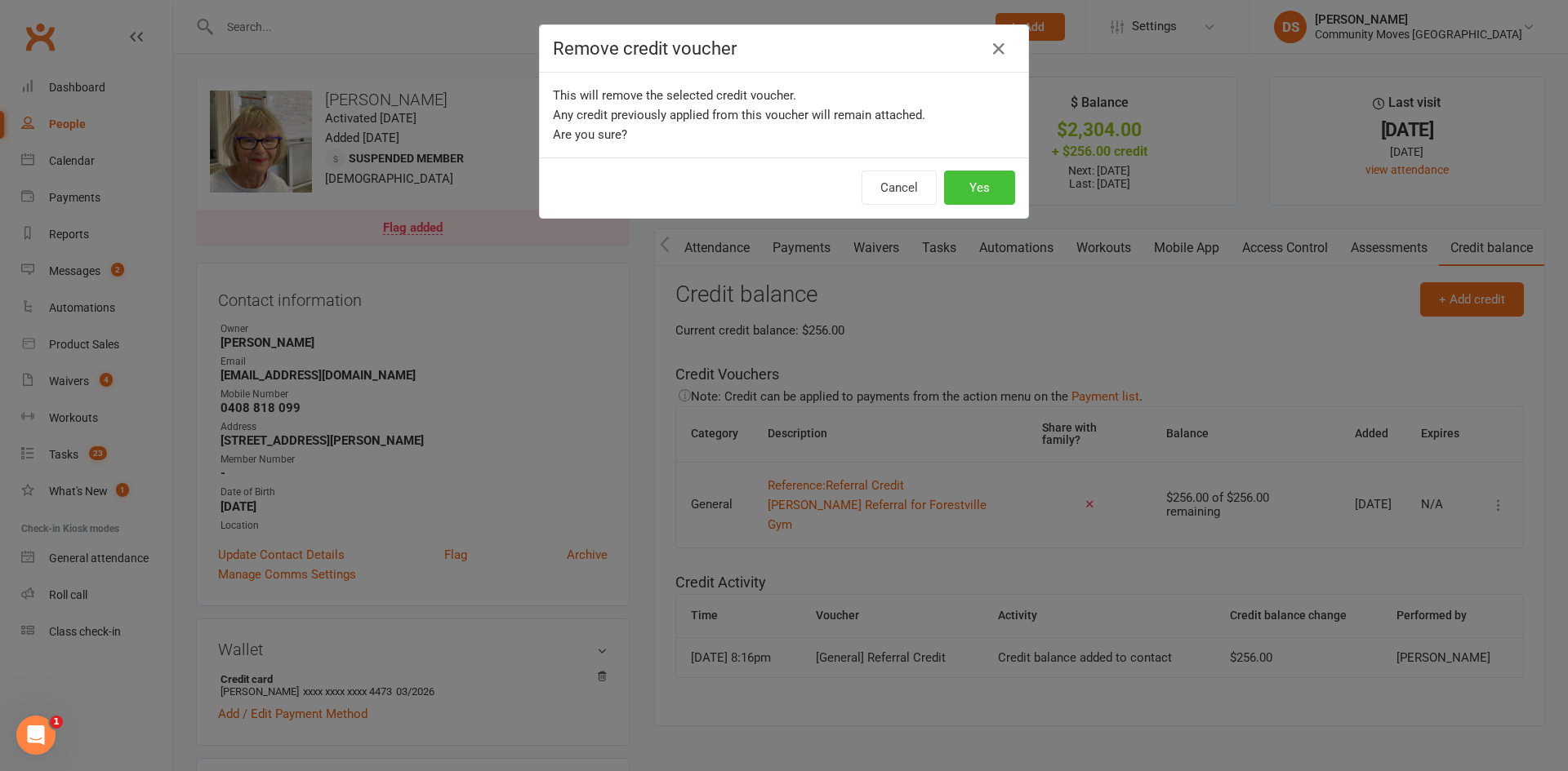
click at [955, 192] on button "Yes" at bounding box center [979, 188] width 71 height 34
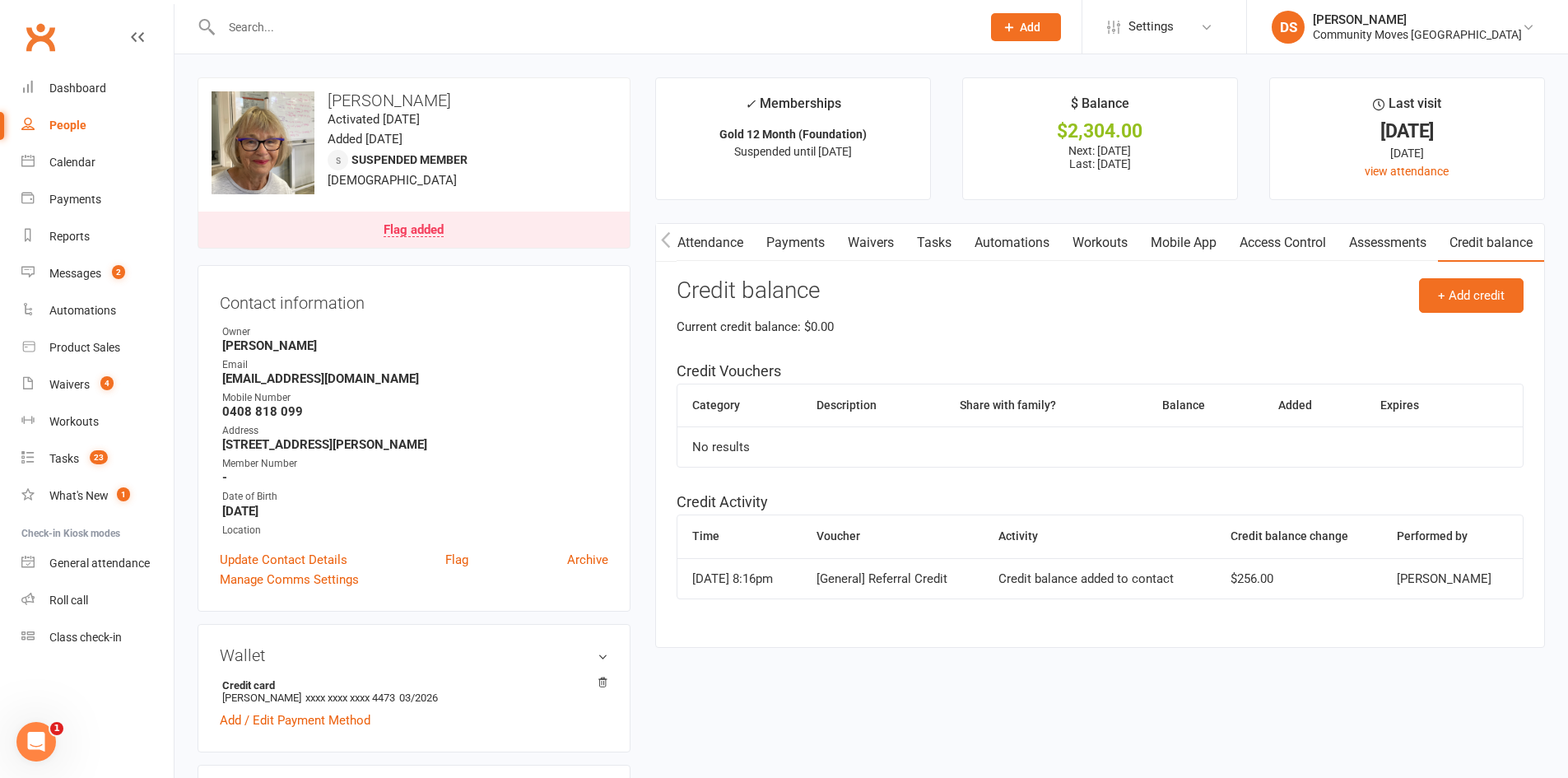
click at [816, 243] on link "Payments" at bounding box center [795, 244] width 81 height 38
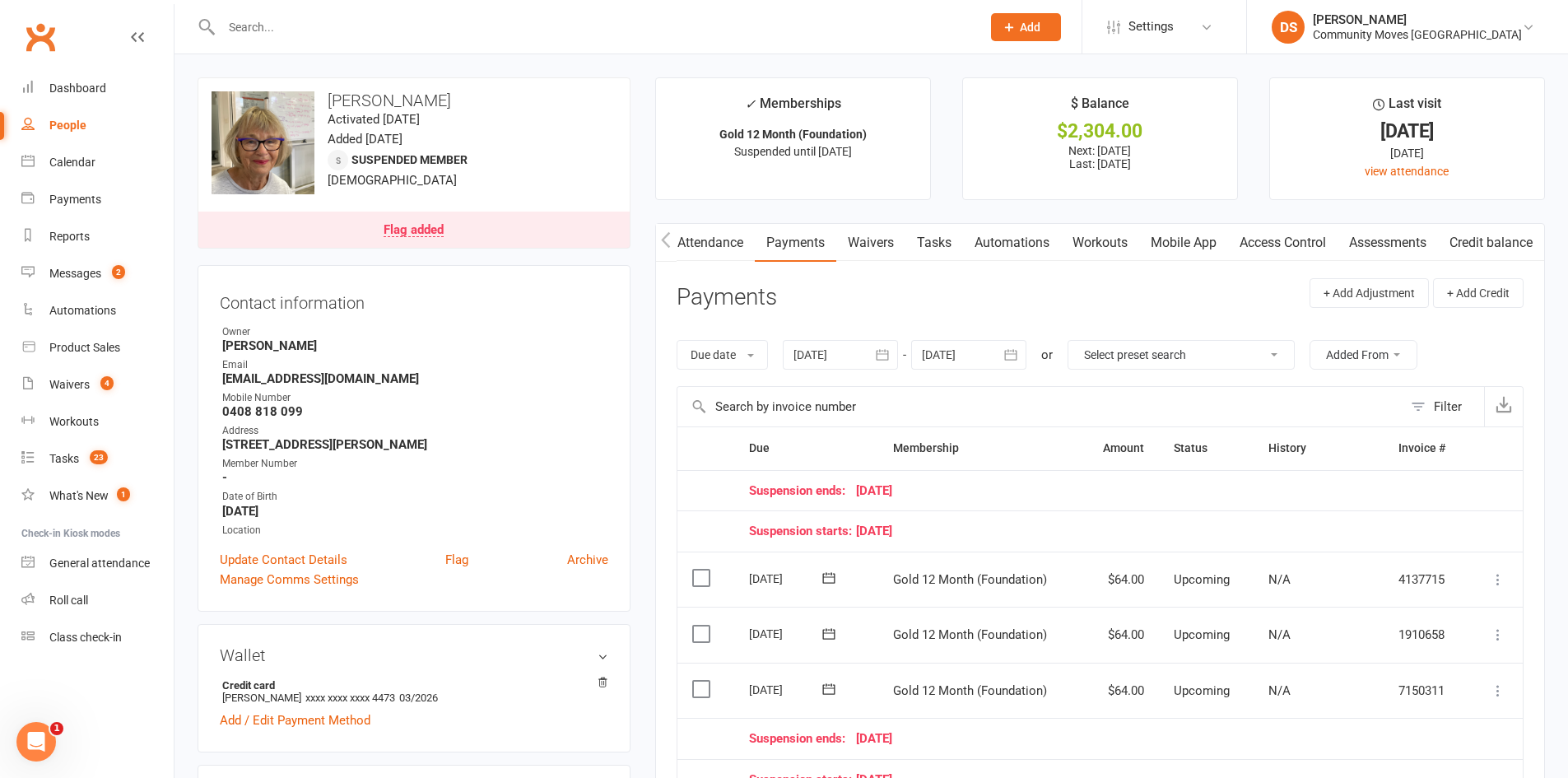
click at [703, 692] on label at bounding box center [704, 690] width 22 height 16
click at [703, 681] on input "checkbox" at bounding box center [698, 681] width 11 height 0
click at [701, 642] on label at bounding box center [704, 634] width 22 height 16
click at [701, 626] on input "checkbox" at bounding box center [698, 626] width 11 height 0
click at [710, 581] on label at bounding box center [704, 578] width 22 height 16
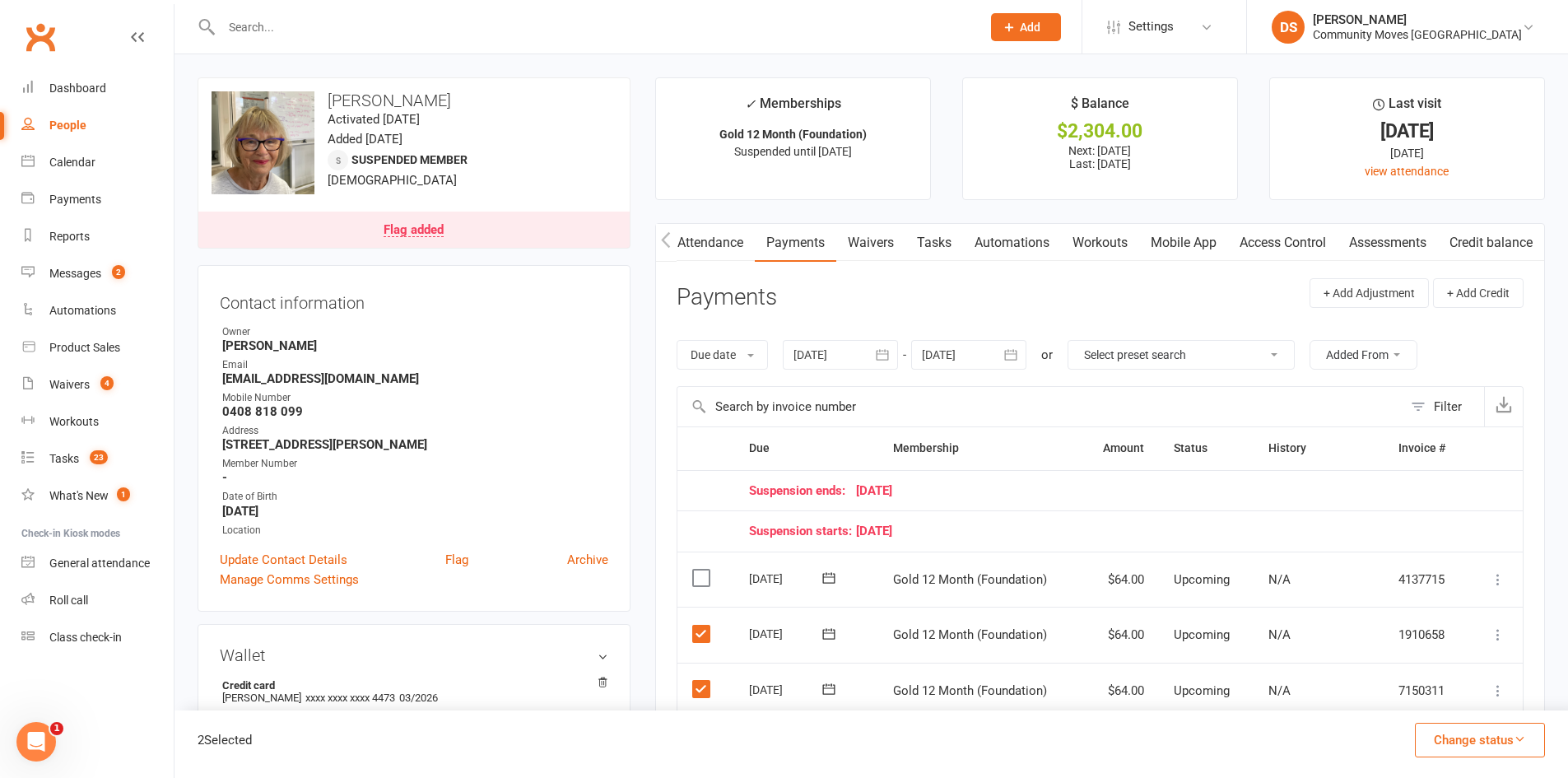
click at [703, 570] on input "checkbox" at bounding box center [698, 570] width 11 height 0
click at [1461, 728] on button "Change status" at bounding box center [1480, 741] width 130 height 35
click at [1438, 705] on link "Skipped" at bounding box center [1462, 696] width 163 height 33
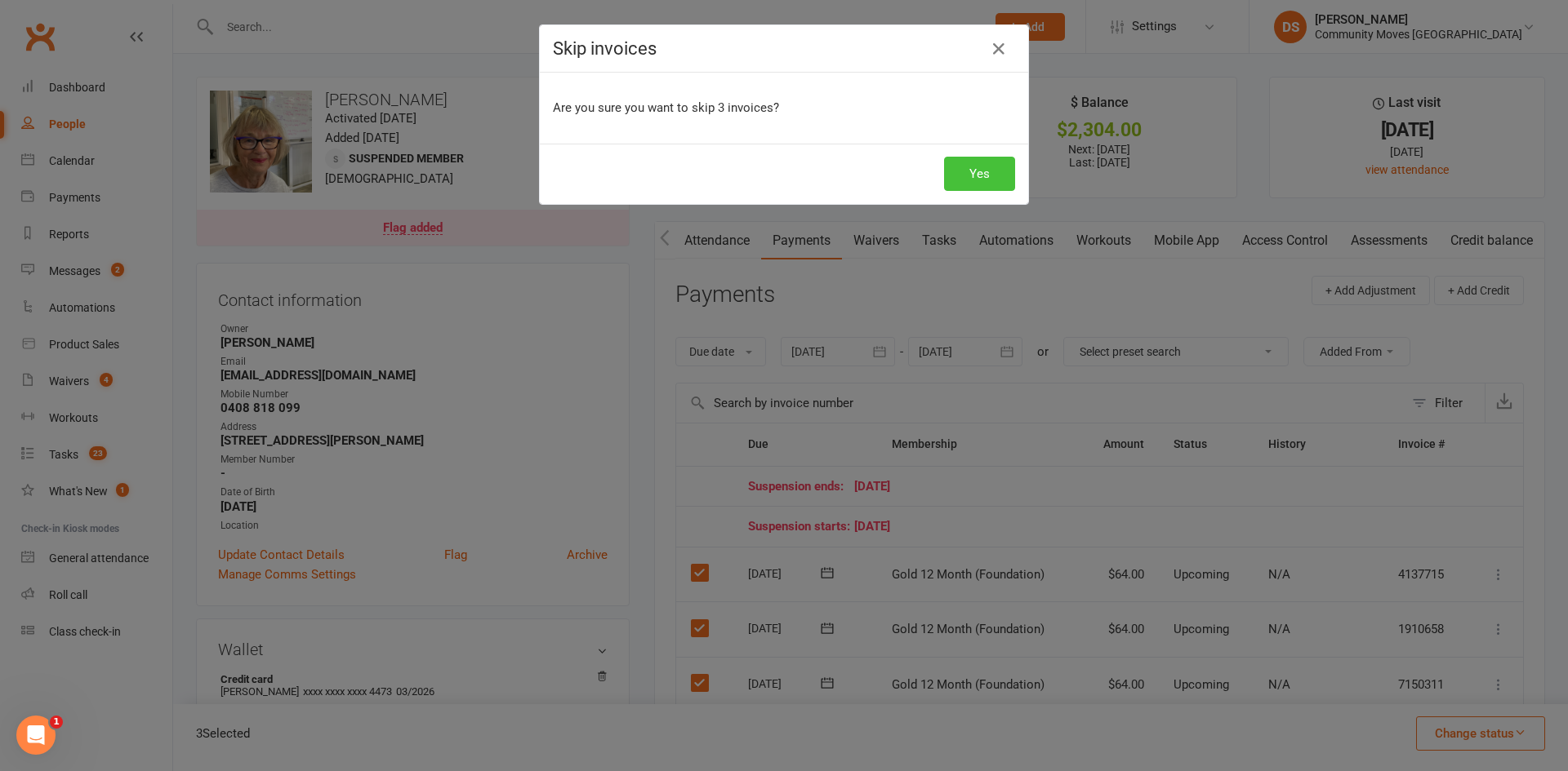
click at [963, 172] on button "Yes" at bounding box center [979, 174] width 71 height 34
